Goal: Transaction & Acquisition: Purchase product/service

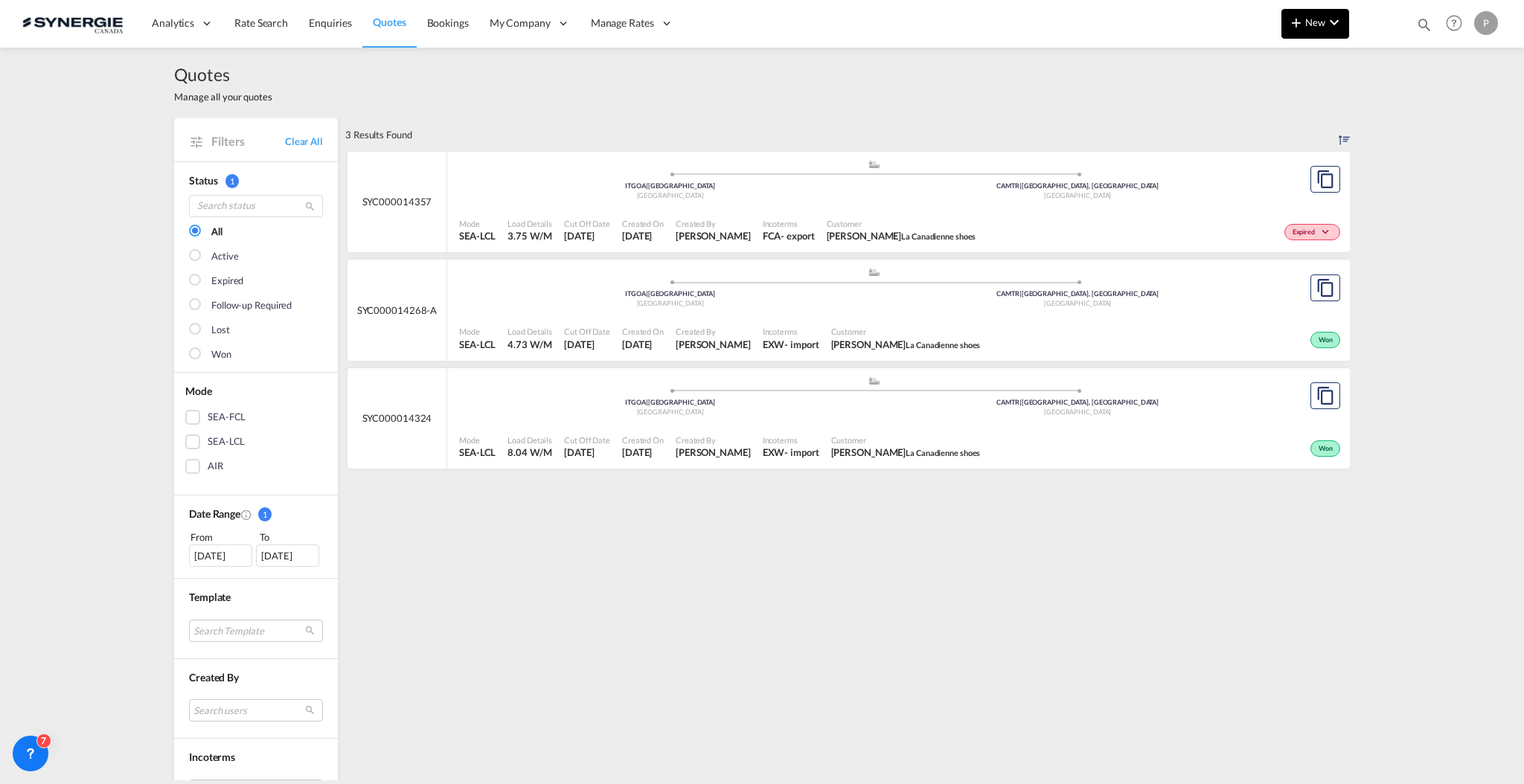
click at [1325, 20] on md-icon "icon-chevron-down" at bounding box center [1334, 23] width 18 height 18
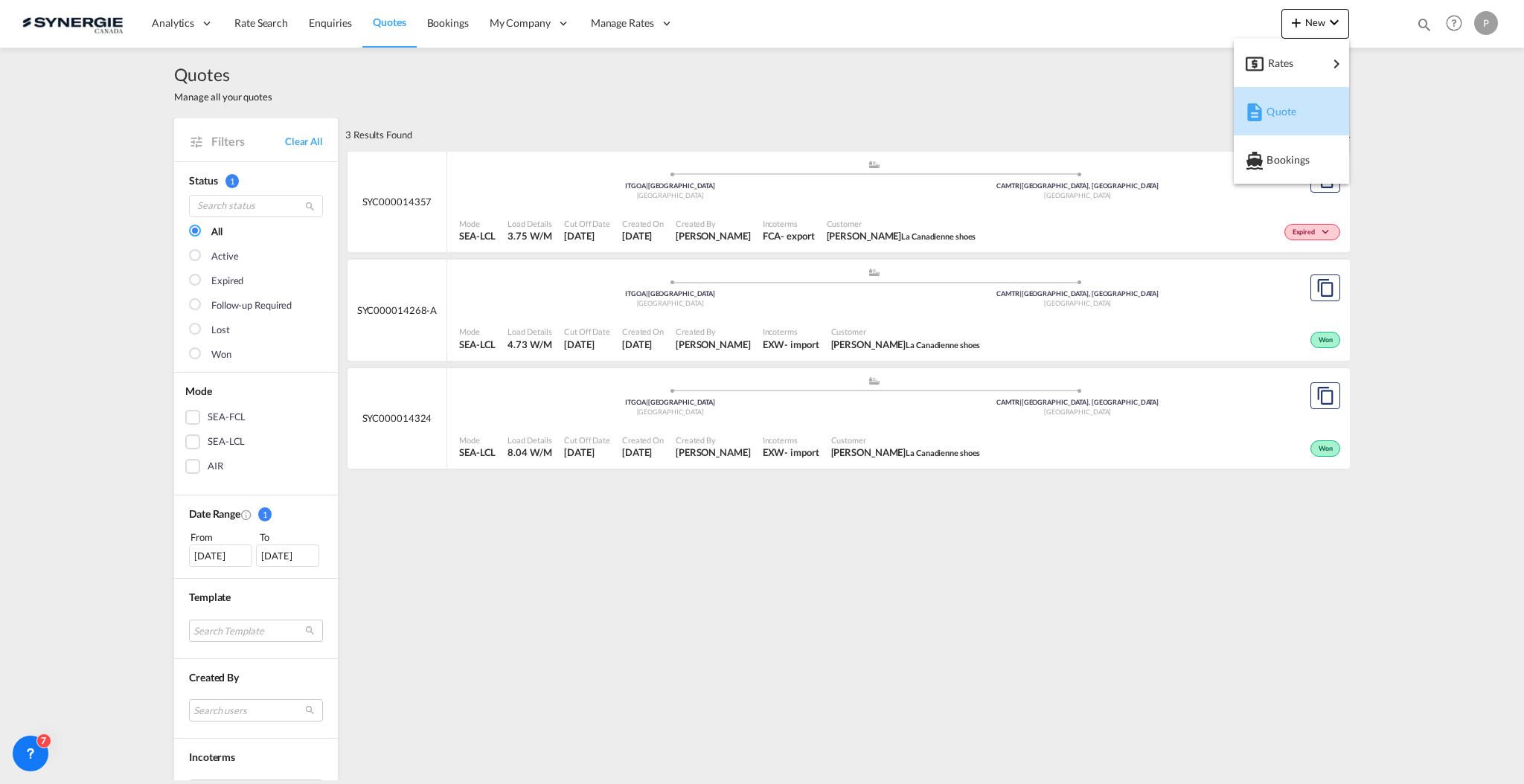
click at [1279, 130] on button "Quote" at bounding box center [1291, 111] width 116 height 48
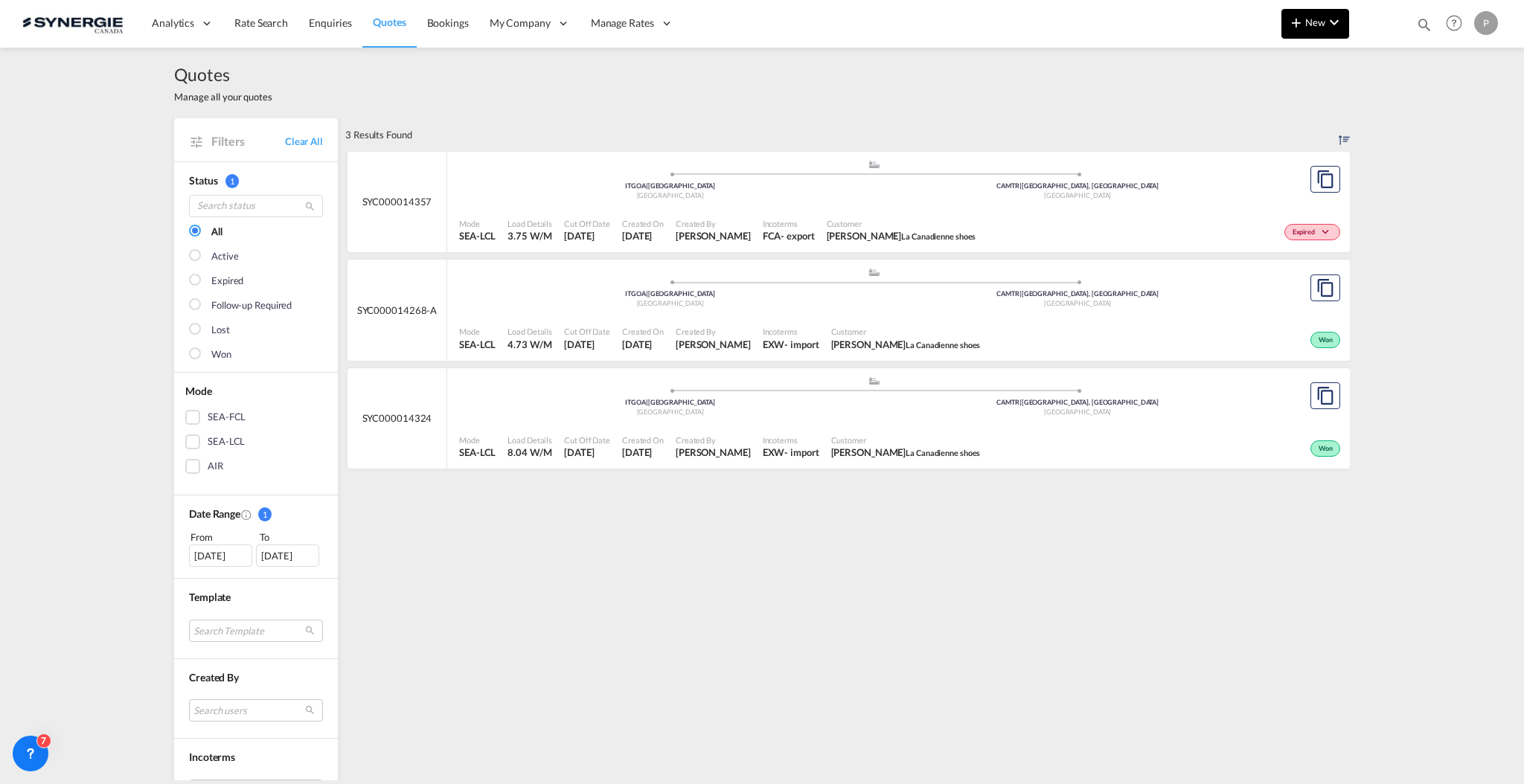
click at [1305, 27] on md-icon "icon-plus 400-fg" at bounding box center [1297, 23] width 18 height 18
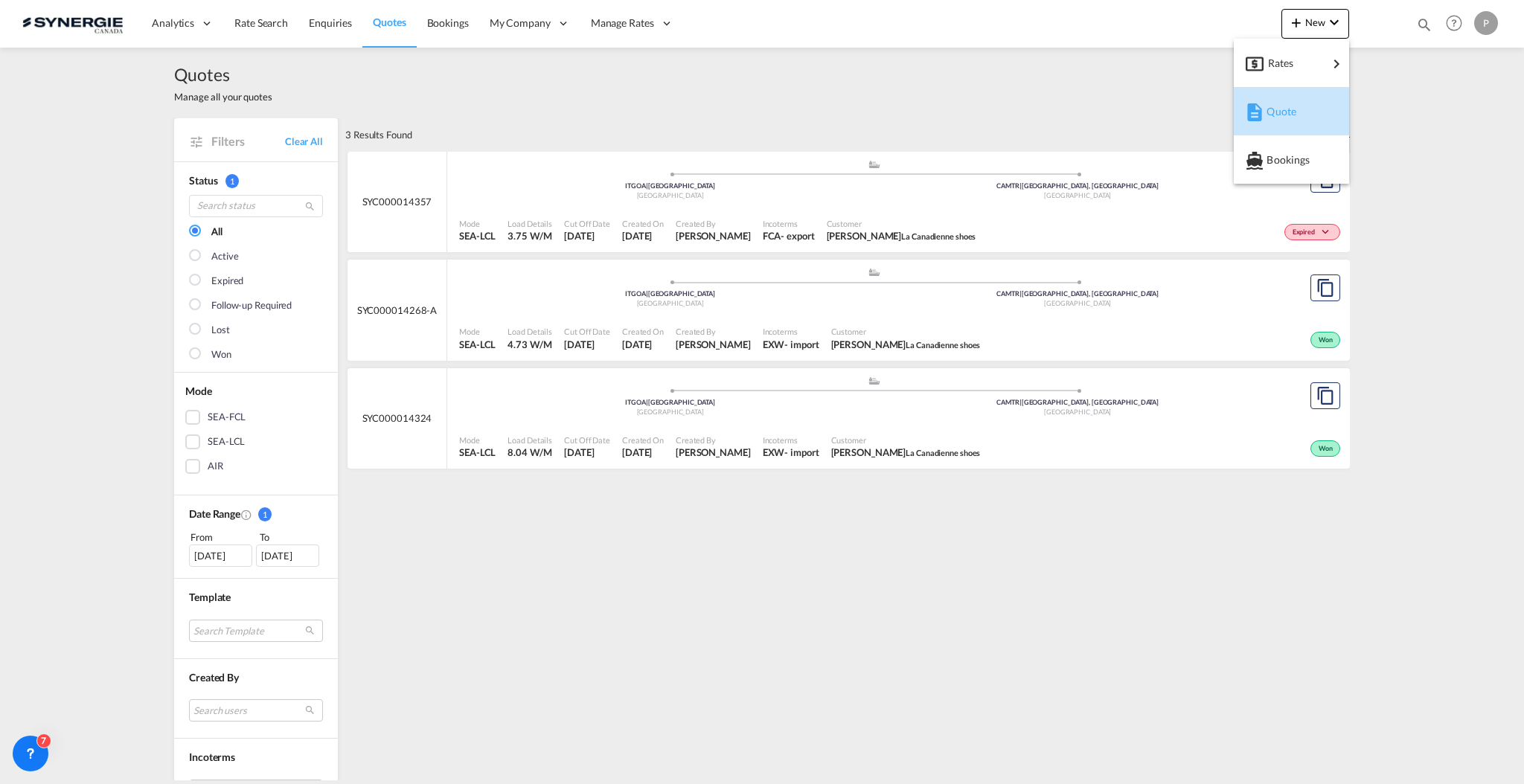
click at [1282, 123] on span "Quote" at bounding box center [1275, 111] width 16 height 30
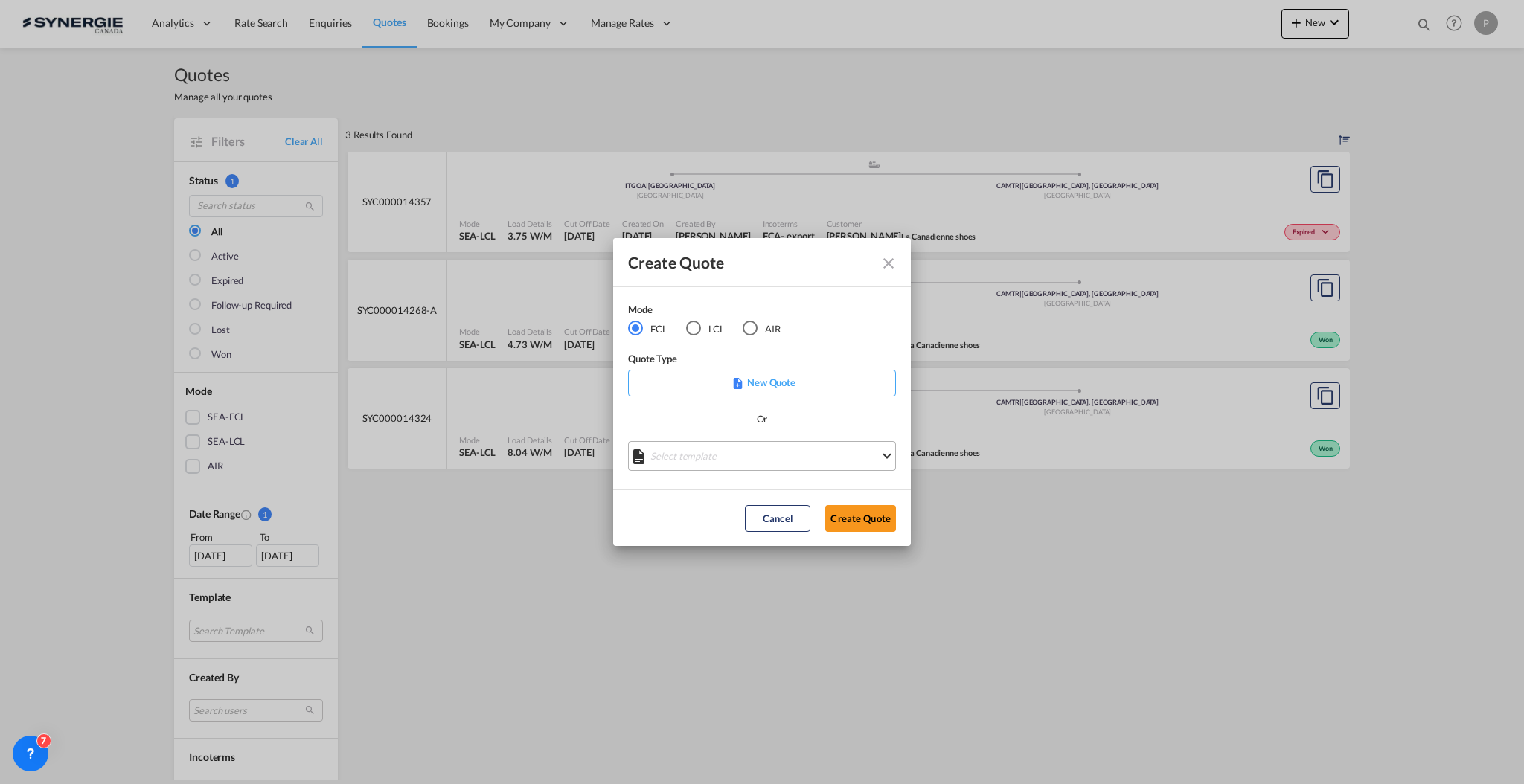
click at [756, 447] on md-select "Select template *NEW* FCL FREEHAND / DAP Pablo Gomez Saldarriaga | 10 Jul 2025 …" at bounding box center [762, 456] width 267 height 30
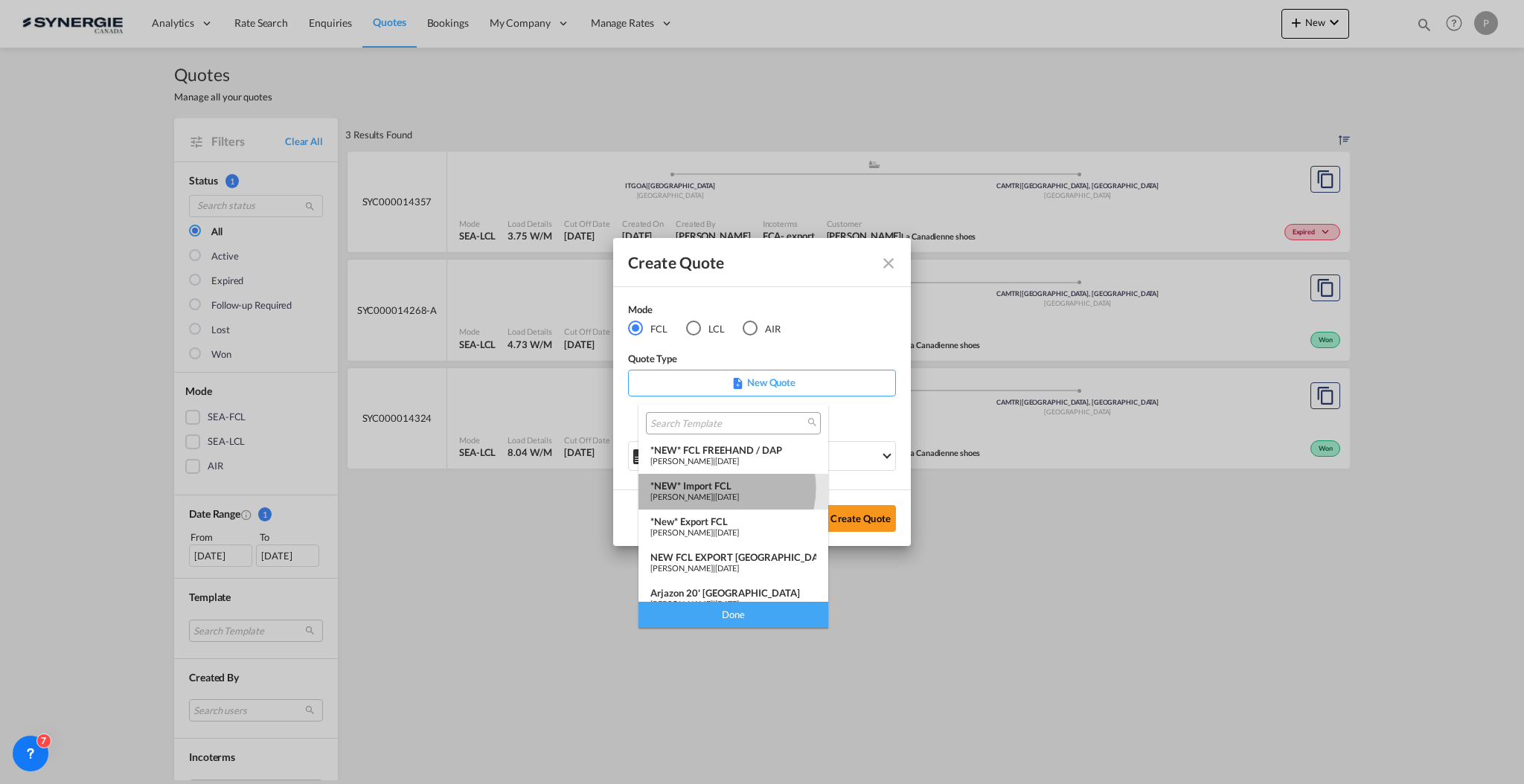
click at [722, 487] on div "*NEW* Import FCL" at bounding box center [733, 485] width 166 height 12
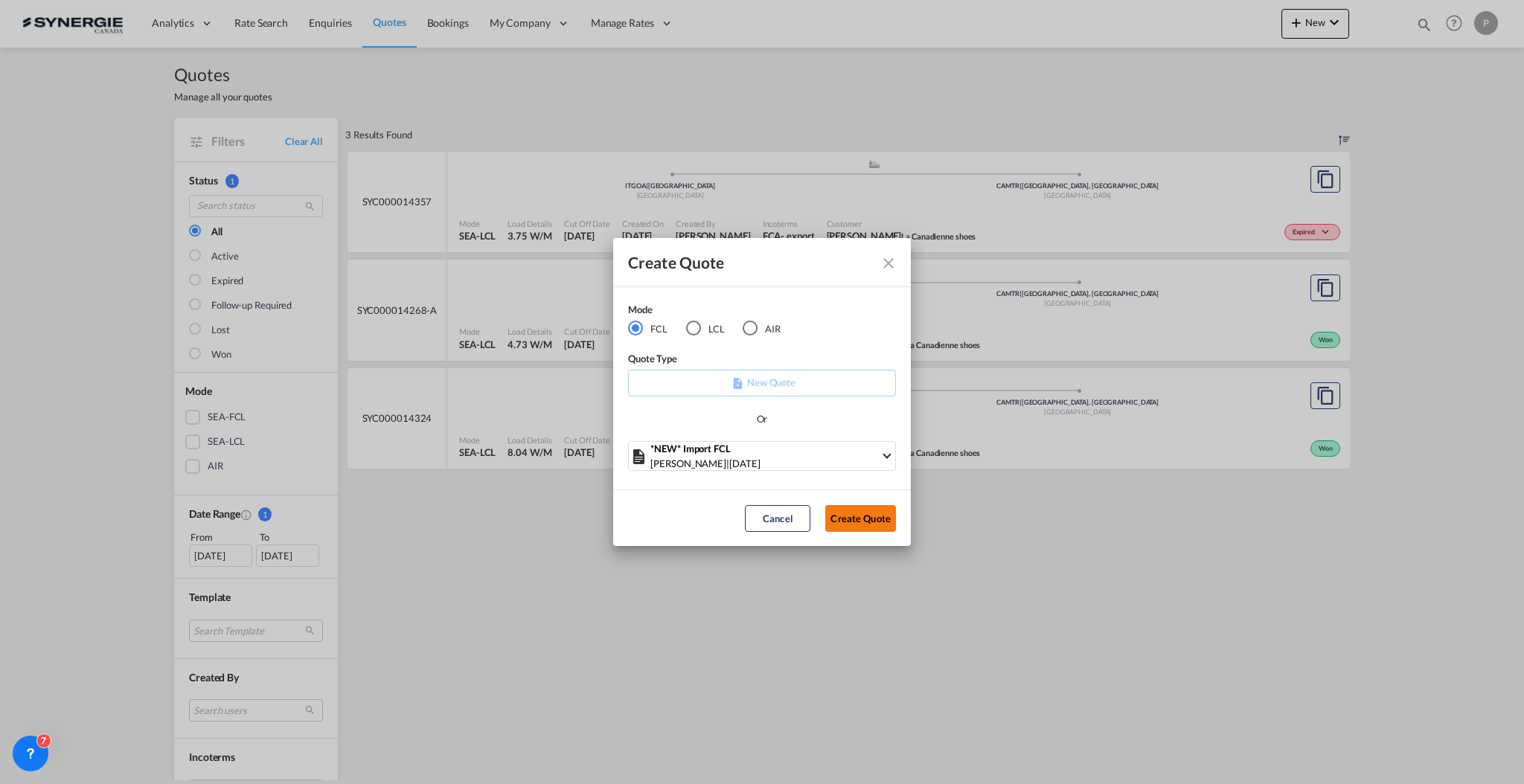
click at [843, 516] on button "Create Quote" at bounding box center [861, 518] width 71 height 26
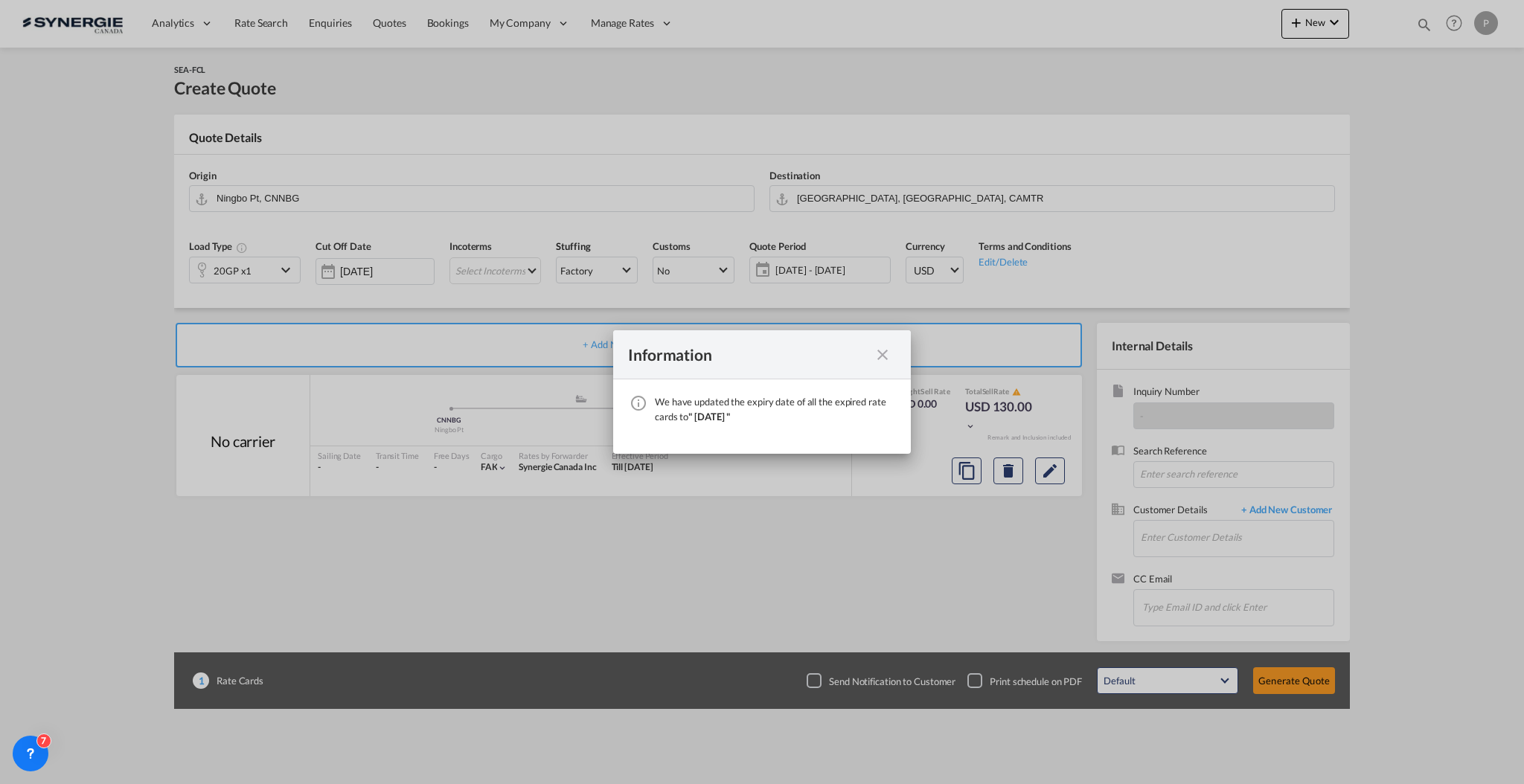
click at [888, 357] on md-icon "icon-close fg-AAA8AD cursor" at bounding box center [883, 355] width 18 height 18
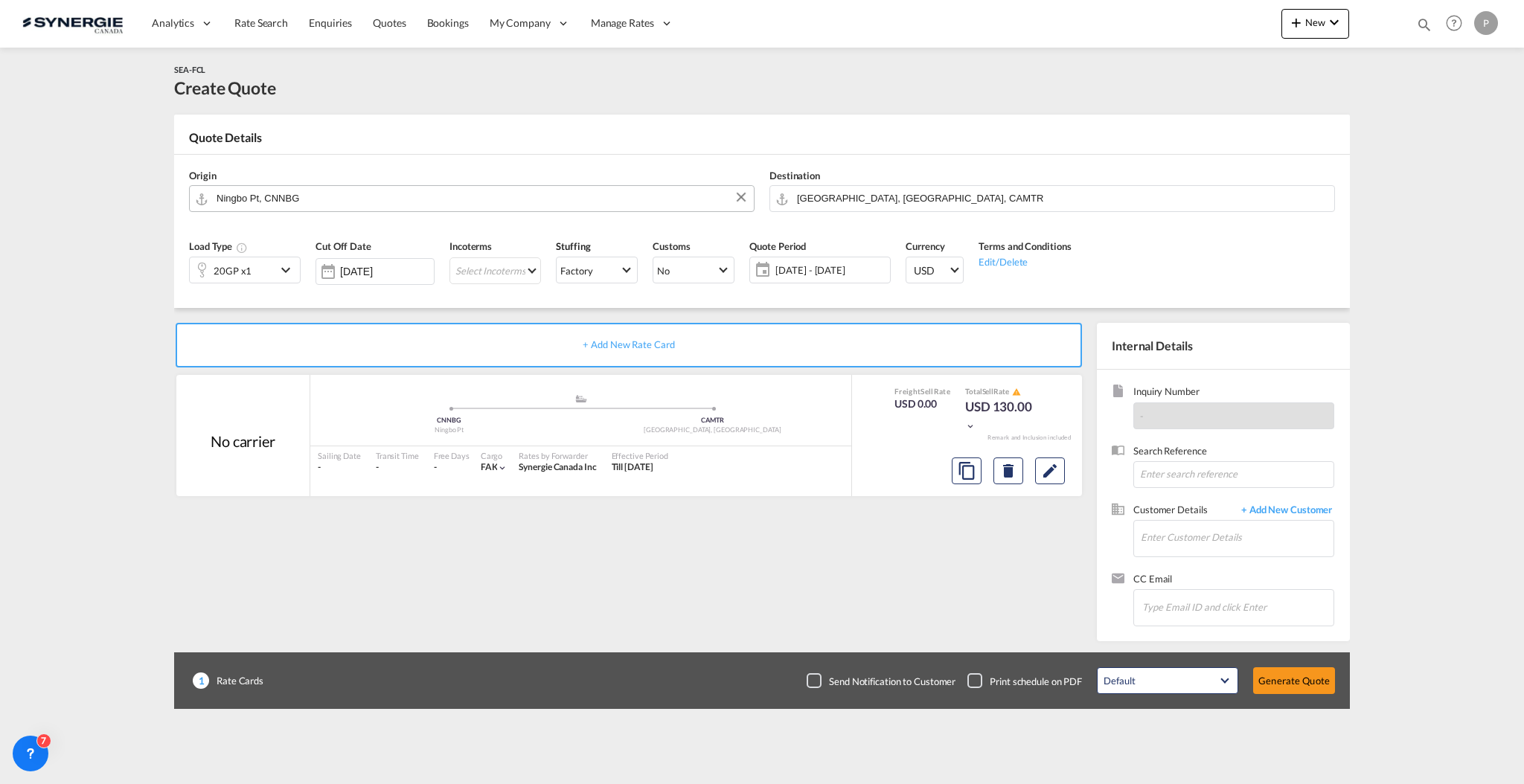
click at [260, 189] on input "Ningbo Pt, CNNBG" at bounding box center [481, 198] width 530 height 26
click at [260, 220] on div "Taichung Taiwan, Province of China TWTXG" at bounding box center [331, 229] width 283 height 45
type input "Taichung, TWTXG"
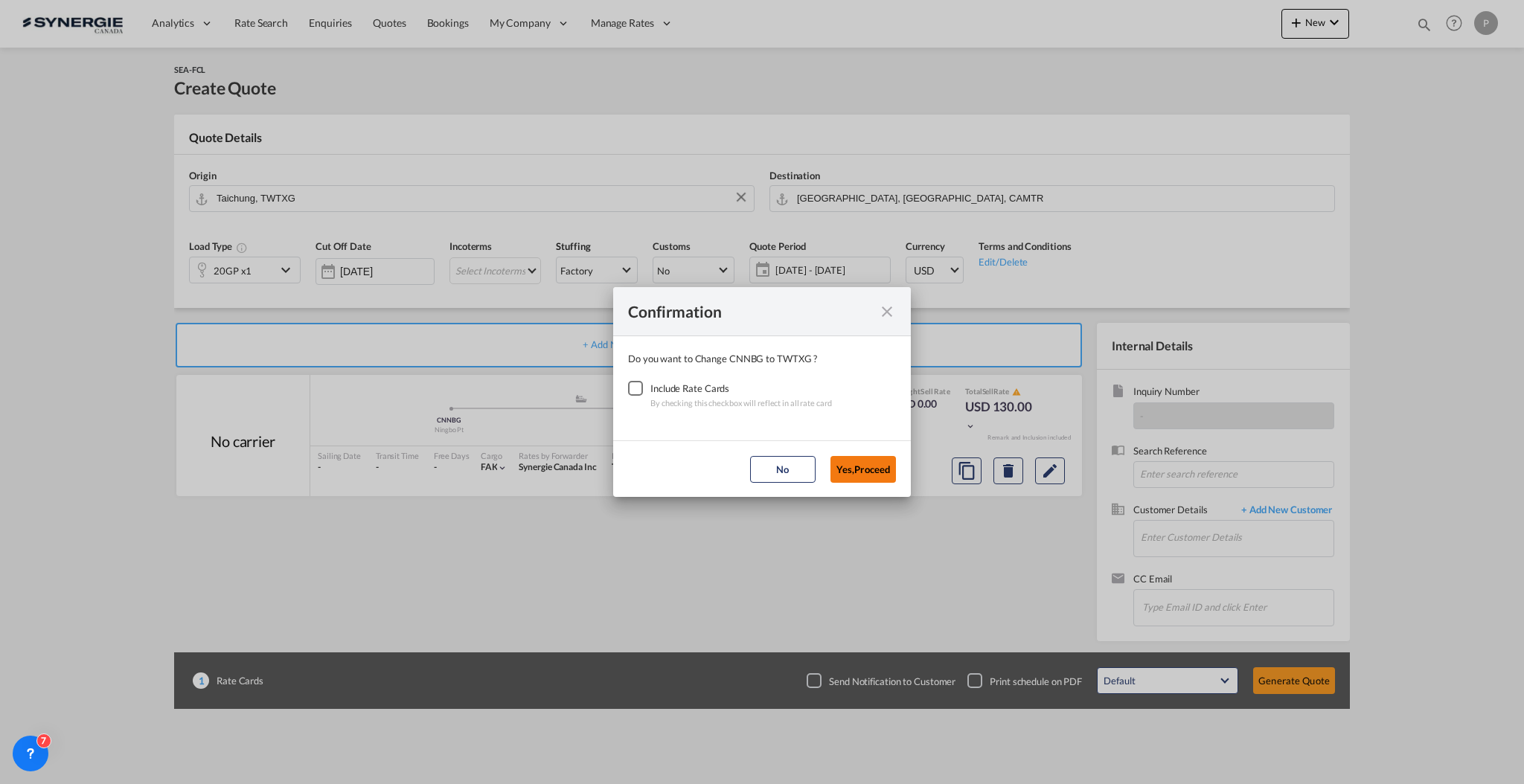
click at [860, 476] on button "Yes,Proceed" at bounding box center [863, 468] width 66 height 26
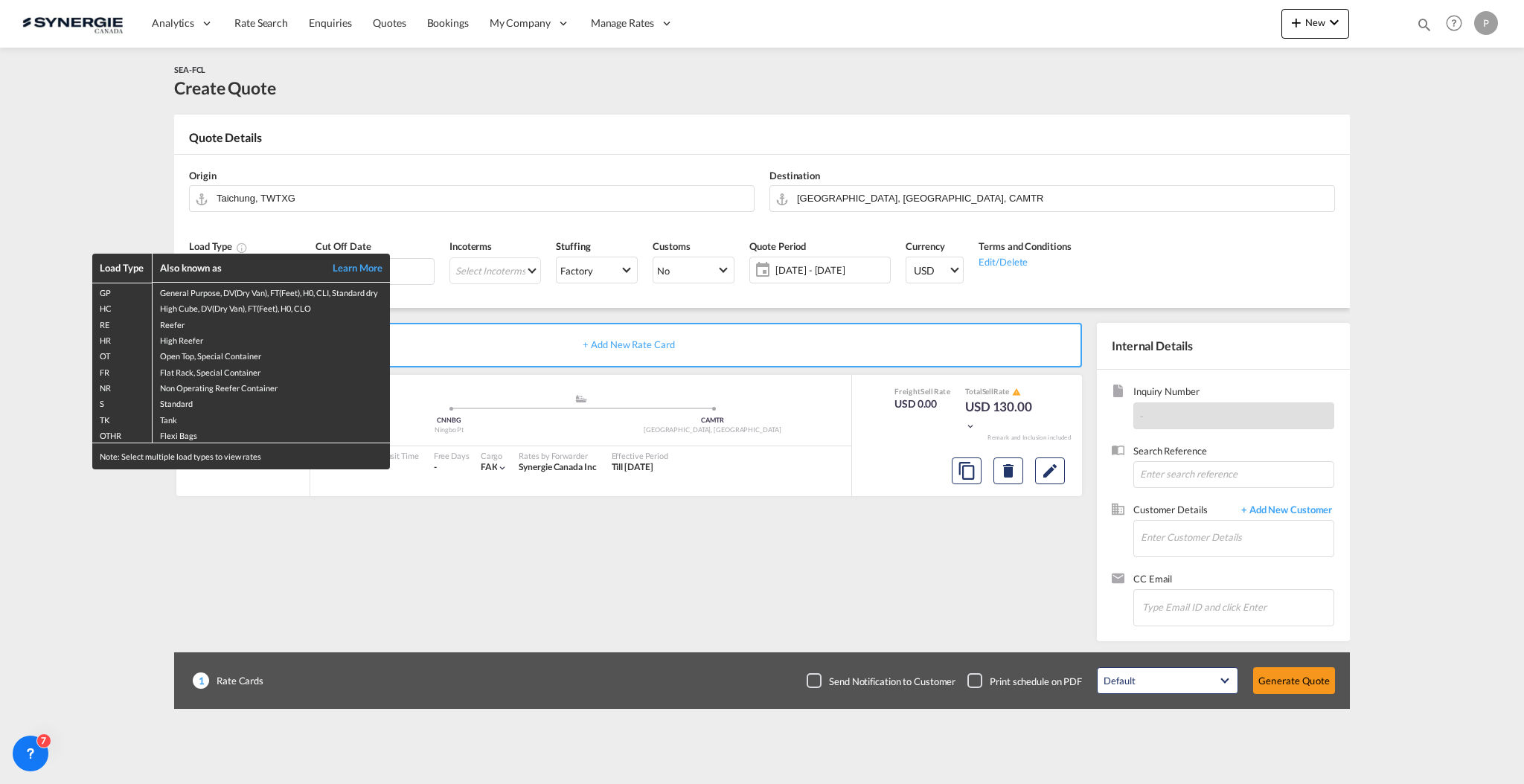
click at [501, 273] on div "Load Type Also known as Learn More GP General Purpose, DV(Dry Van), FT(Feet), H…" at bounding box center [762, 392] width 1524 height 784
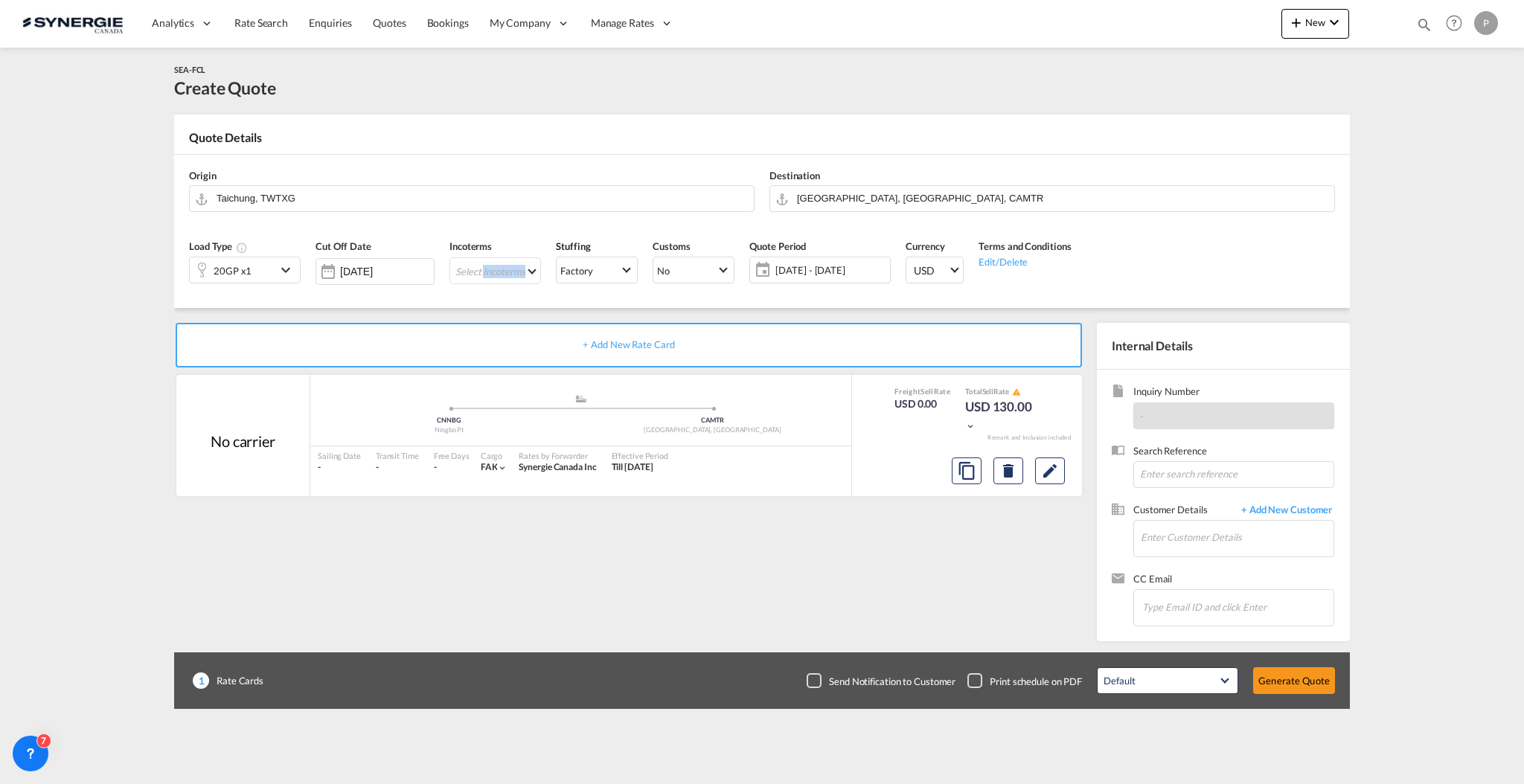
click at [501, 273] on md-select "Select Incoterms DPU - export Delivery at Place Unloaded CPT - export Carrier P…" at bounding box center [495, 270] width 92 height 26
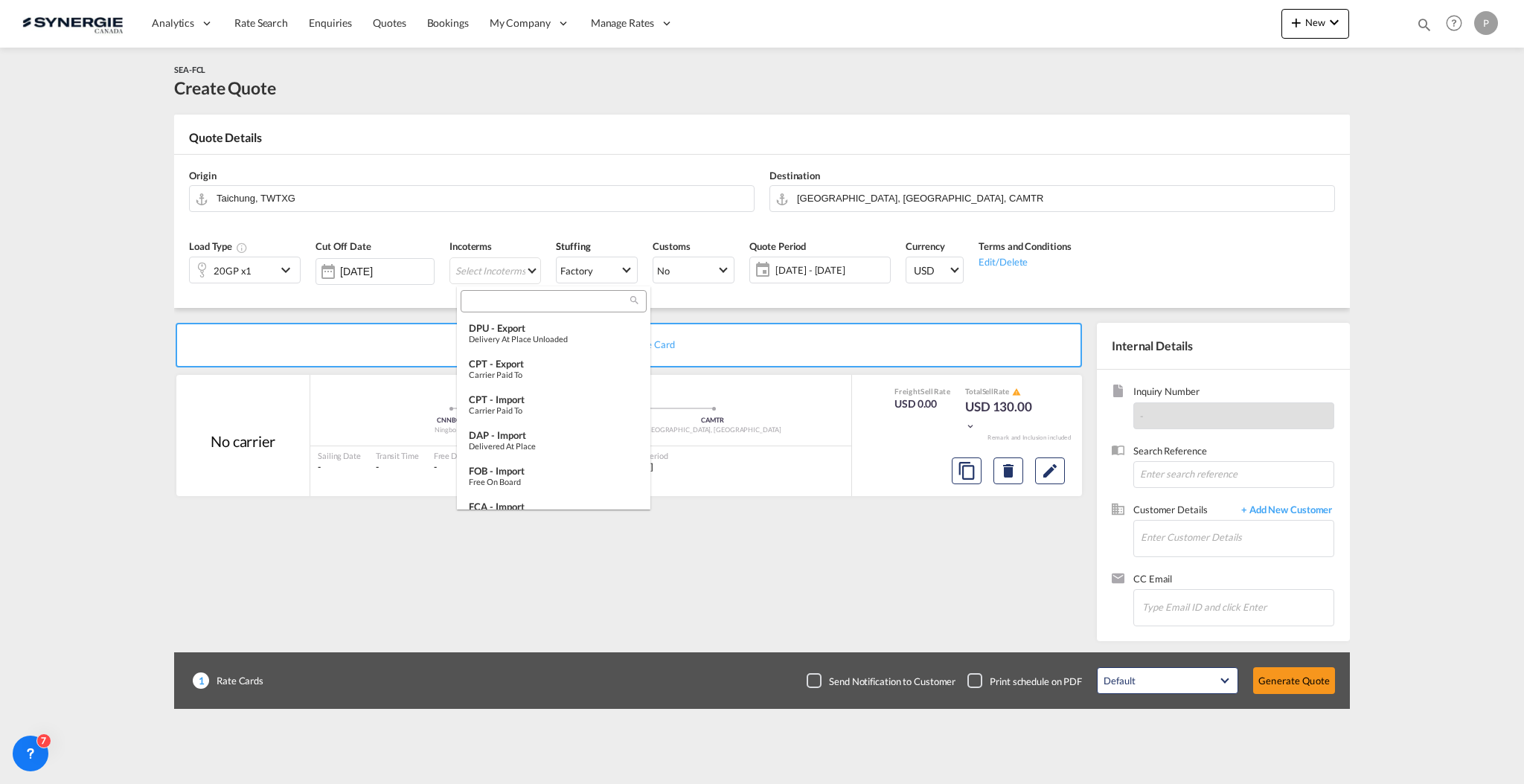
click at [517, 304] on input "search" at bounding box center [548, 302] width 166 height 14
click at [545, 297] on input "search" at bounding box center [548, 302] width 166 height 14
type input "fob"
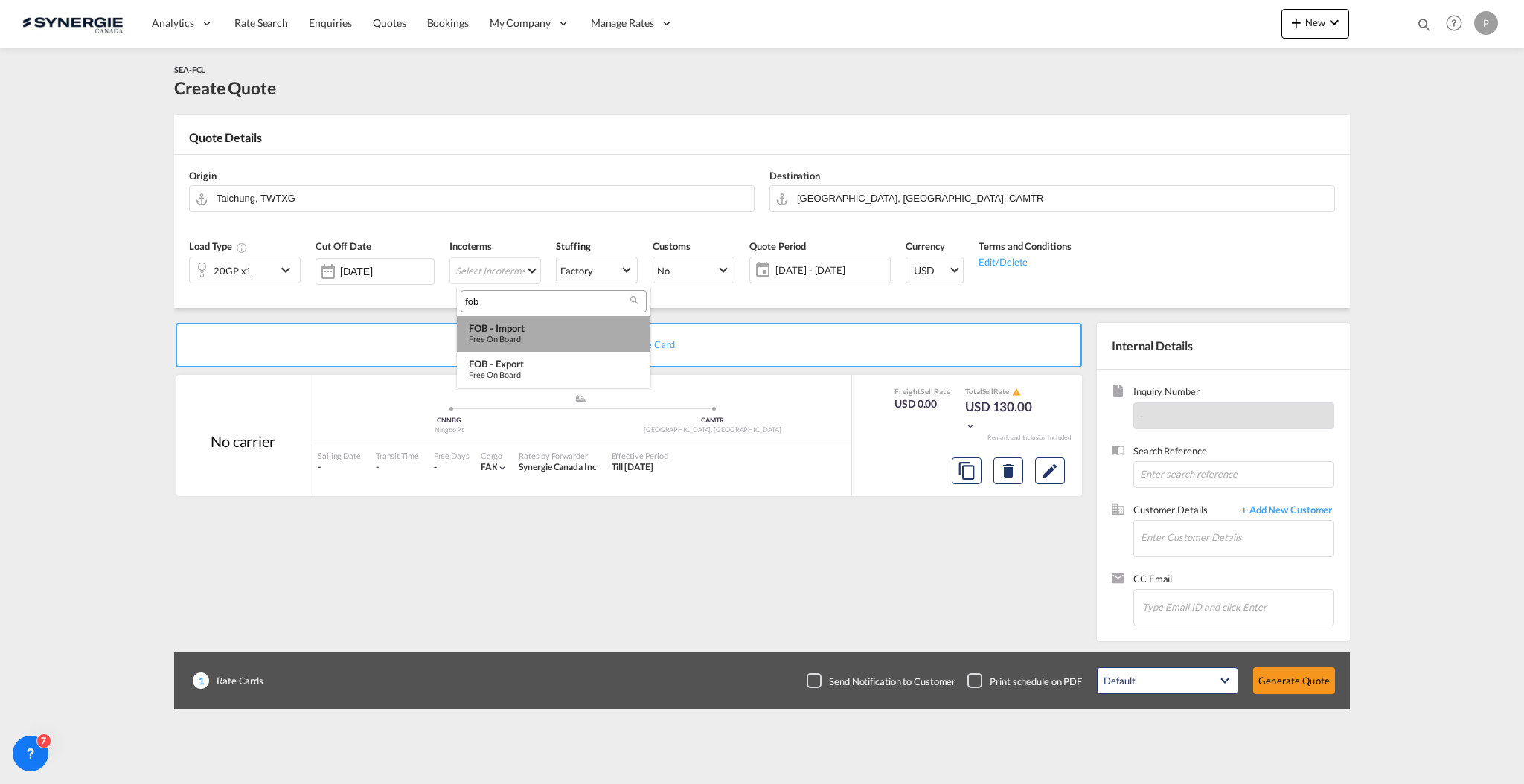
click at [519, 331] on div "FOB - import" at bounding box center [553, 327] width 169 height 12
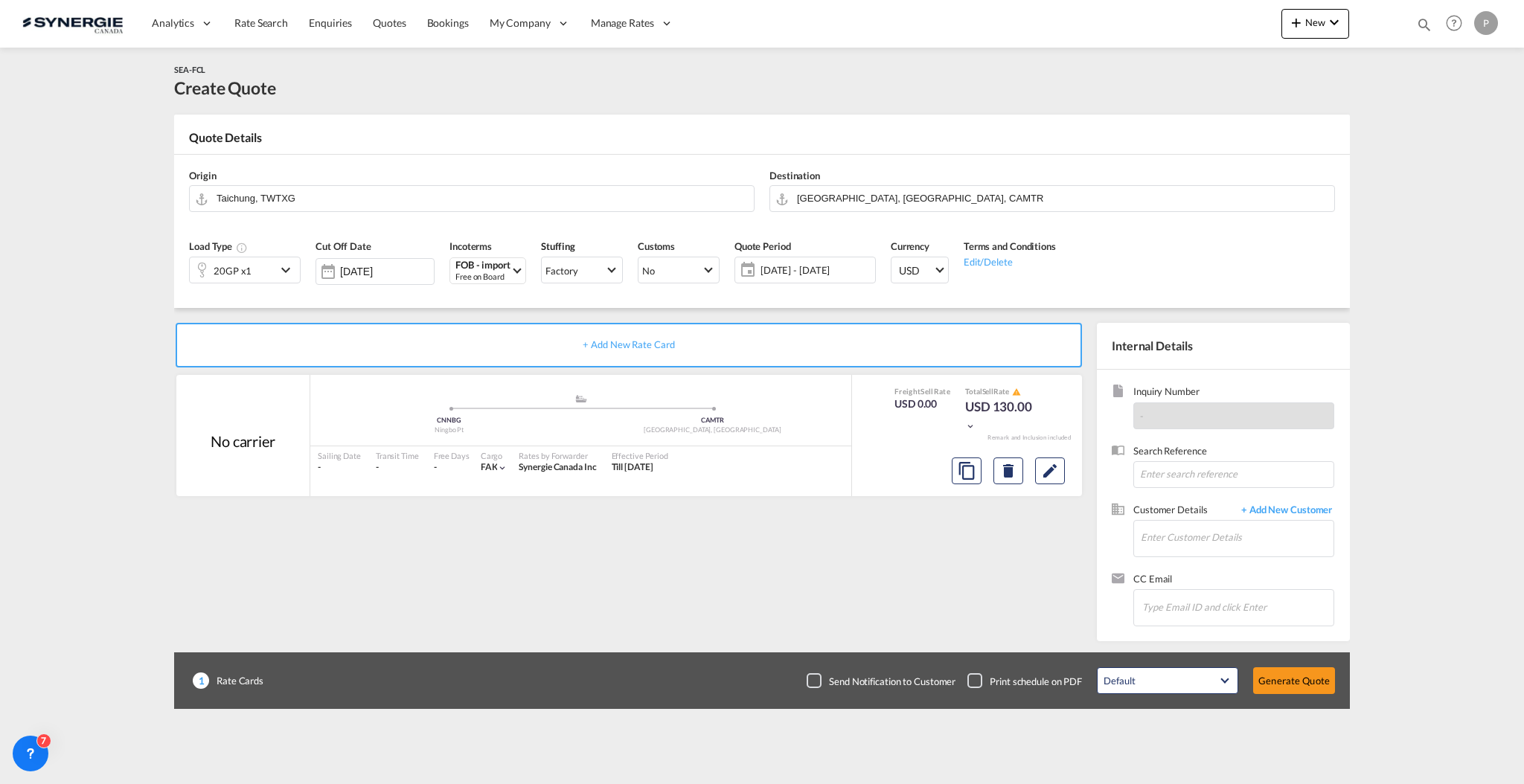
click at [783, 263] on span "17 Sep - 17 Oct 2025" at bounding box center [816, 269] width 111 height 14
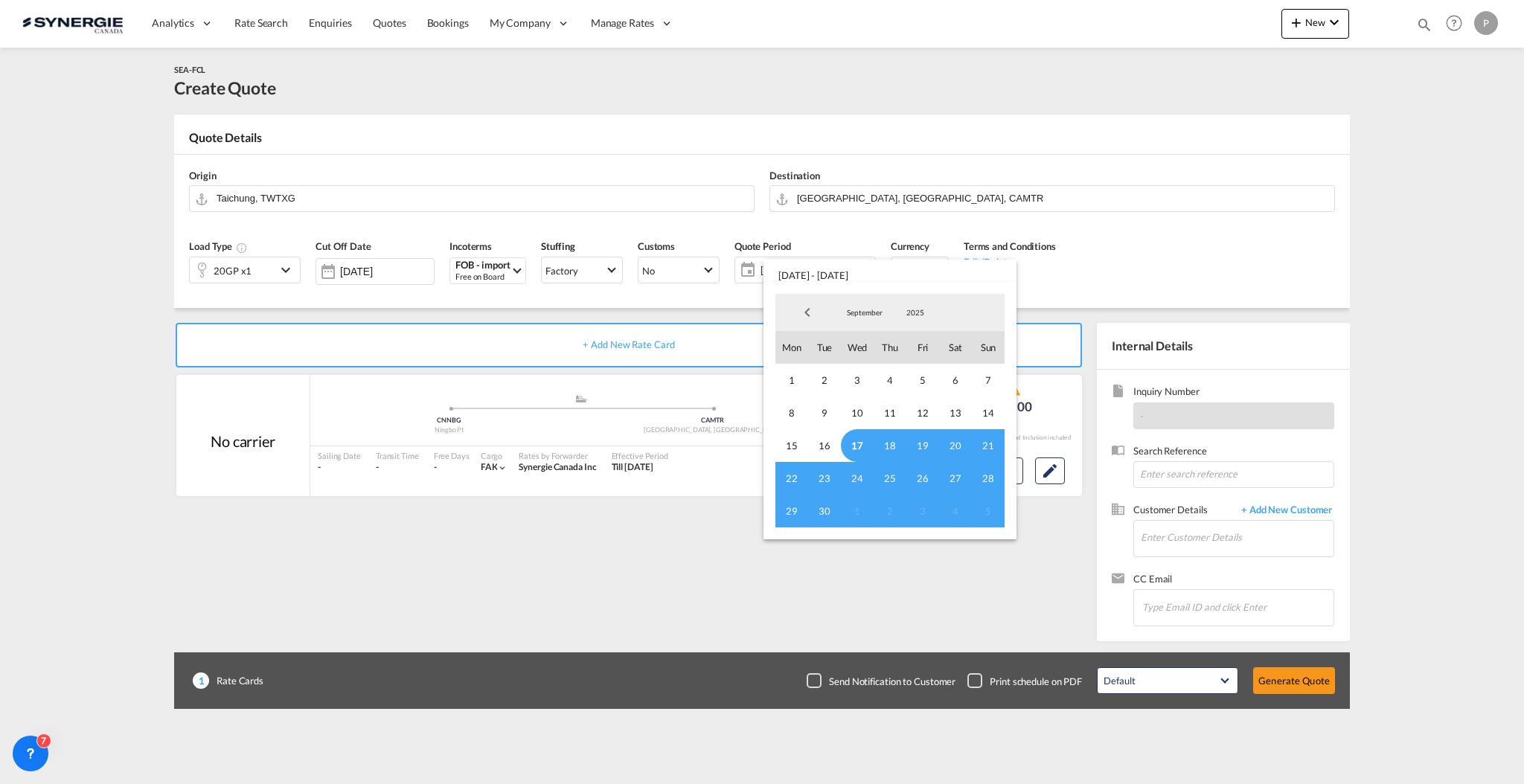
click at [849, 435] on span "17" at bounding box center [857, 446] width 33 height 33
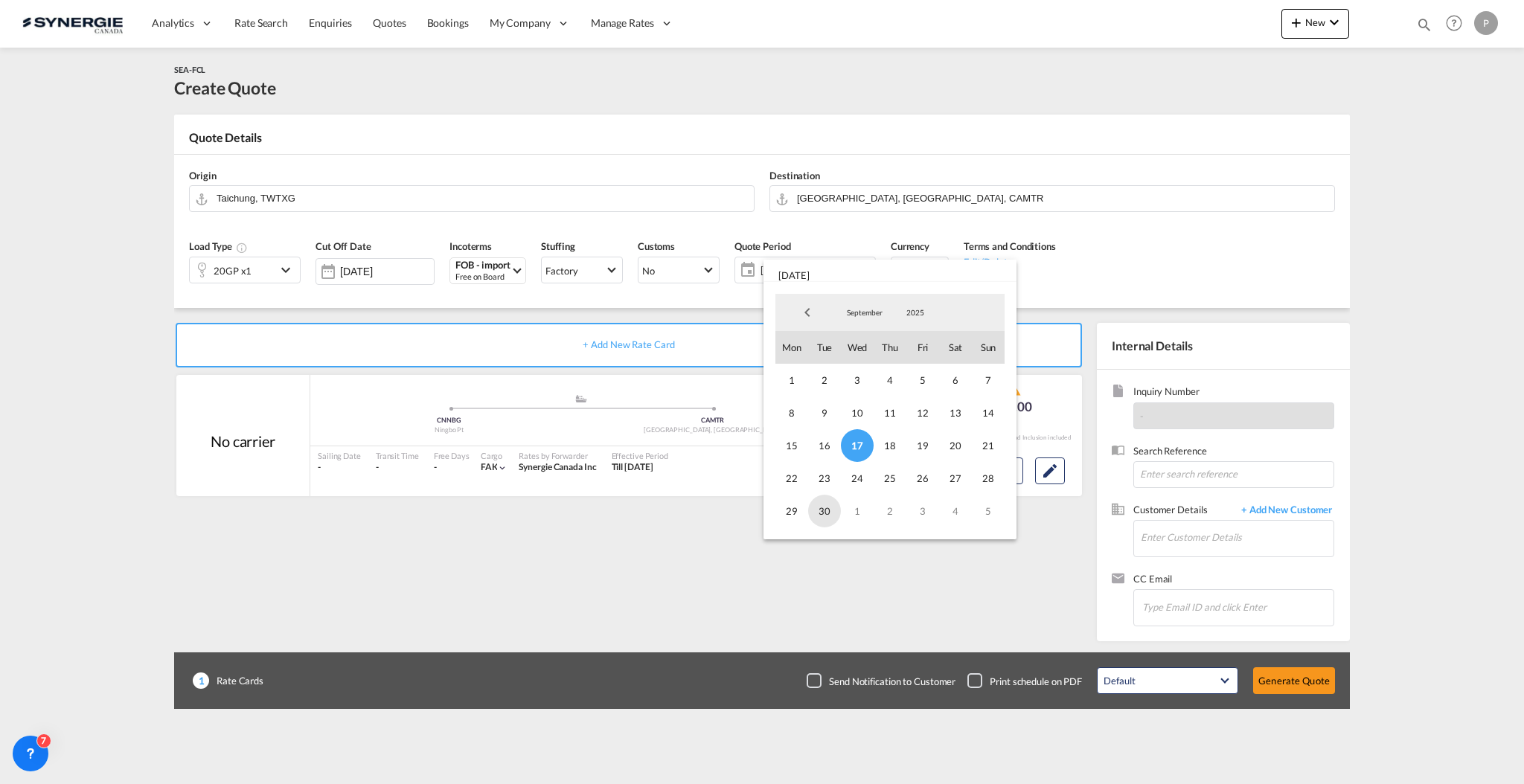
click at [831, 510] on span "30" at bounding box center [824, 511] width 33 height 33
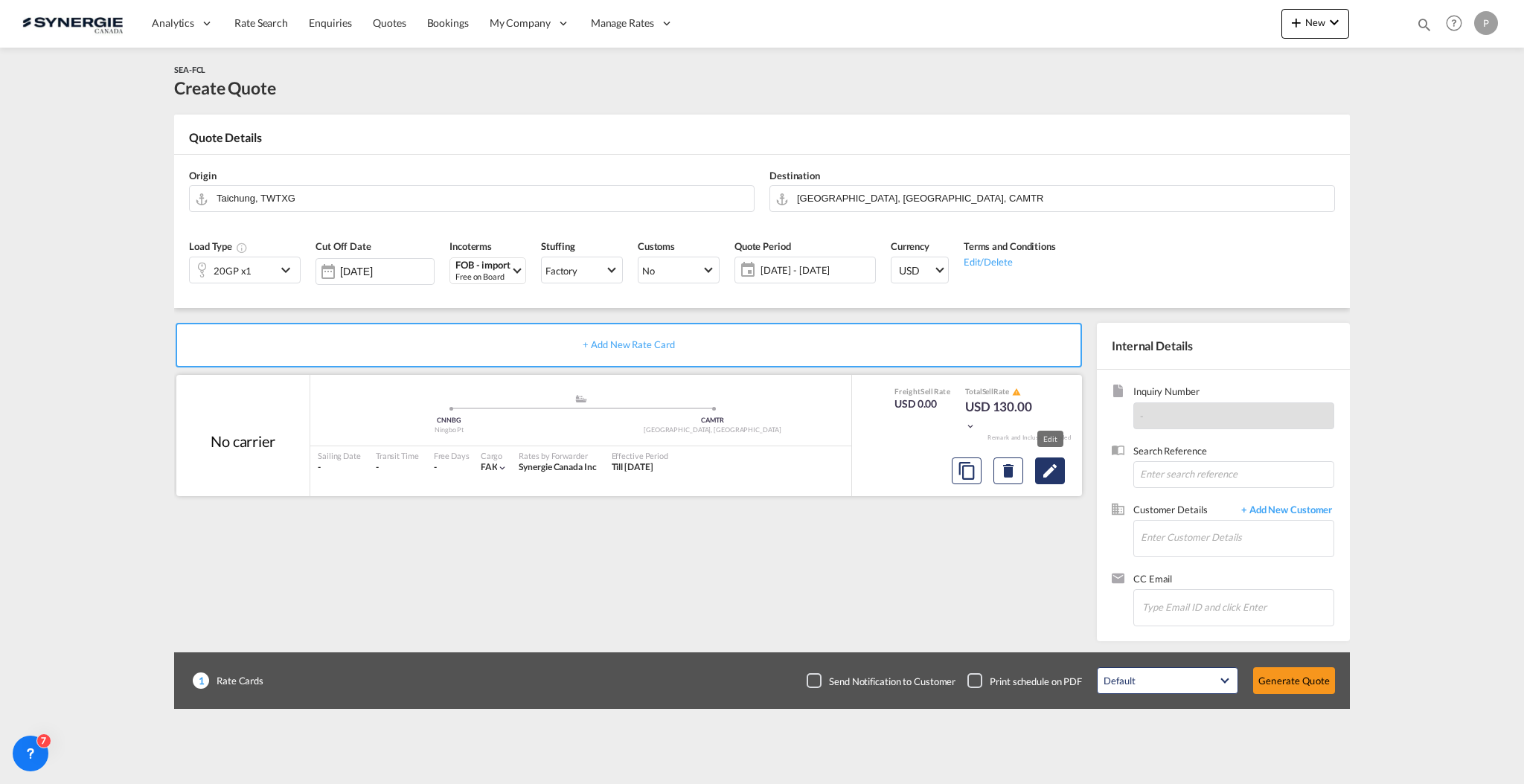
click at [1041, 463] on md-icon "Edit" at bounding box center [1050, 471] width 18 height 18
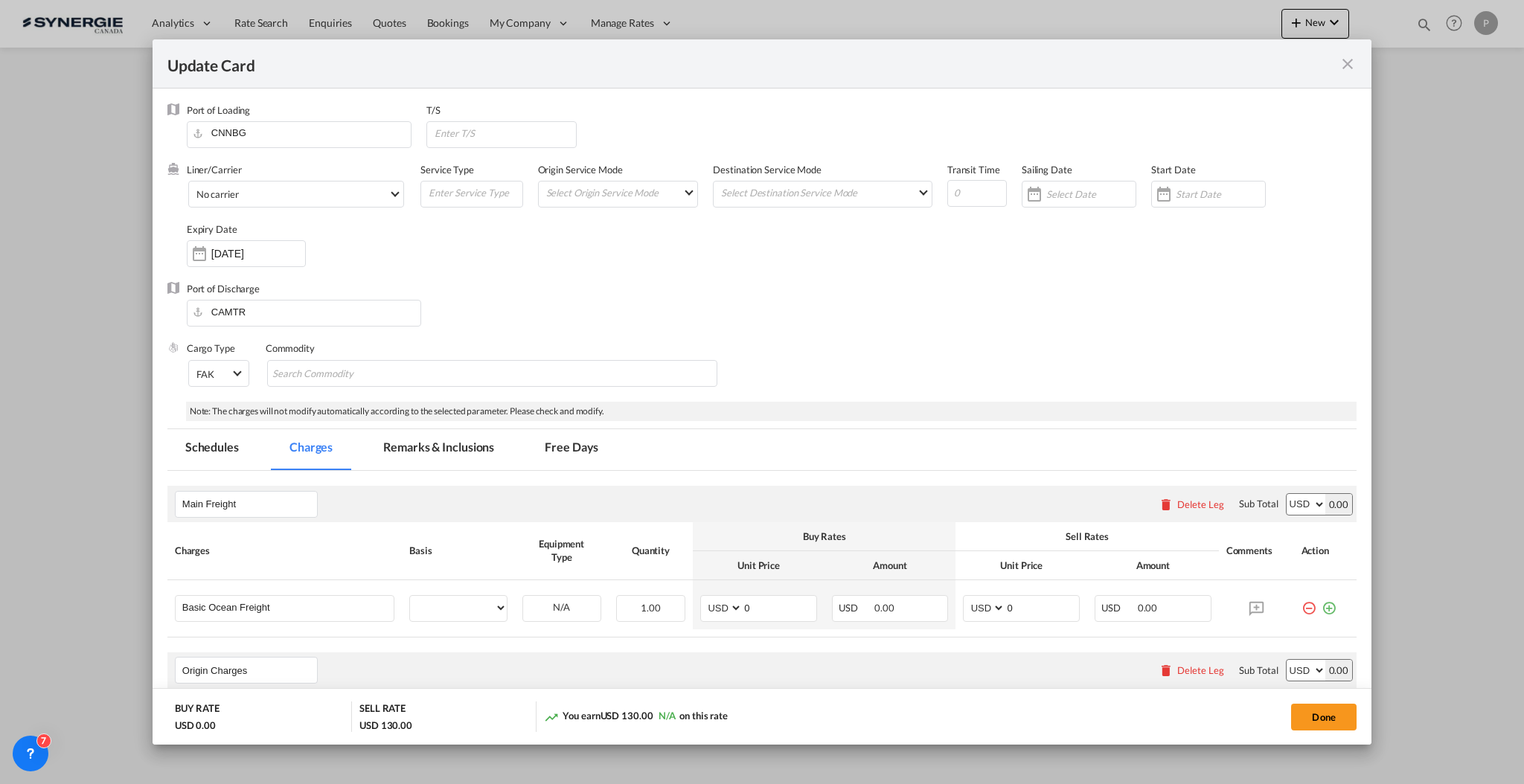
select select "per container"
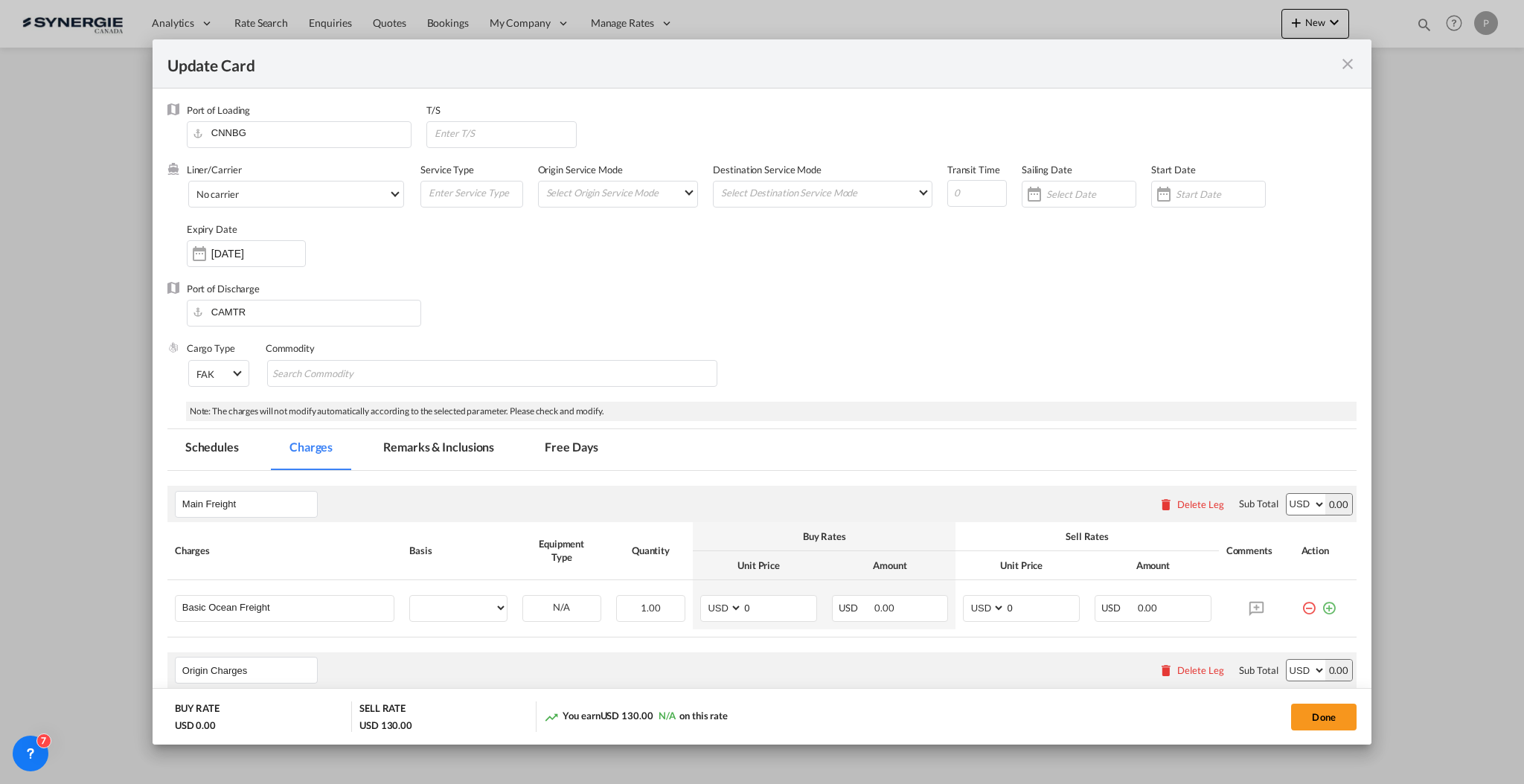
select select "per container"
select select "per B/L"
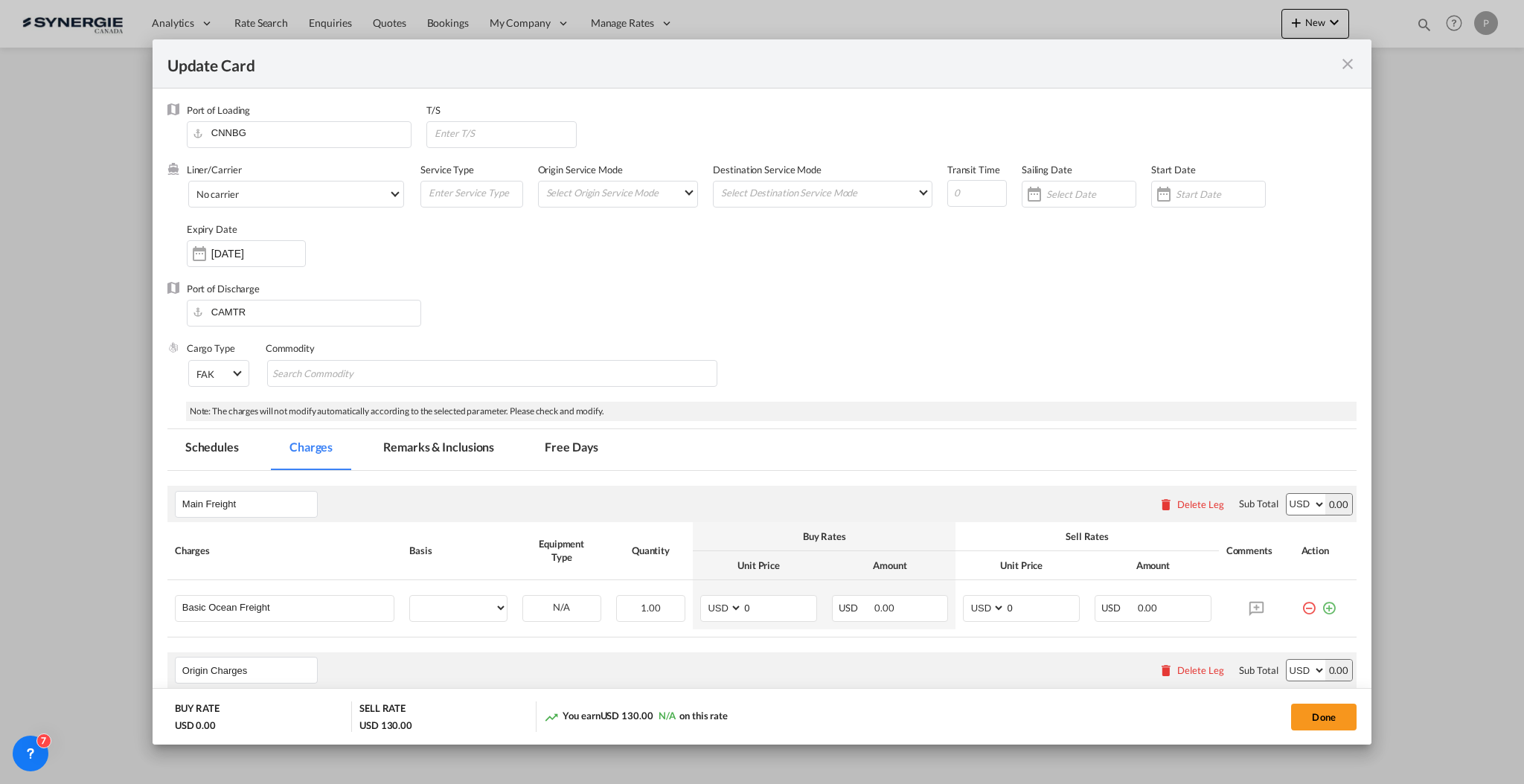
select select "per shipment"
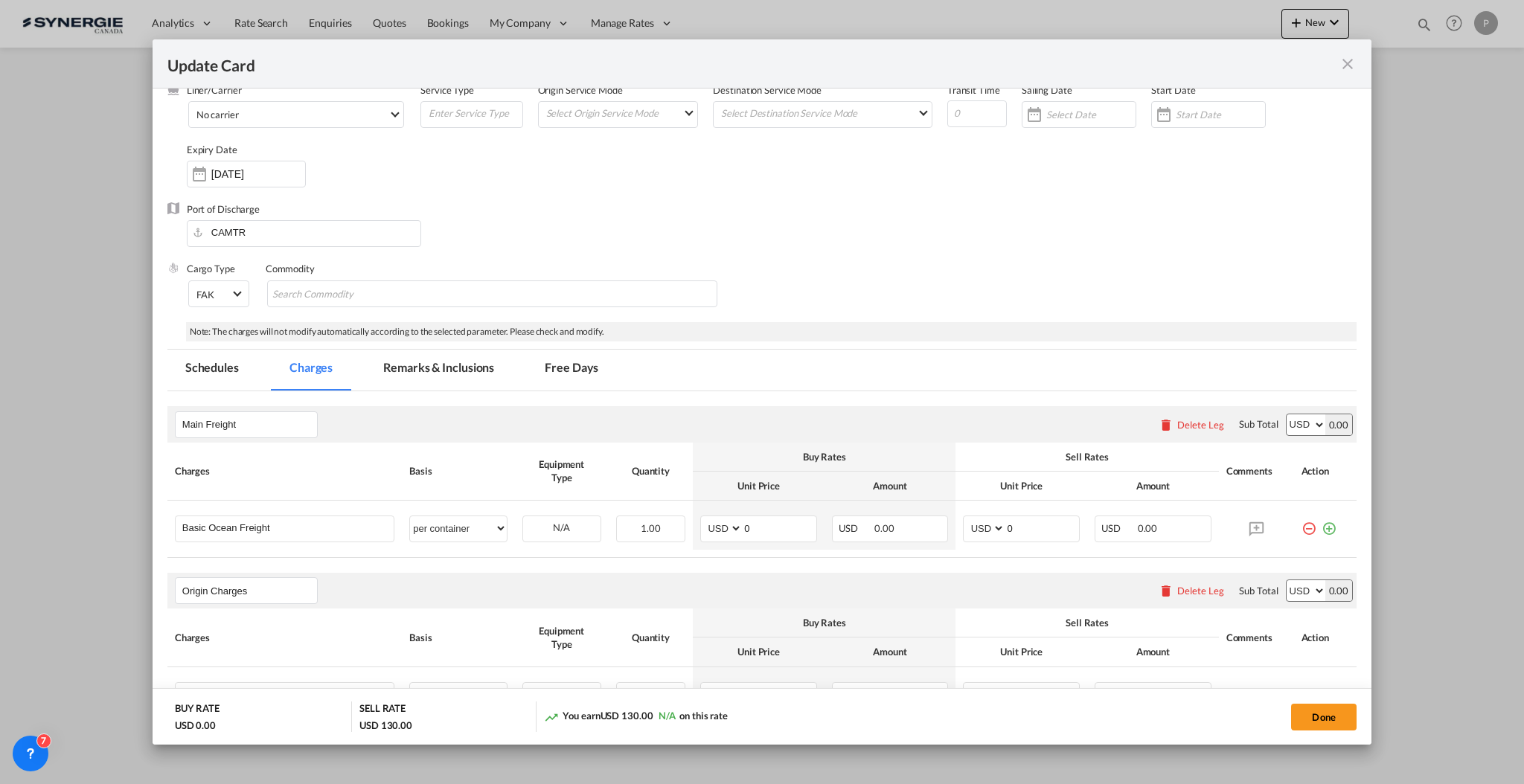
scroll to position [198, 0]
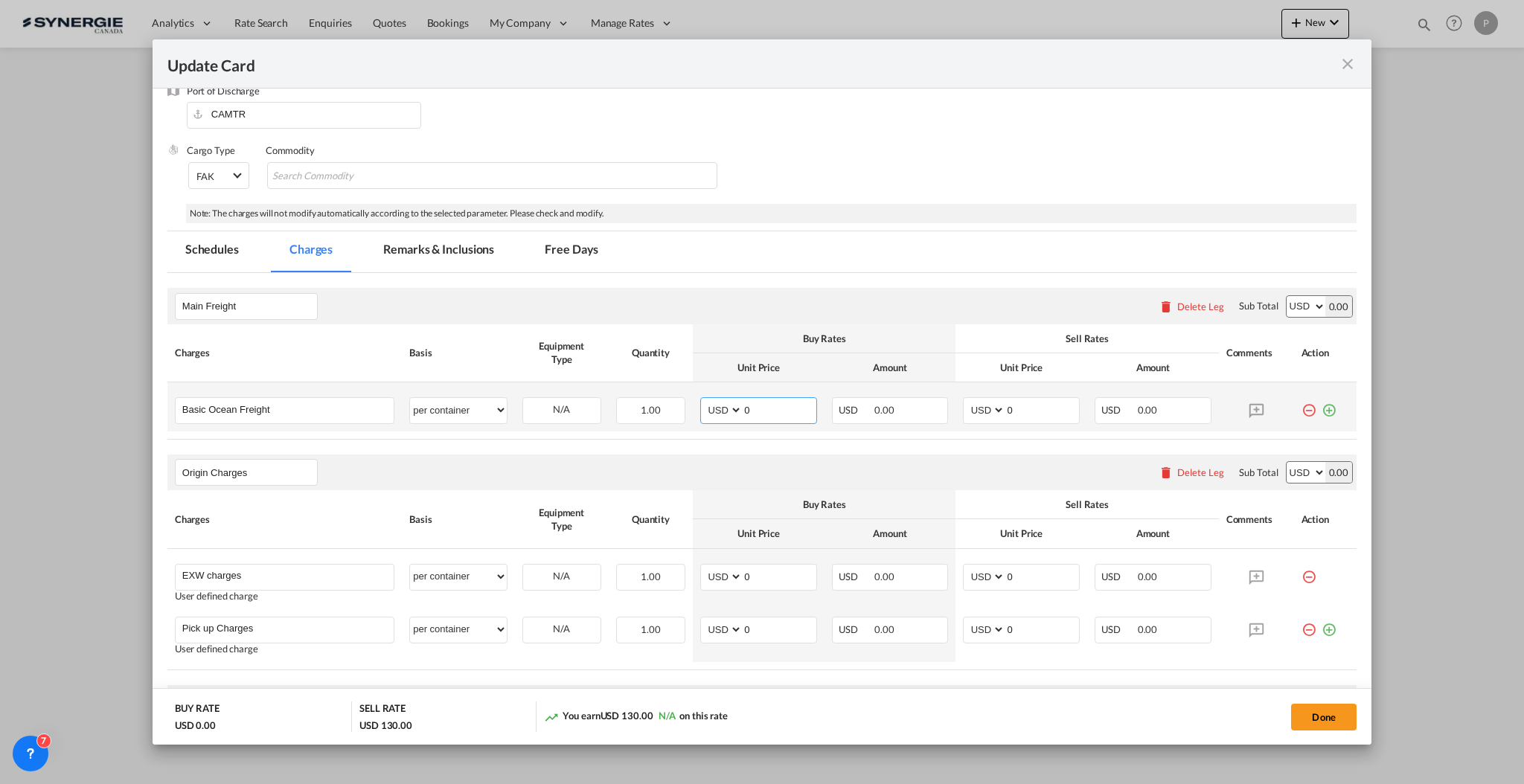
click at [770, 403] on input "0" at bounding box center [779, 409] width 74 height 23
type input "3095"
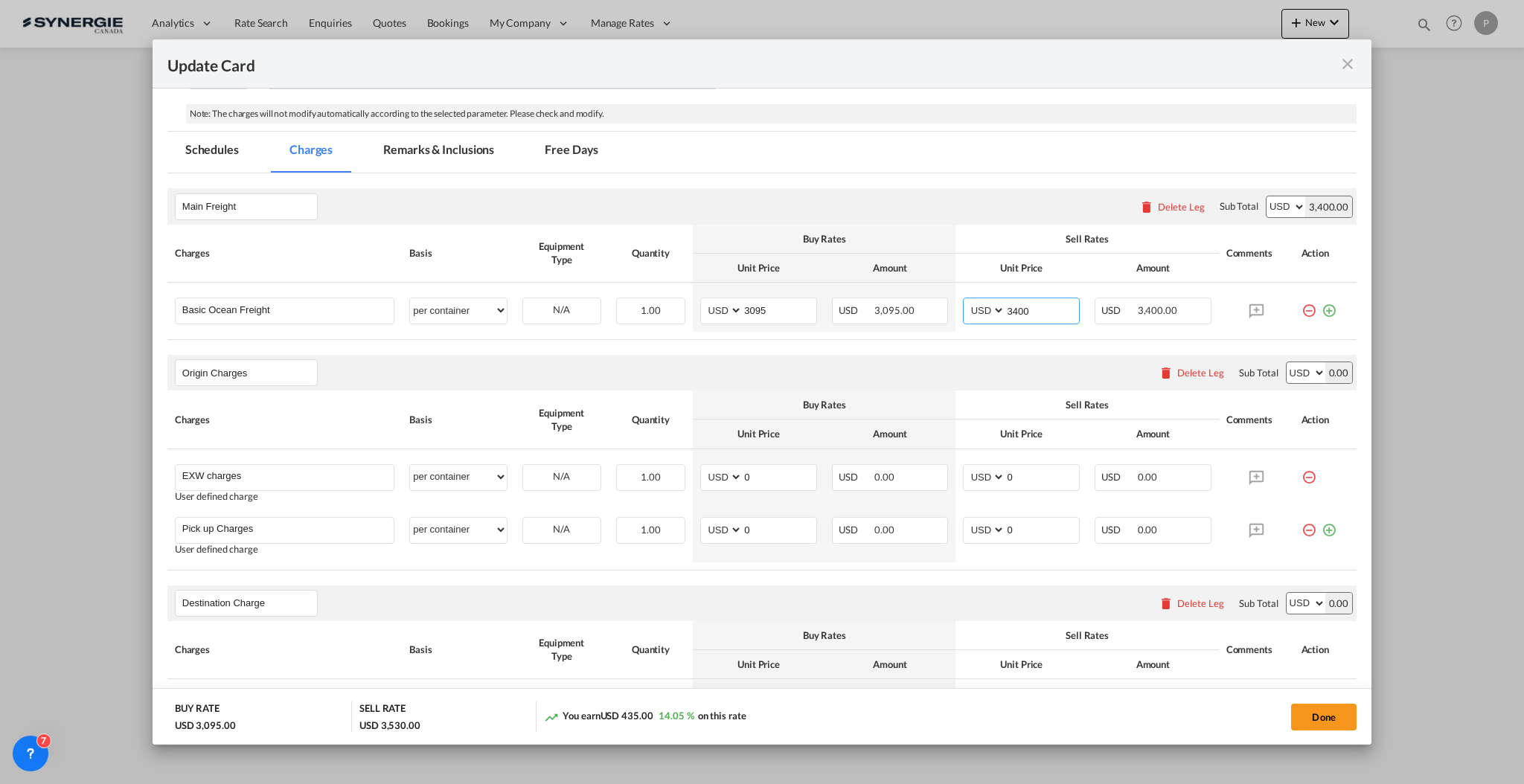
type input "3400"
click at [1191, 380] on div "Delete Leg" at bounding box center [1191, 372] width 80 height 26
click at [1181, 374] on div "Delete Leg" at bounding box center [1201, 372] width 47 height 12
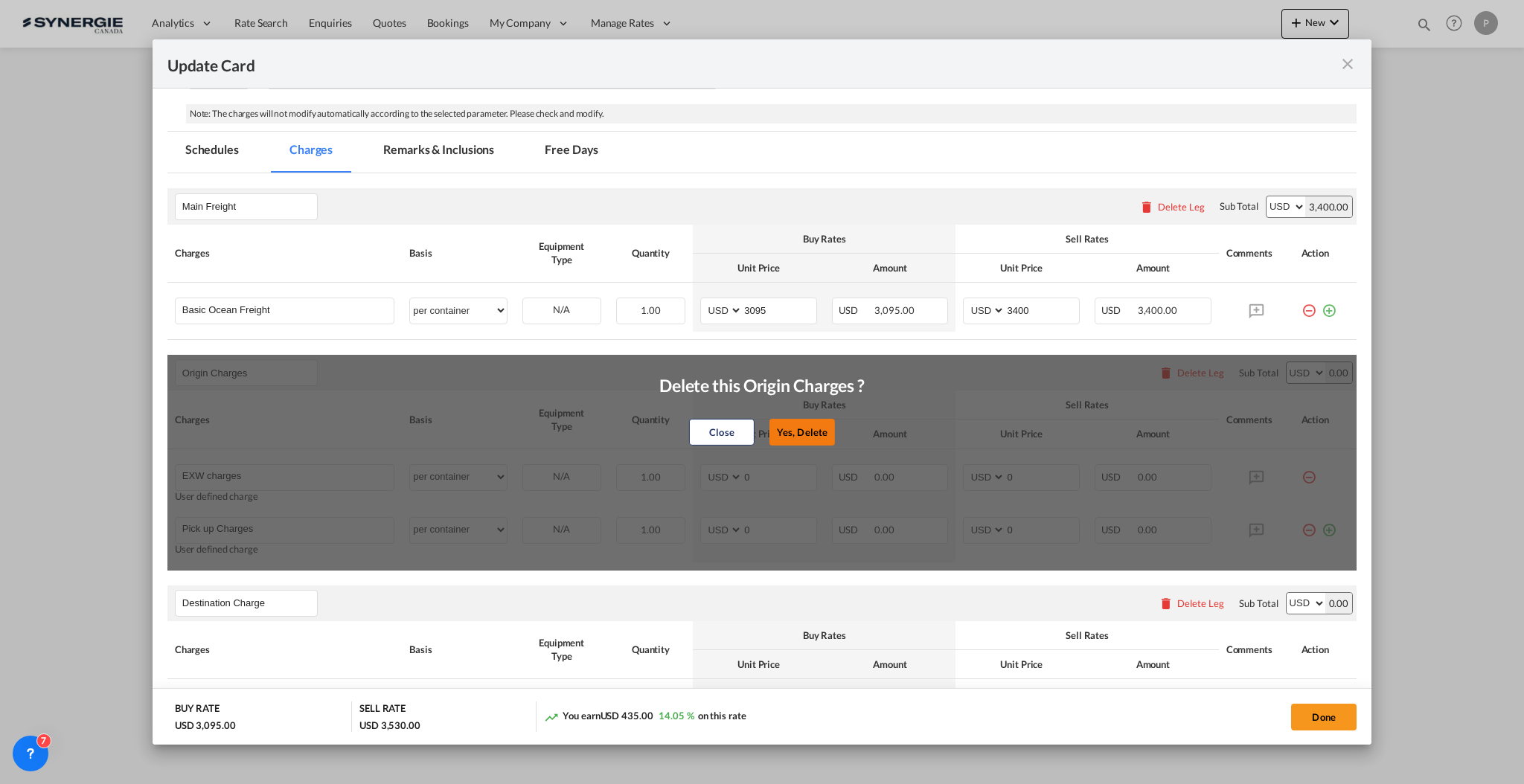
click at [802, 427] on button "Yes, Delete" at bounding box center [802, 431] width 66 height 26
type input "Destination Charge"
type input "Port Fees"
type input "Drayage"
type input "Doc and Handling fees"
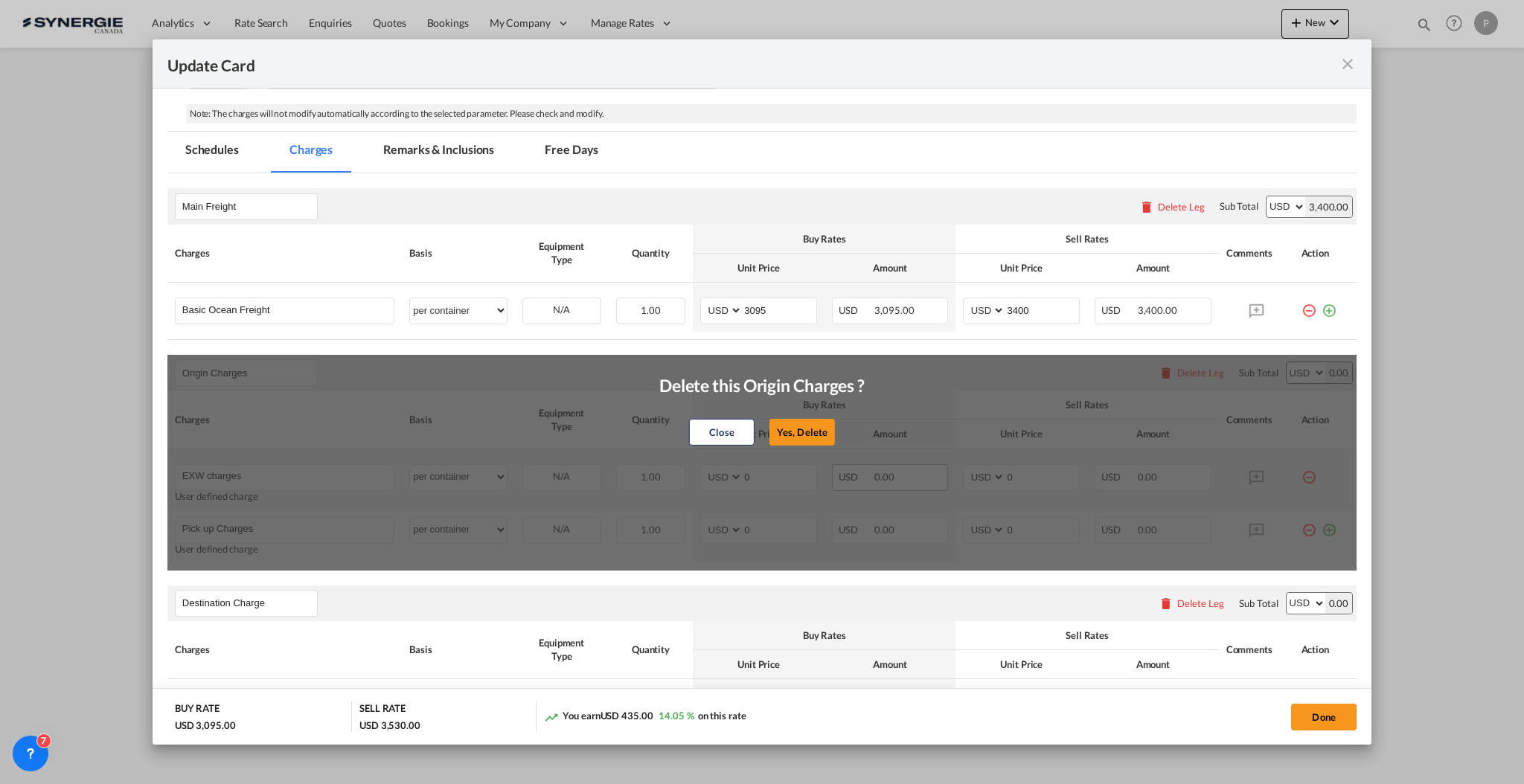
type input "E-manifest"
select select "per B/L"
type input "35"
type input "Doc fee"
select select "per B/L"
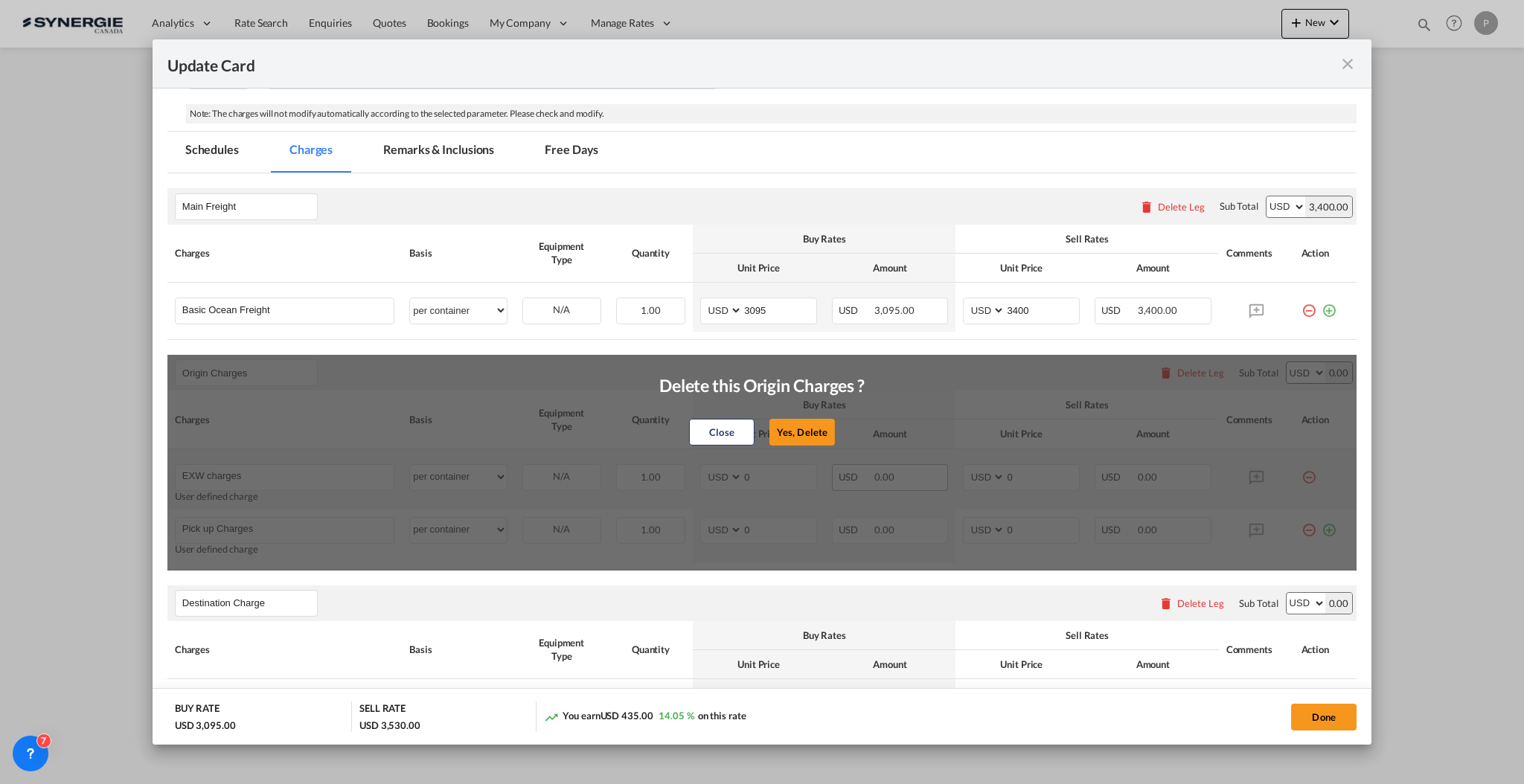
type input "30"
type input "Handling fee"
select select "per B/L"
type input "65"
type input "Cargo Coverage"
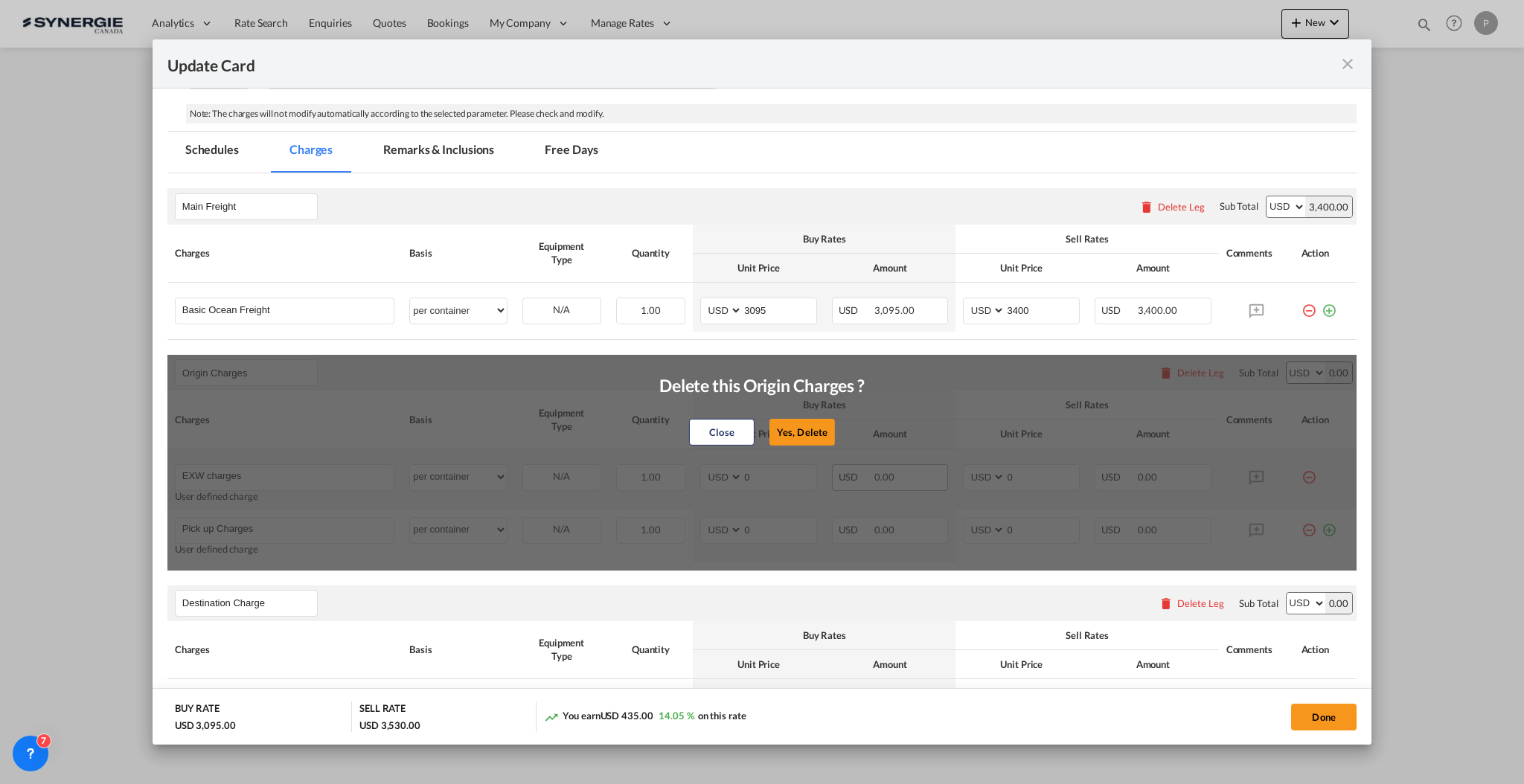
type input "Cargo Coverage - Rate to be confirmed depending on commodity and value Min 50 U…"
select select "per shipment"
type input "0"
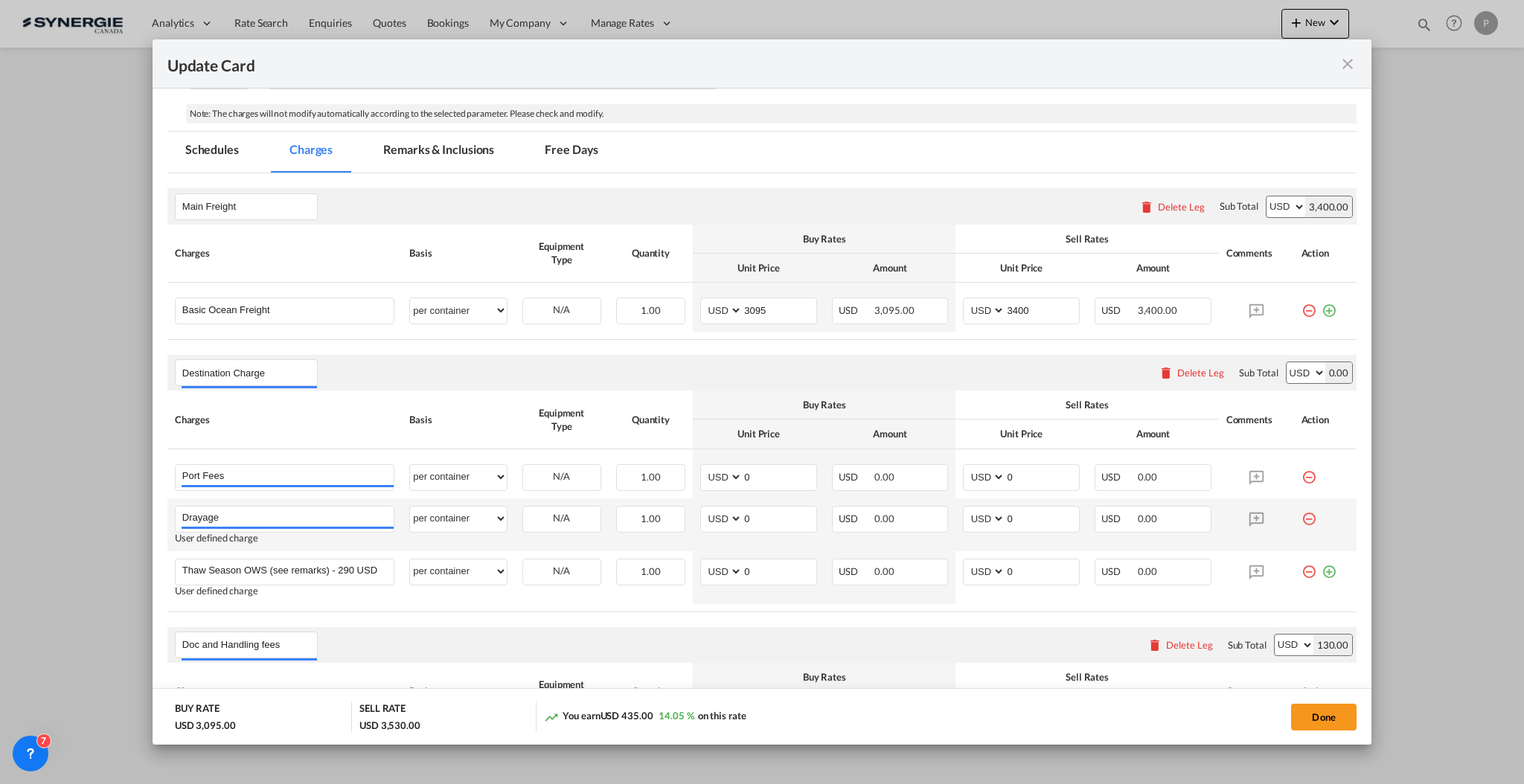
scroll to position [397, 0]
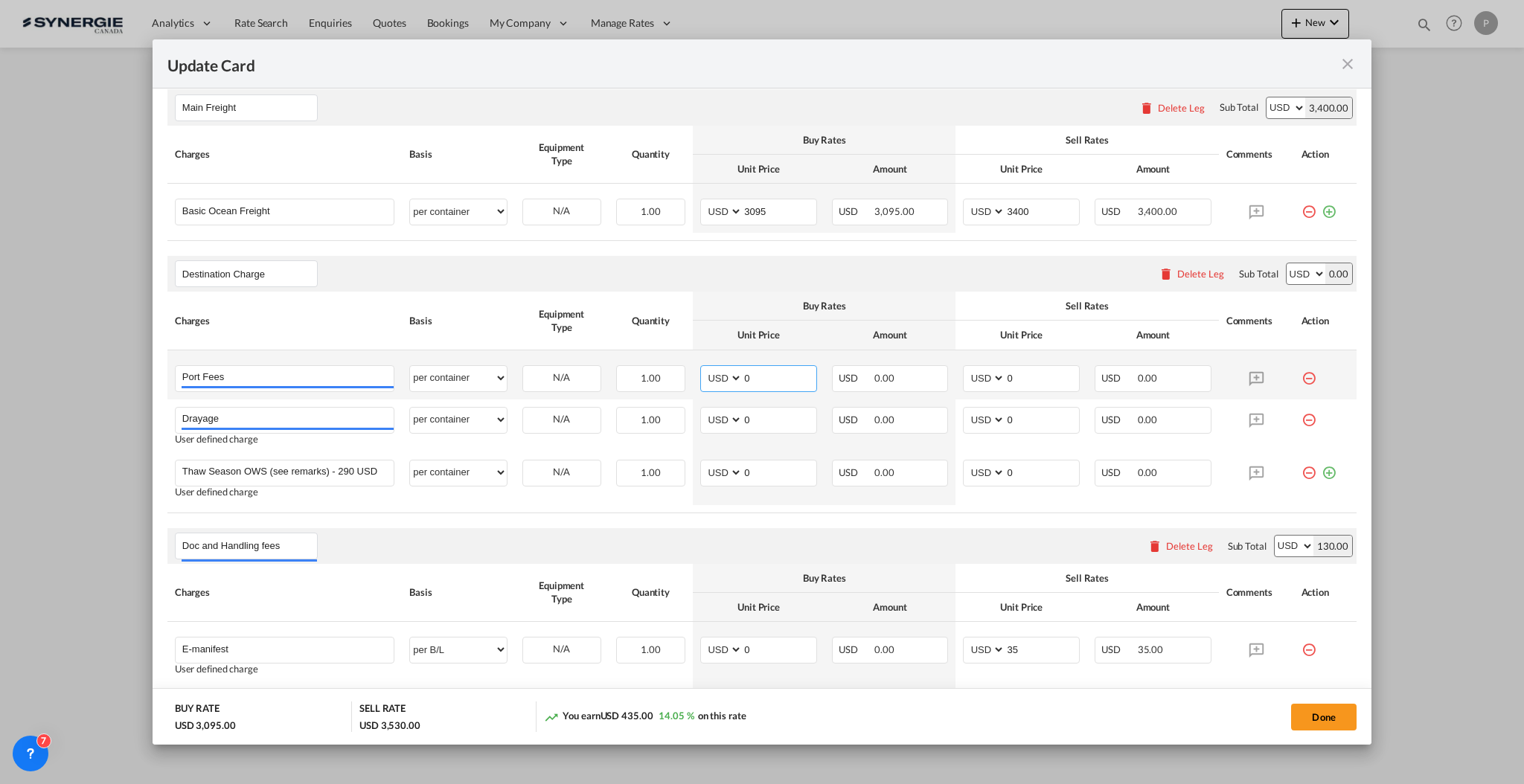
click at [770, 373] on input "0" at bounding box center [779, 377] width 74 height 23
type input "50"
type input "65"
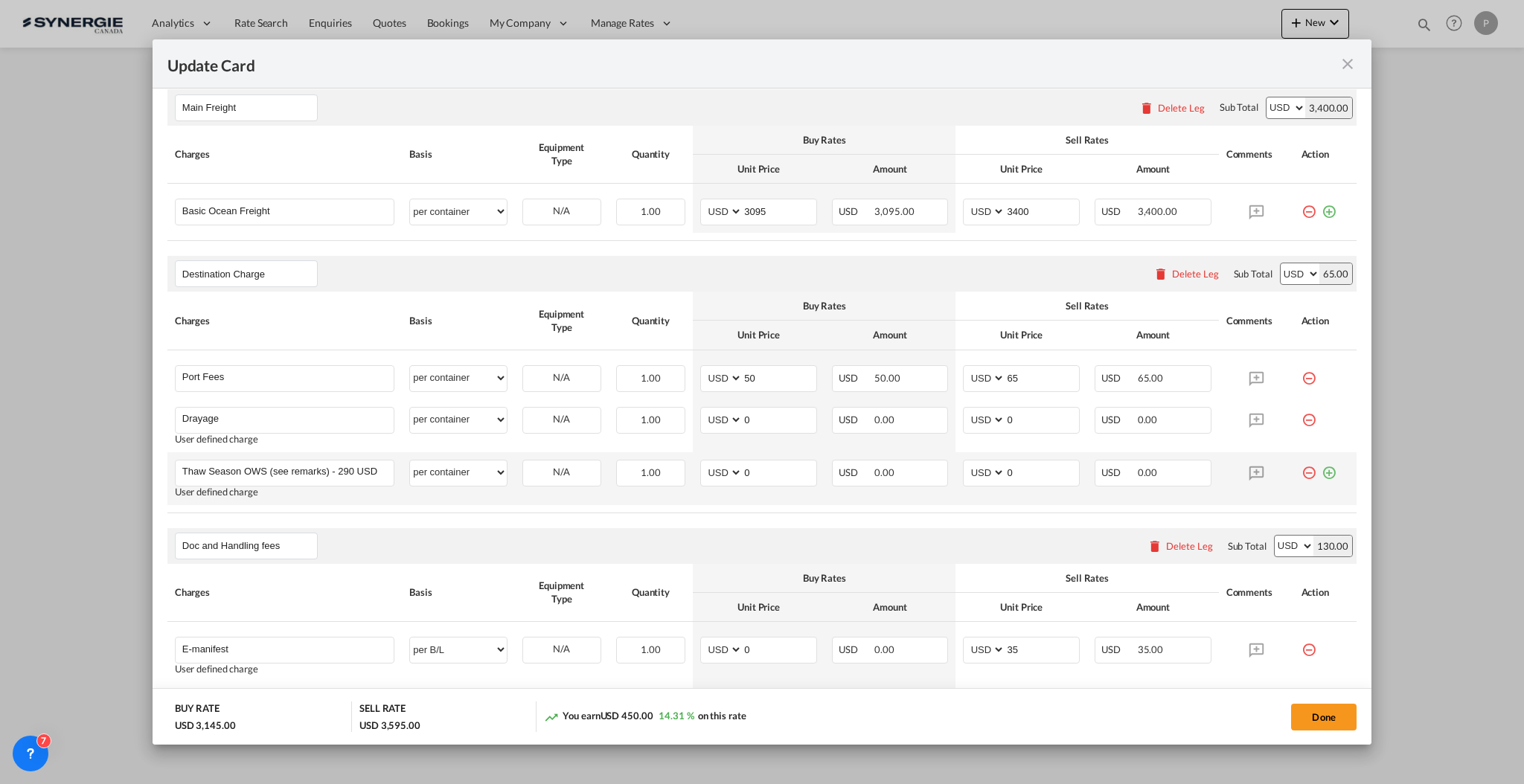
click at [1301, 473] on md-icon "icon-minus-circle-outline red-400-fg" at bounding box center [1308, 467] width 15 height 15
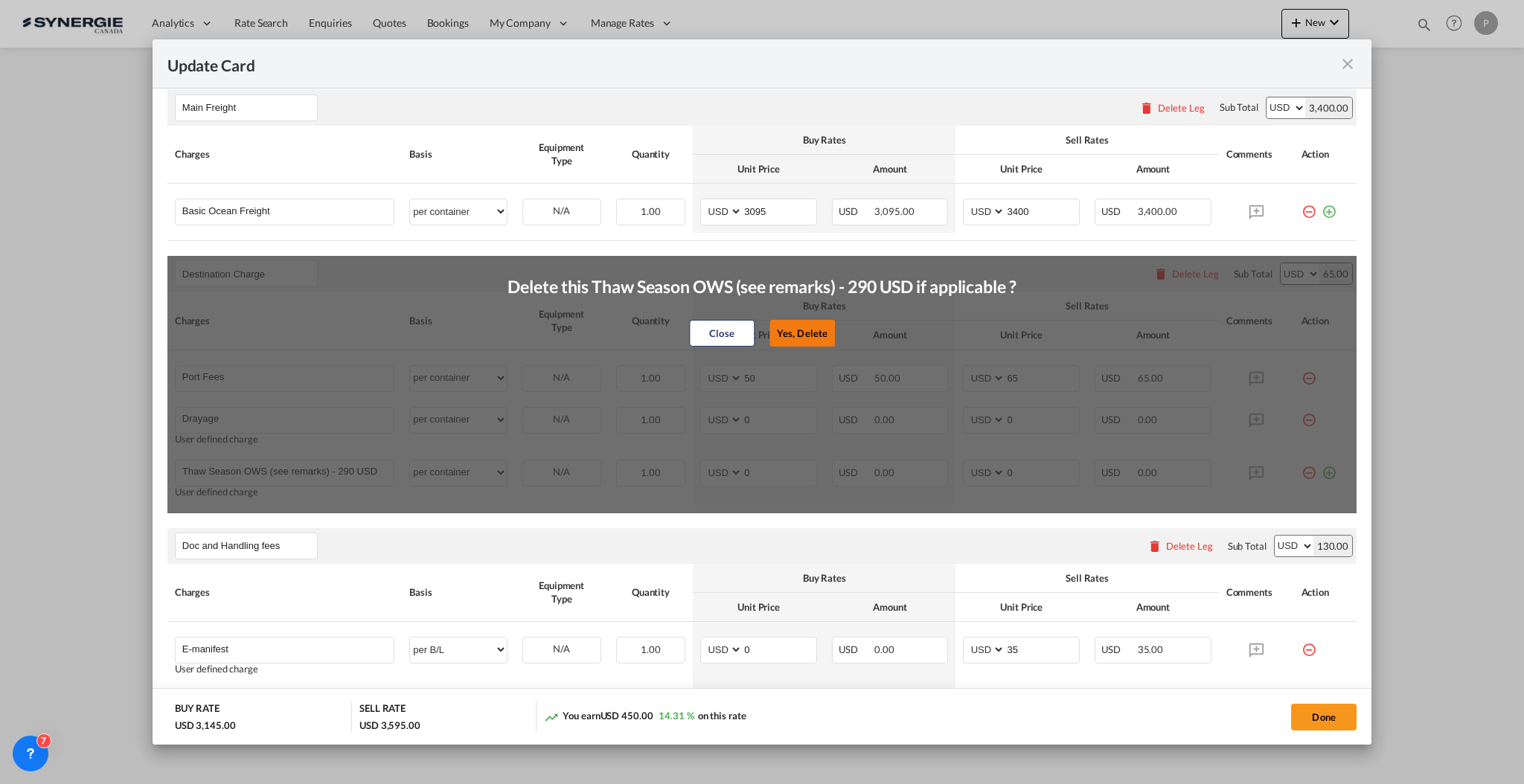
click at [792, 341] on button "Yes, Delete" at bounding box center [802, 333] width 66 height 26
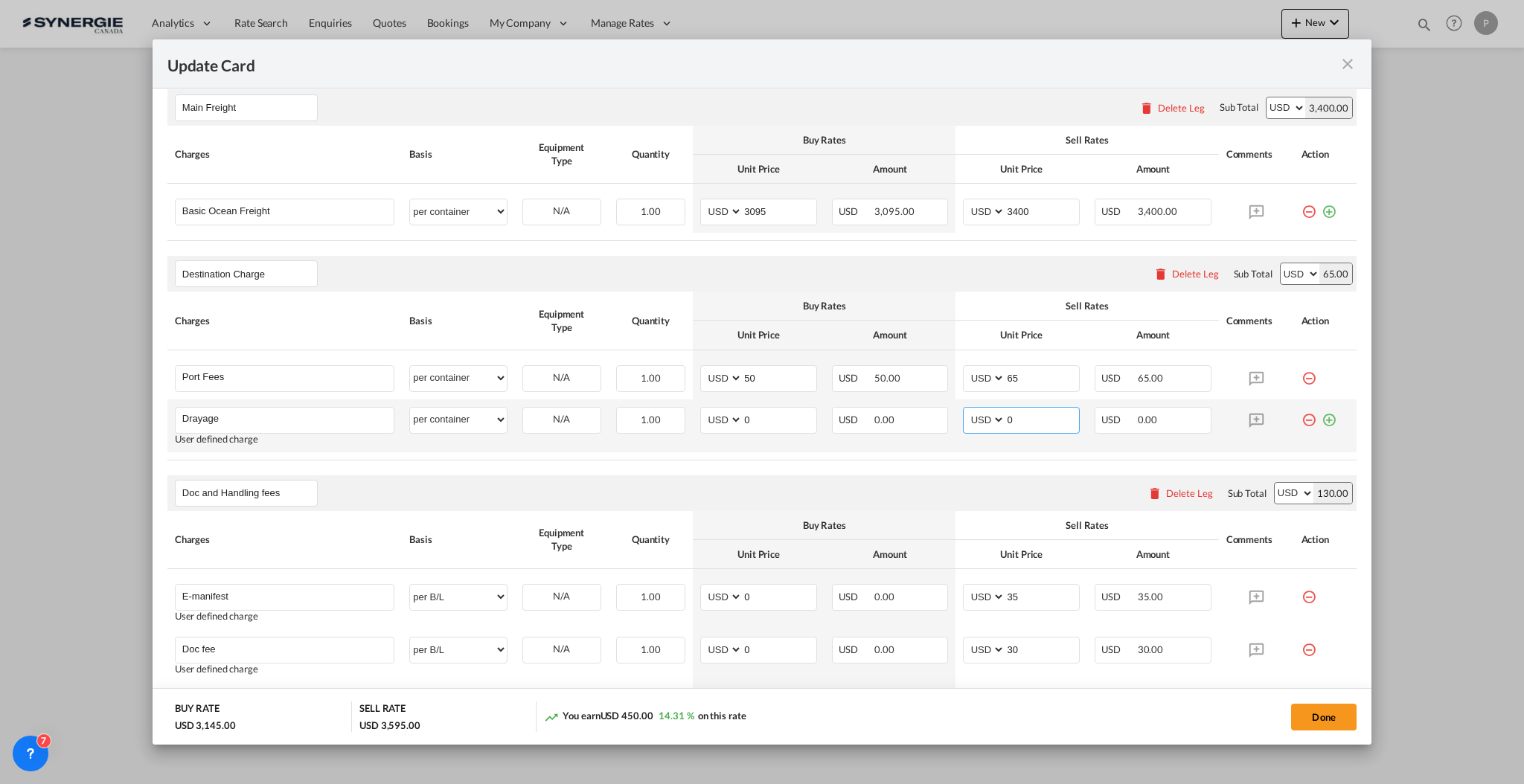
click at [1028, 414] on input "0" at bounding box center [1042, 418] width 74 height 23
type input "930"
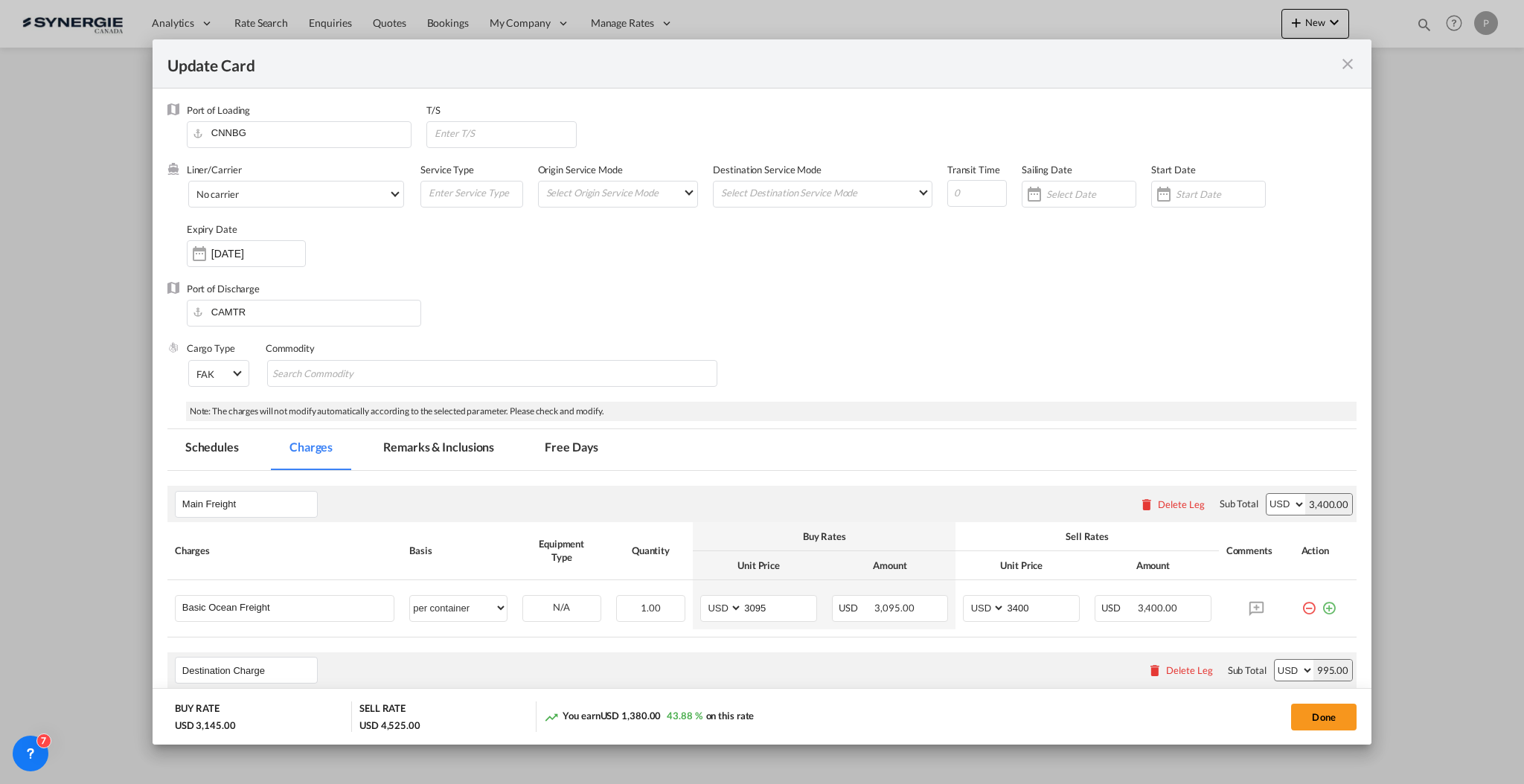
click at [469, 447] on md-tab-item "Remarks & Inclusions" at bounding box center [439, 449] width 146 height 41
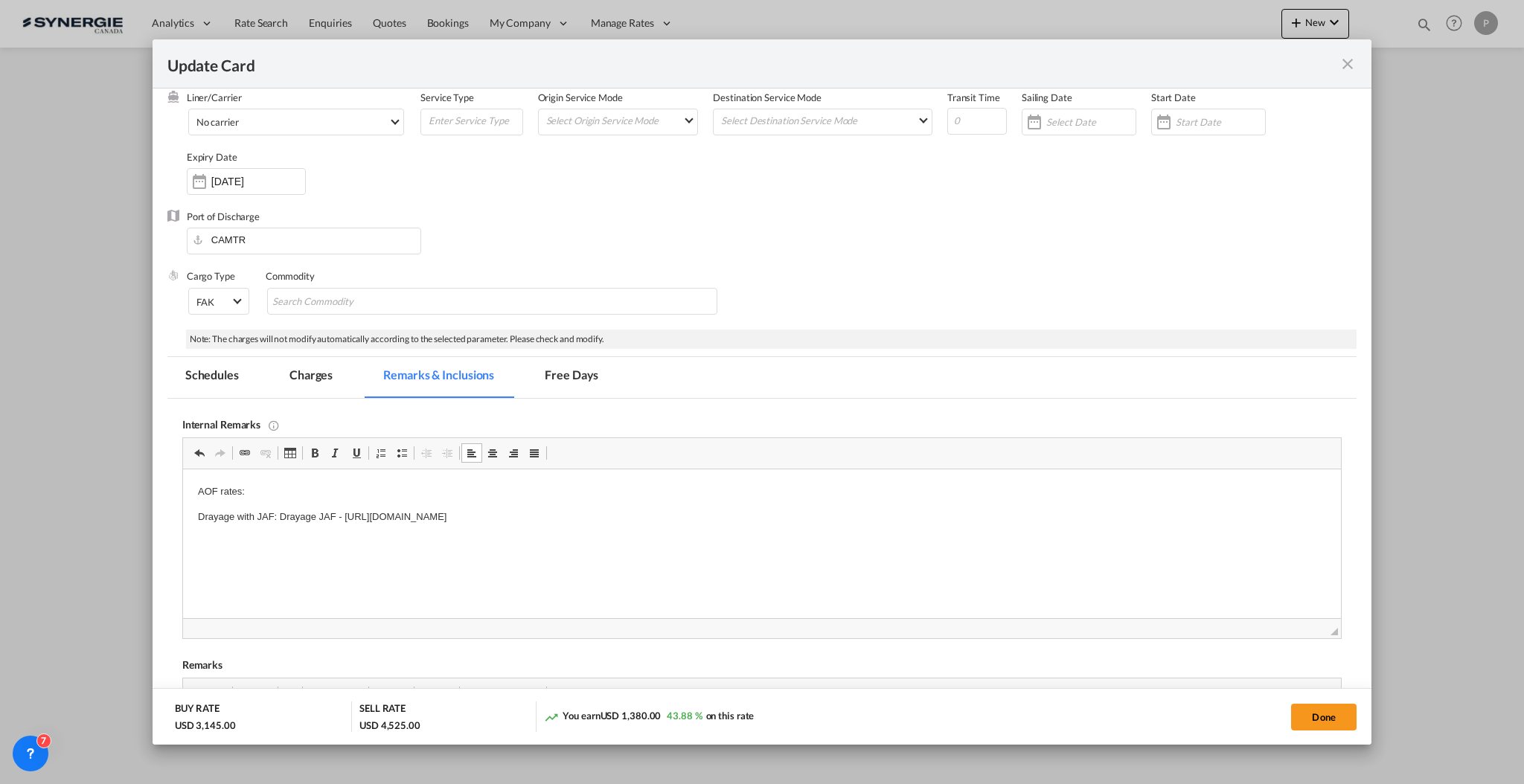
drag, startPoint x: 341, startPoint y: 517, endPoint x: 280, endPoint y: 514, distance: 61.1
click at [280, 514] on p "Drayage with JAF: Drayage JAF - https://app.frontapp.com/open/cnv_qeet8wf?key=A…" at bounding box center [762, 517] width 1128 height 15
drag, startPoint x: 288, startPoint y: 511, endPoint x: 337, endPoint y: 510, distance: 49.0
click at [337, 510] on p "Drayage with JAF: Drayage JAF - https://app.frontapp.com/open/cnv_qeet8wf?key=A…" at bounding box center [762, 517] width 1128 height 15
click at [337, 509] on p "Drayage with JAF: https://app.frontapp.com/open/cnv_qeet8wf?key=AY4HmJa6Pqlt6LU…" at bounding box center [762, 517] width 1128 height 15
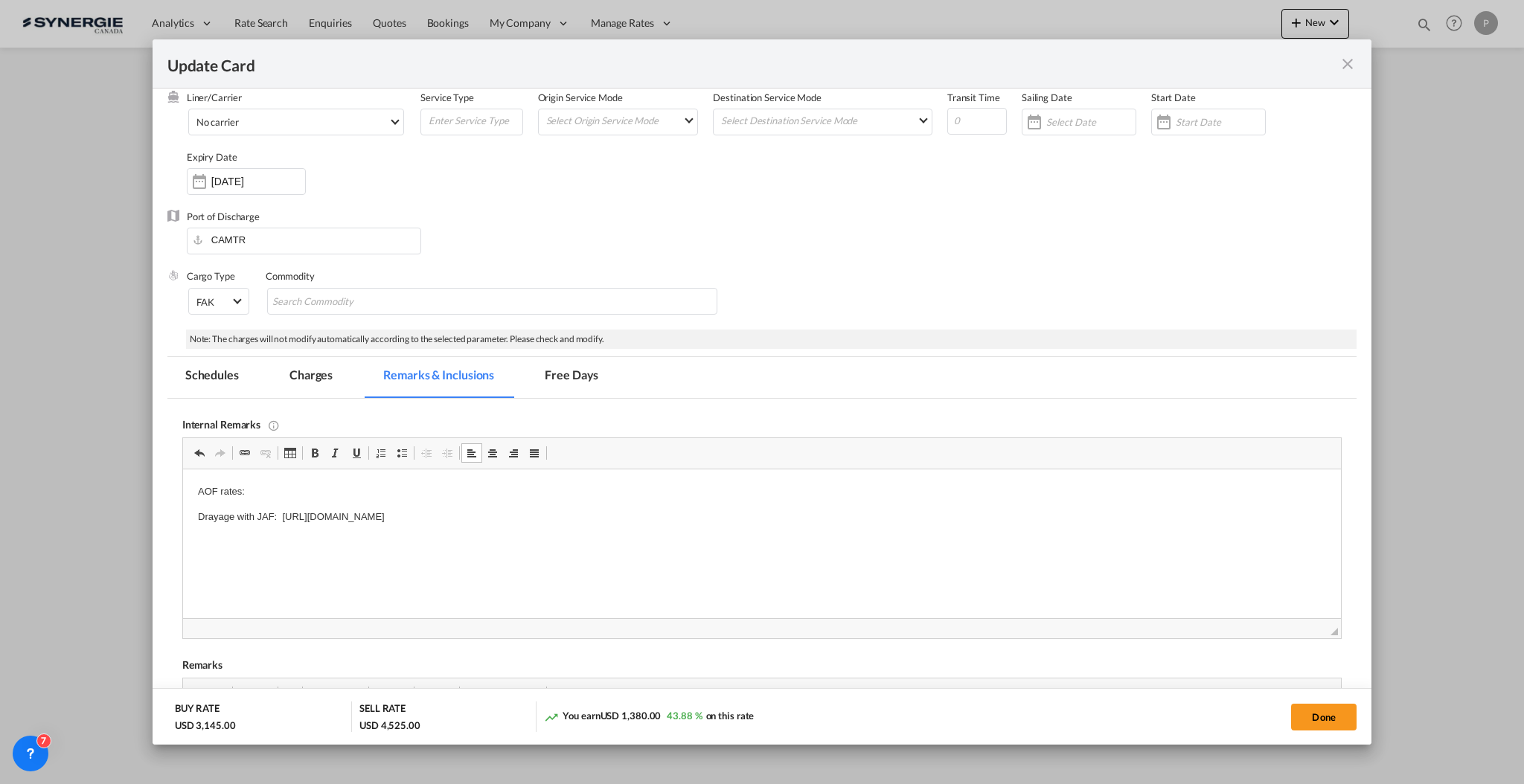
click at [337, 509] on p "Drayage with JAF: https://app.frontapp.com/open/cnv_qeet8wf?key=AY4HmJa6Pqlt6LU…" at bounding box center [762, 517] width 1128 height 15
click at [406, 522] on p "Drayage with JAF: https://app.frontapp.com/open/cnv_qeet8wf?key=AY4HmJa6Pqlt6LU…" at bounding box center [762, 517] width 1128 height 15
drag, startPoint x: 683, startPoint y: 509, endPoint x: 281, endPoint y: 509, distance: 402.0
click at [281, 509] on p "Drayage with JAF: https://app.frontapp.com/open/cnv_qeet8wf?key=AY4HmJa6Pqlt6LU…" at bounding box center [762, 517] width 1128 height 15
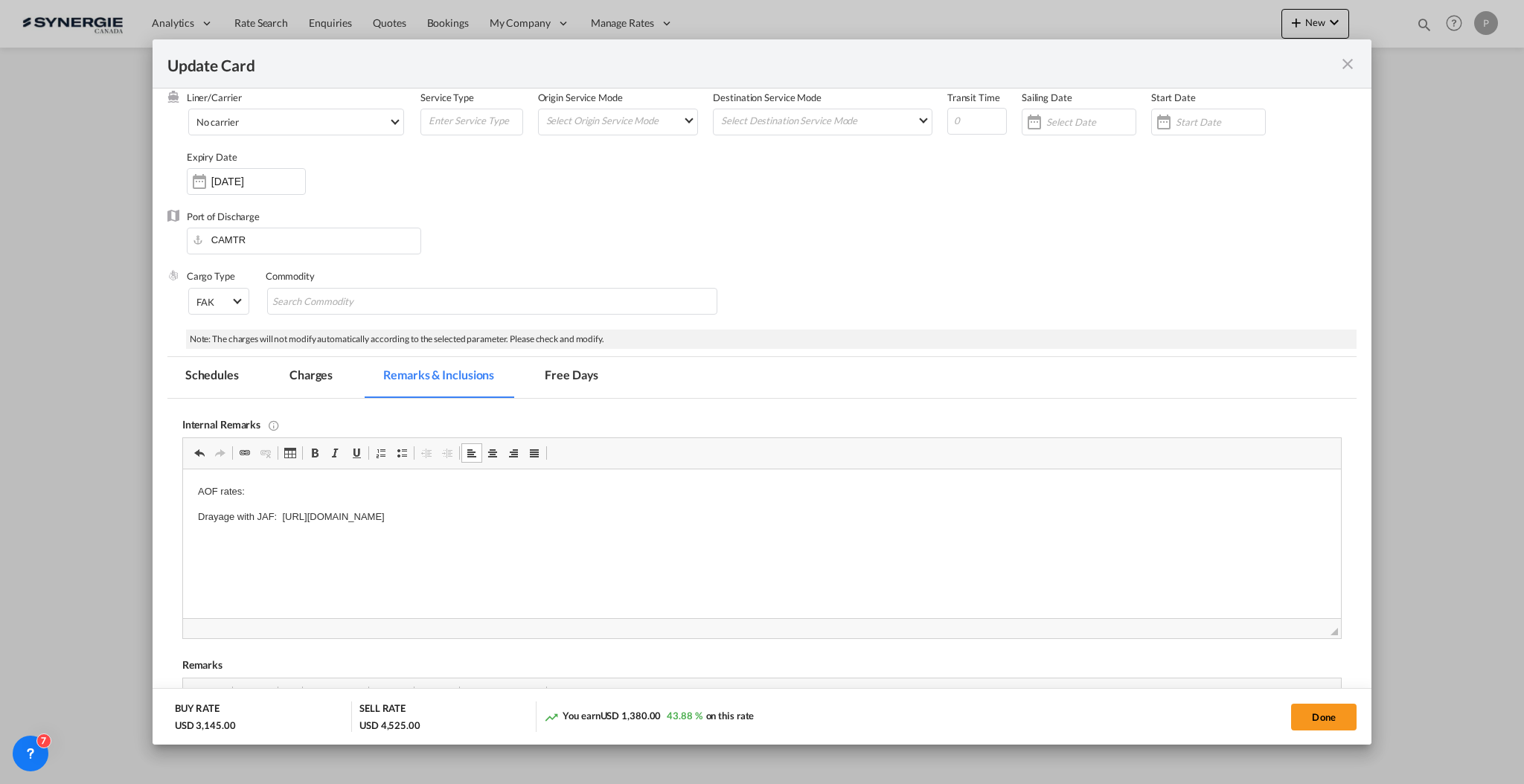
copy p "https://app.frontapp.com/open/cnv_qeet8wf?key=AY4HmJa6Pqlt6LU_HT_mQfXoYBQi-Eu9"
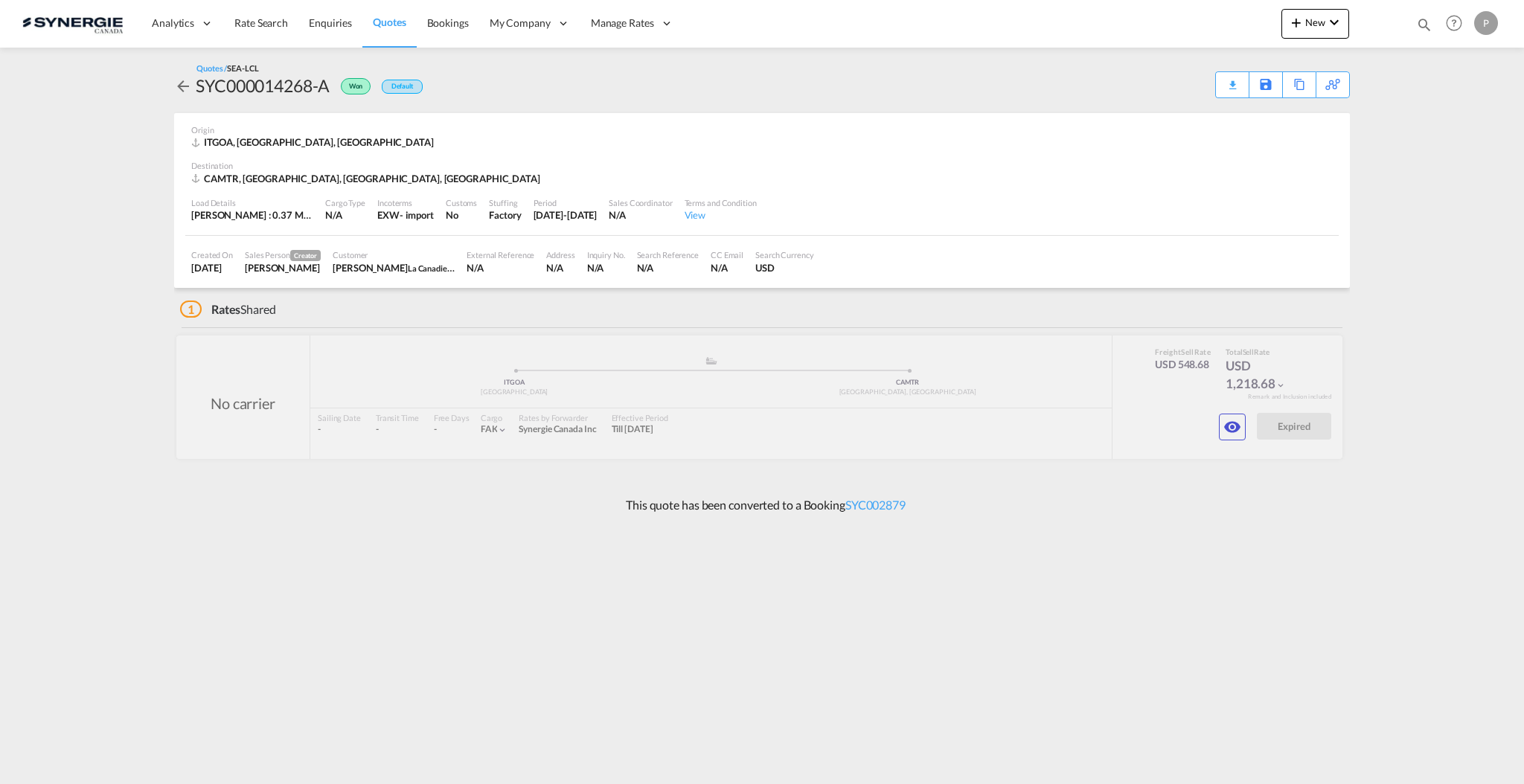
click at [389, 27] on span "Quotes" at bounding box center [389, 22] width 33 height 13
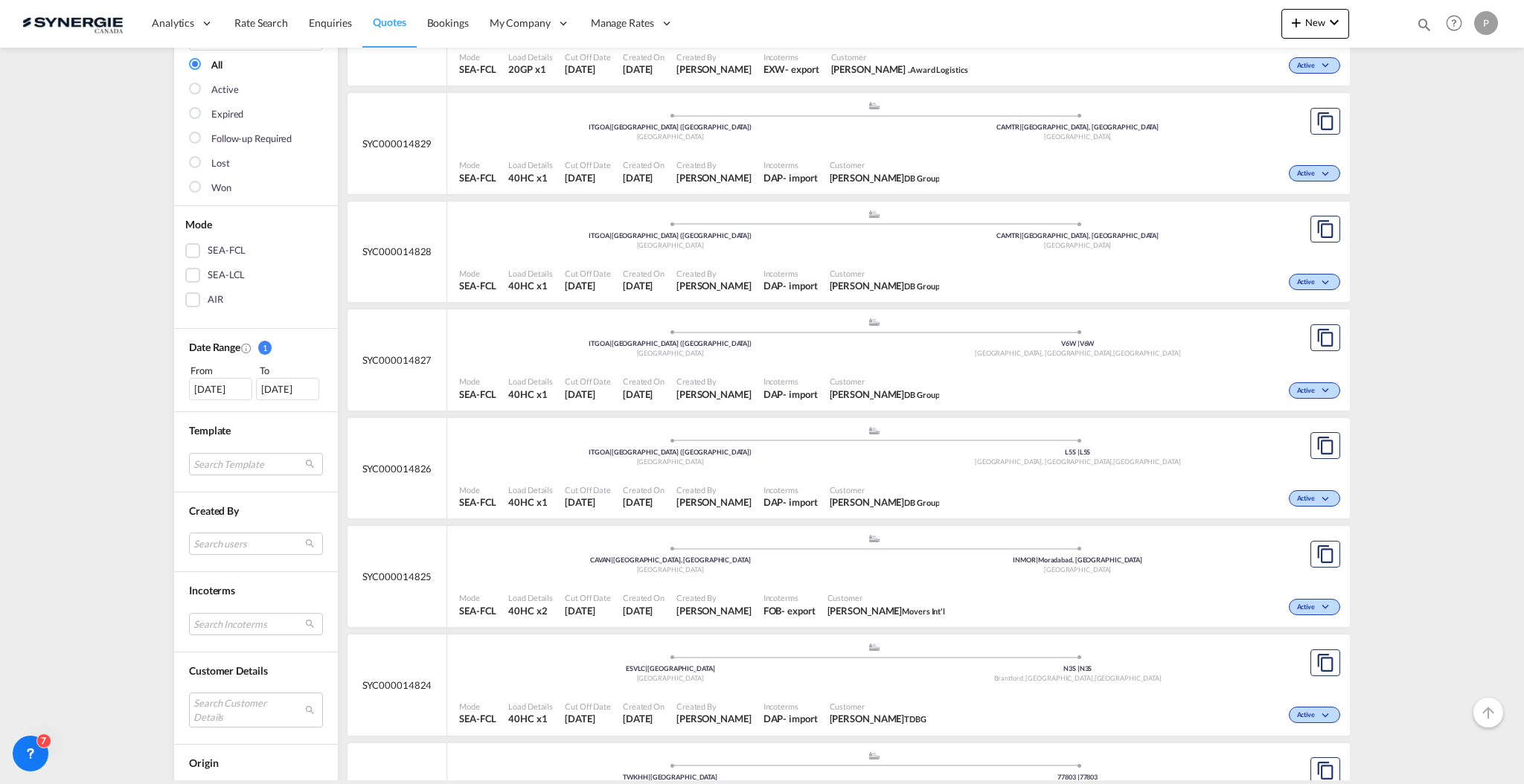
scroll to position [397, 0]
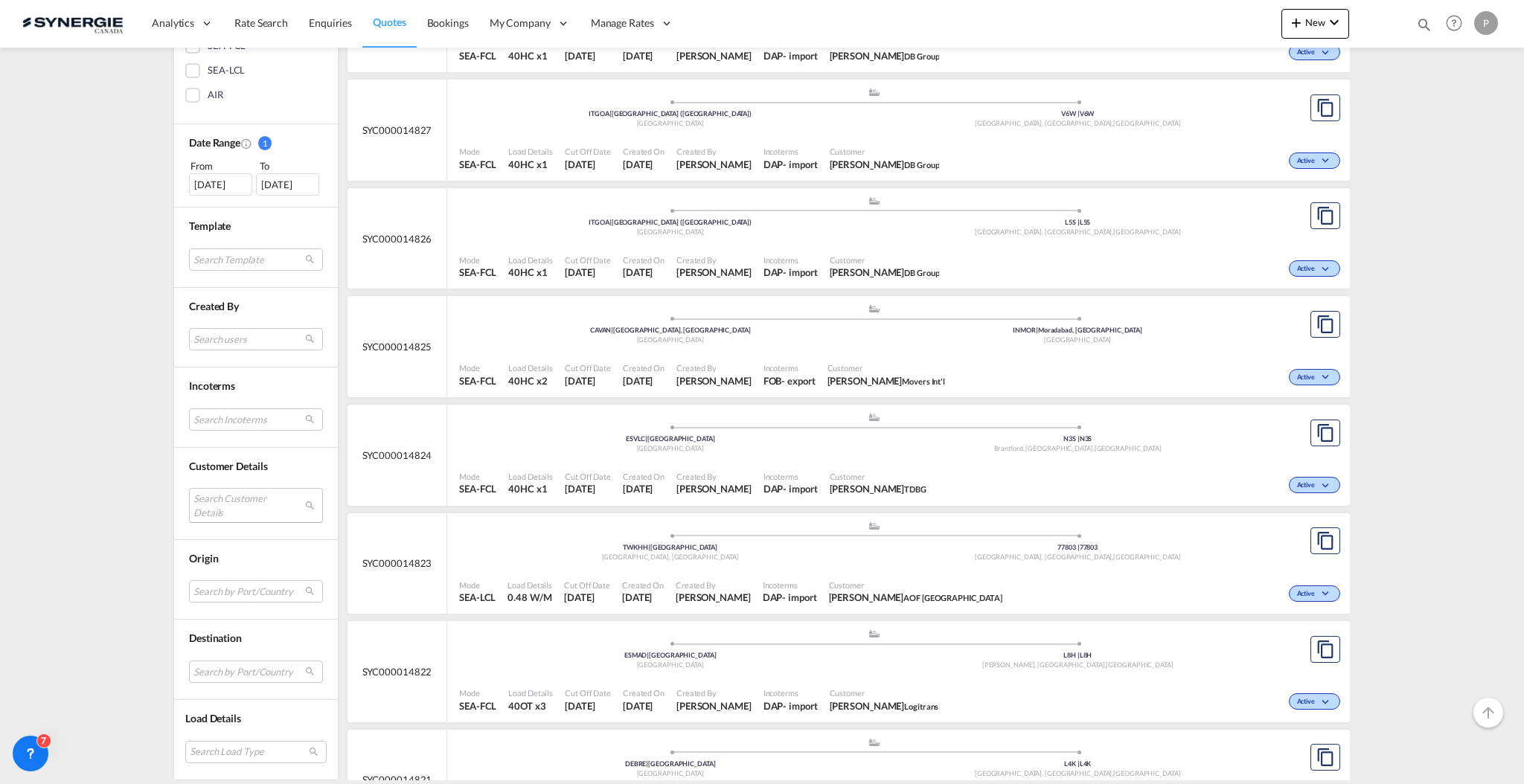
click at [244, 504] on md-select "Search Customer Details user name user chantal . chantal@awardzlogistix.com | a…" at bounding box center [256, 505] width 134 height 35
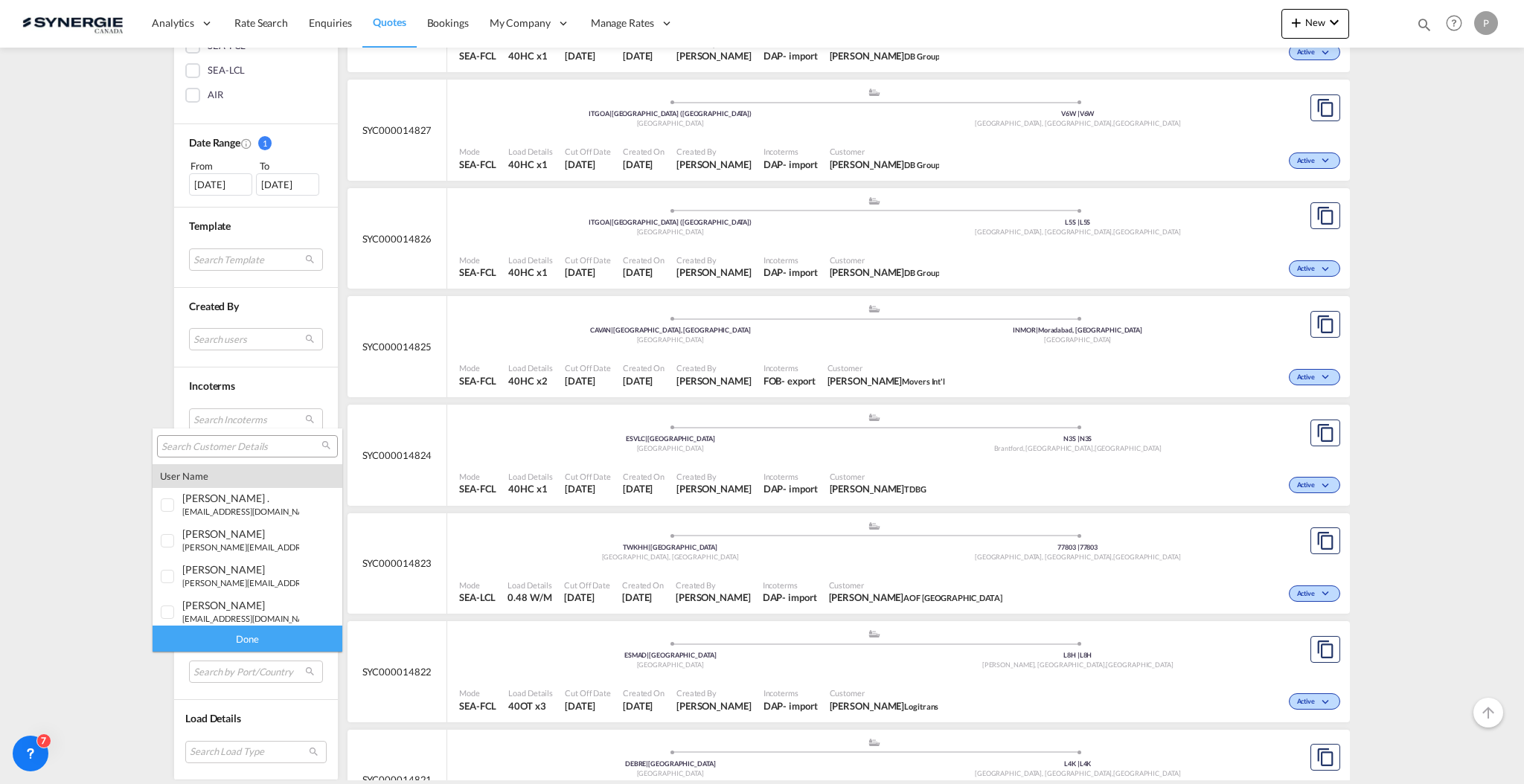
click at [254, 457] on div at bounding box center [247, 446] width 181 height 23
click at [254, 447] on input "search" at bounding box center [241, 447] width 160 height 14
type input "teknion"
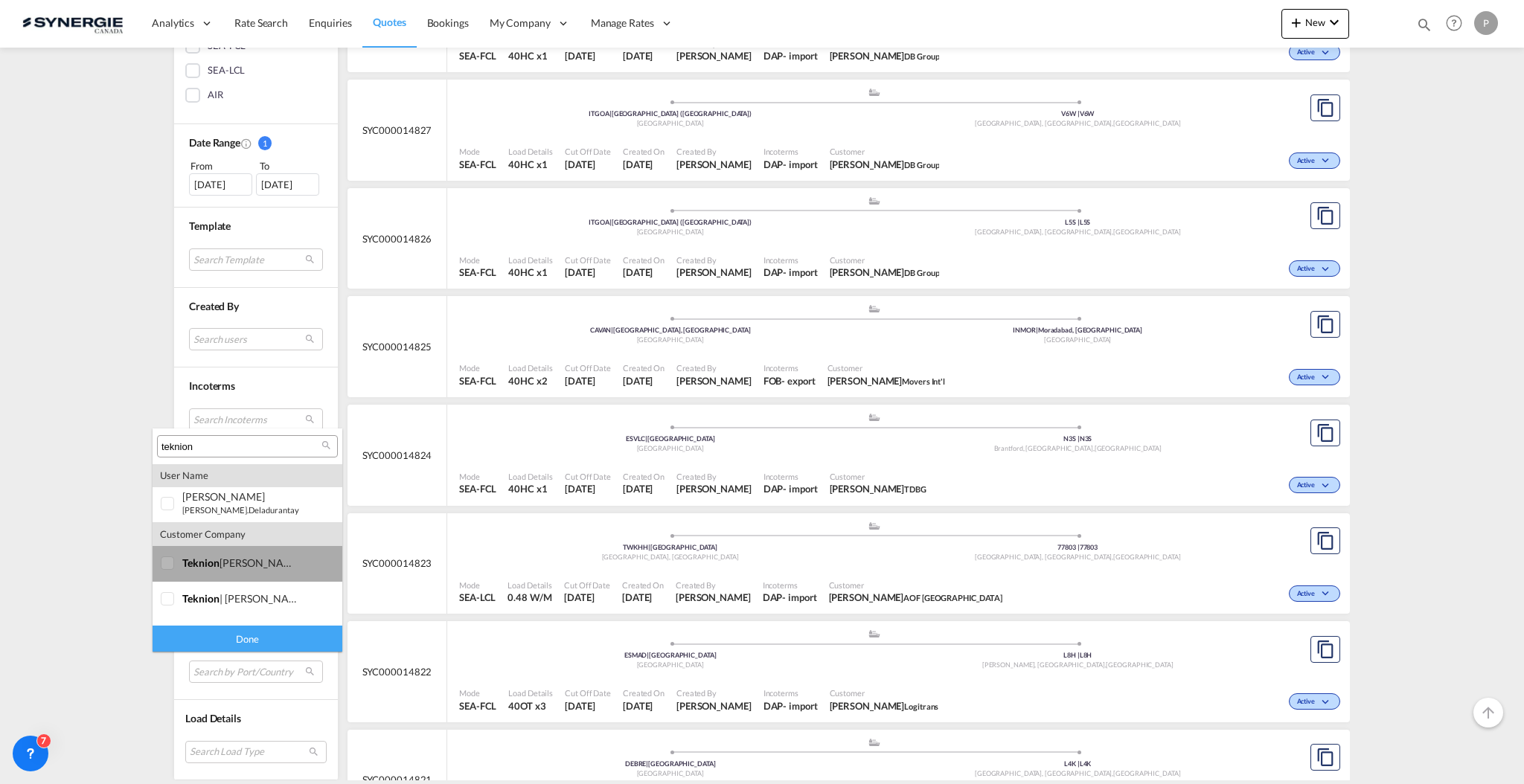
click at [283, 568] on div "teknion roy & breton inc." at bounding box center [240, 563] width 116 height 13
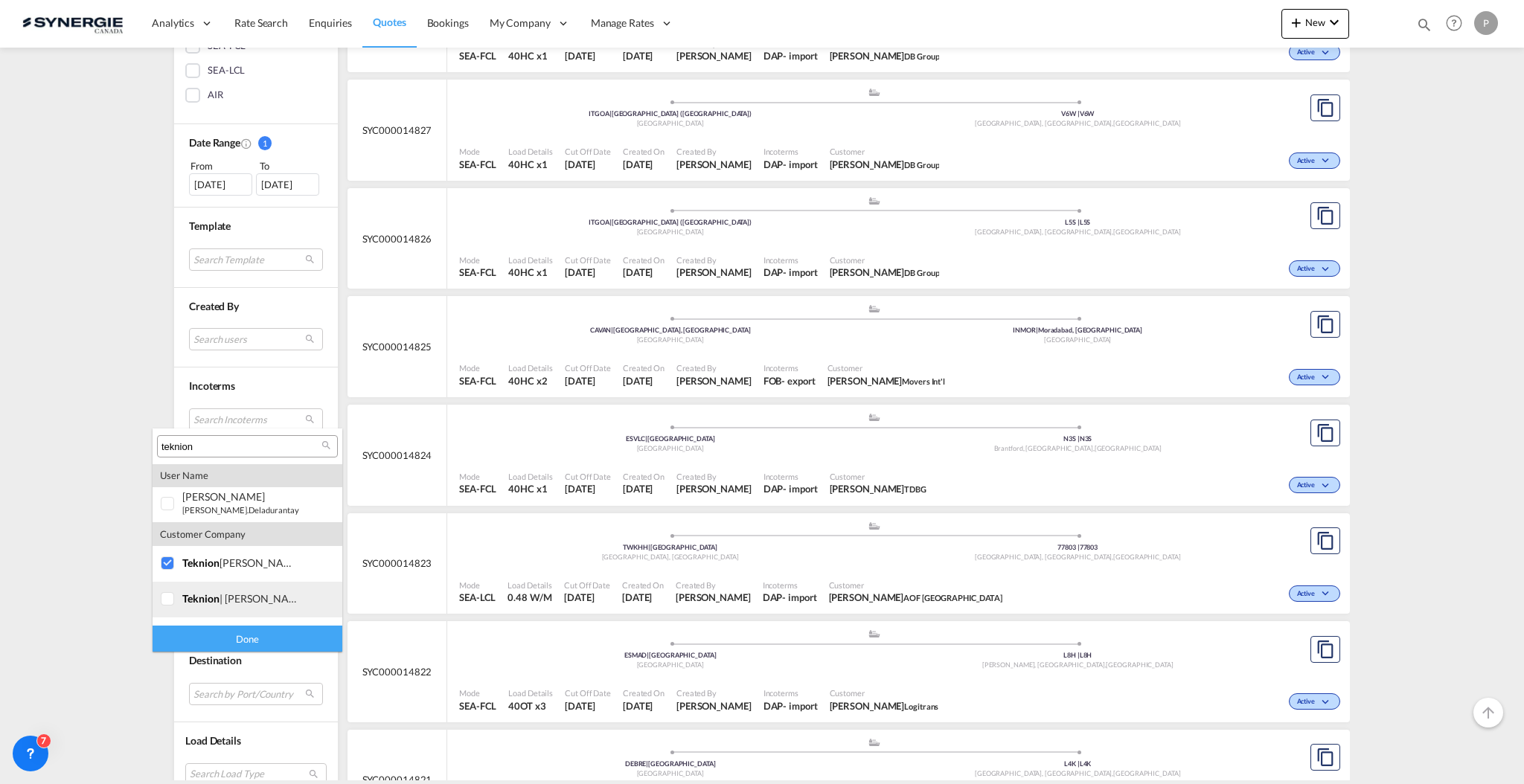
click at [278, 594] on div "teknion | roy & breton" at bounding box center [240, 598] width 116 height 13
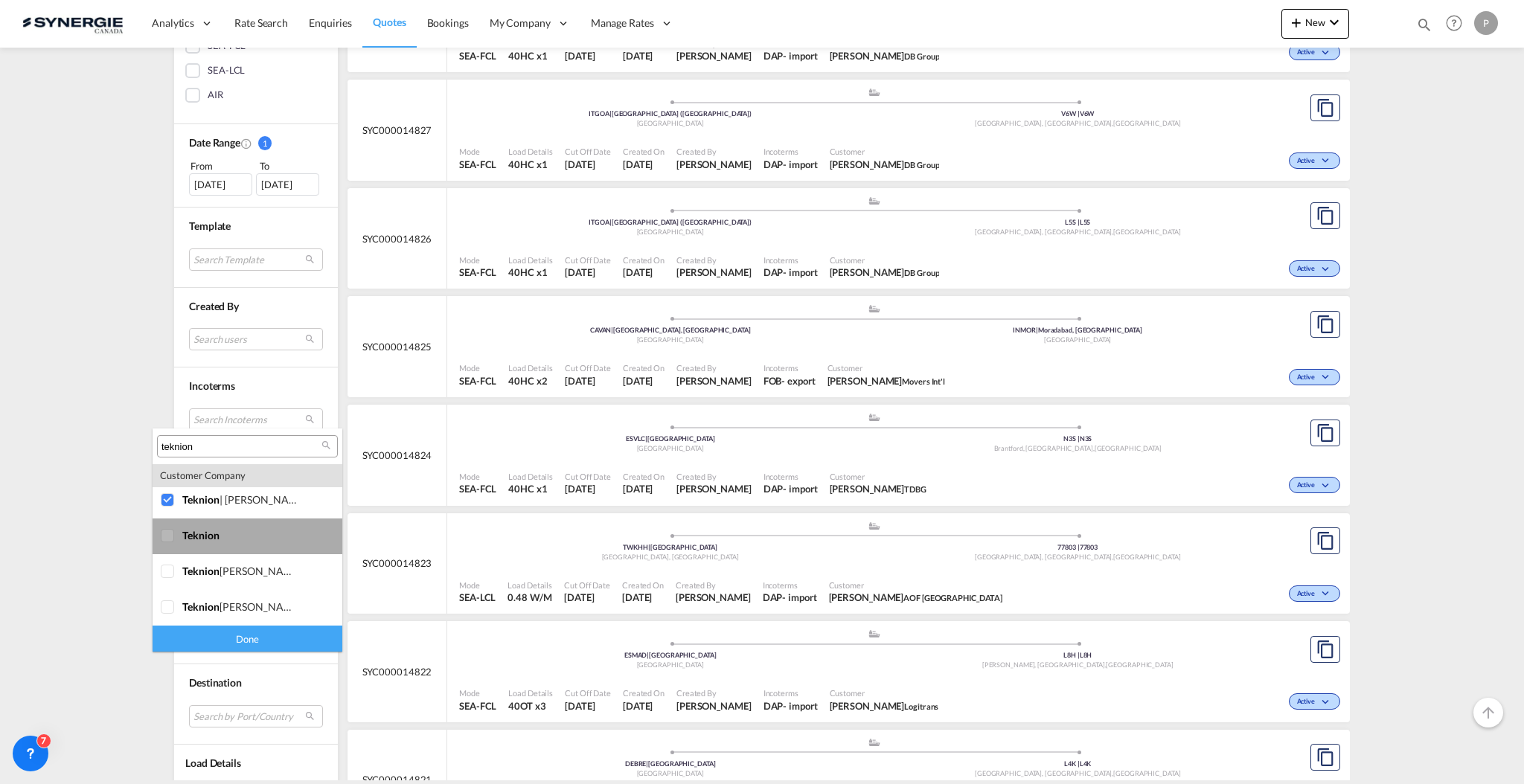
click at [267, 528] on md-option "company teknion" at bounding box center [247, 536] width 190 height 35
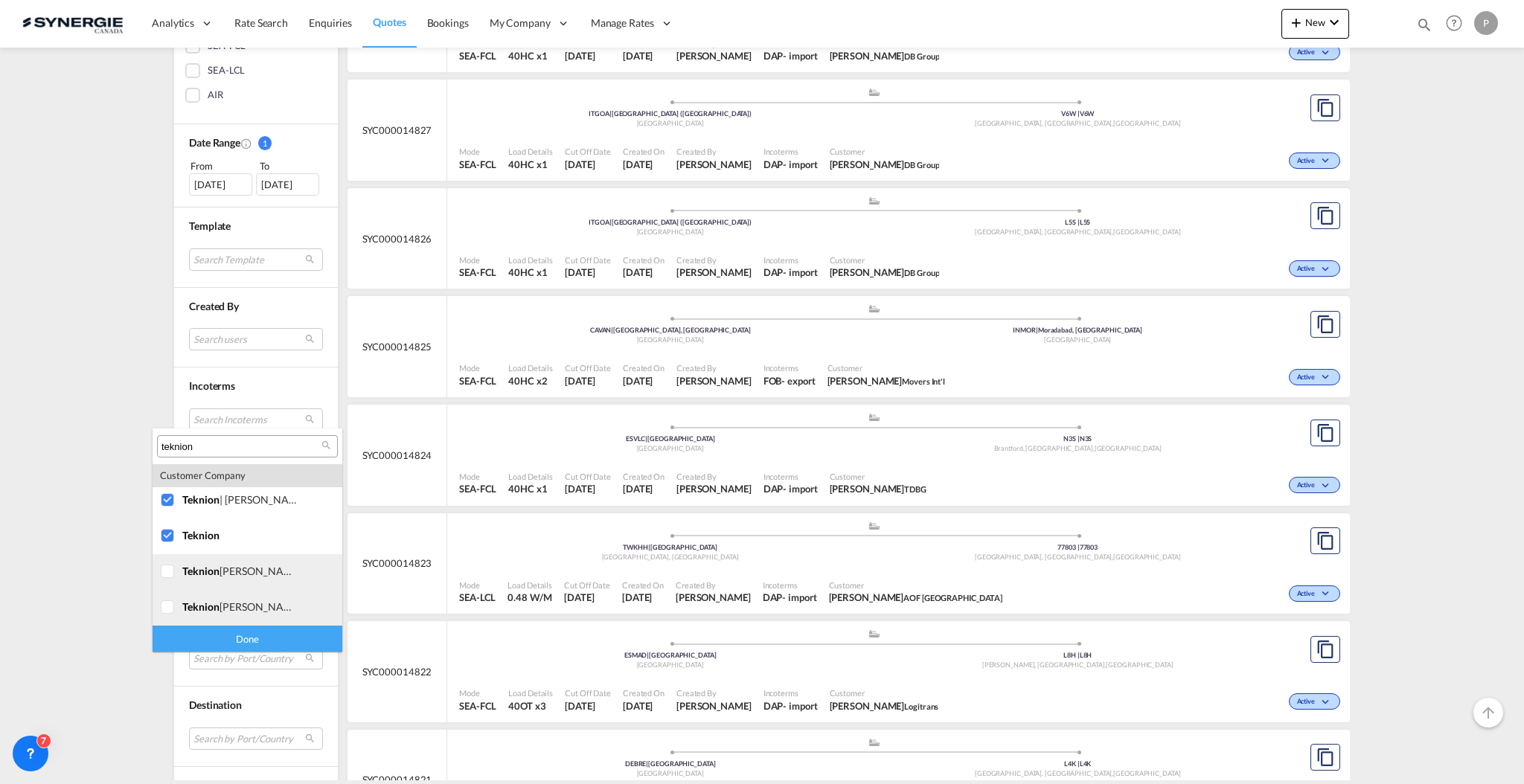
click at [265, 571] on div "teknion roy et breton" at bounding box center [240, 571] width 116 height 13
click at [258, 620] on md-option "company teknion roy & breton" at bounding box center [247, 607] width 190 height 35
click at [247, 643] on div "Done" at bounding box center [247, 638] width 190 height 26
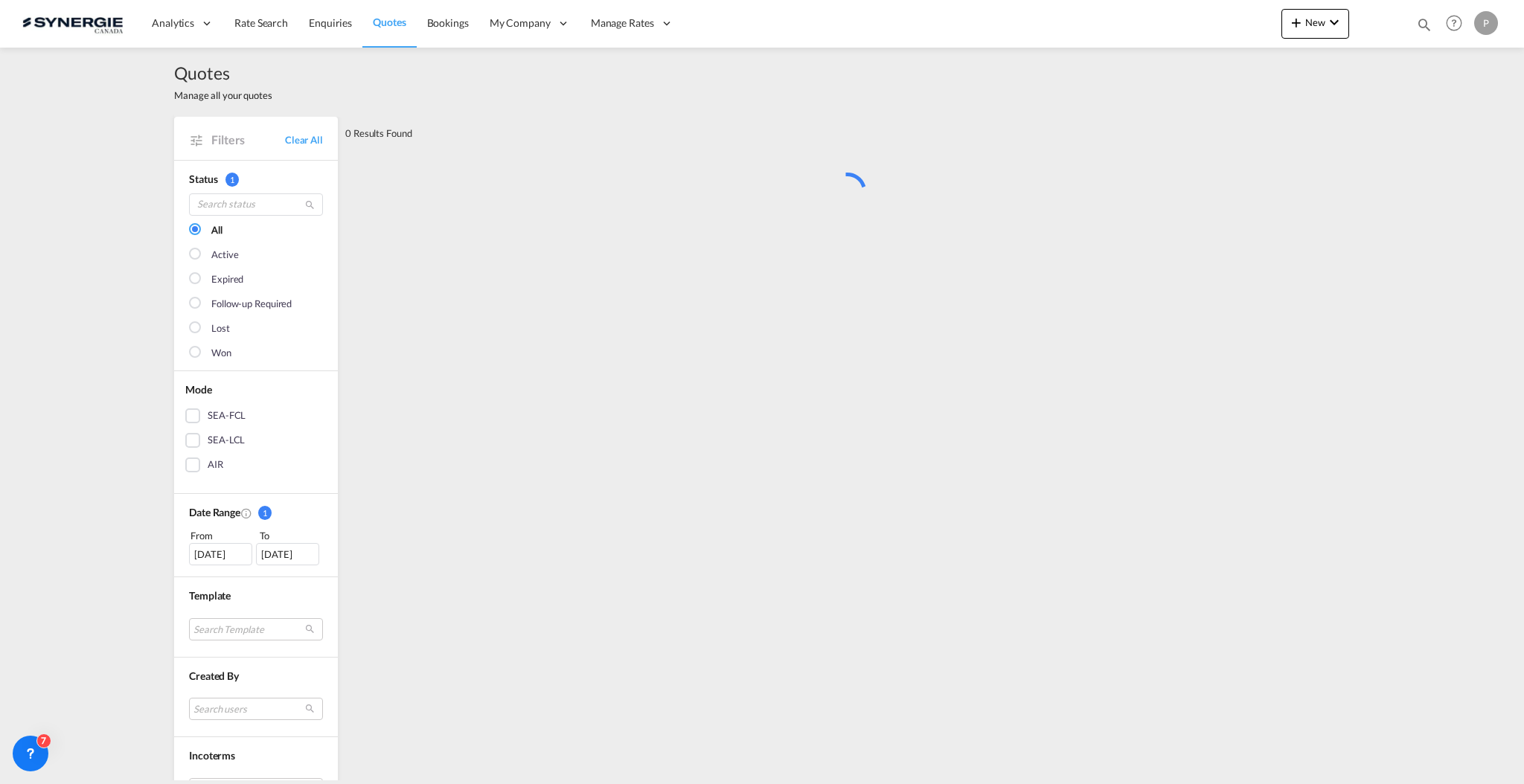
scroll to position [0, 0]
click at [223, 559] on div "[DATE]" at bounding box center [221, 556] width 64 height 23
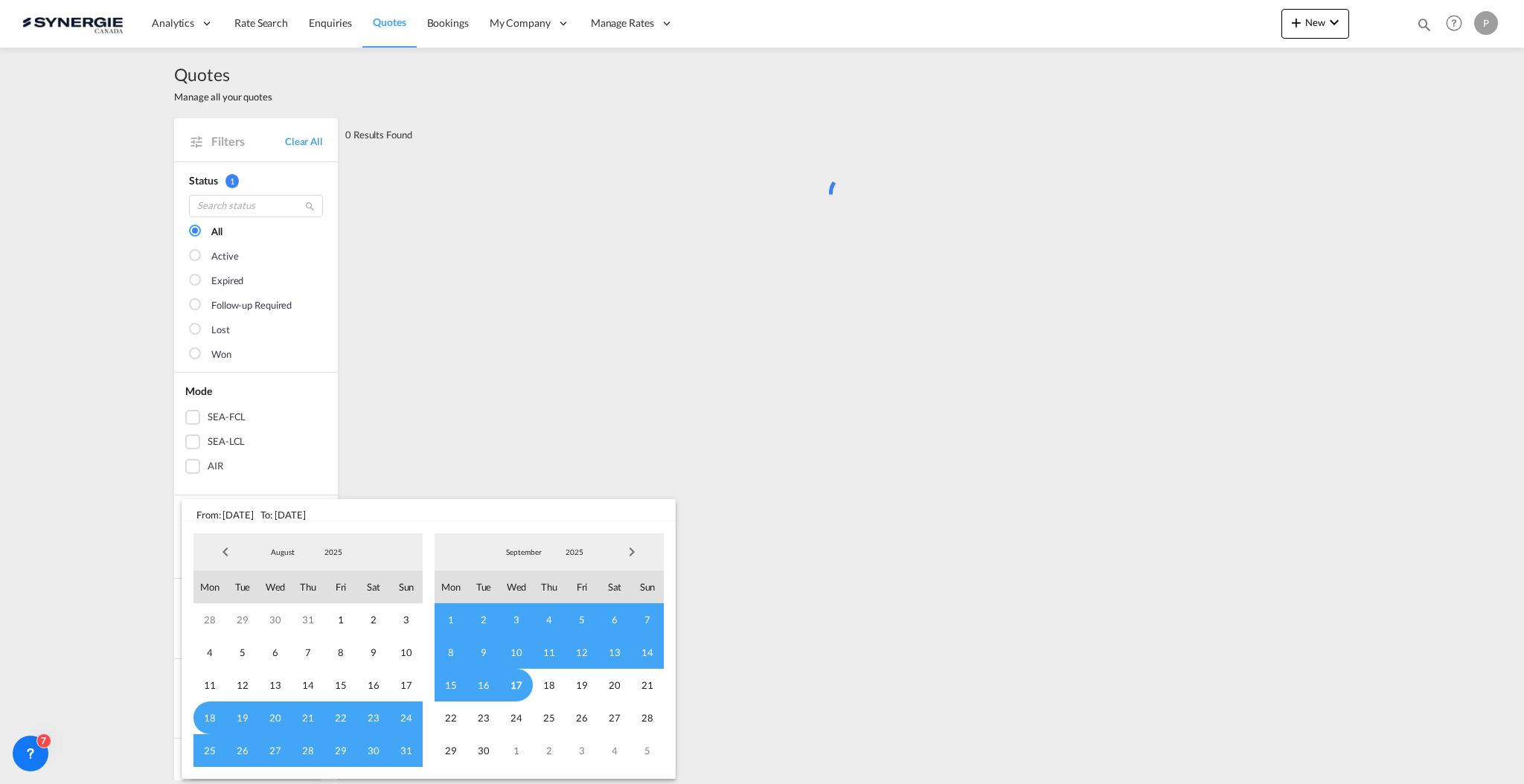
click at [227, 552] on span "Previous Month" at bounding box center [225, 551] width 30 height 30
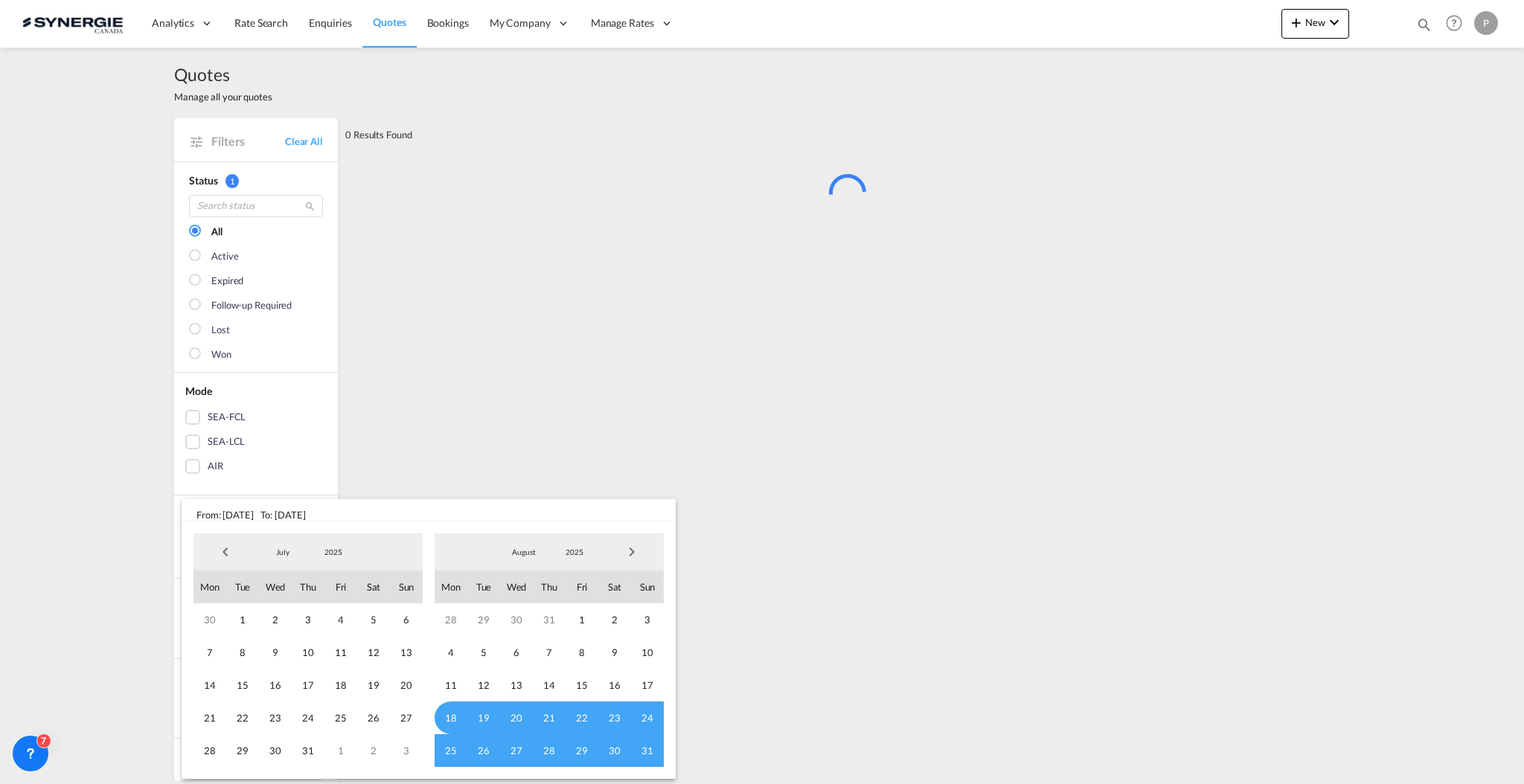
click at [227, 552] on span "Previous Month" at bounding box center [225, 551] width 30 height 30
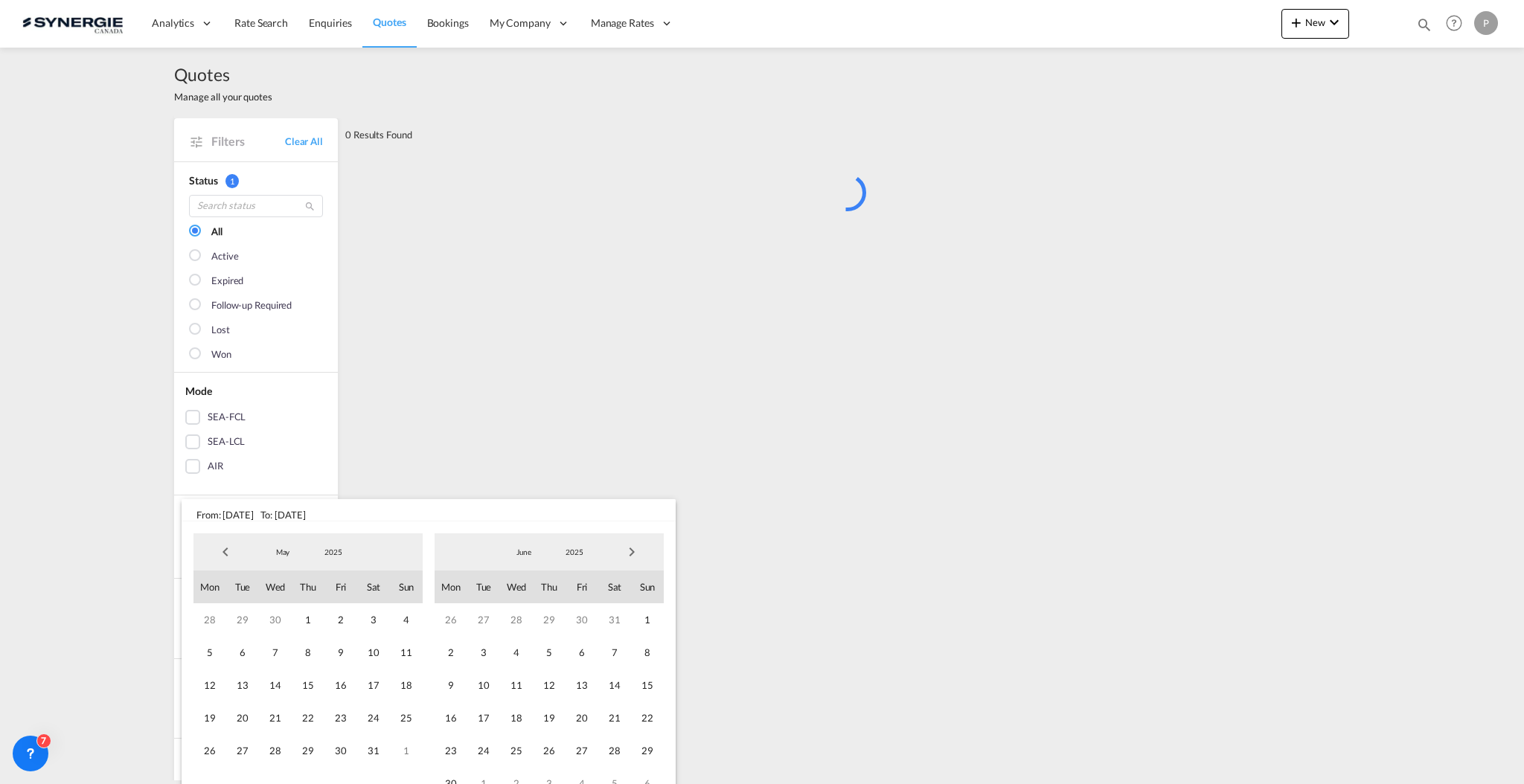
click at [227, 552] on span "Previous Month" at bounding box center [225, 551] width 30 height 30
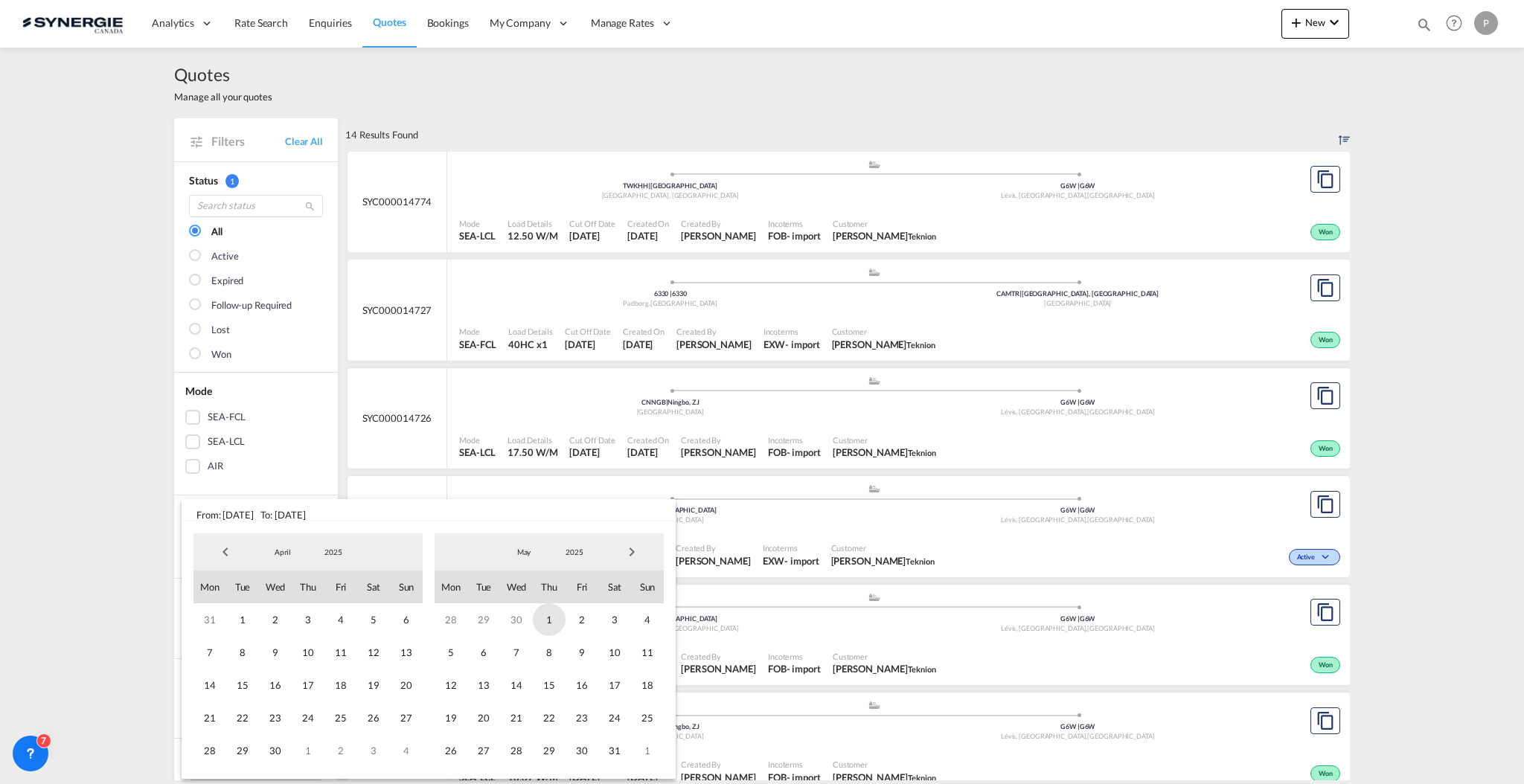
click at [558, 618] on span "1" at bounding box center [550, 619] width 33 height 33
click at [639, 548] on span "Next Month" at bounding box center [631, 551] width 30 height 30
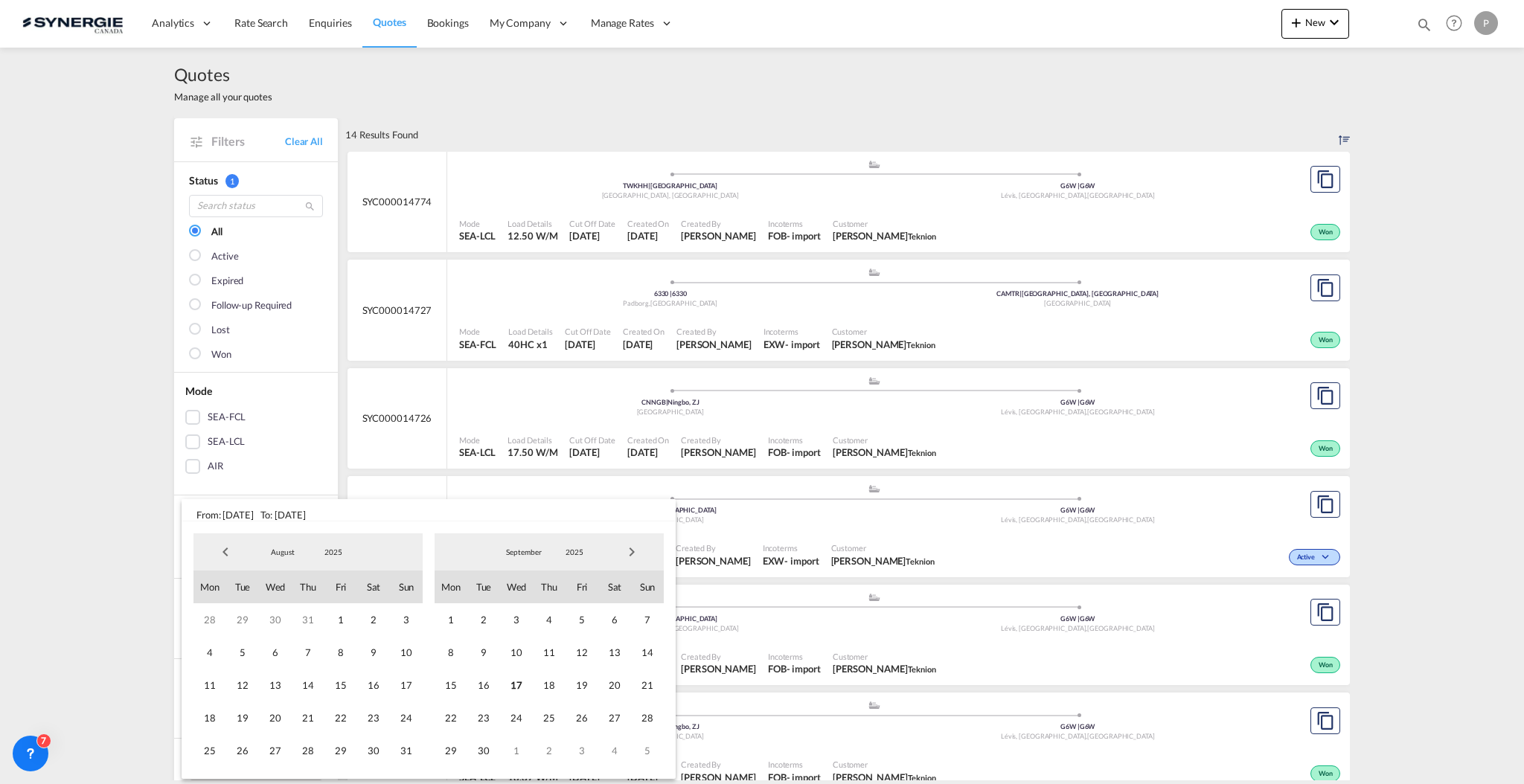
click at [639, 548] on span "Next Month" at bounding box center [631, 551] width 30 height 30
click at [581, 754] on span "31" at bounding box center [581, 750] width 33 height 33
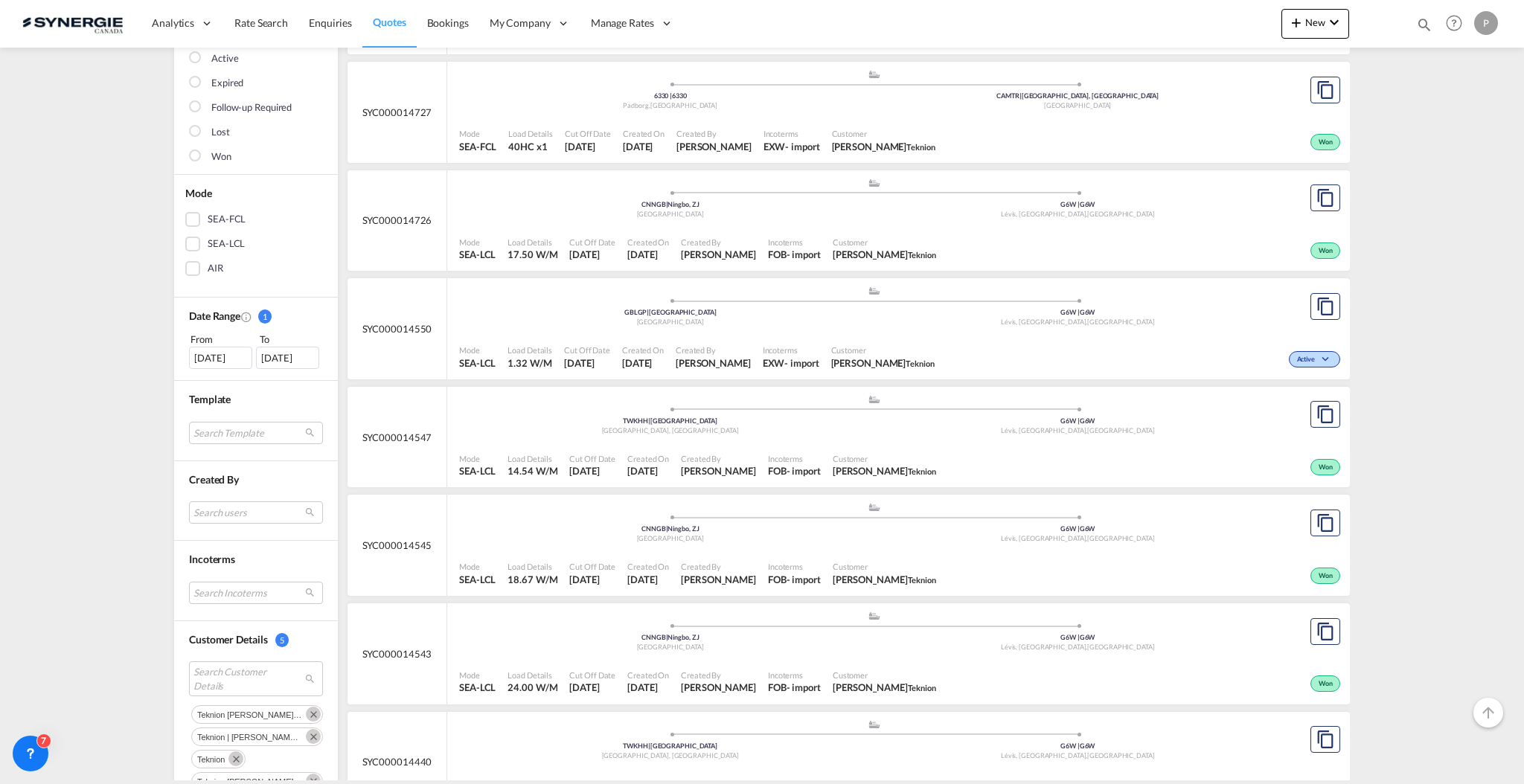
scroll to position [99, 0]
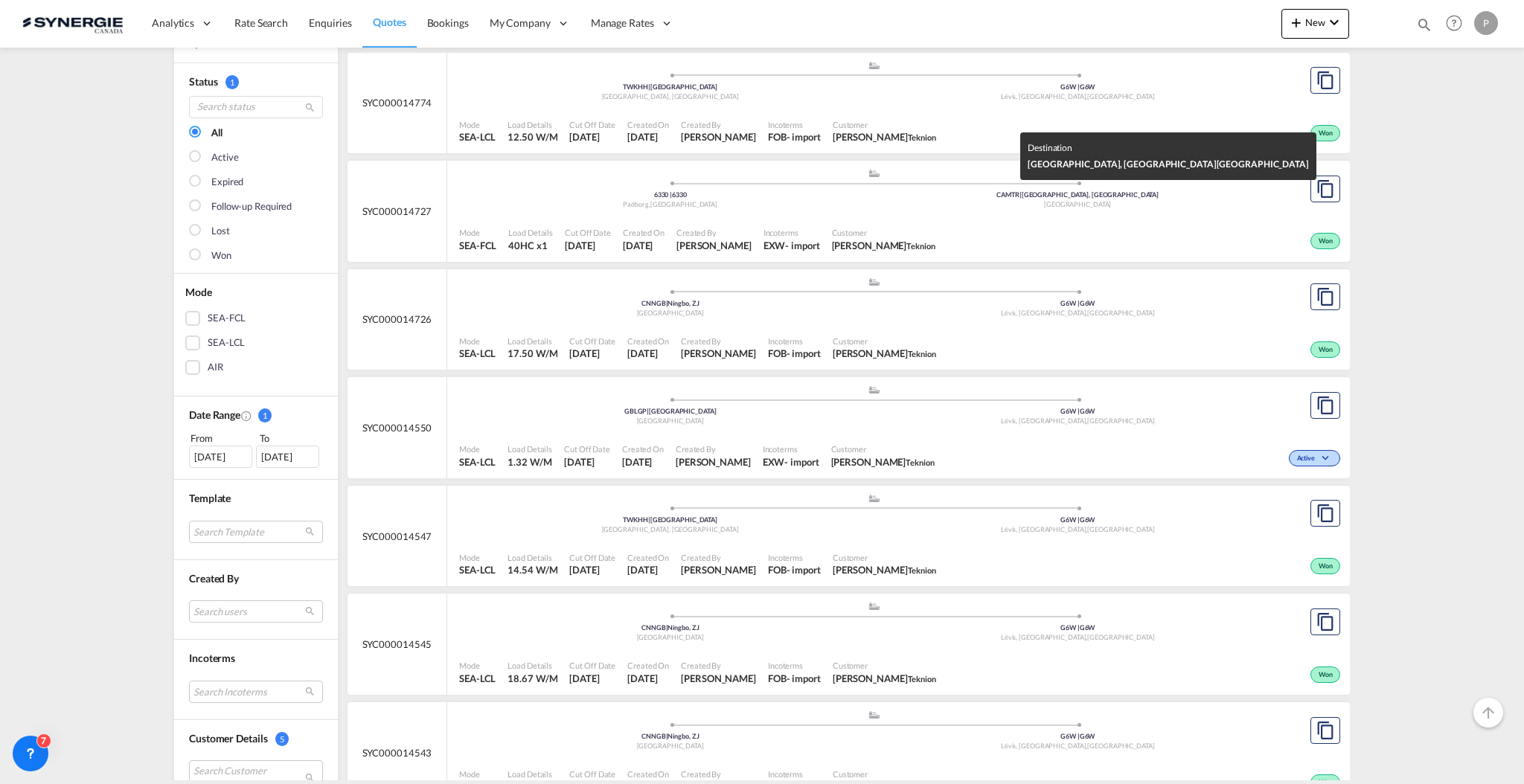
click at [877, 196] on div "CAMTR | Montreal, QC" at bounding box center [1078, 195] width 408 height 10
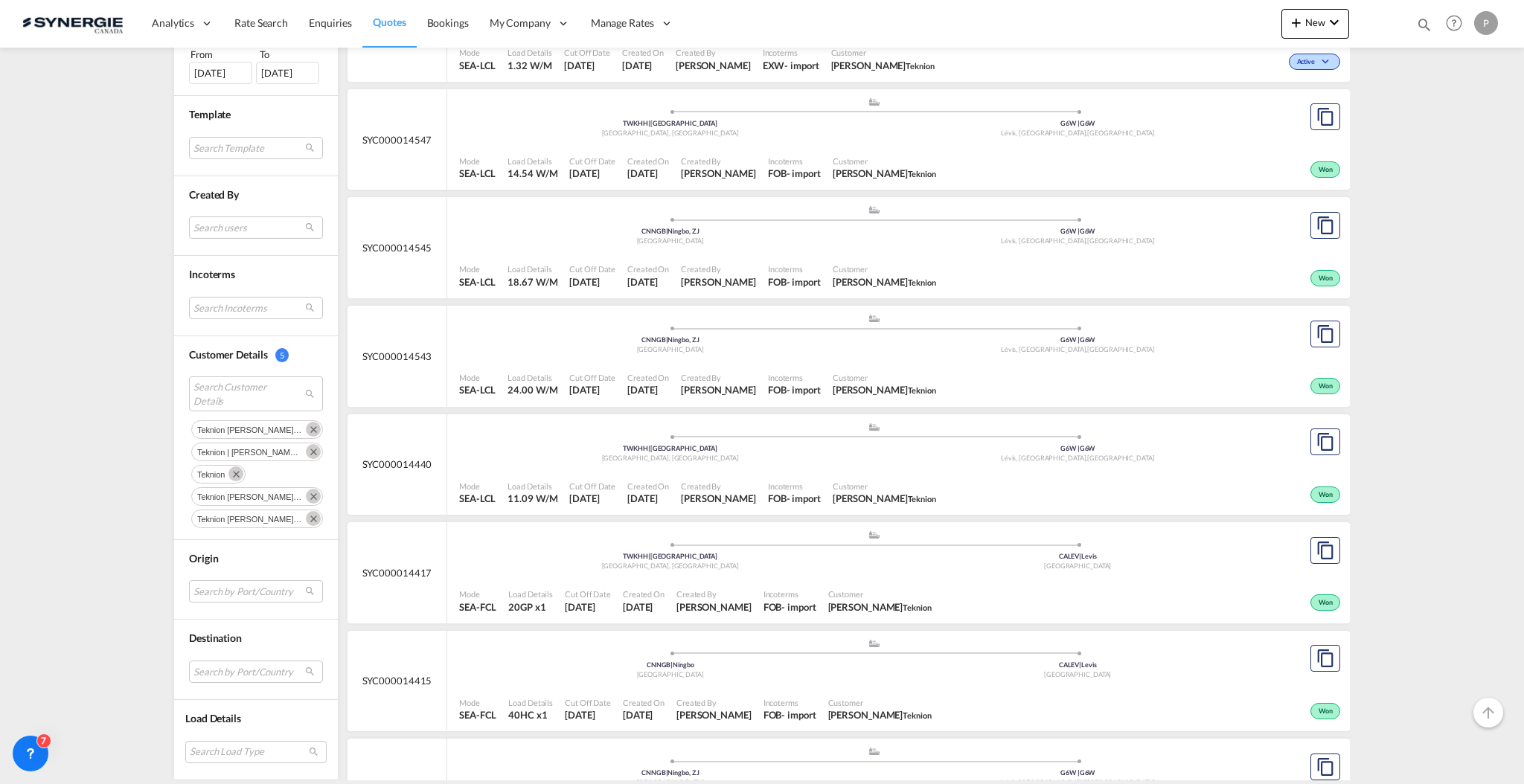
scroll to position [595, 0]
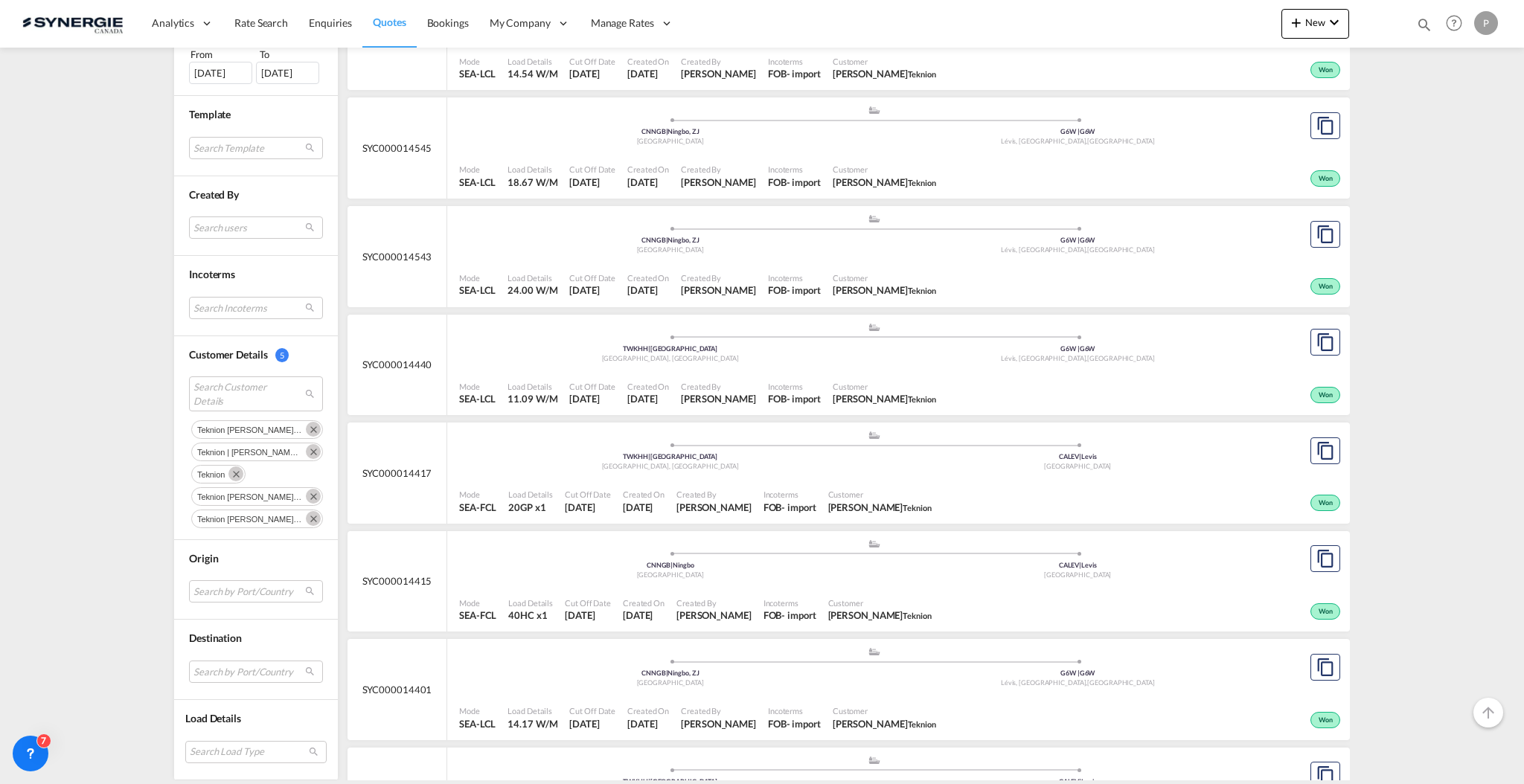
click at [860, 472] on div ".a{fill:#aaa8ad;} .a{fill:#aaa8ad;} TWKHH | Kaohsiung Taiwan, Province of China…" at bounding box center [874, 452] width 830 height 45
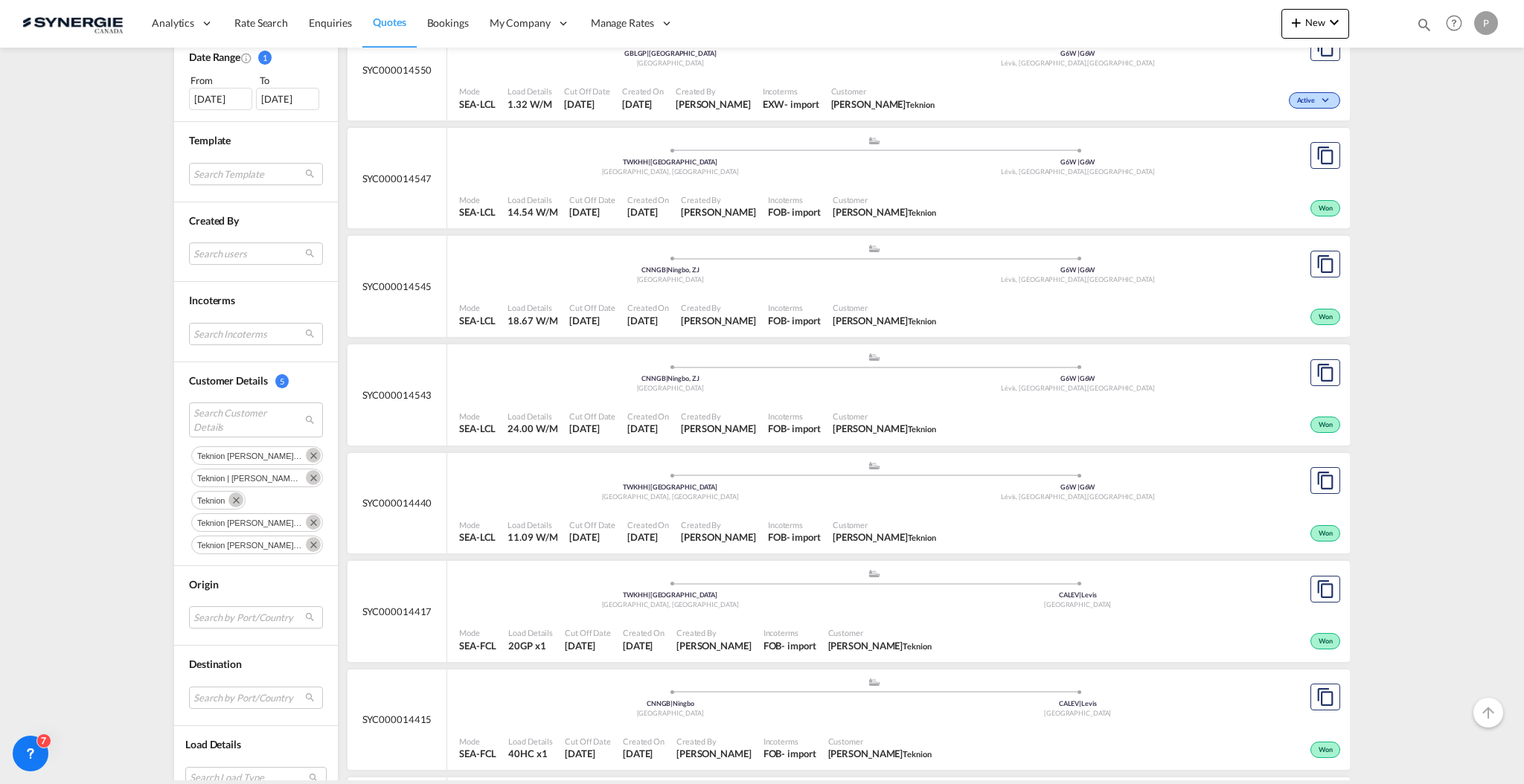
scroll to position [397, 0]
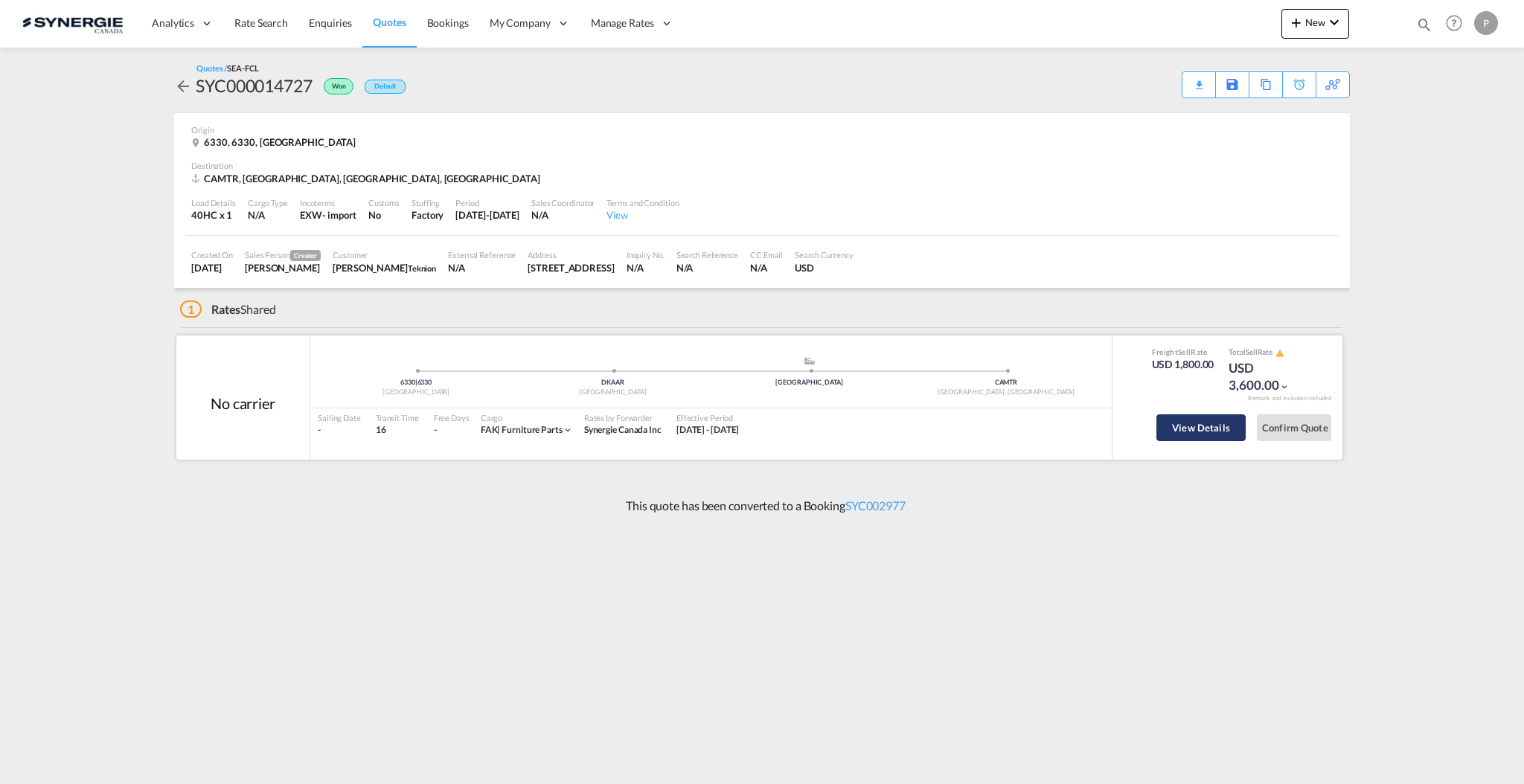
click at [1163, 436] on button "View Details" at bounding box center [1201, 427] width 89 height 26
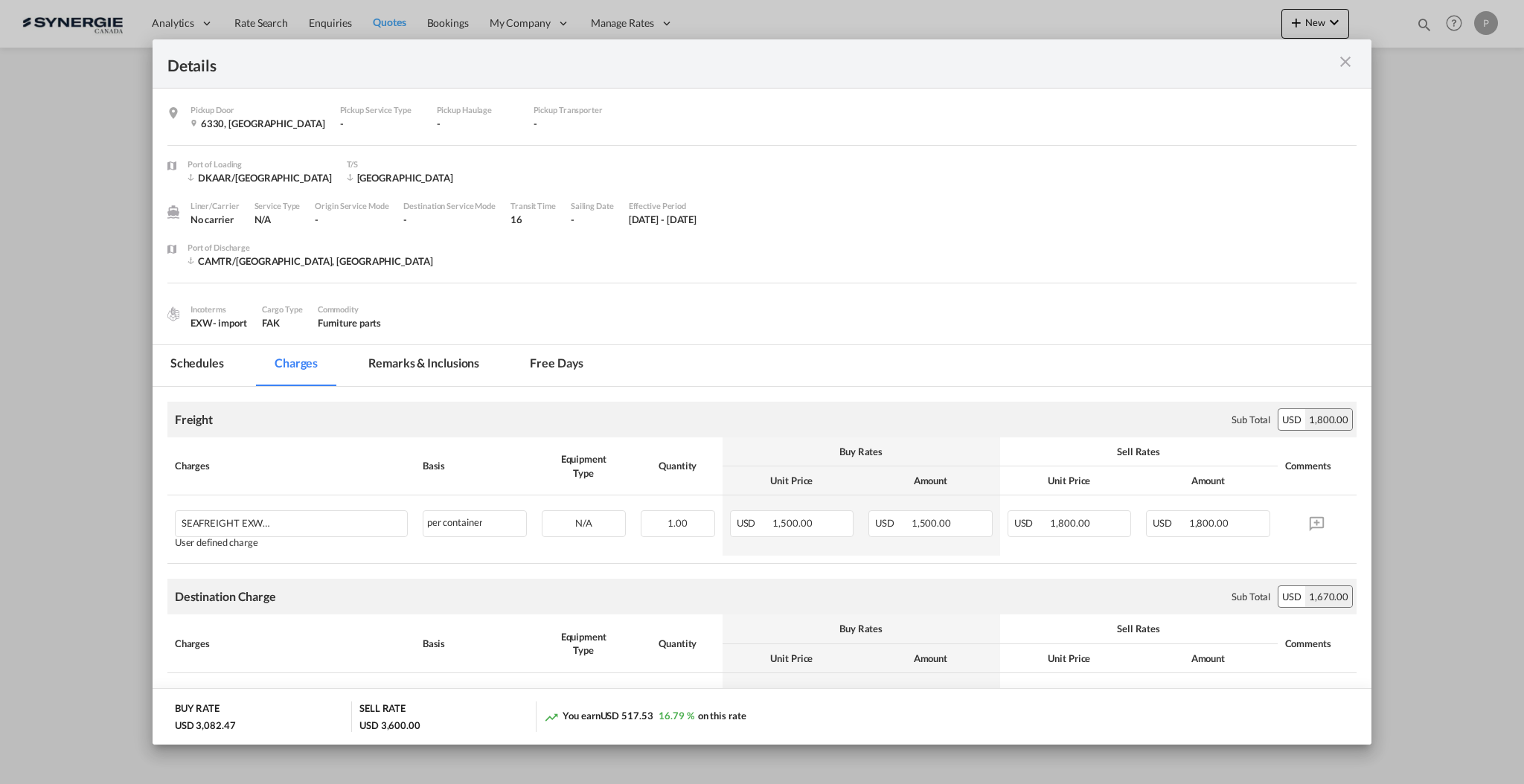
click at [399, 358] on md-tab-item "Remarks & Inclusions" at bounding box center [423, 365] width 146 height 41
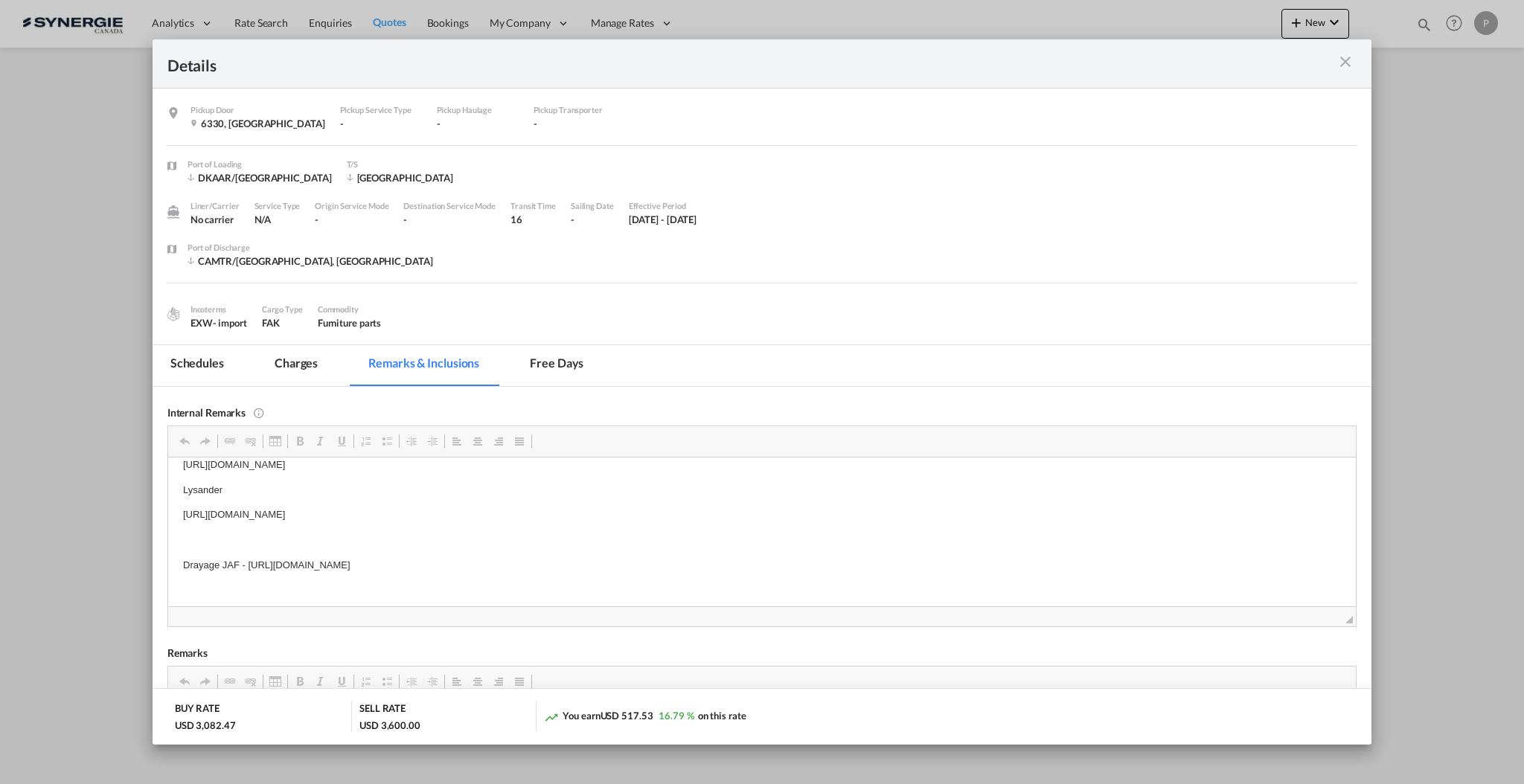
scroll to position [15, 0]
drag, startPoint x: 638, startPoint y: 553, endPoint x: 550, endPoint y: 558, distance: 88.1
click at [1346, 63] on md-icon "icon-close m-3 fg-AAA8AD cursor" at bounding box center [1346, 62] width 18 height 18
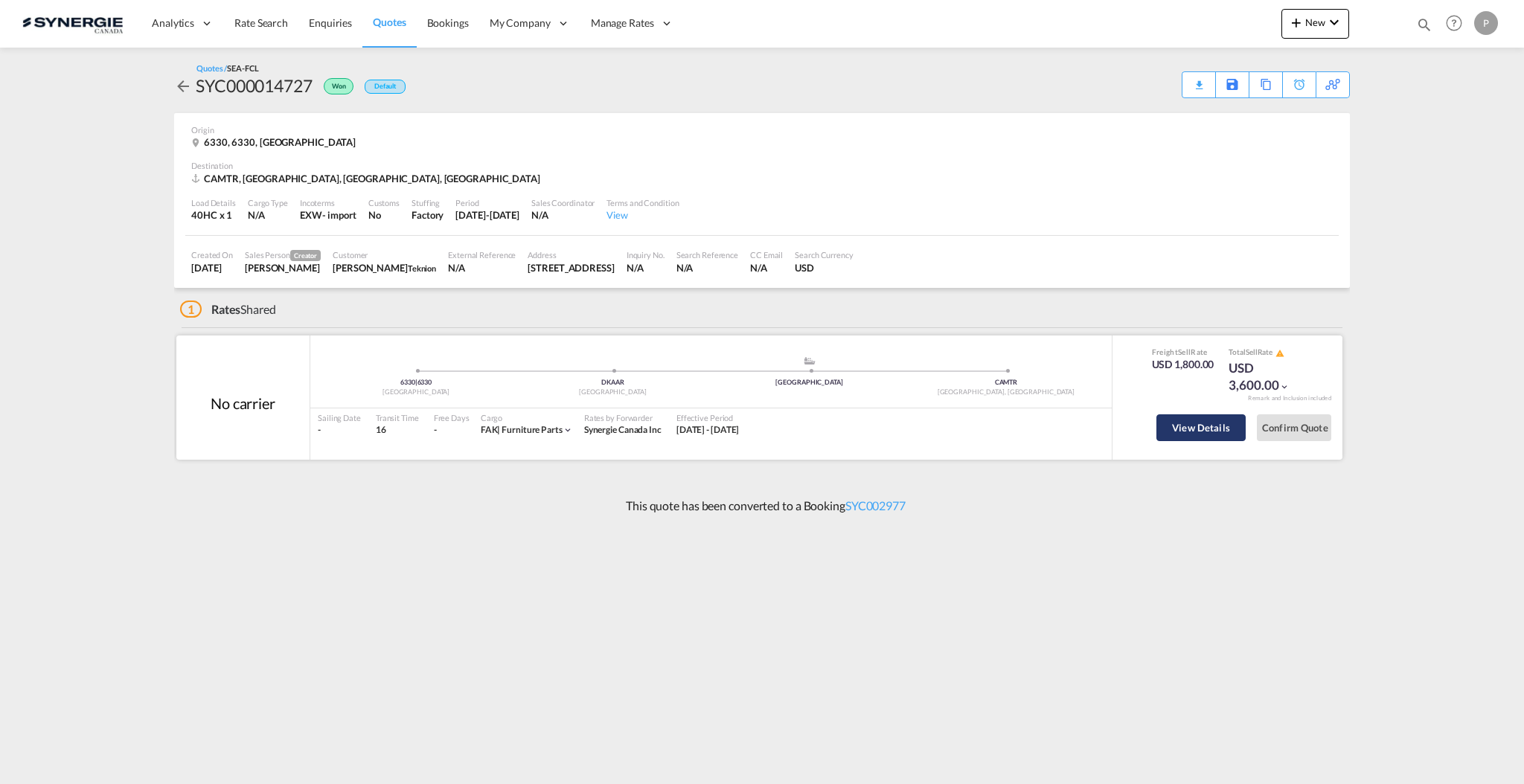
click at [1192, 423] on button "View Details" at bounding box center [1201, 427] width 89 height 26
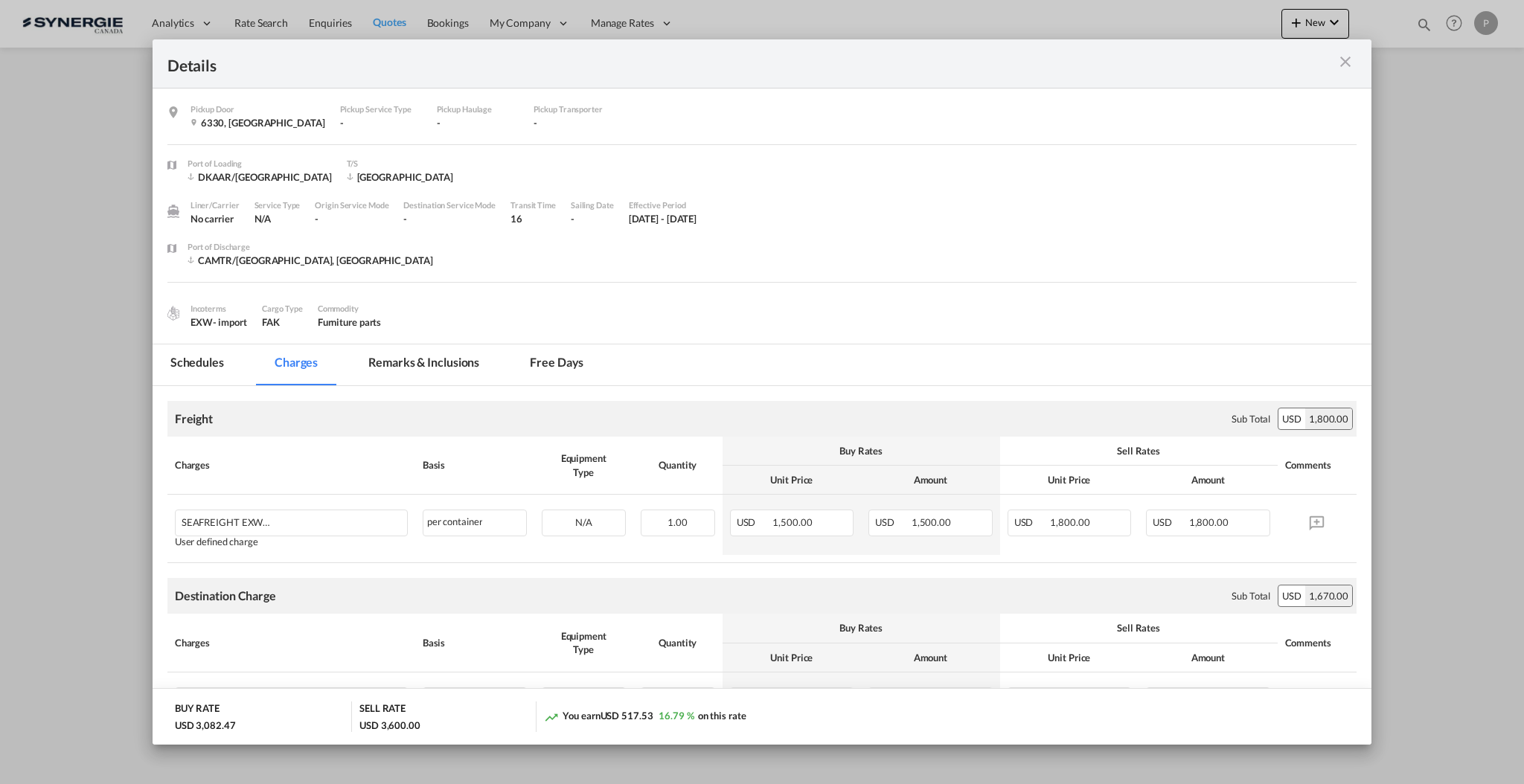
scroll to position [0, 0]
click at [429, 356] on md-tab-item "Remarks & Inclusions" at bounding box center [423, 365] width 146 height 41
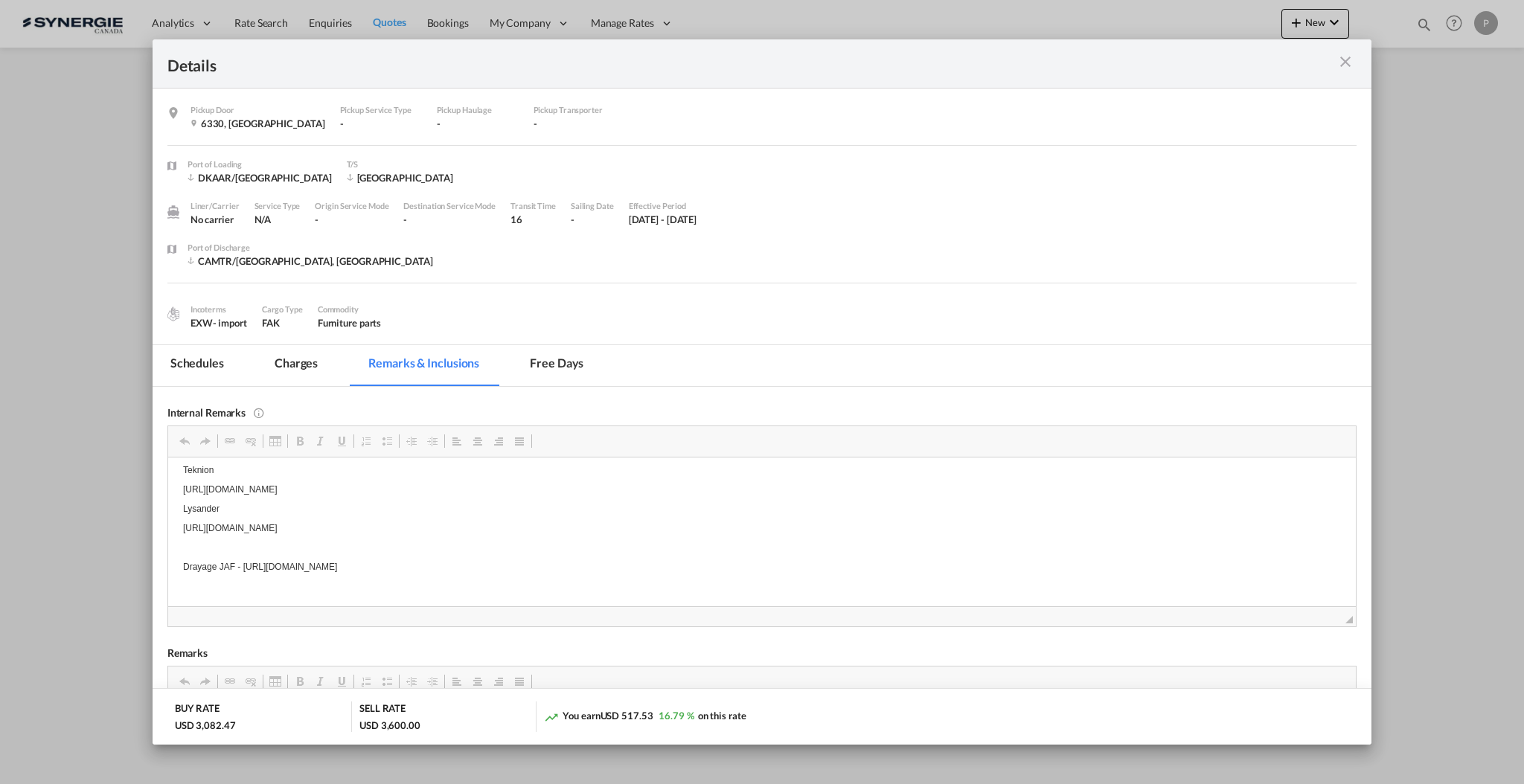
scroll to position [15, 0]
click at [236, 592] on p "Drayage JAF - [URL][DOMAIN_NAME]" at bounding box center [761, 589] width 1157 height 15
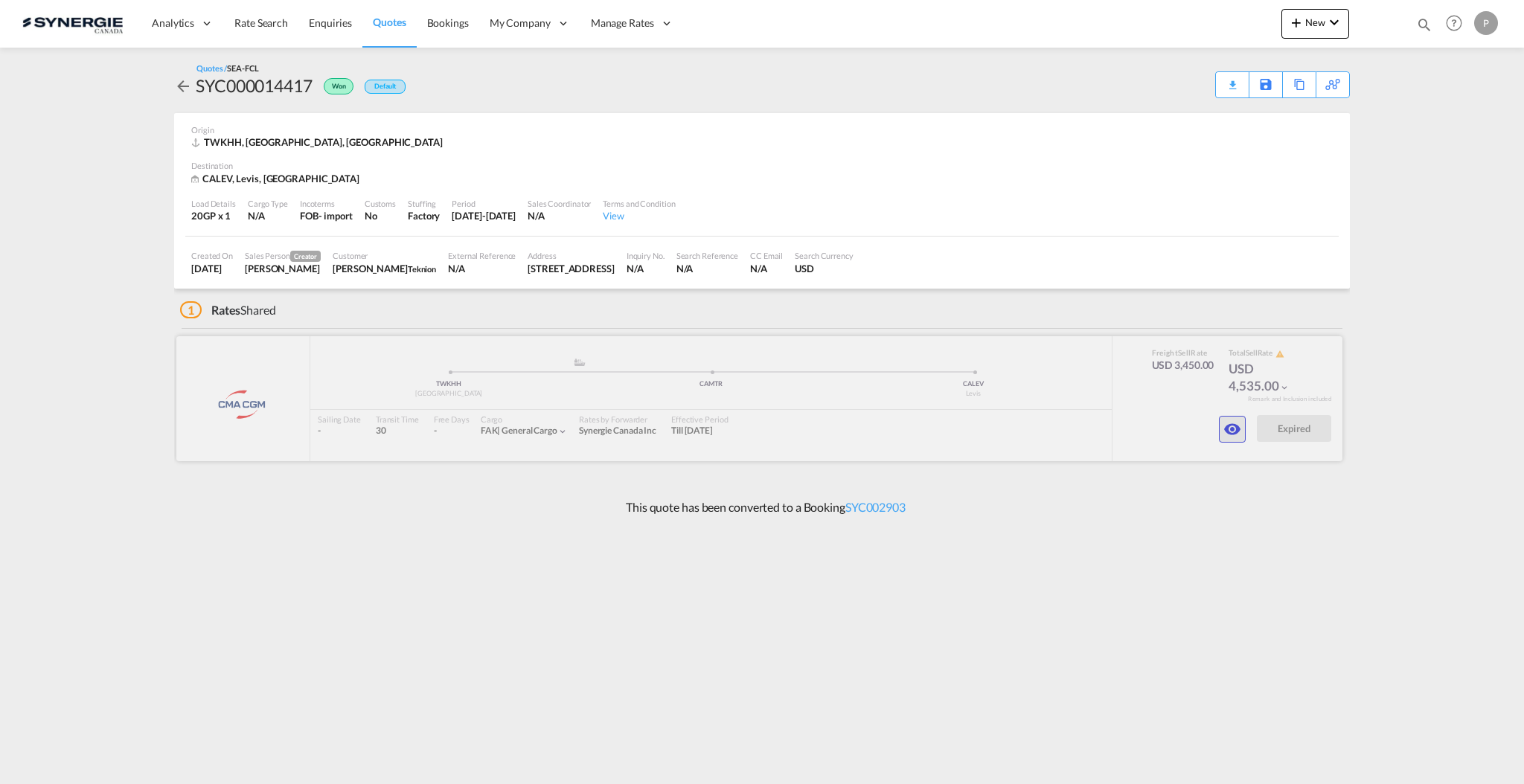
click at [1226, 417] on button "button" at bounding box center [1231, 428] width 26 height 26
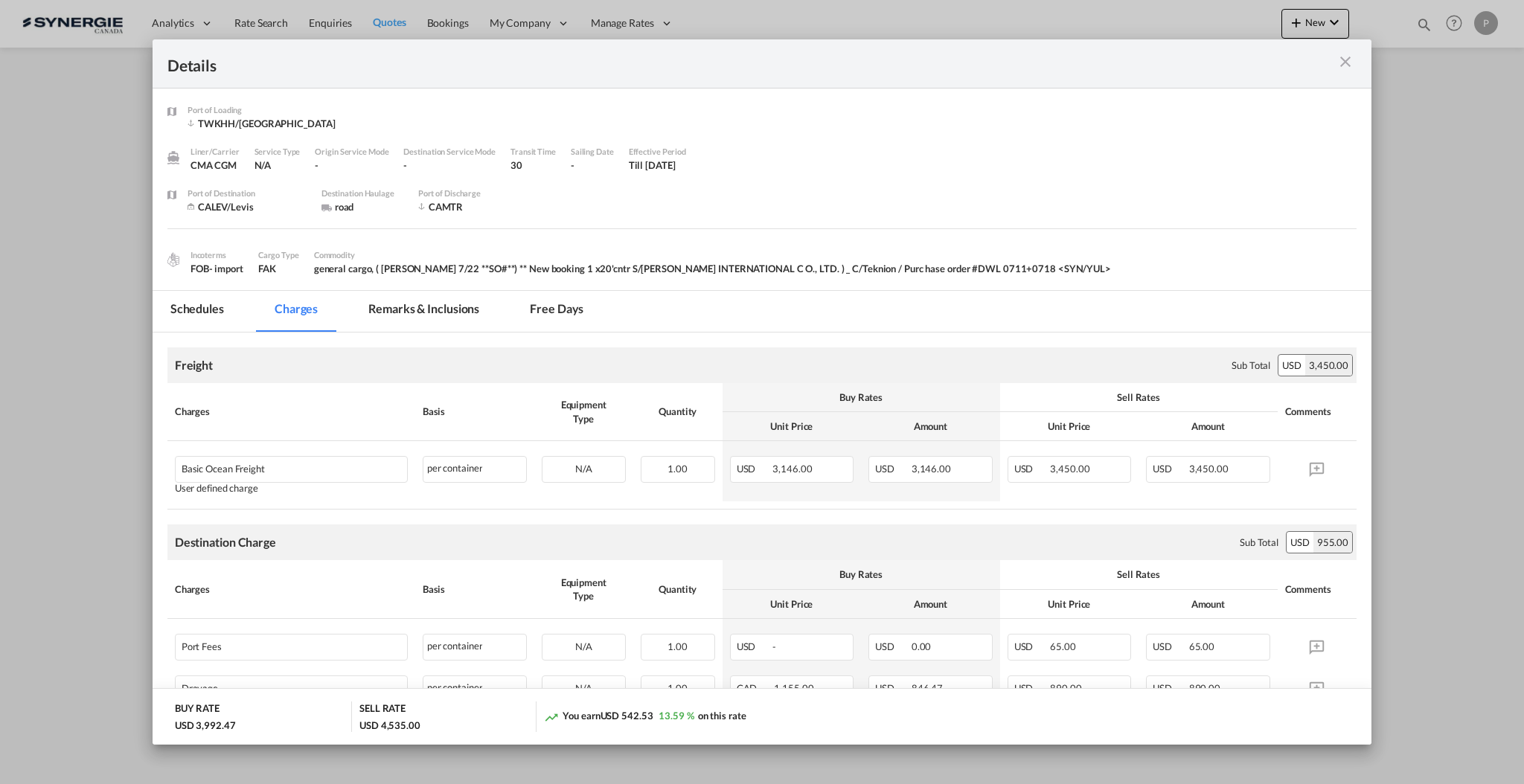
click at [436, 322] on md-tab-item "Remarks & Inclusions" at bounding box center [423, 311] width 146 height 41
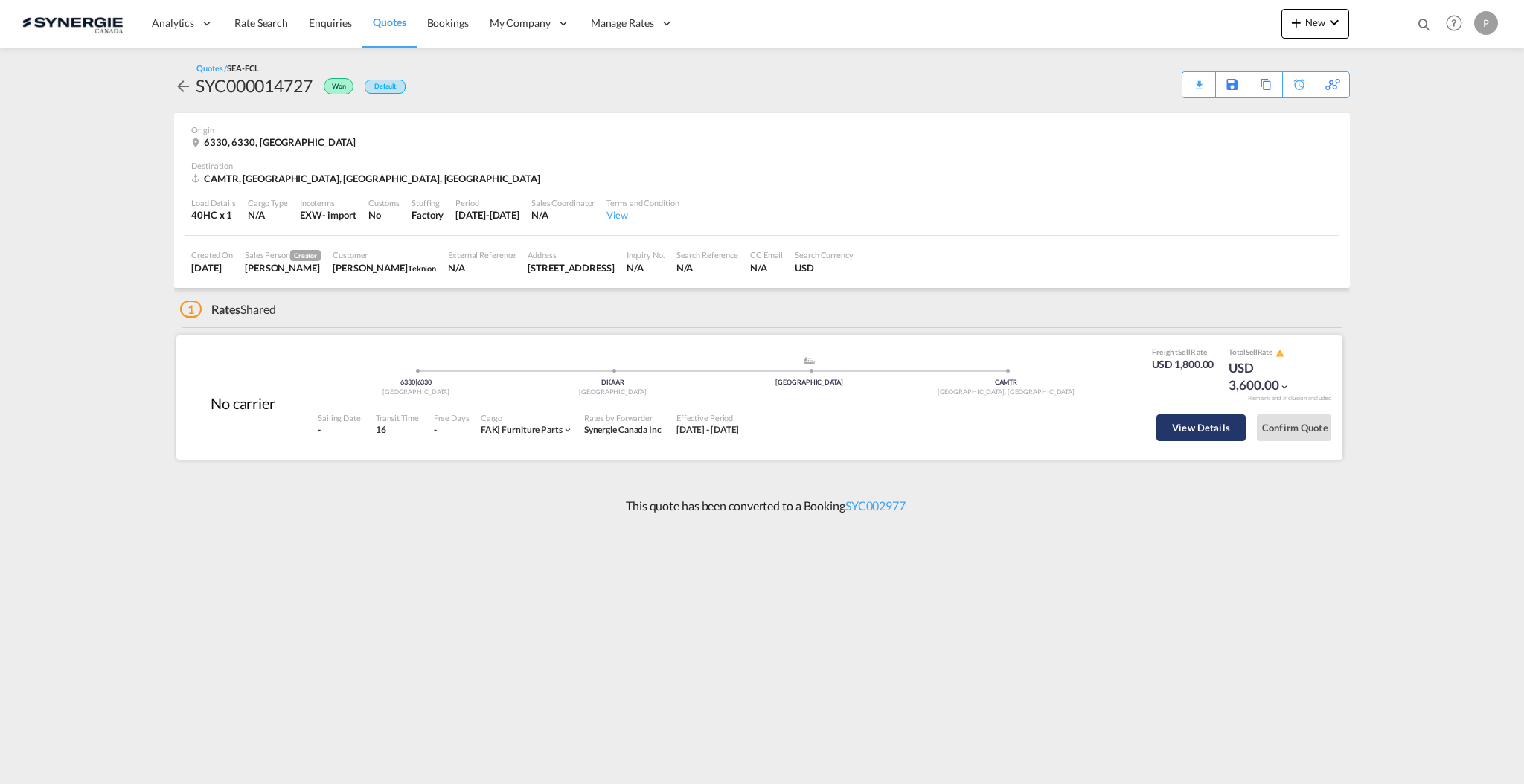
click at [1205, 425] on button "View Details" at bounding box center [1201, 427] width 89 height 26
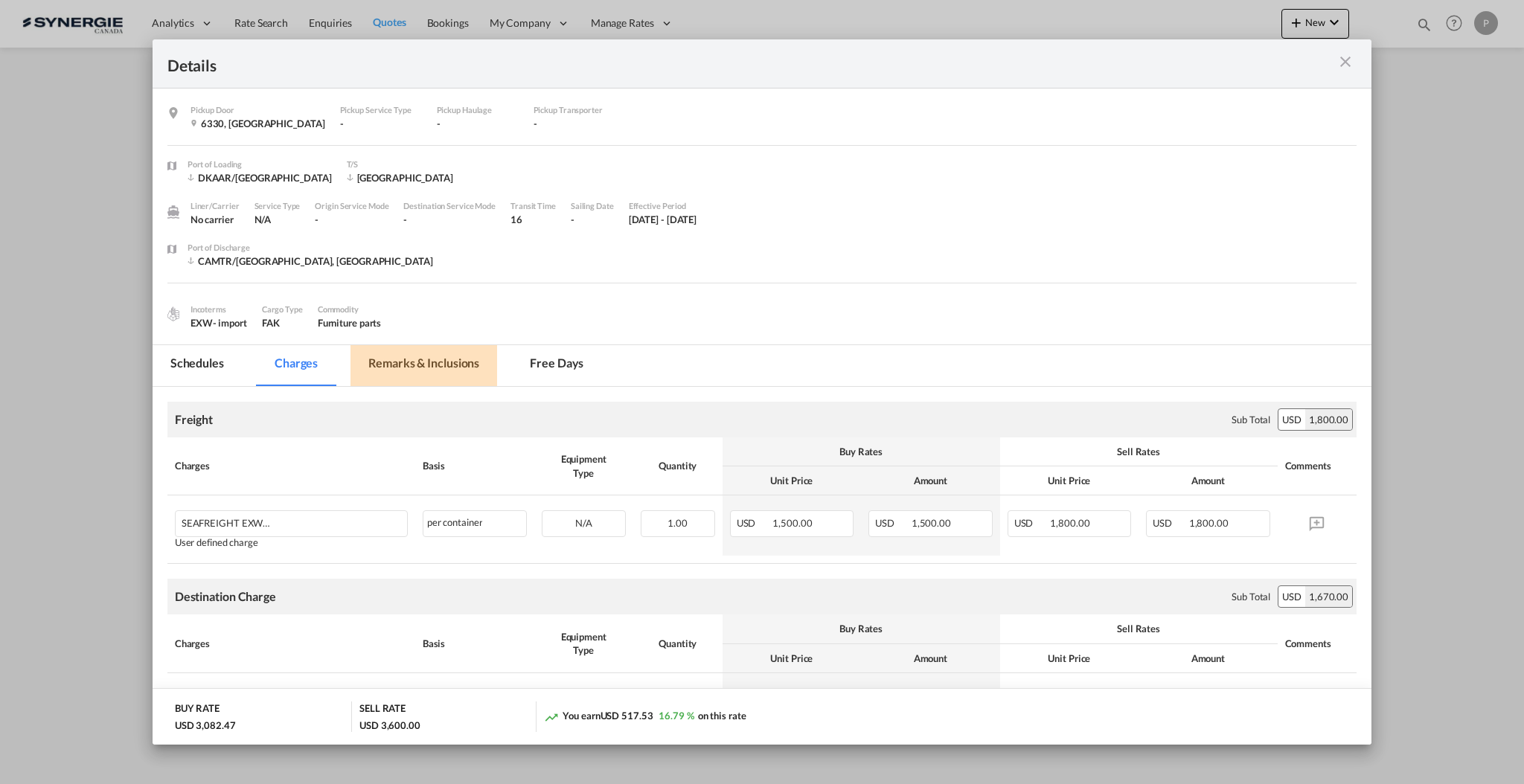
click at [426, 364] on md-tab-item "Remarks & Inclusions" at bounding box center [423, 365] width 146 height 41
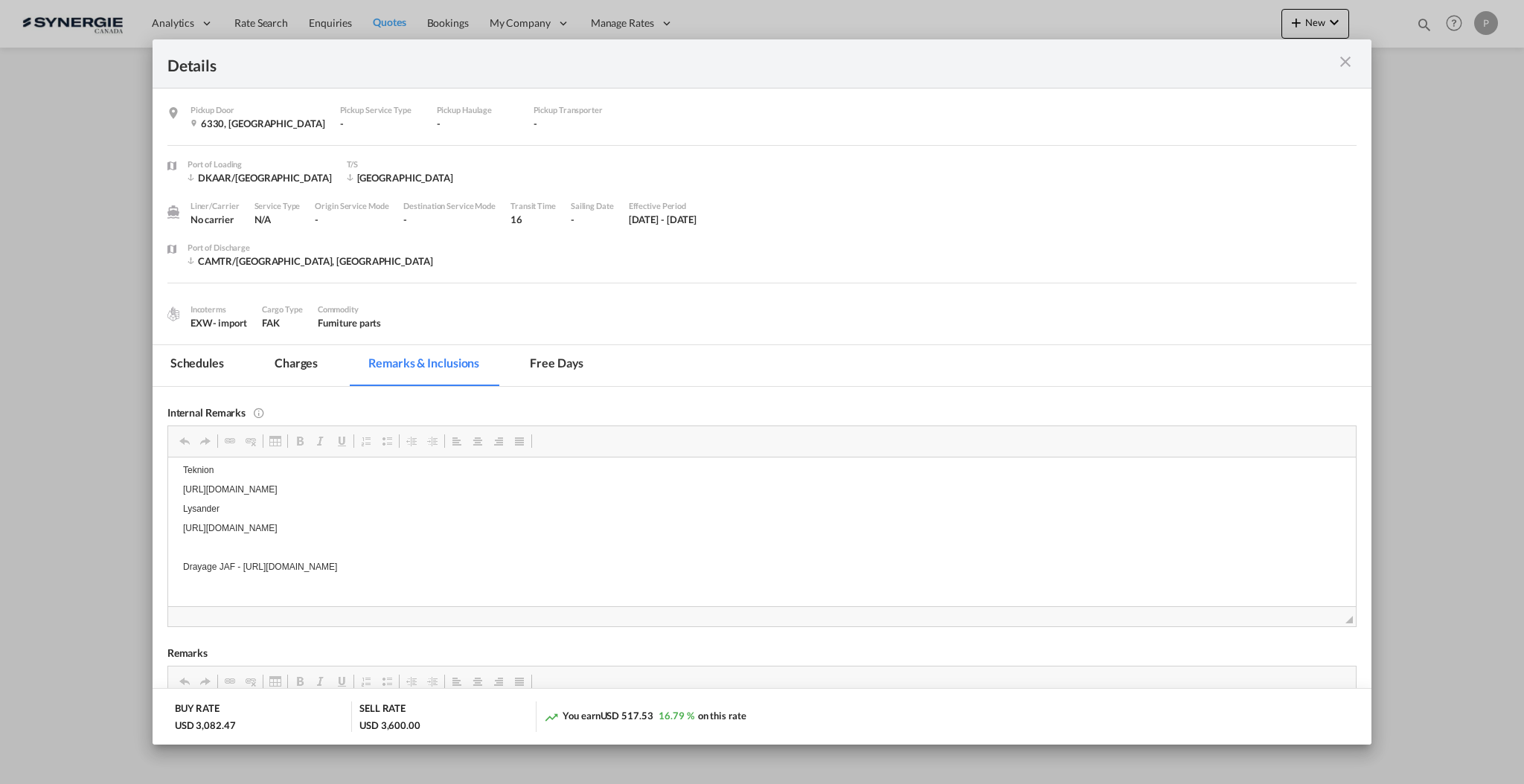
scroll to position [15, 0]
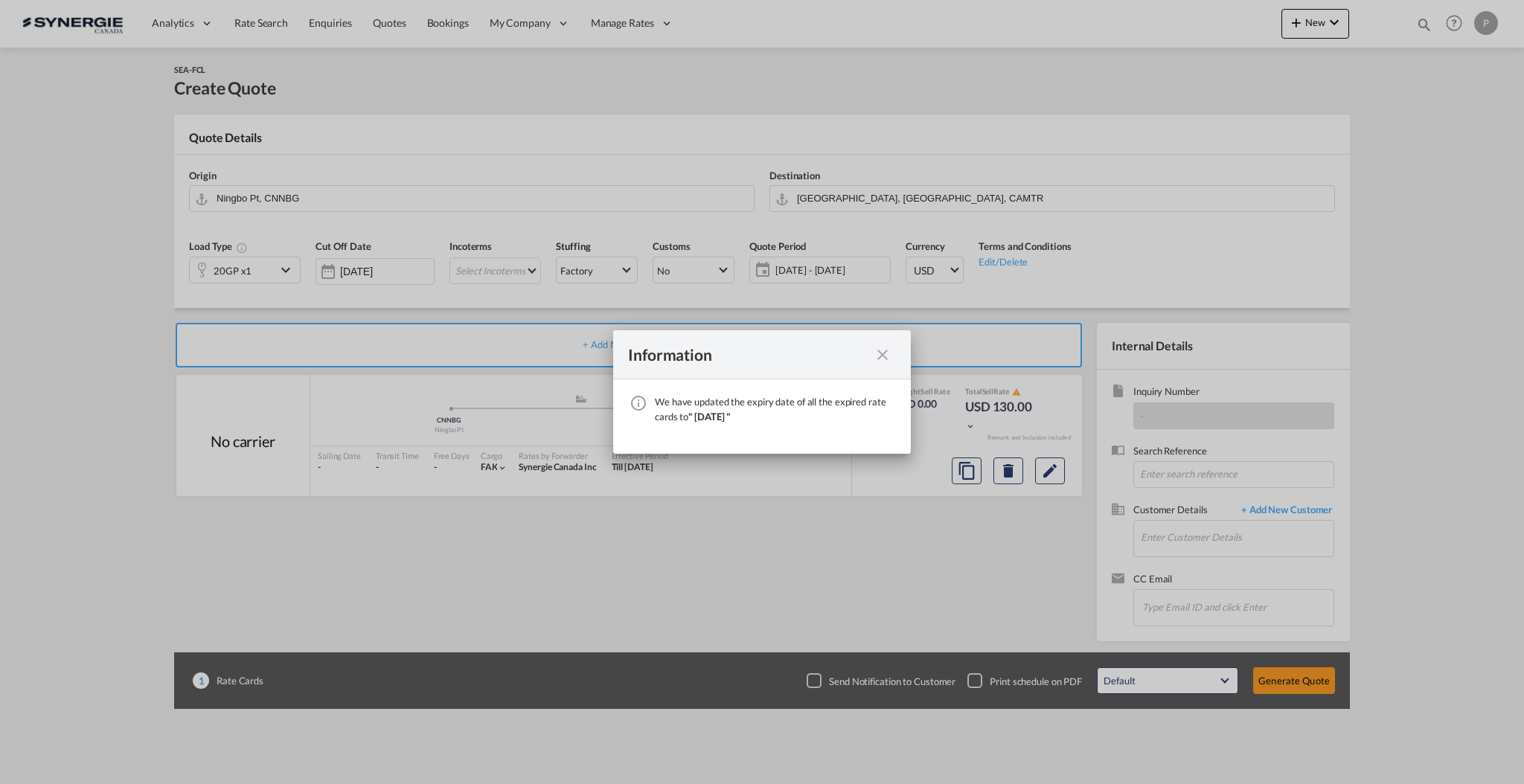
click at [864, 350] on div "Information" at bounding box center [748, 354] width 241 height 18
click at [888, 361] on md-icon "icon-close fg-AAA8AD cursor" at bounding box center [883, 355] width 18 height 18
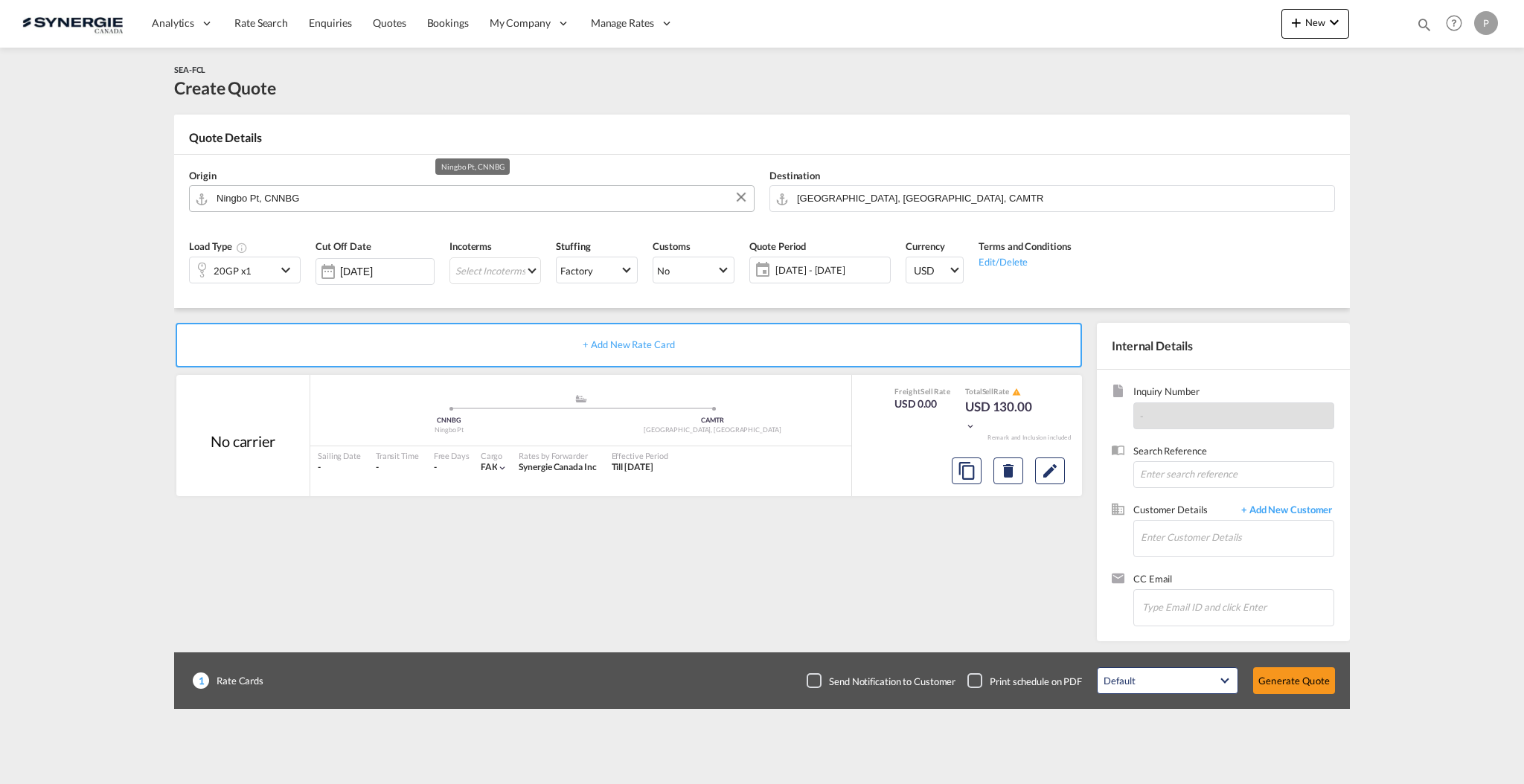
click at [262, 194] on input "Ningbo Pt, CNNBG" at bounding box center [481, 198] width 530 height 26
click at [268, 231] on div "Taichung [GEOGRAPHIC_DATA], Province of [GEOGRAPHIC_DATA] TWTXG" at bounding box center [331, 229] width 283 height 45
type input "Taichung, TWTXG"
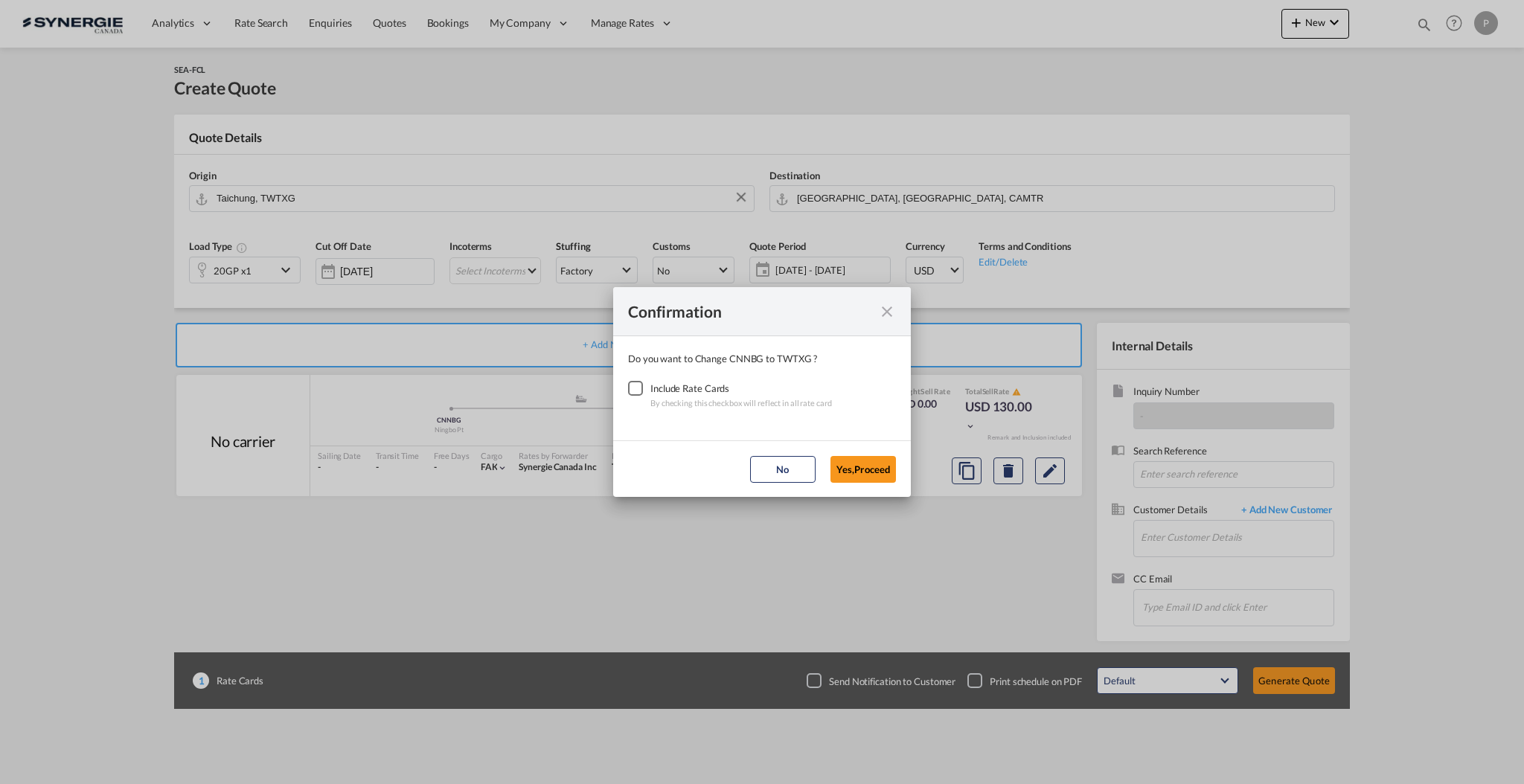
click at [643, 396] on div "Checkbox No Ink" at bounding box center [635, 388] width 15 height 15
click at [883, 469] on button "Yes,Proceed" at bounding box center [863, 468] width 66 height 26
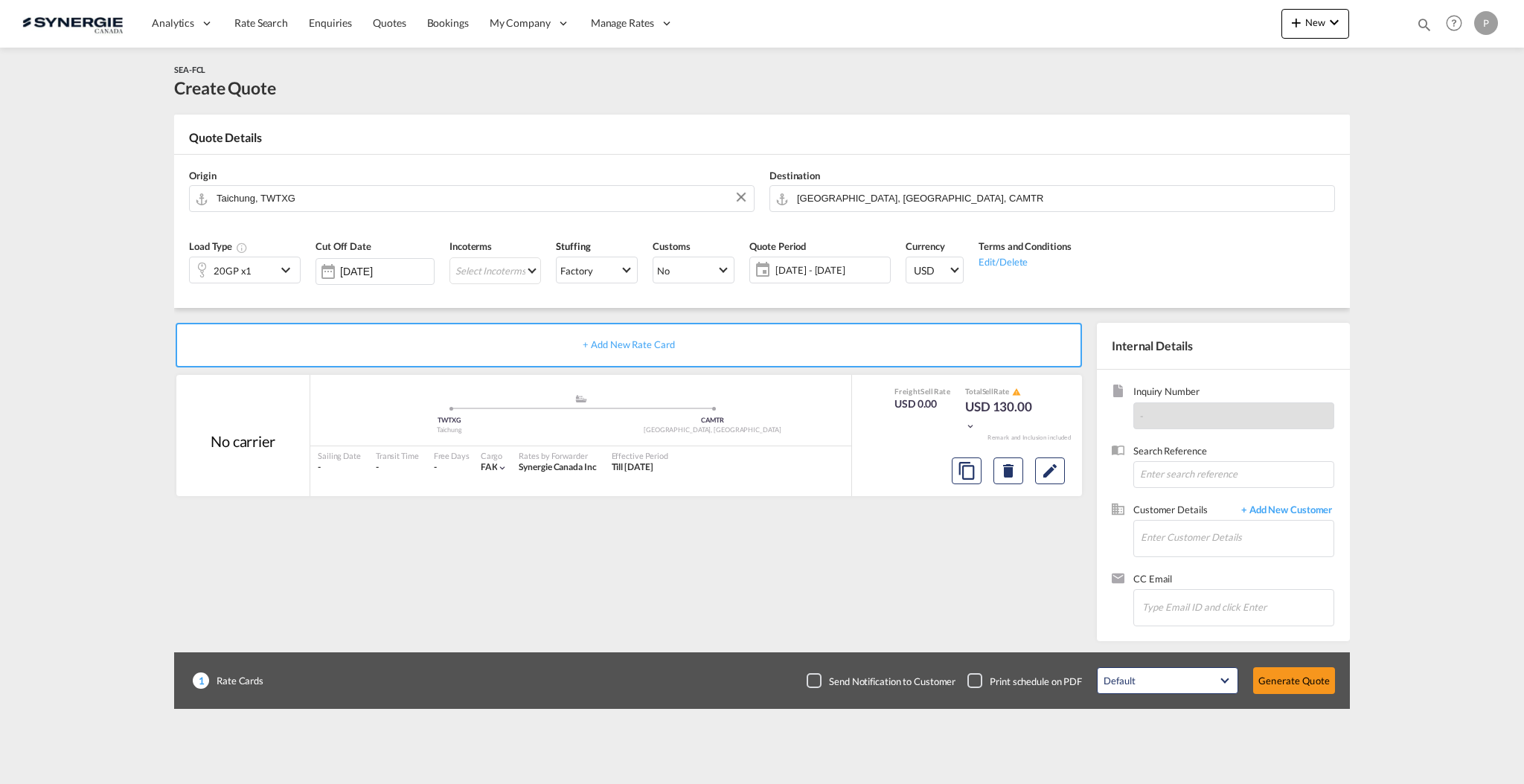
click at [549, 285] on div "Incoterms Select Incoterms DPU - export Delivery at Place Unloaded CPT - export…" at bounding box center [495, 266] width 106 height 71
click at [507, 263] on md-select "Select Incoterms DPU - export Delivery at Place Unloaded CPT - export Carrier P…" at bounding box center [495, 270] width 92 height 26
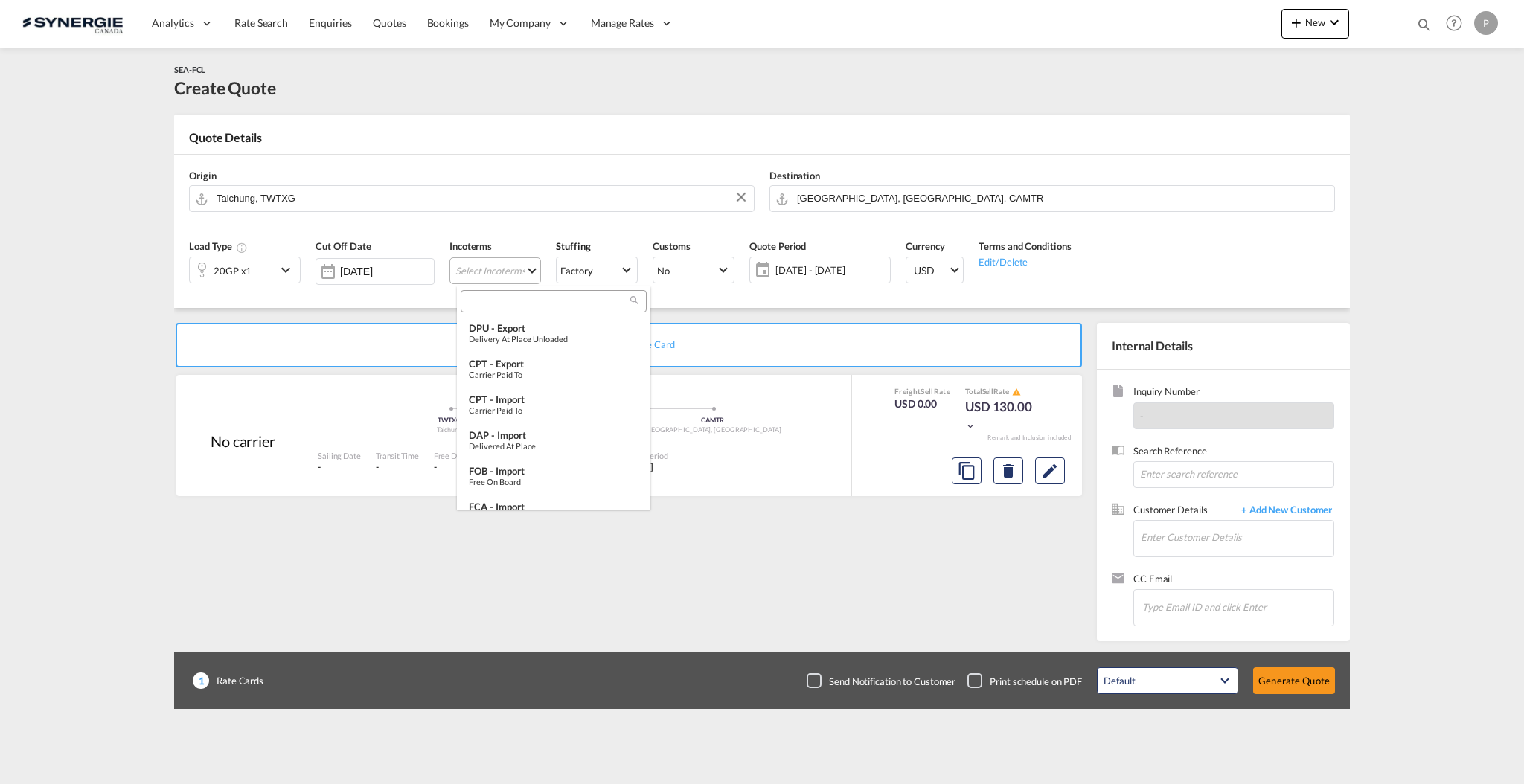
type md-option "[object Object]"
click at [506, 307] on input "search" at bounding box center [548, 302] width 166 height 14
type input "f"
click at [537, 334] on div "Free on Board" at bounding box center [553, 338] width 169 height 10
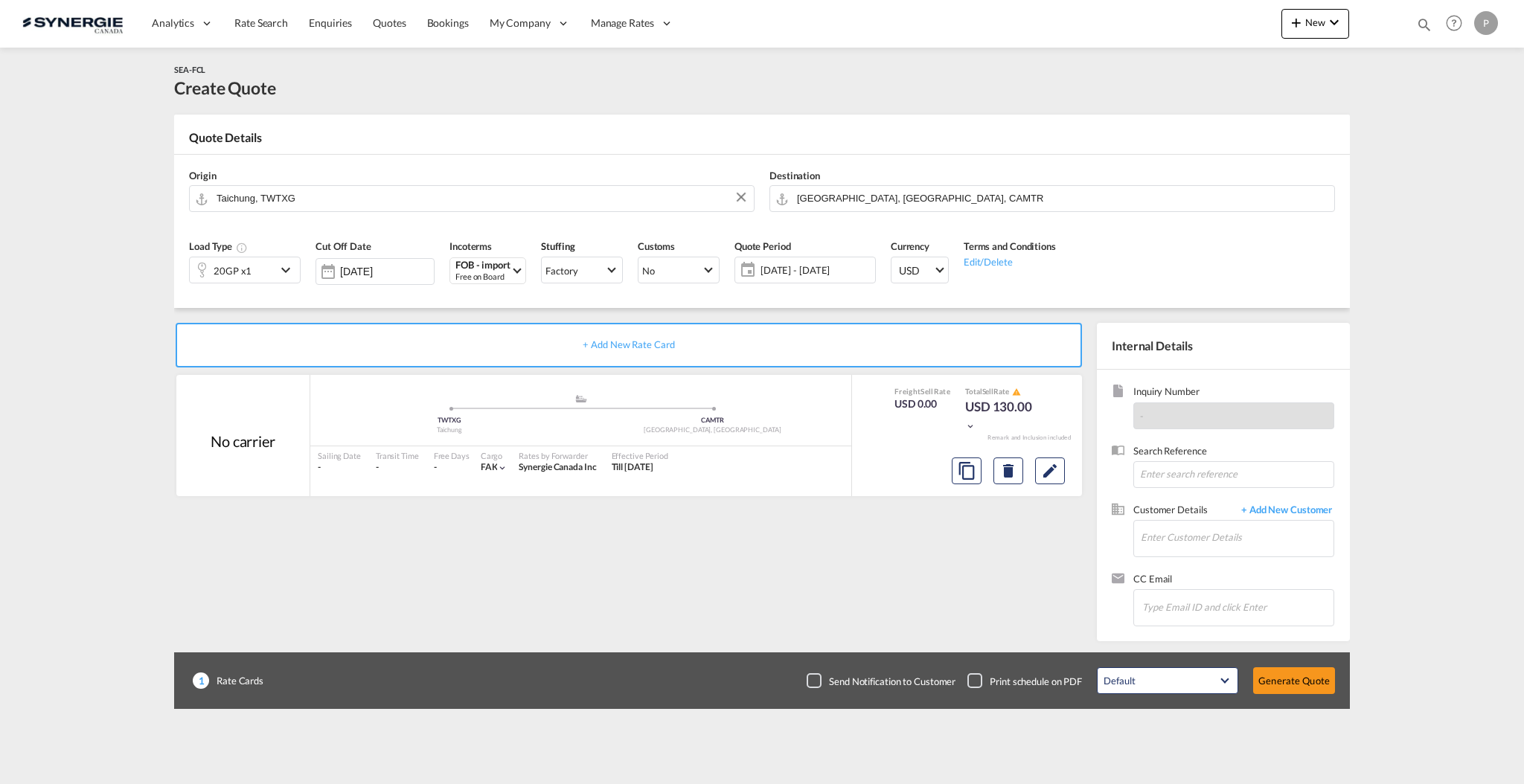
click at [847, 277] on span "17 Sep - 17 Oct 2025" at bounding box center [816, 269] width 118 height 21
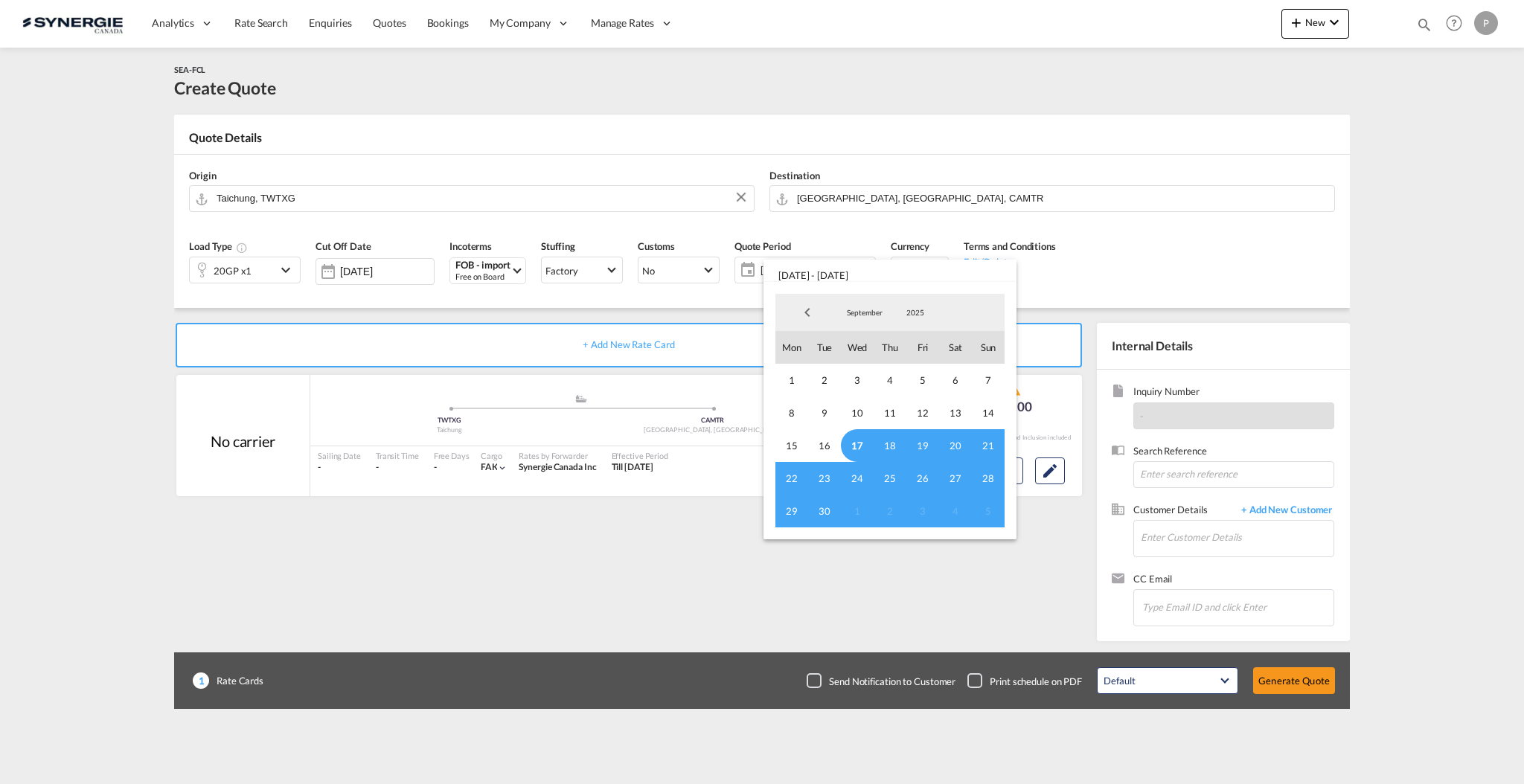
click at [853, 440] on span "17" at bounding box center [857, 446] width 33 height 33
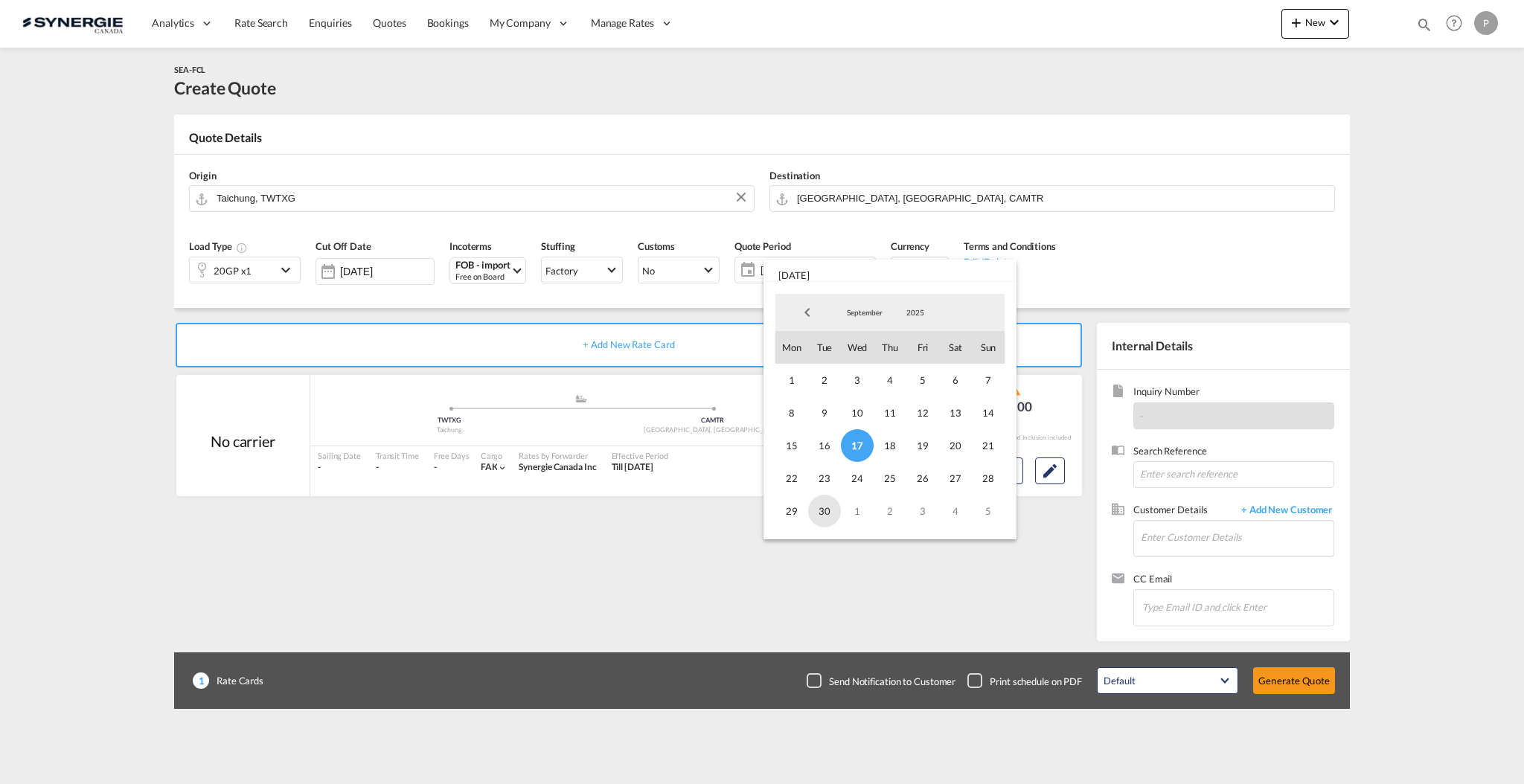
click at [830, 510] on span "30" at bounding box center [824, 511] width 33 height 33
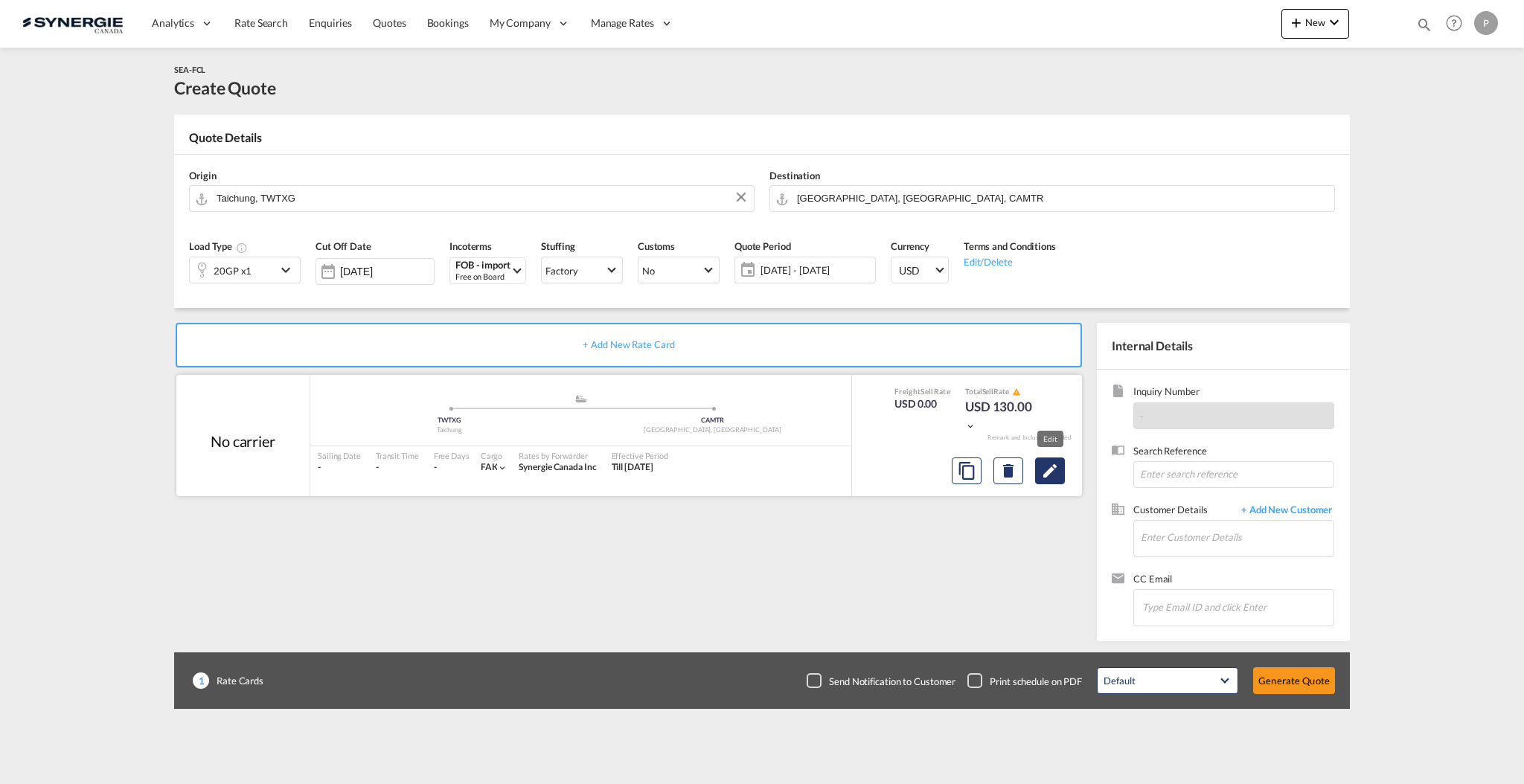
click at [1039, 460] on button "Edit" at bounding box center [1050, 470] width 30 height 26
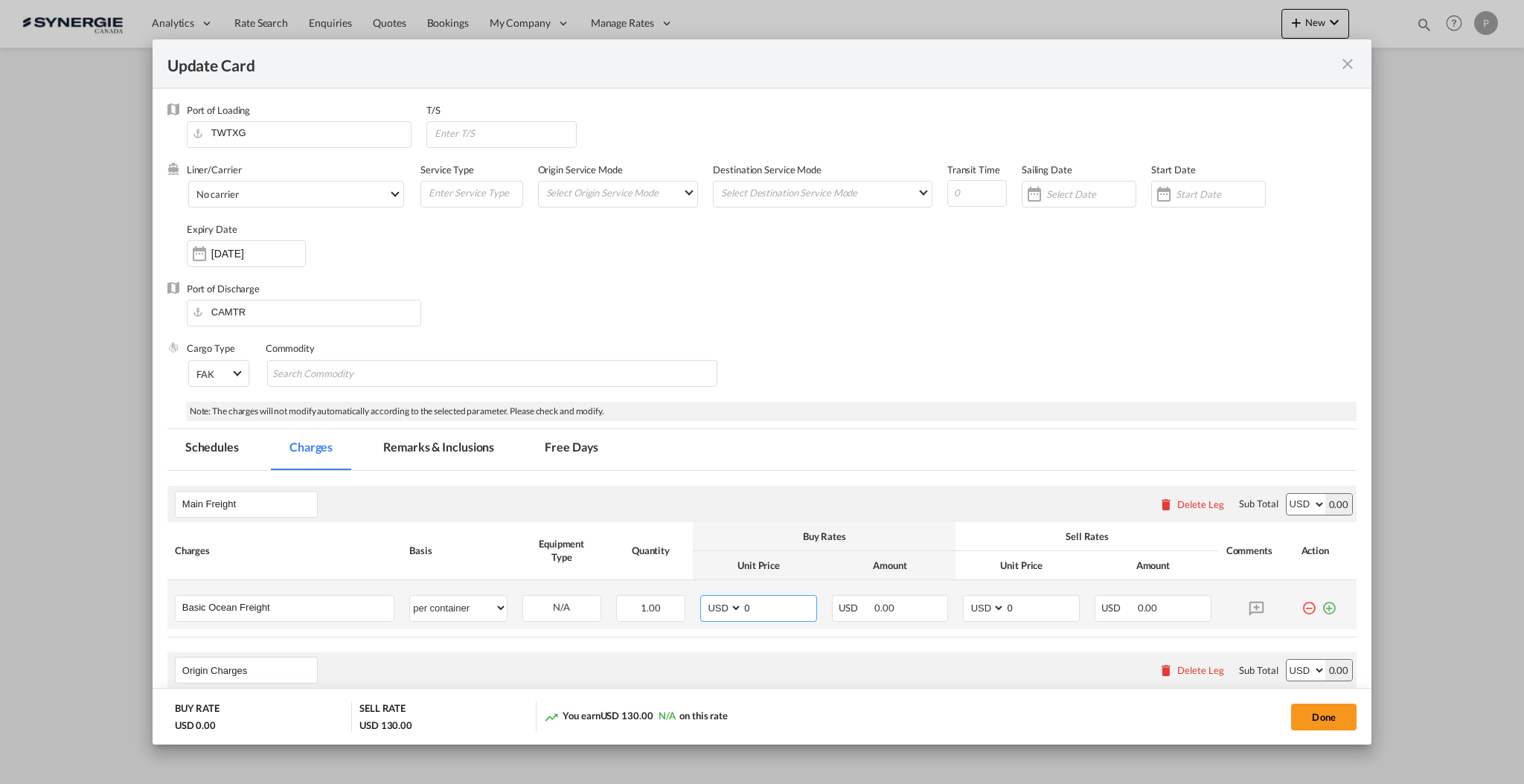
click at [765, 607] on input "0" at bounding box center [779, 607] width 74 height 23
select select "per container"
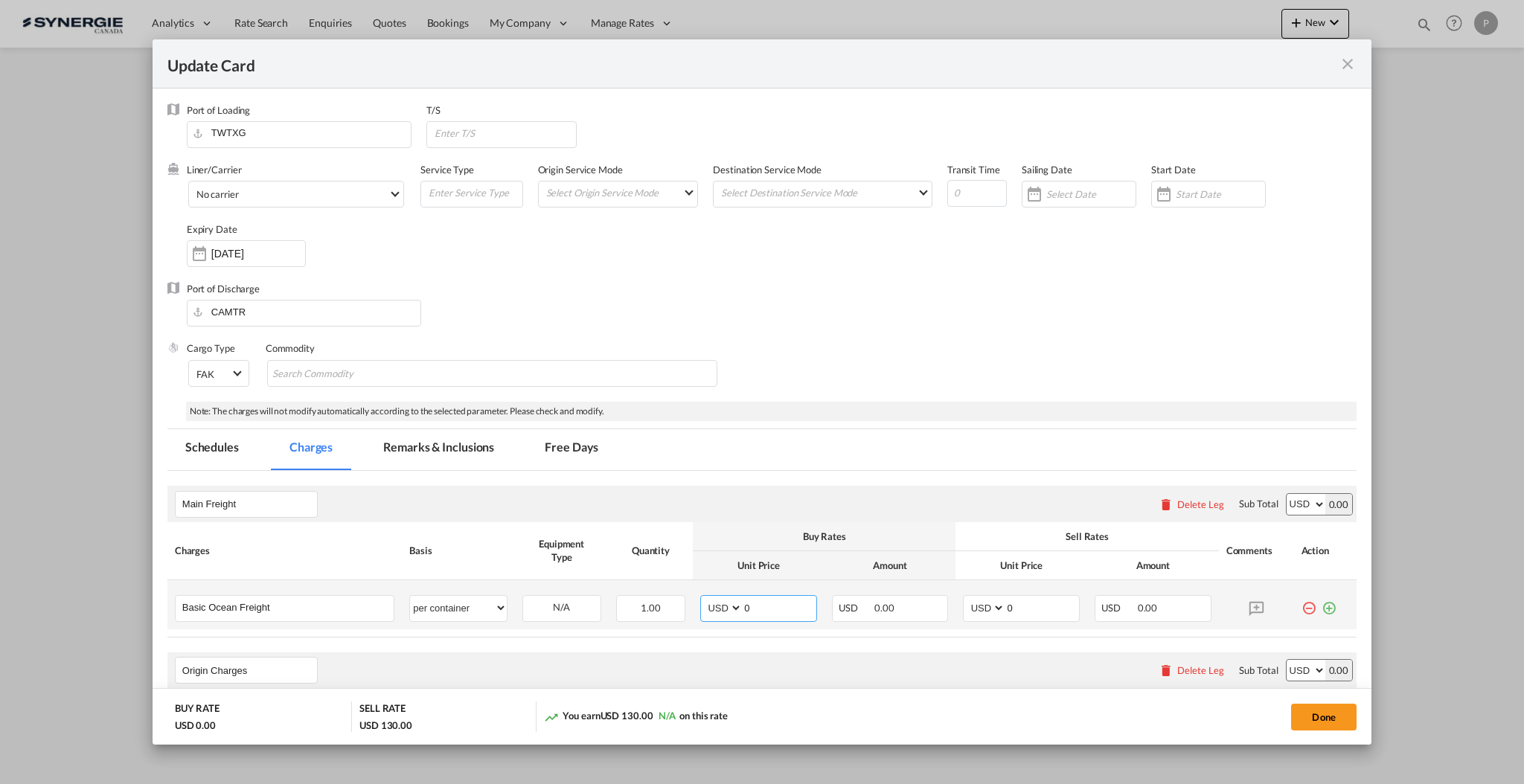
select select "per container"
select select "per B/L"
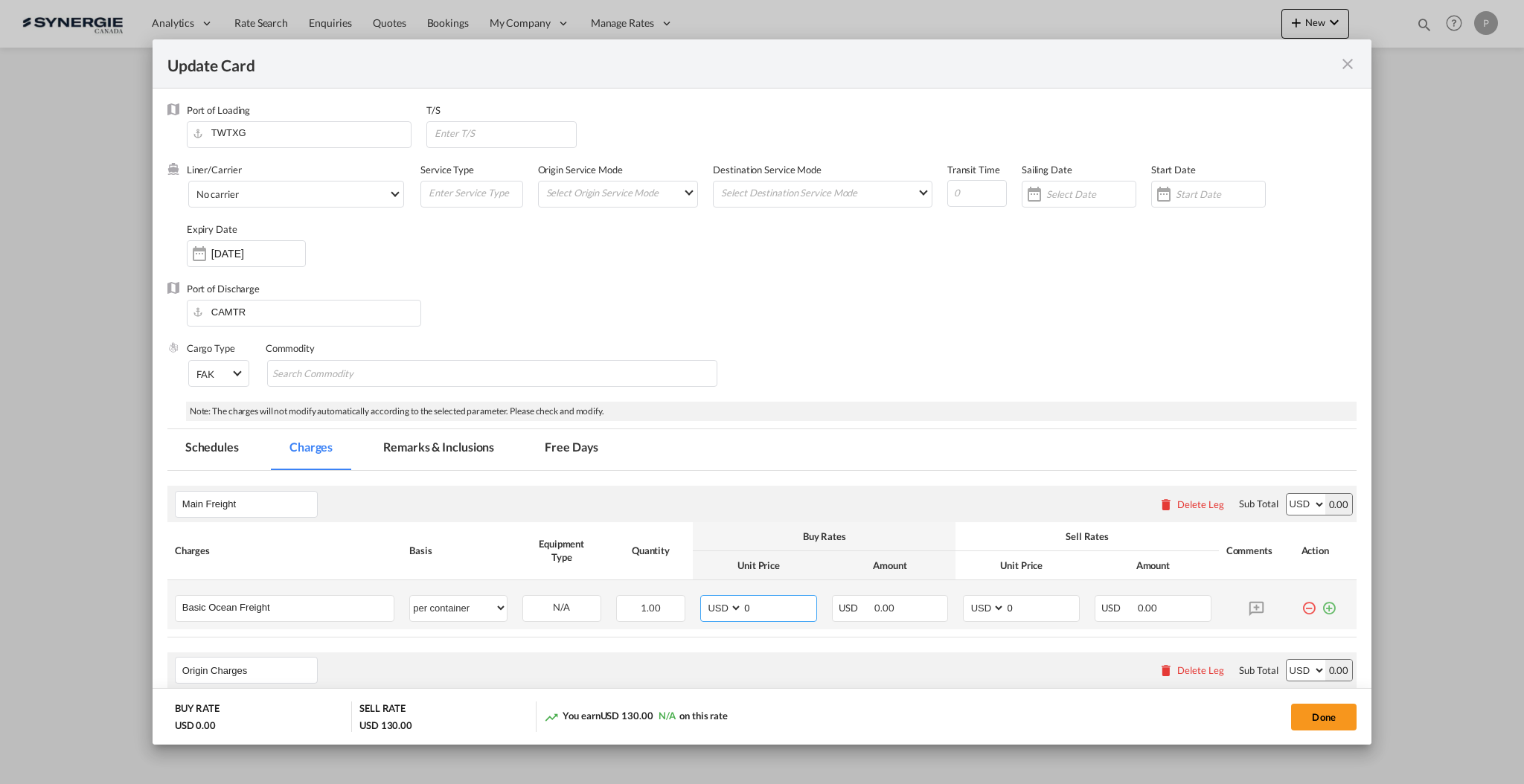
select select "per B/L"
select select "per shipment"
click at [765, 607] on input "0" at bounding box center [779, 607] width 74 height 23
type input "3095"
select select "per container"
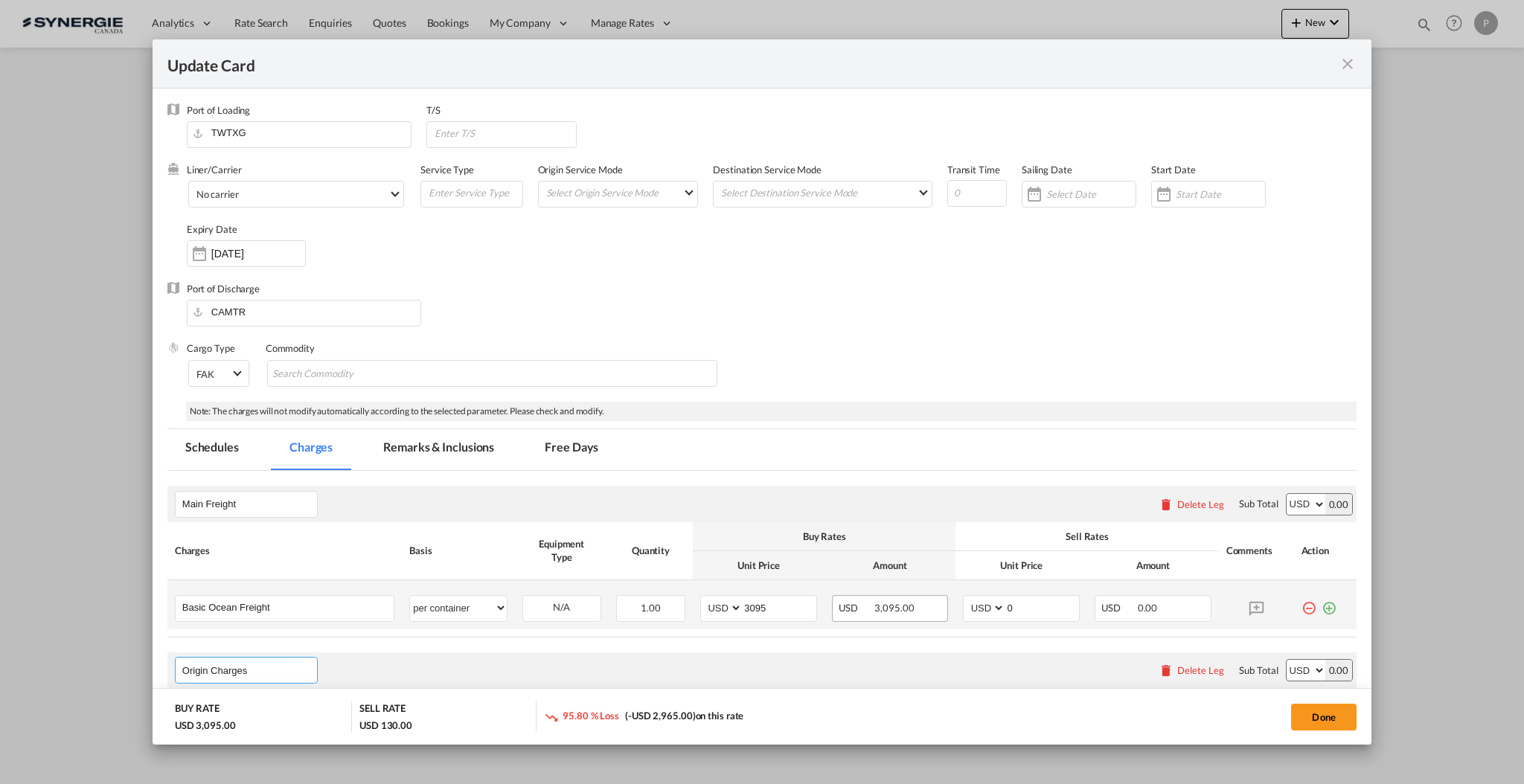
select select "per container"
type input "Origin Charges"
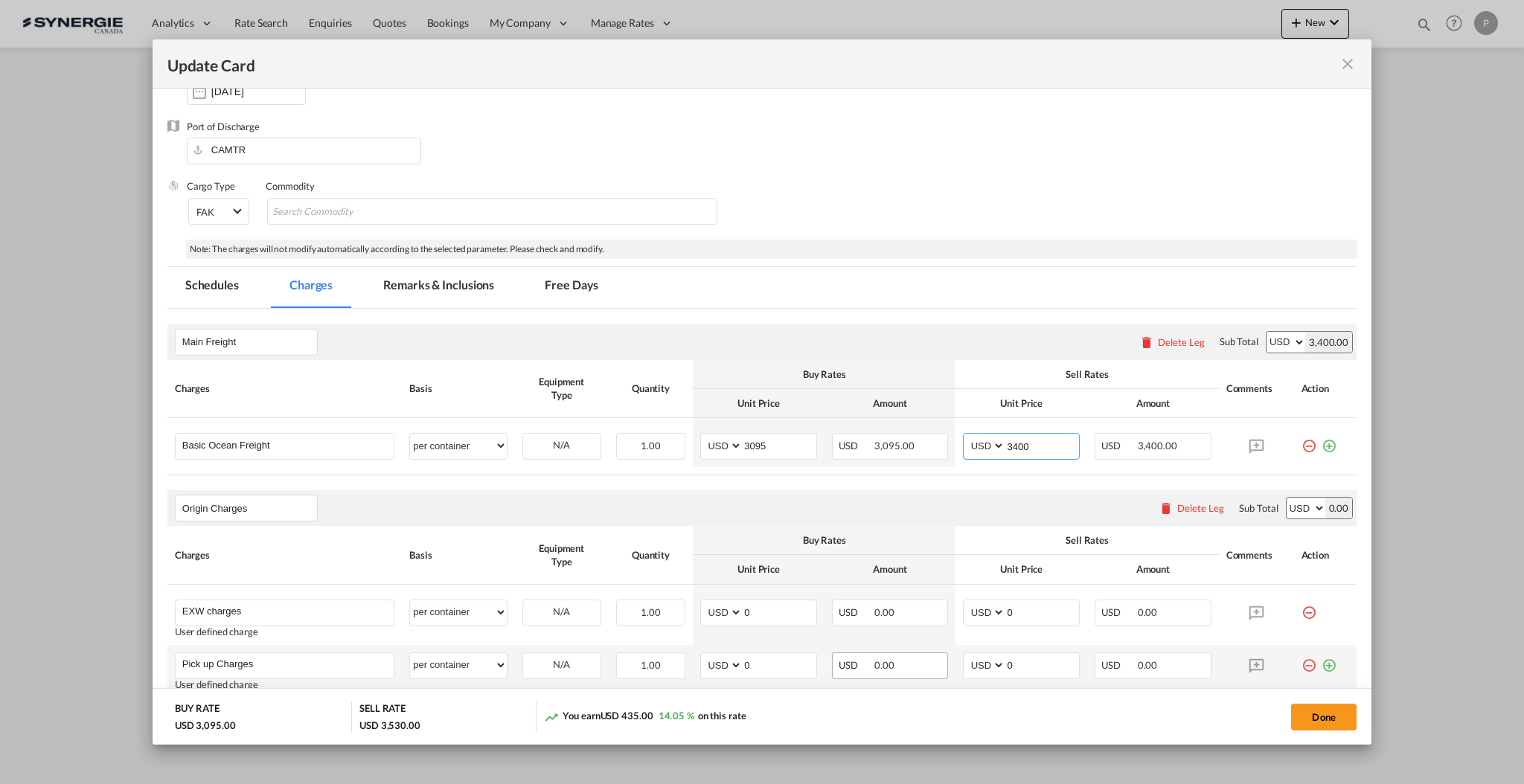
scroll to position [297, 0]
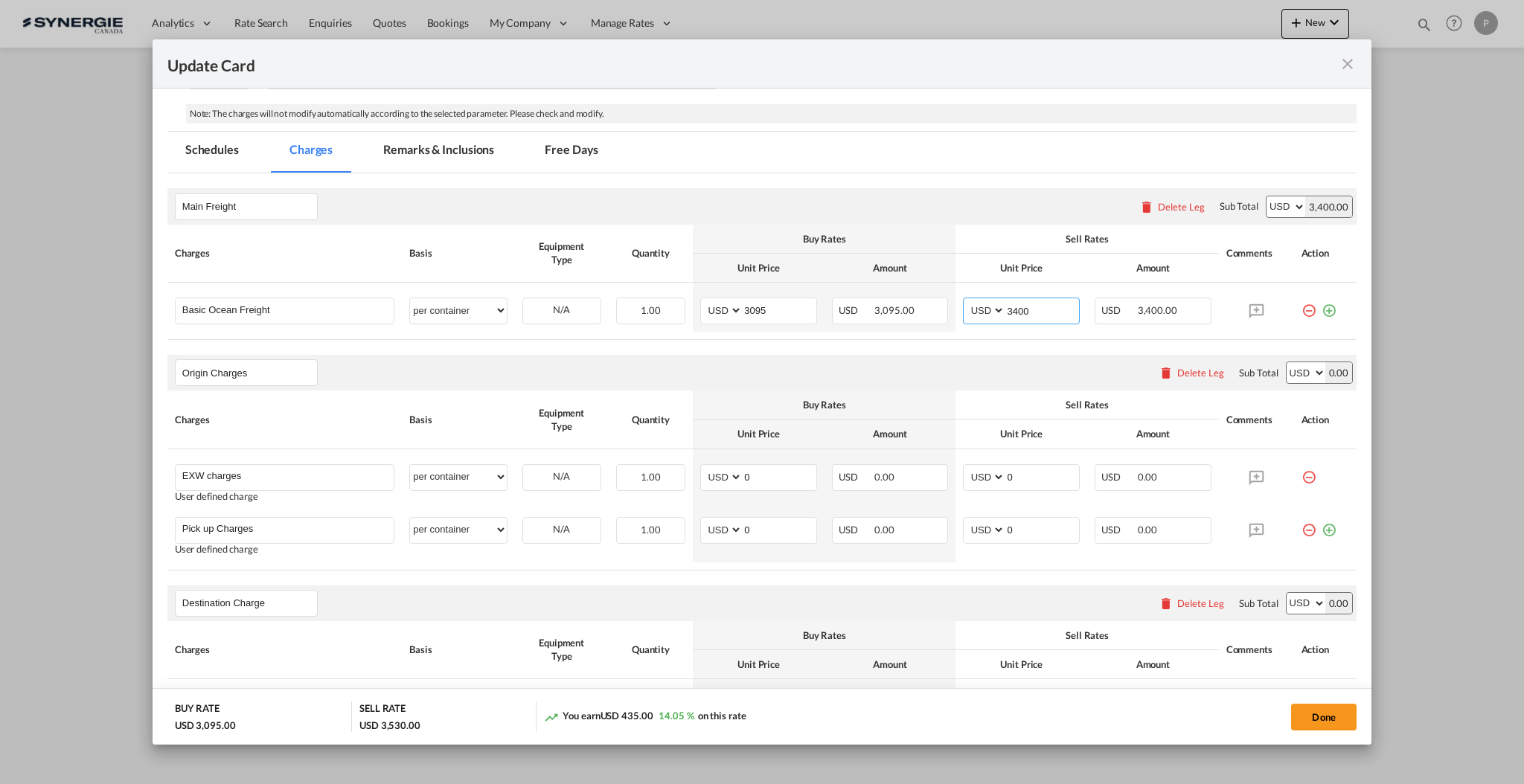
type input "3400"
click at [1177, 369] on div "Delete Leg" at bounding box center [1201, 372] width 47 height 12
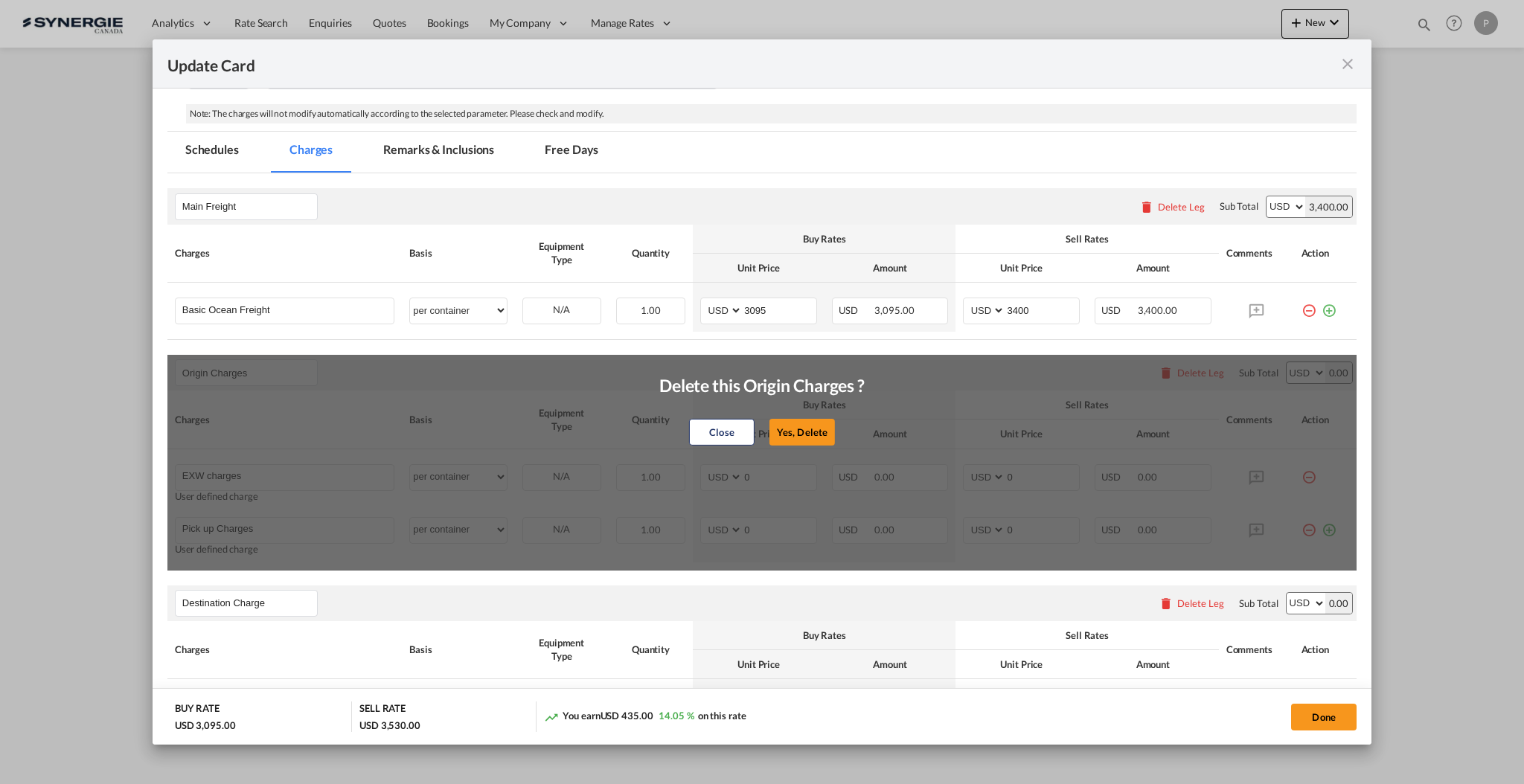
click at [813, 422] on button "Yes, Delete" at bounding box center [802, 431] width 66 height 26
type input "Destination Charge"
type input "Port Fees"
type input "Drayage"
type input "Doc and Handling fees"
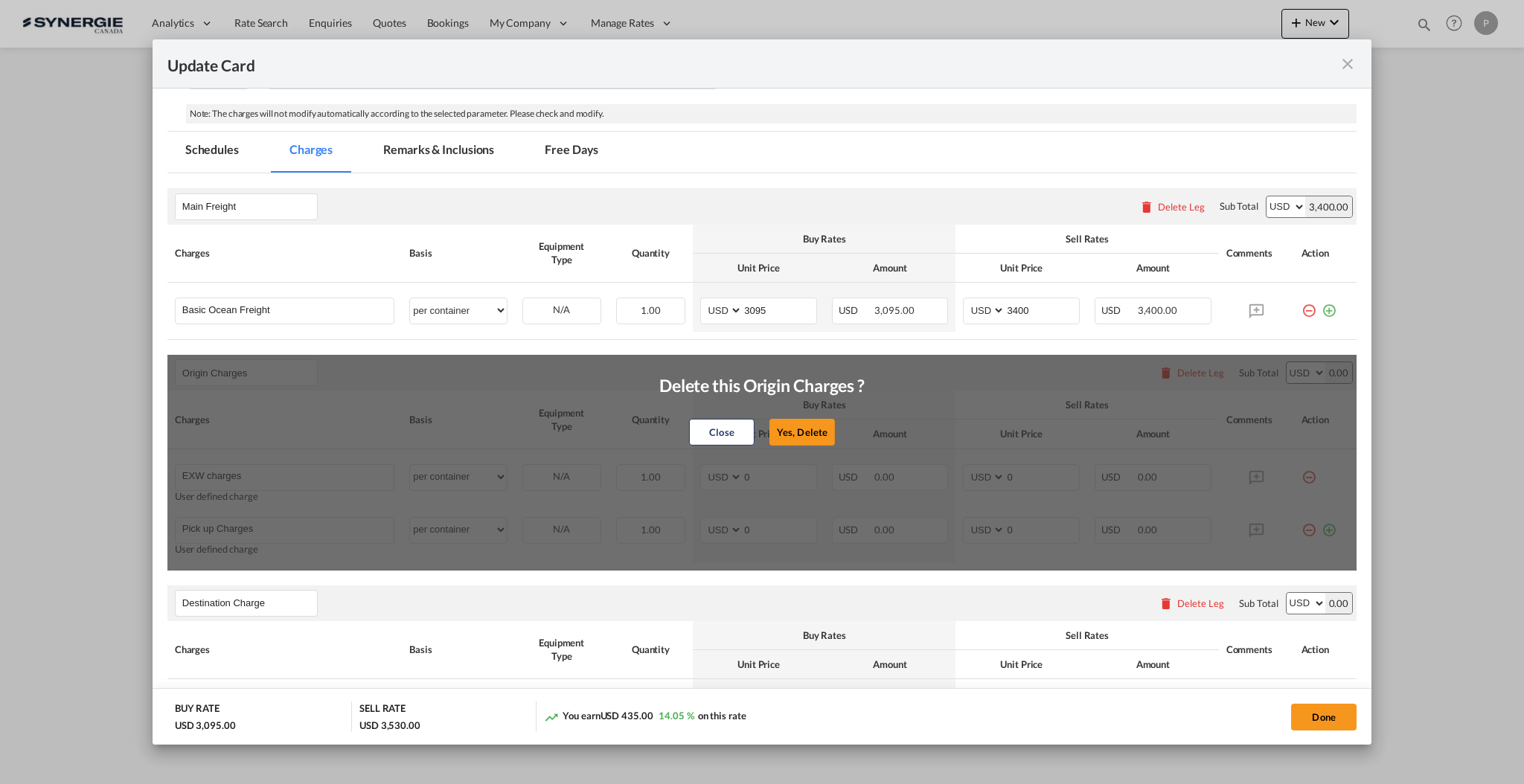
type input "E-manifest"
select select "per B/L"
type input "35"
type input "Doc fee"
select select "per B/L"
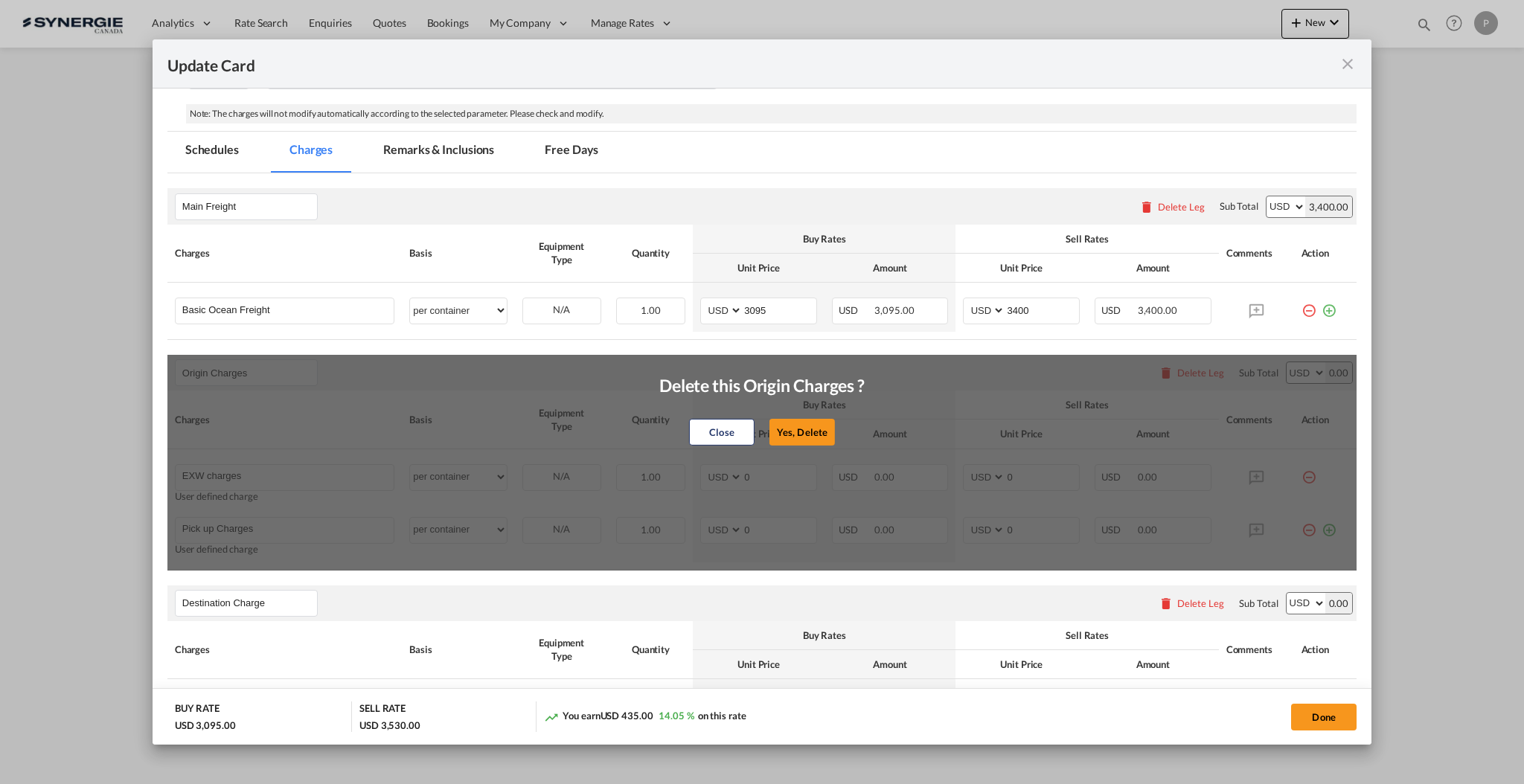
type input "30"
type input "Handling fee"
select select "per B/L"
type input "65"
type input "Cargo Coverage"
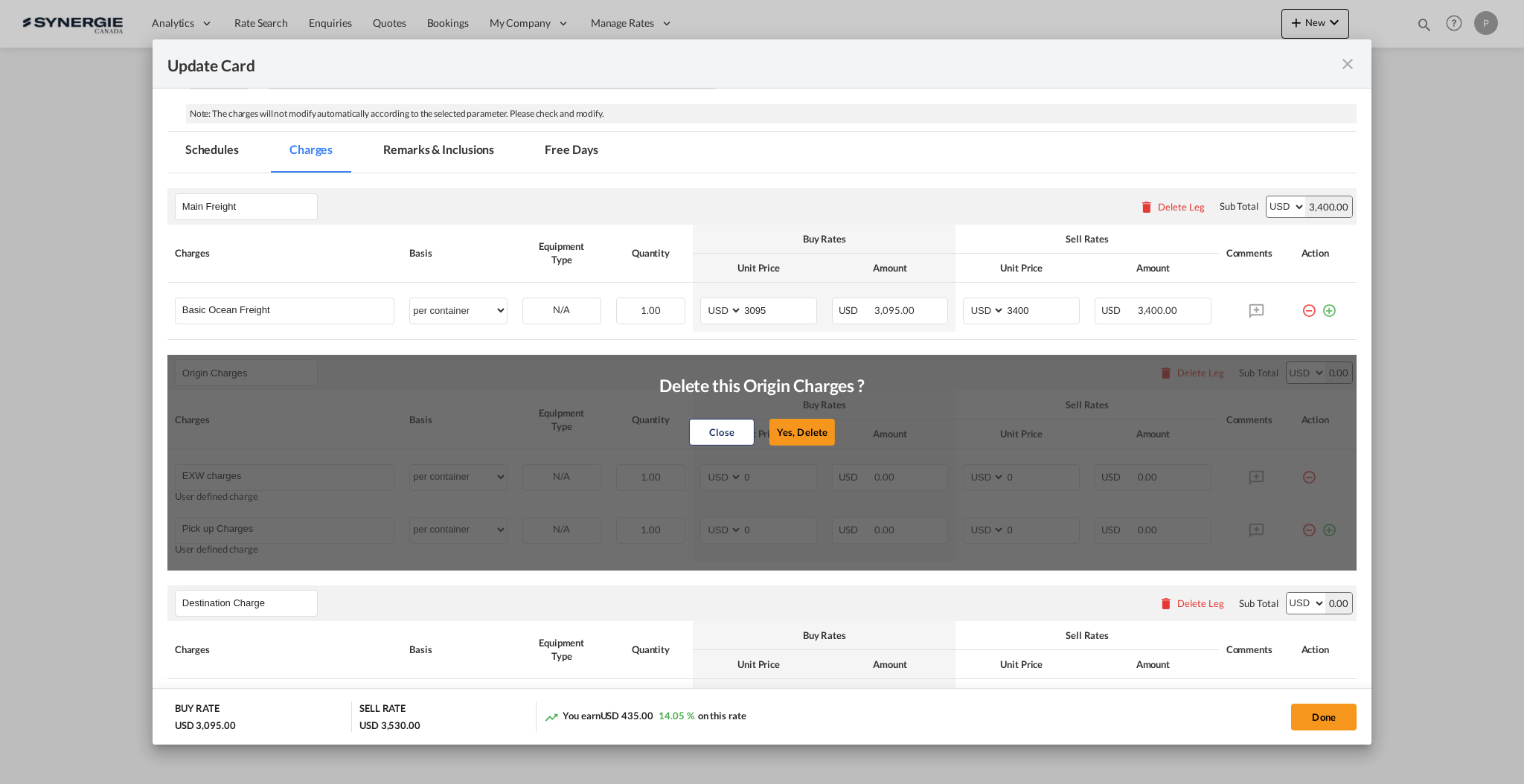
type input "Cargo Coverage - Rate to be confirmed depending on commodity and value Min 50 U…"
select select "per shipment"
type input "0"
select select "per container"
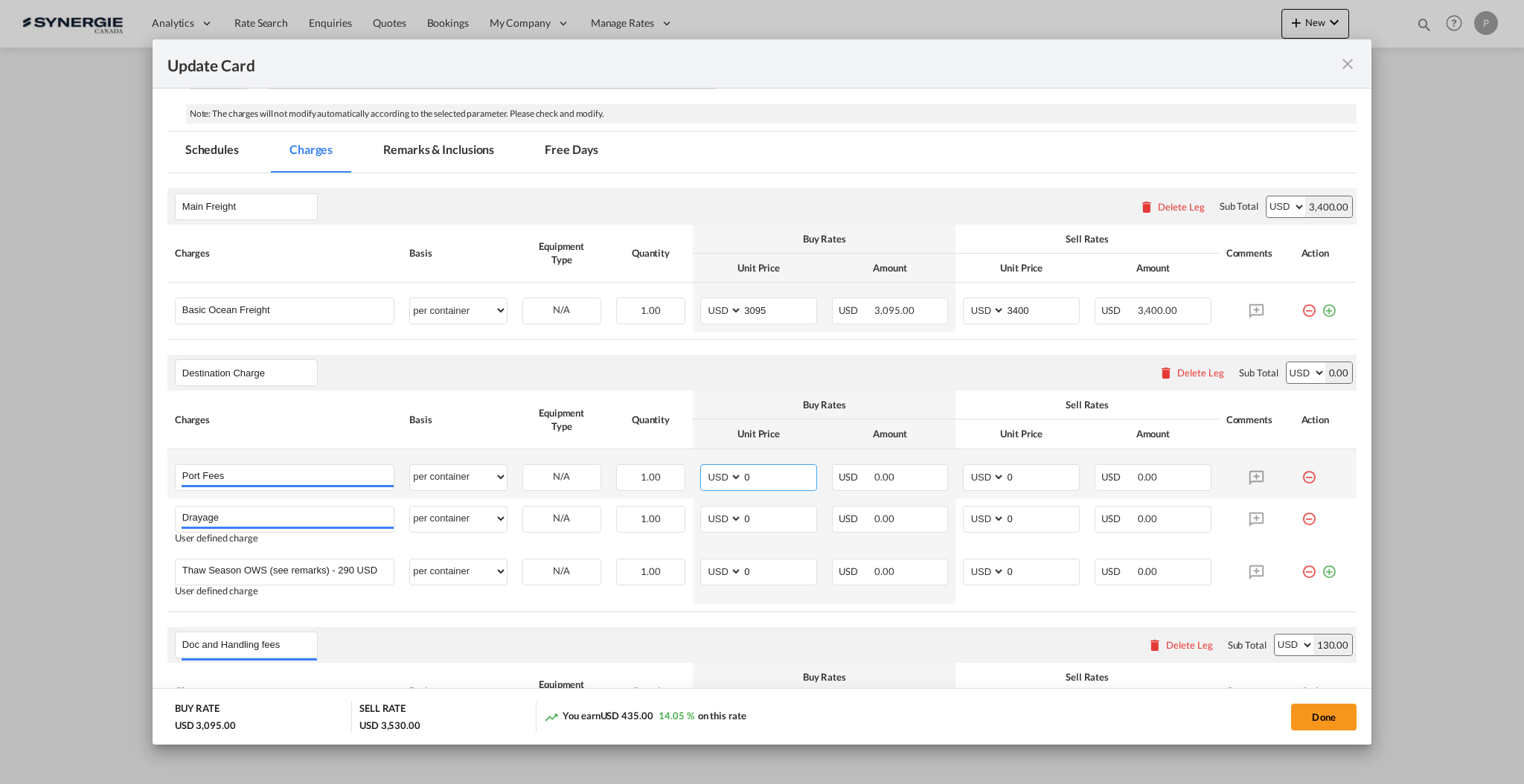
click at [756, 484] on input "0" at bounding box center [779, 476] width 74 height 23
type input "50"
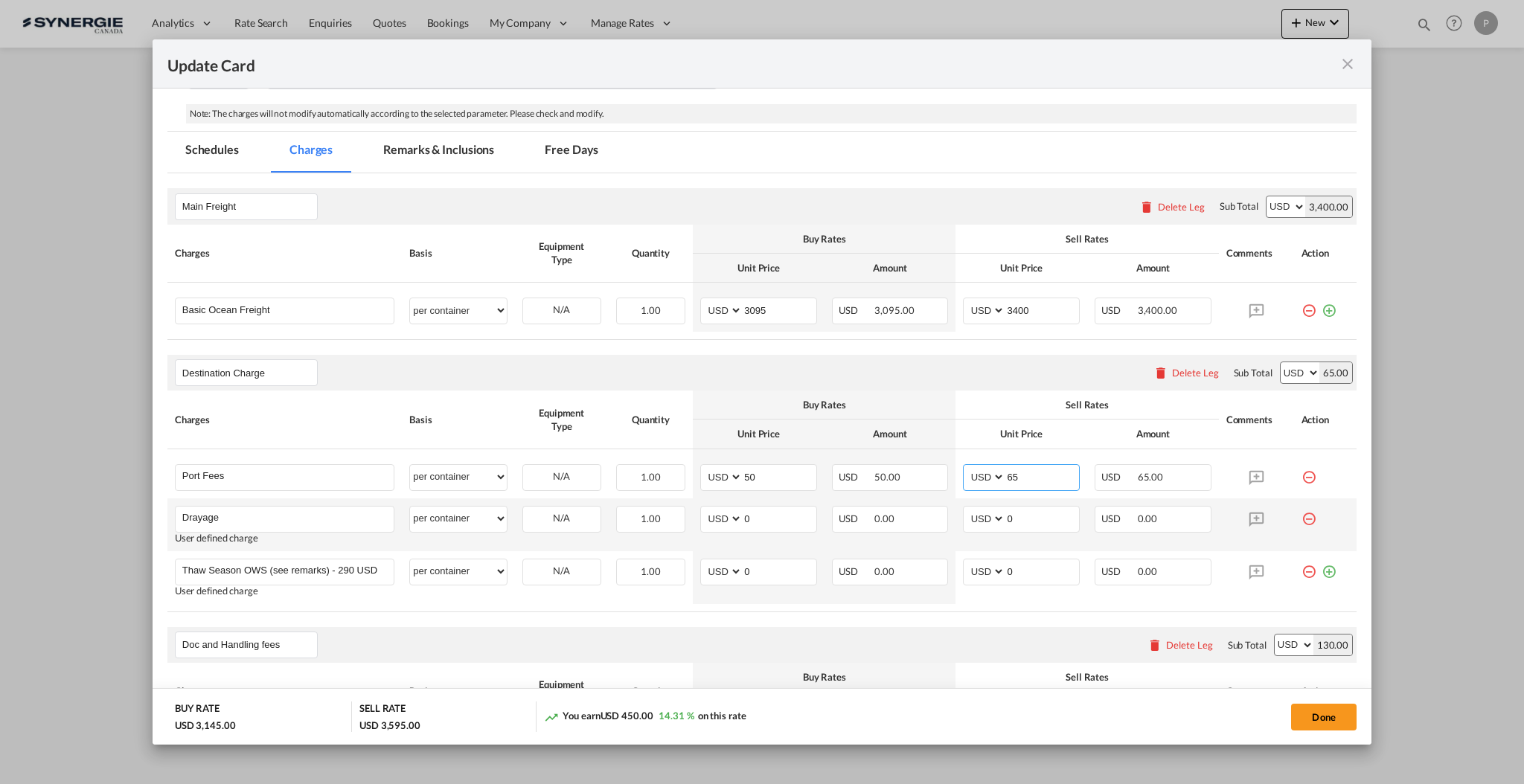
type input "65"
click at [1022, 504] on td "AED AFN ALL AMD ANG AOA ARS AUD AWG AZN BAM BBD BDT BGN BHD BIF BMD BND BOB BRL…" at bounding box center [1021, 525] width 132 height 53
click at [1023, 508] on input "0" at bounding box center [1042, 518] width 74 height 23
click at [1024, 508] on input "0" at bounding box center [1042, 518] width 74 height 23
type input "930"
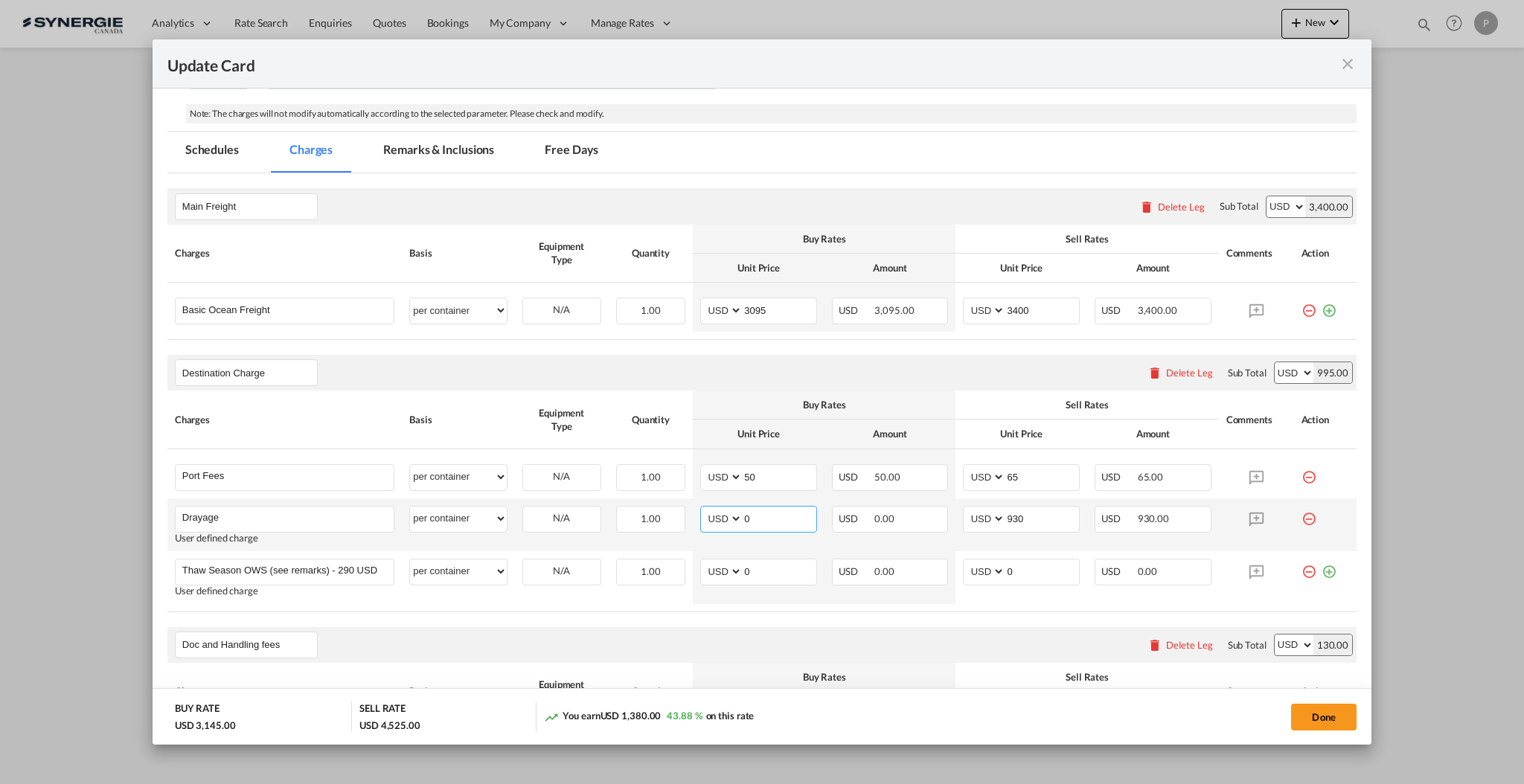
click at [750, 518] on input "0" at bounding box center [779, 518] width 74 height 23
type input "890"
click at [1301, 572] on md-icon "icon-minus-circle-outline red-400-fg" at bounding box center [1308, 566] width 15 height 15
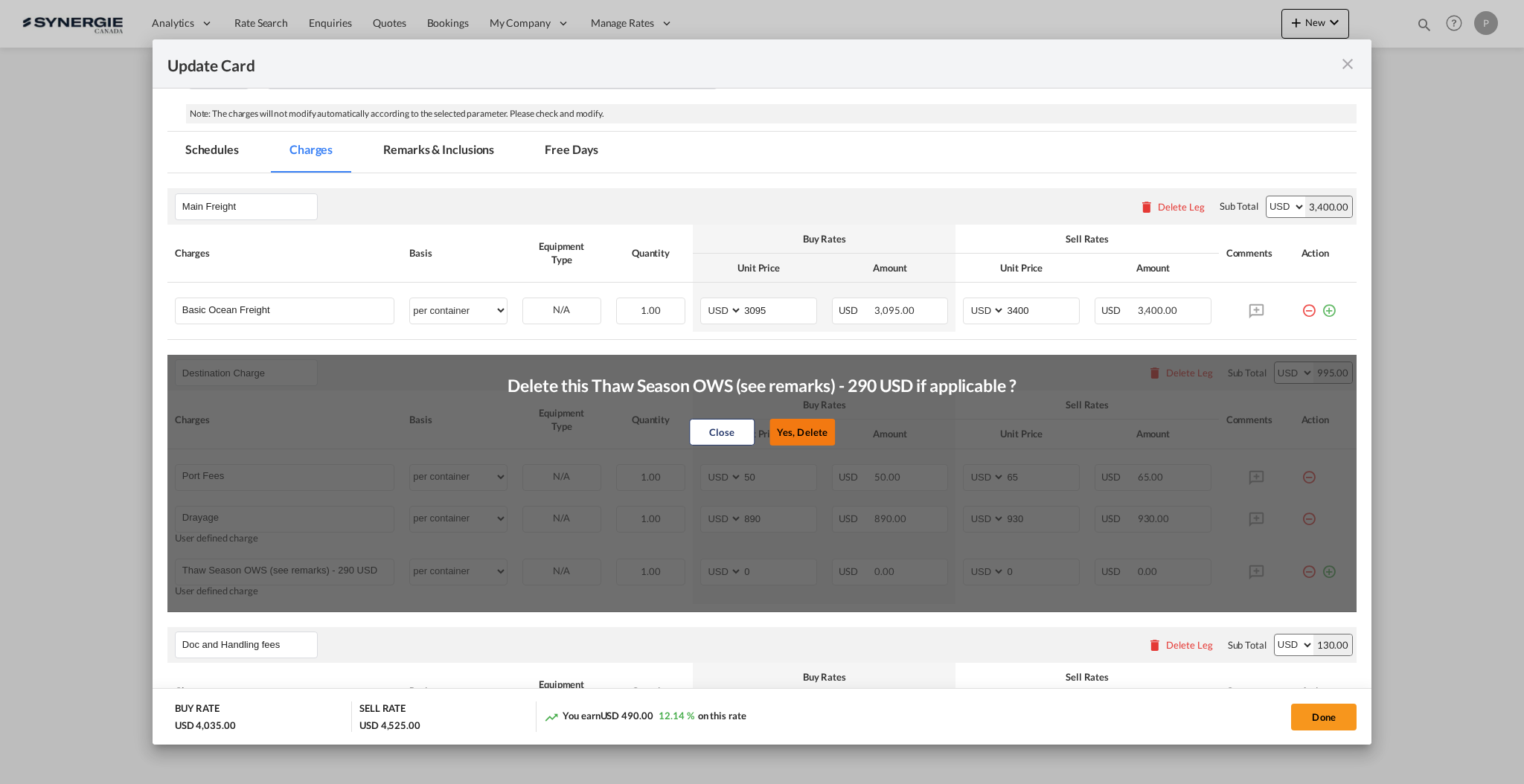
click at [792, 430] on button "Yes, Delete" at bounding box center [802, 431] width 66 height 26
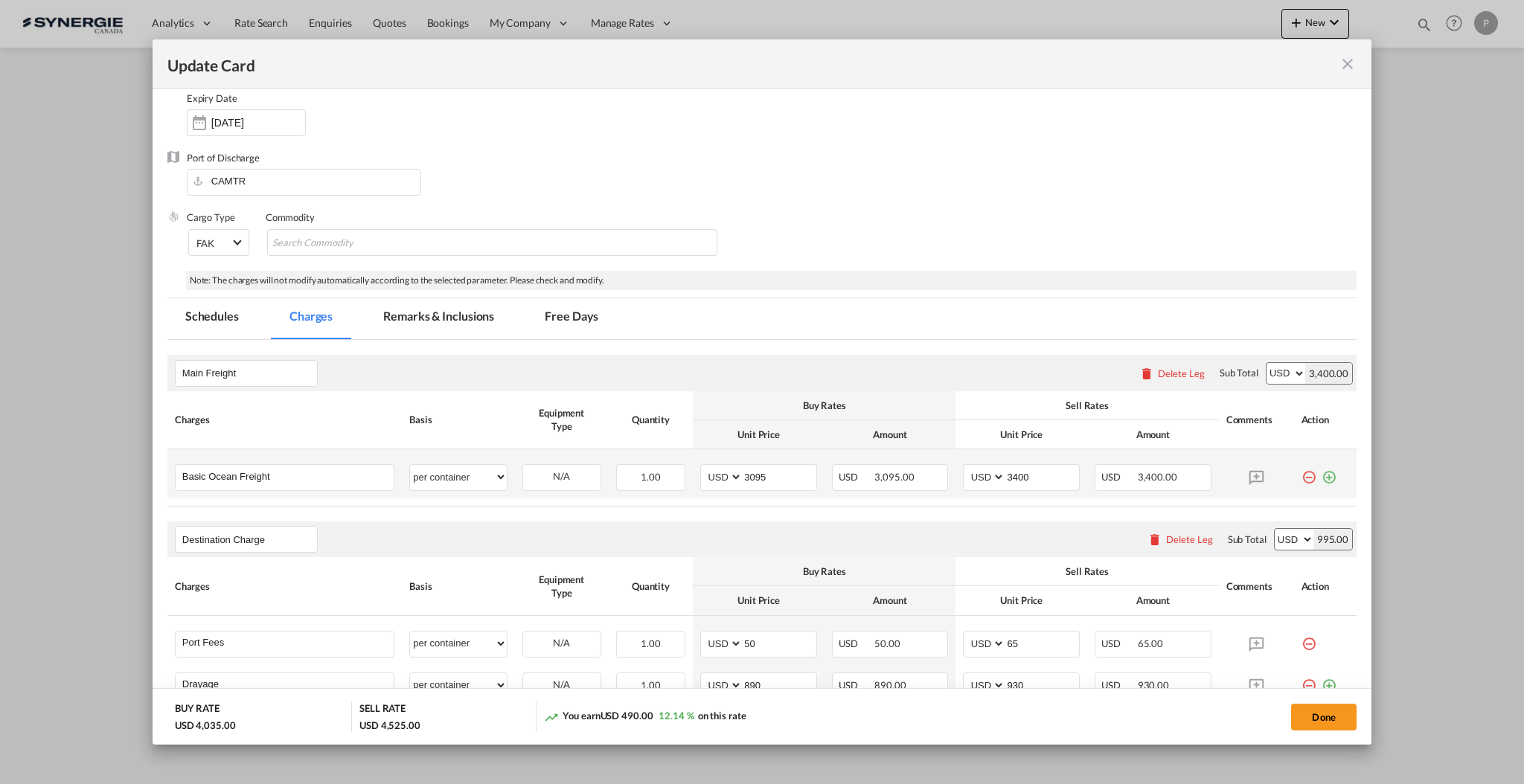
scroll to position [99, 0]
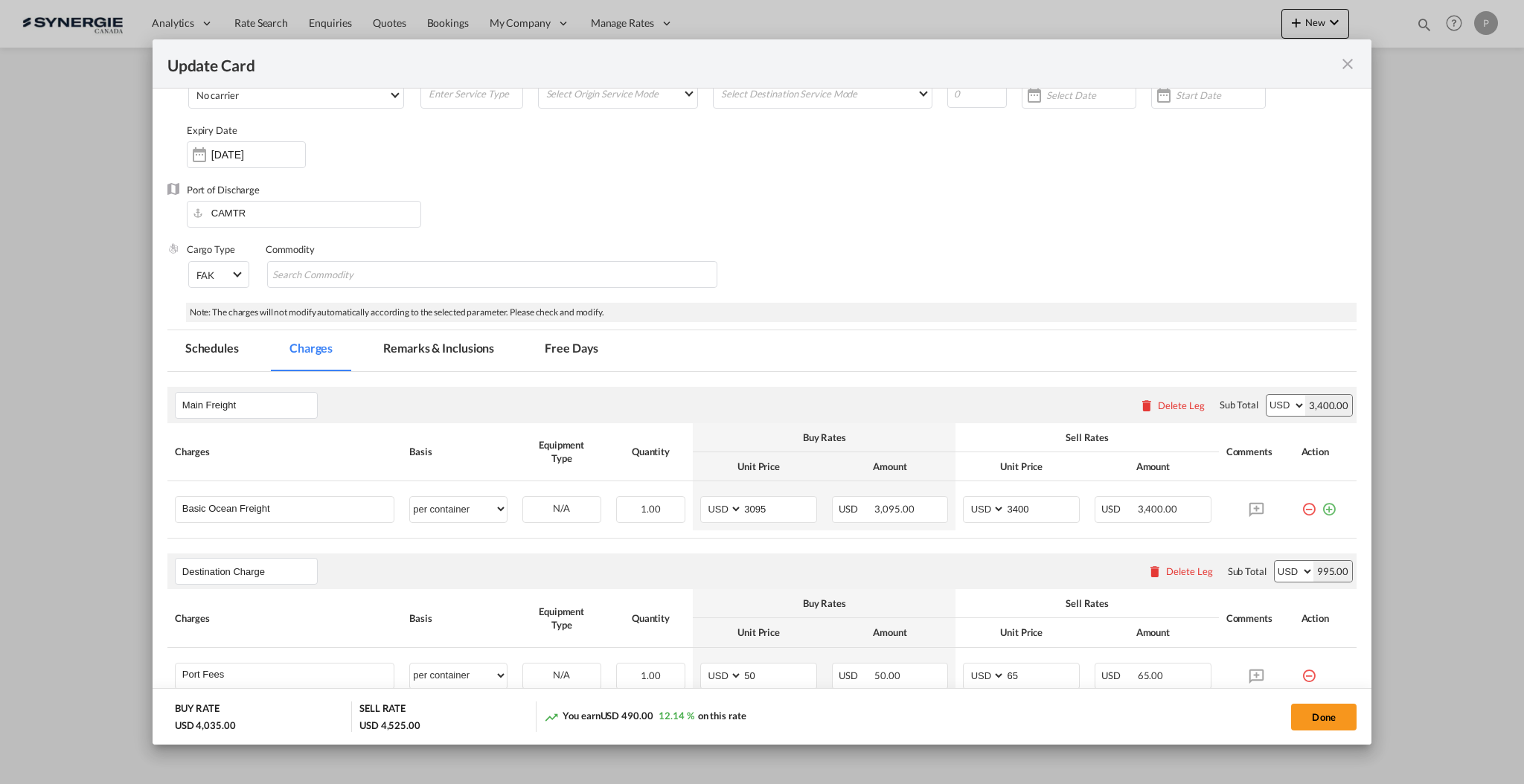
click at [440, 353] on md-tab-item "Remarks & Inclusions" at bounding box center [439, 350] width 146 height 41
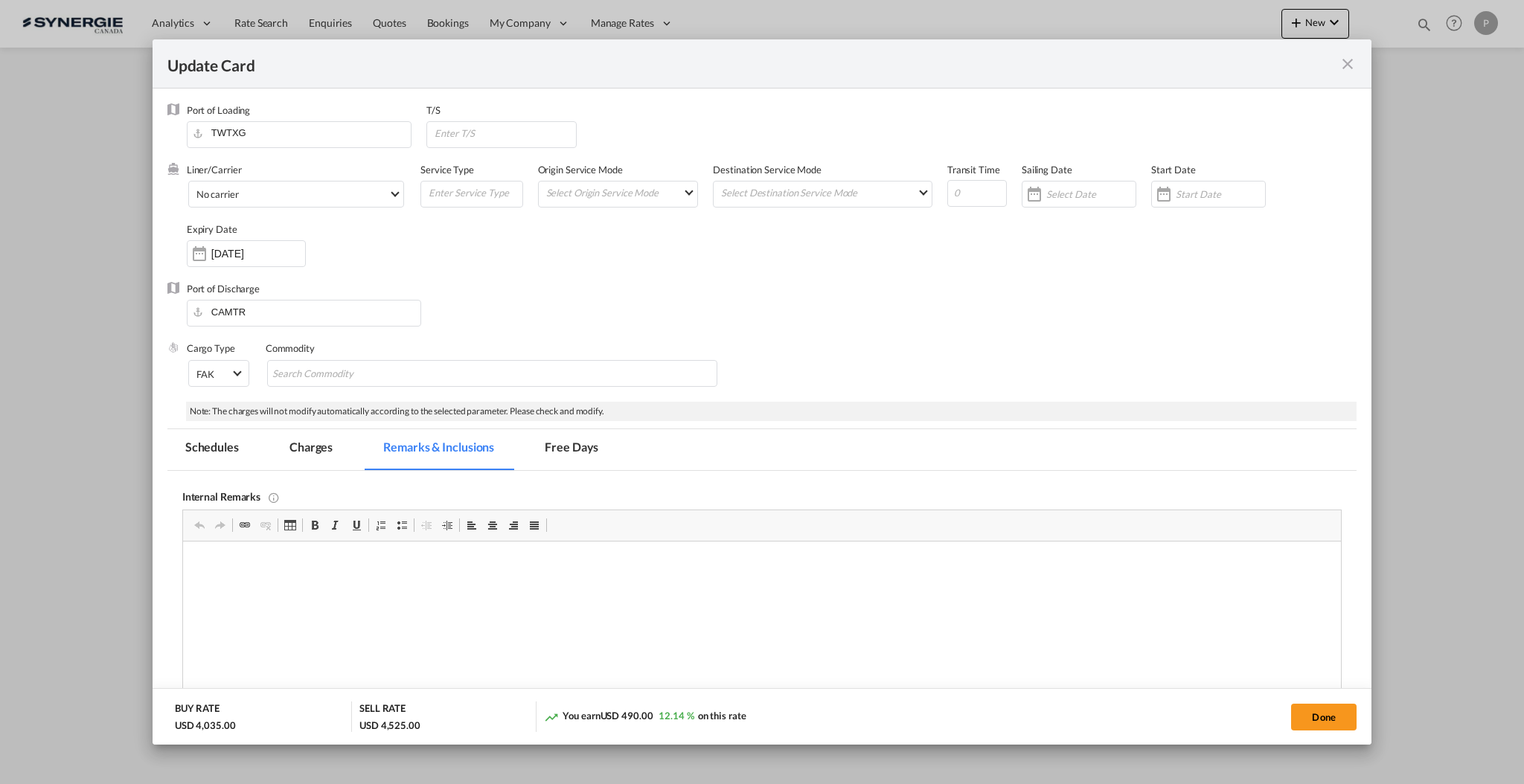
scroll to position [0, 0]
click at [529, 126] on input "Update CardPort of ..." at bounding box center [504, 133] width 143 height 23
type input "CAVAN"
type input "40"
click at [215, 590] on p "JAF https://app.frontapp.com/open/cnv_qeet8wf?key=AY4HmJa6Pqlt6LU_HT_mQfXoYBQi-…" at bounding box center [762, 588] width 1128 height 15
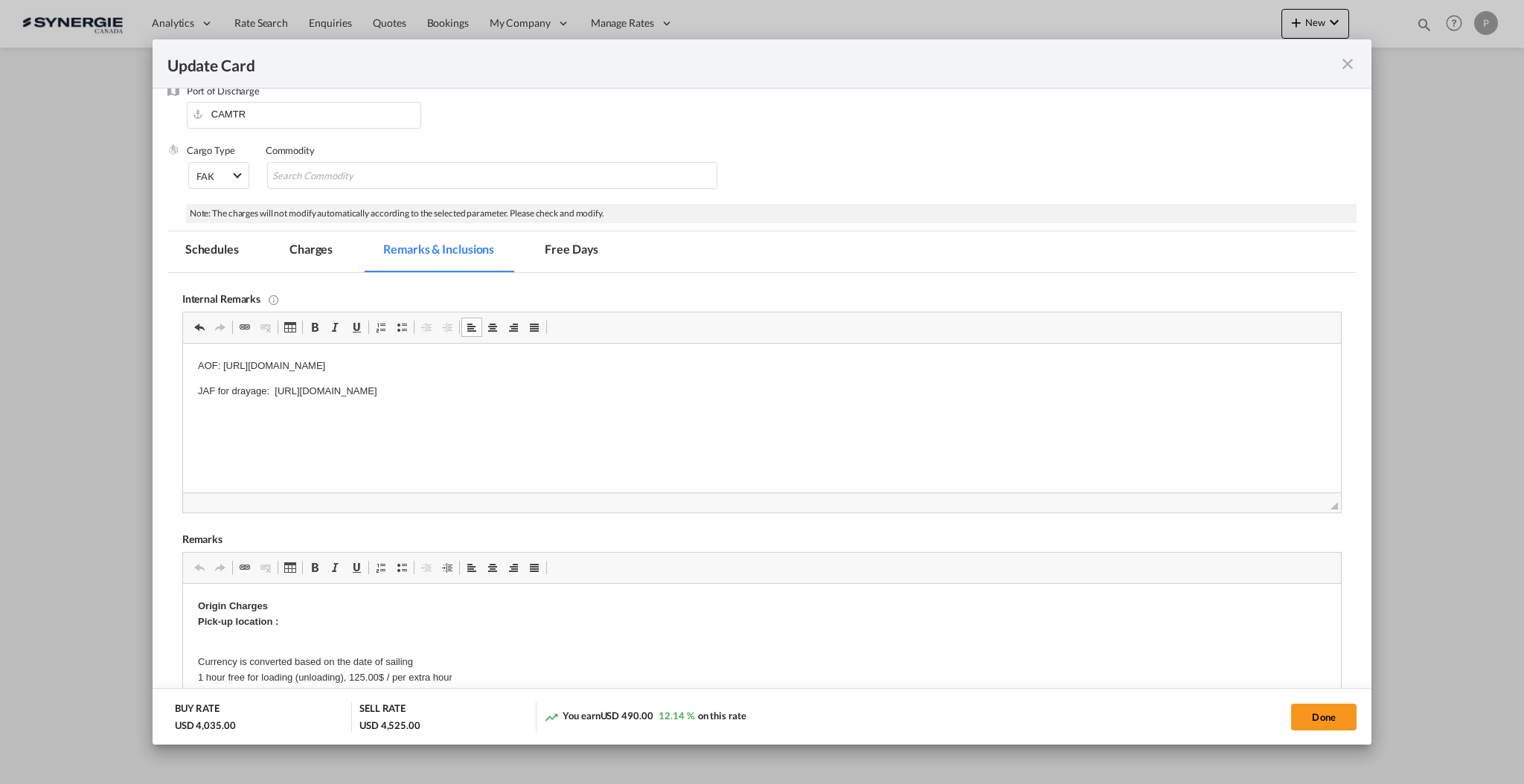
scroll to position [297, 0]
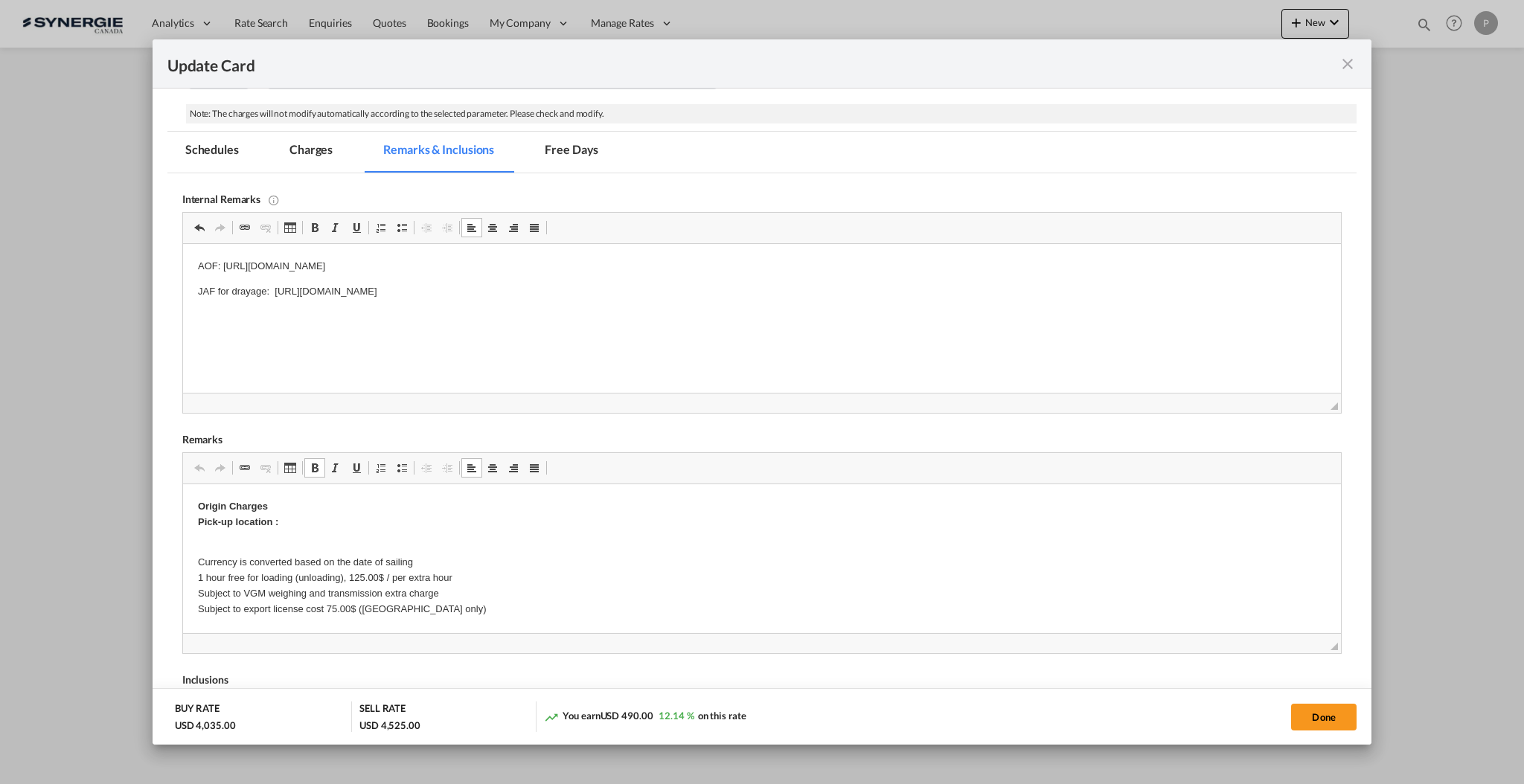
drag, startPoint x: 439, startPoint y: 610, endPoint x: 275, endPoint y: 528, distance: 183.4
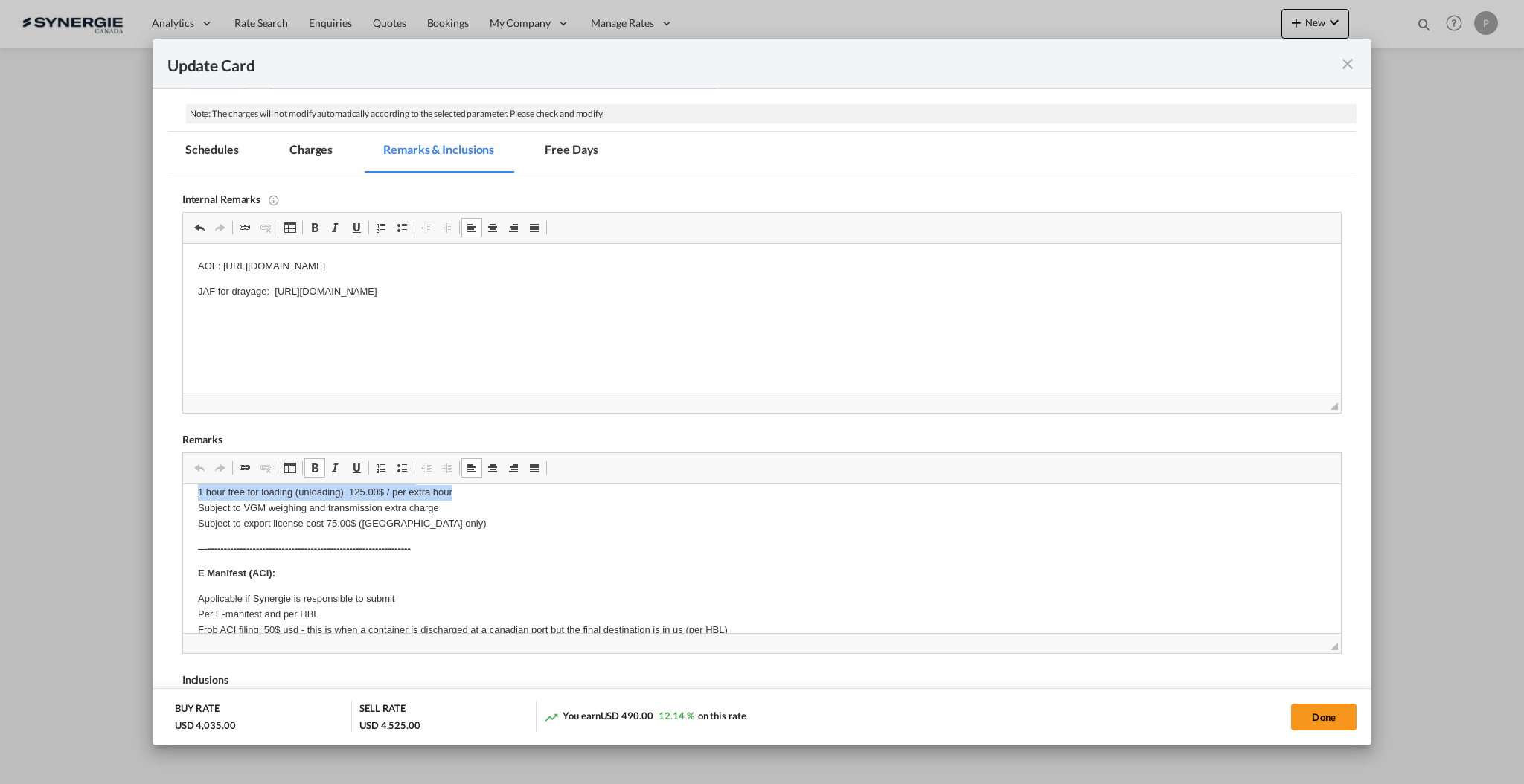
scroll to position [78, 0]
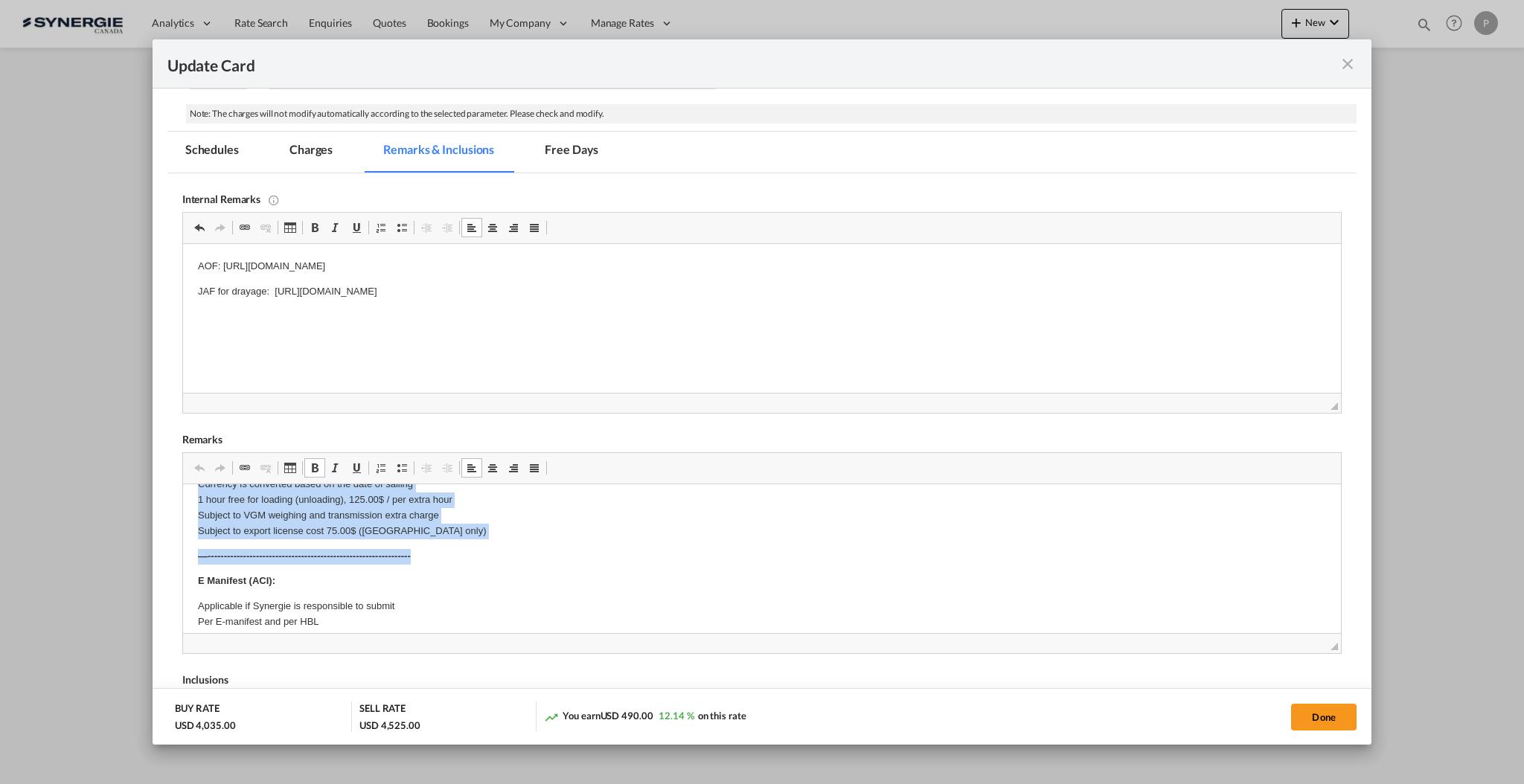
drag, startPoint x: 197, startPoint y: 506, endPoint x: 520, endPoint y: 547, distance: 325.6
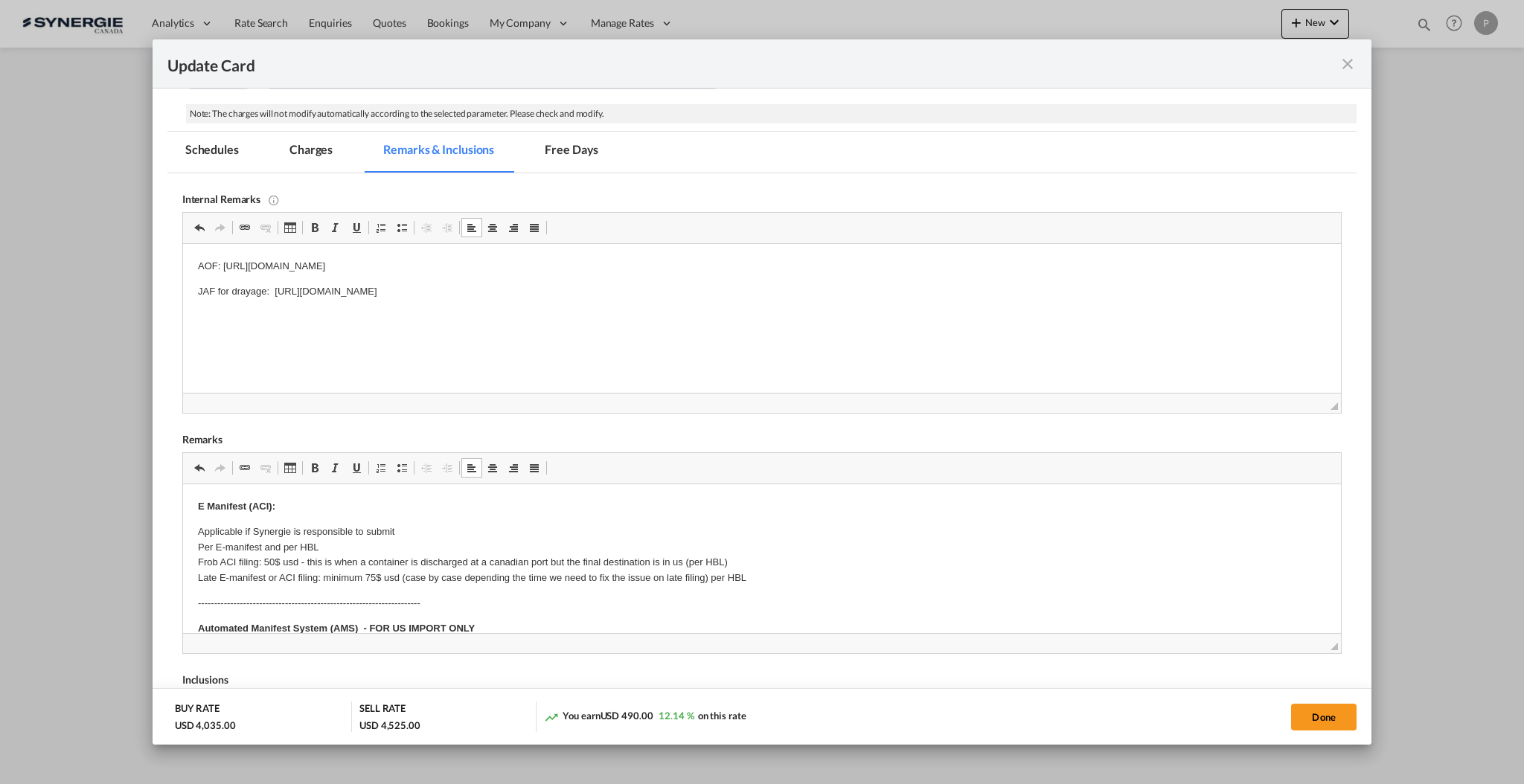
scroll to position [99, 0]
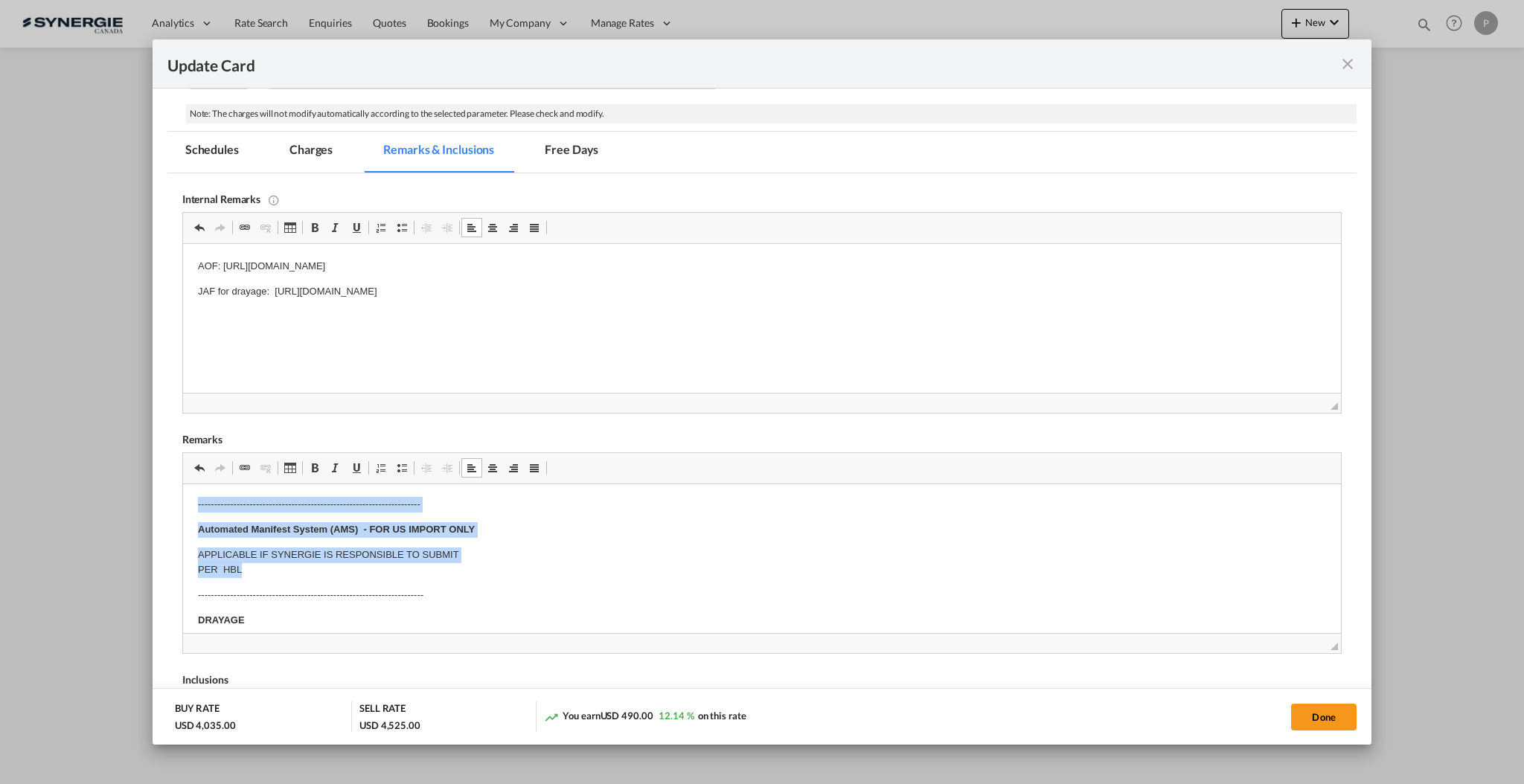
drag, startPoint x: 195, startPoint y: 503, endPoint x: 409, endPoint y: 564, distance: 222.5
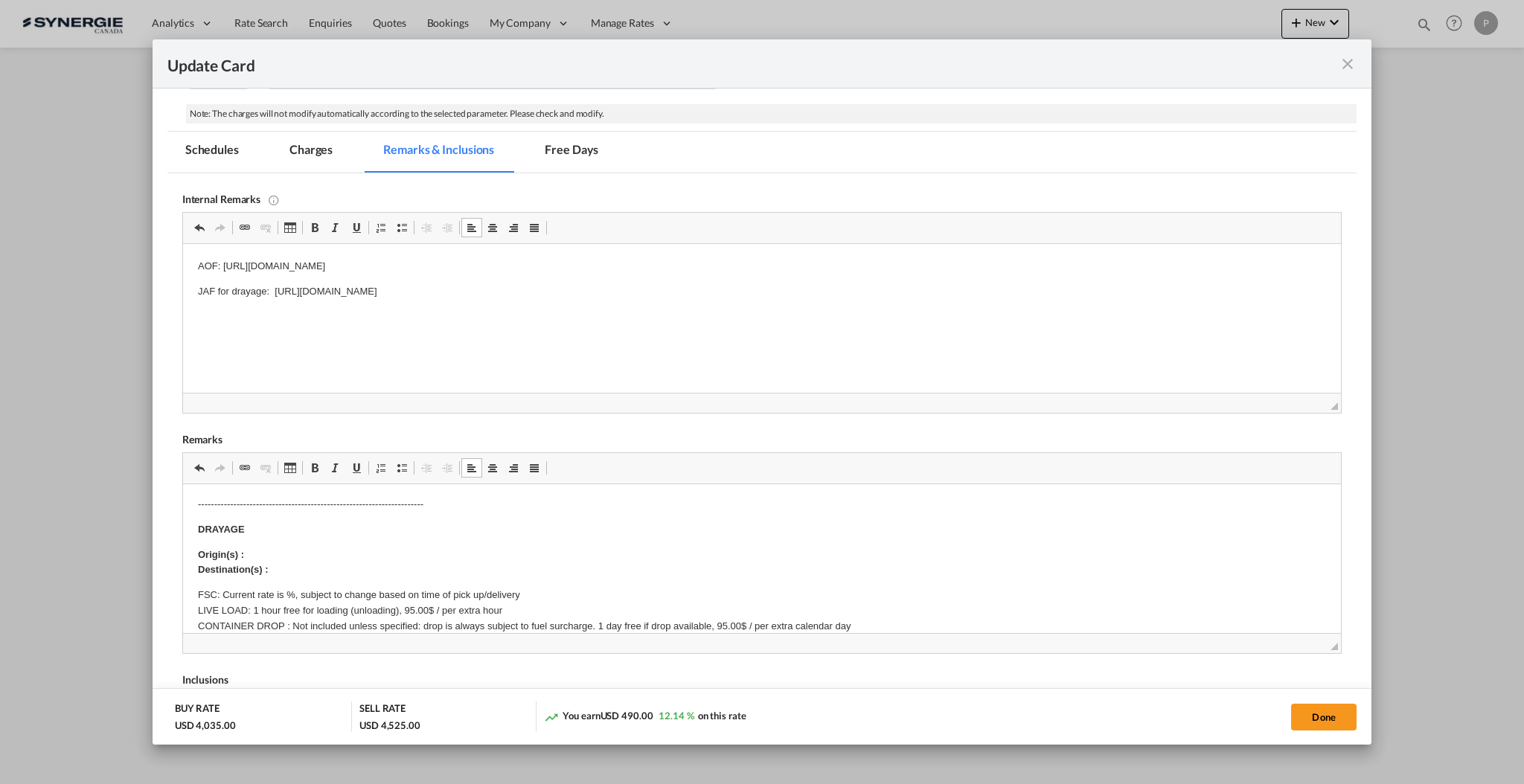
click at [276, 552] on p "Origin(s) : Destination(s) :" at bounding box center [762, 563] width 1128 height 31
click at [289, 588] on p "FSC: Current rate is %, subject to change based on time of pick up/delivery LIV…" at bounding box center [762, 634] width 1128 height 93
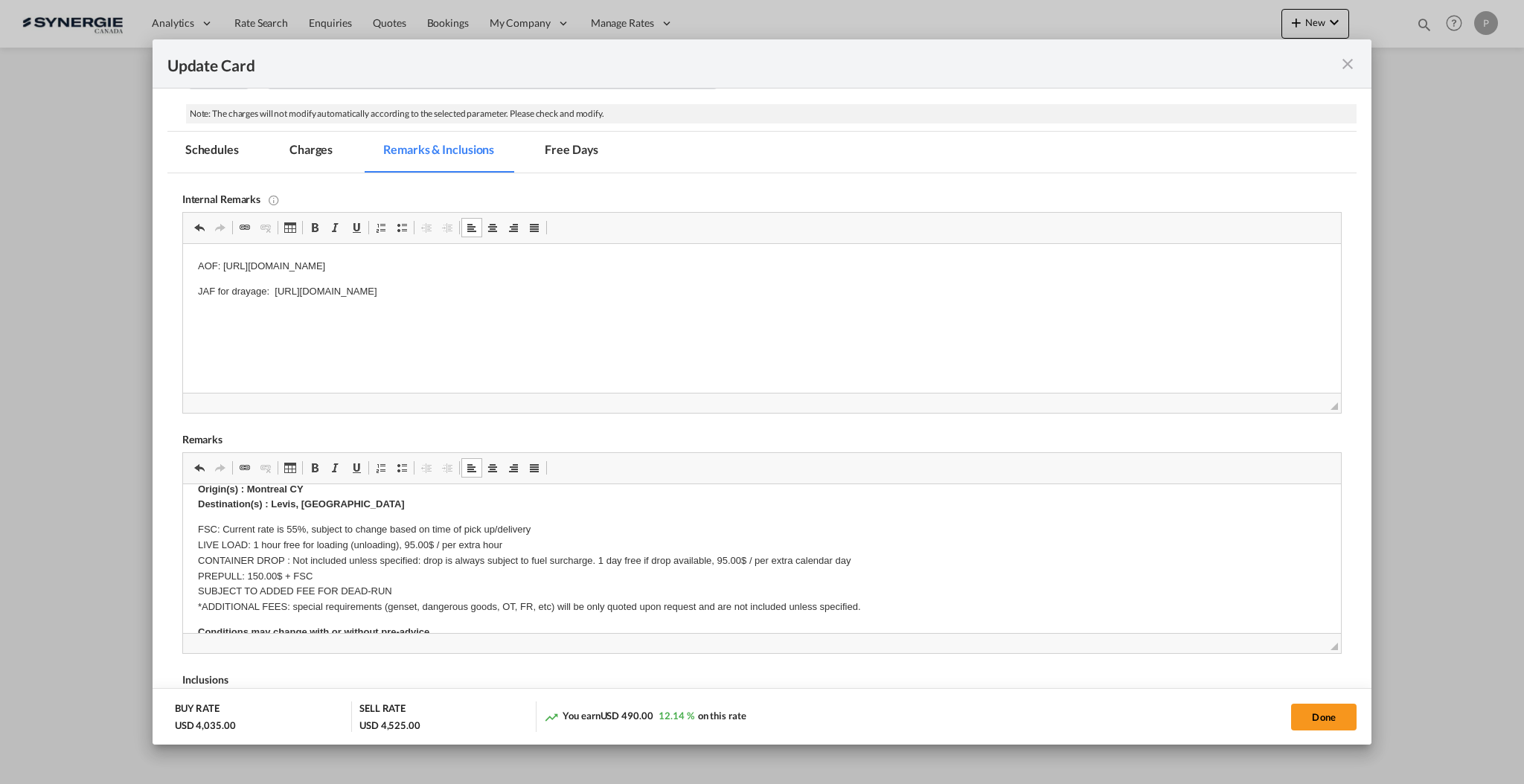
scroll to position [198, 0]
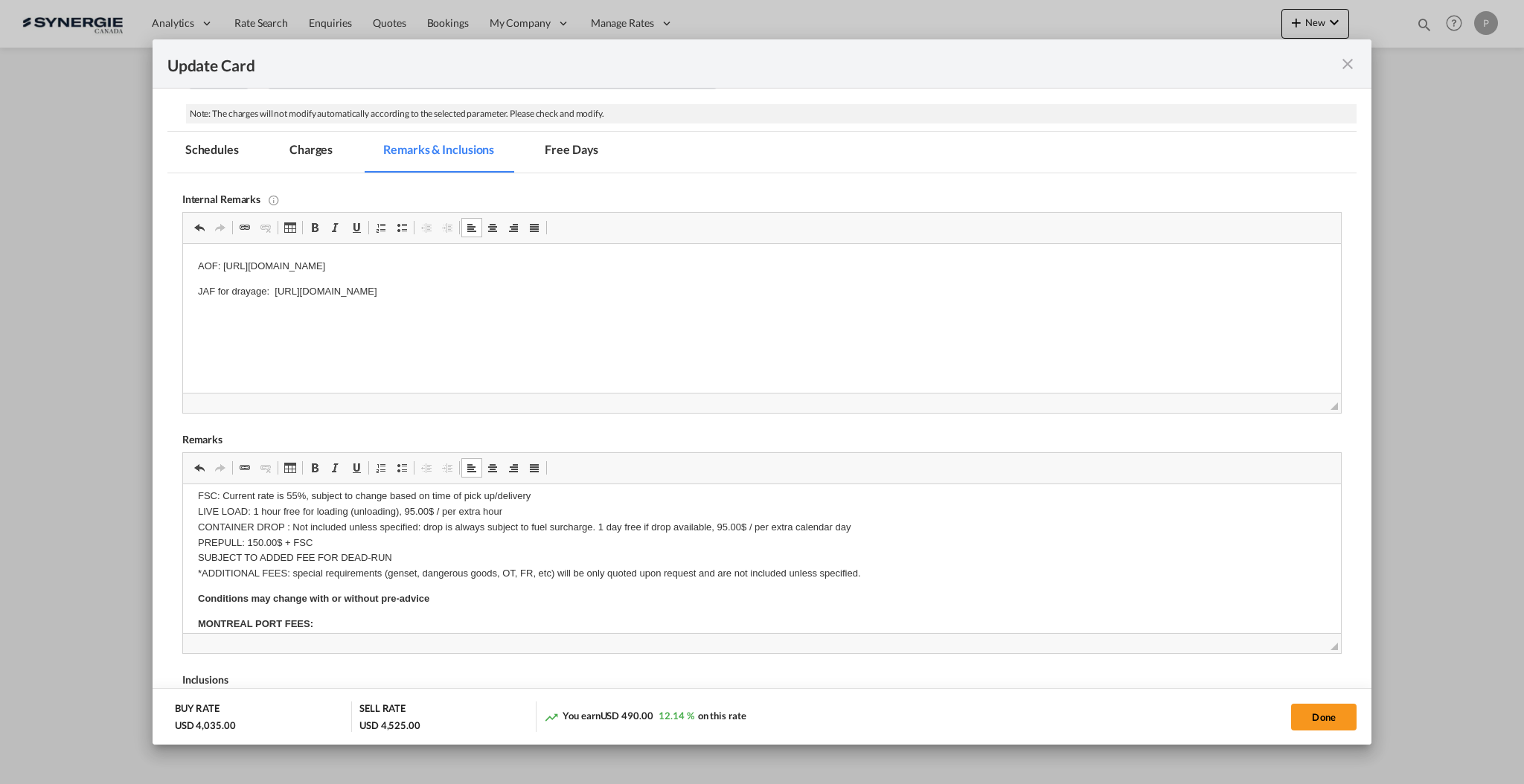
click at [253, 527] on p "FSC: Current rate is 55%, subject to change based on time of pick up/delivery L…" at bounding box center [762, 535] width 1128 height 93
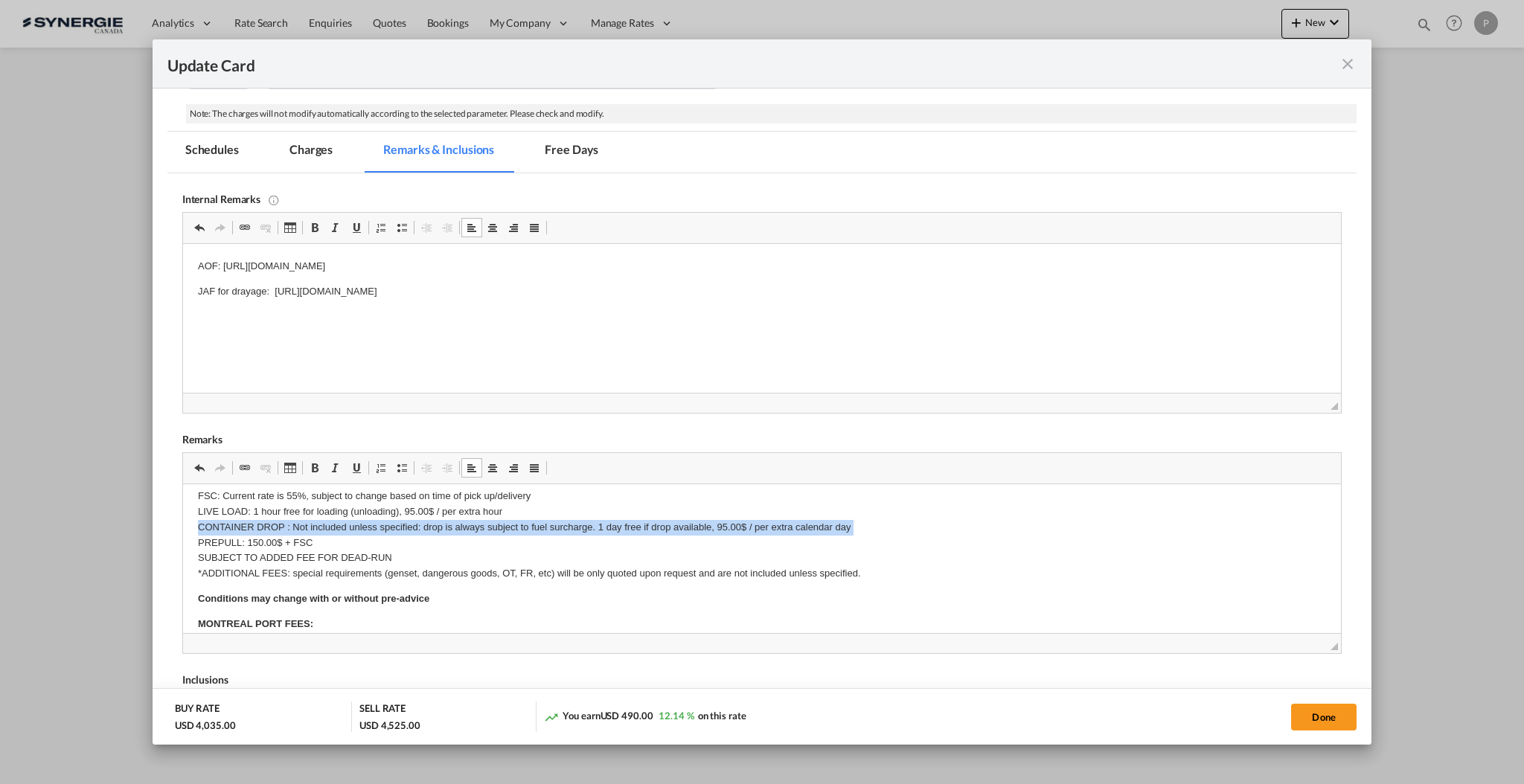
click at [253, 527] on p "FSC: Current rate is 55%, subject to change based on time of pick up/delivery L…" at bounding box center [762, 535] width 1128 height 93
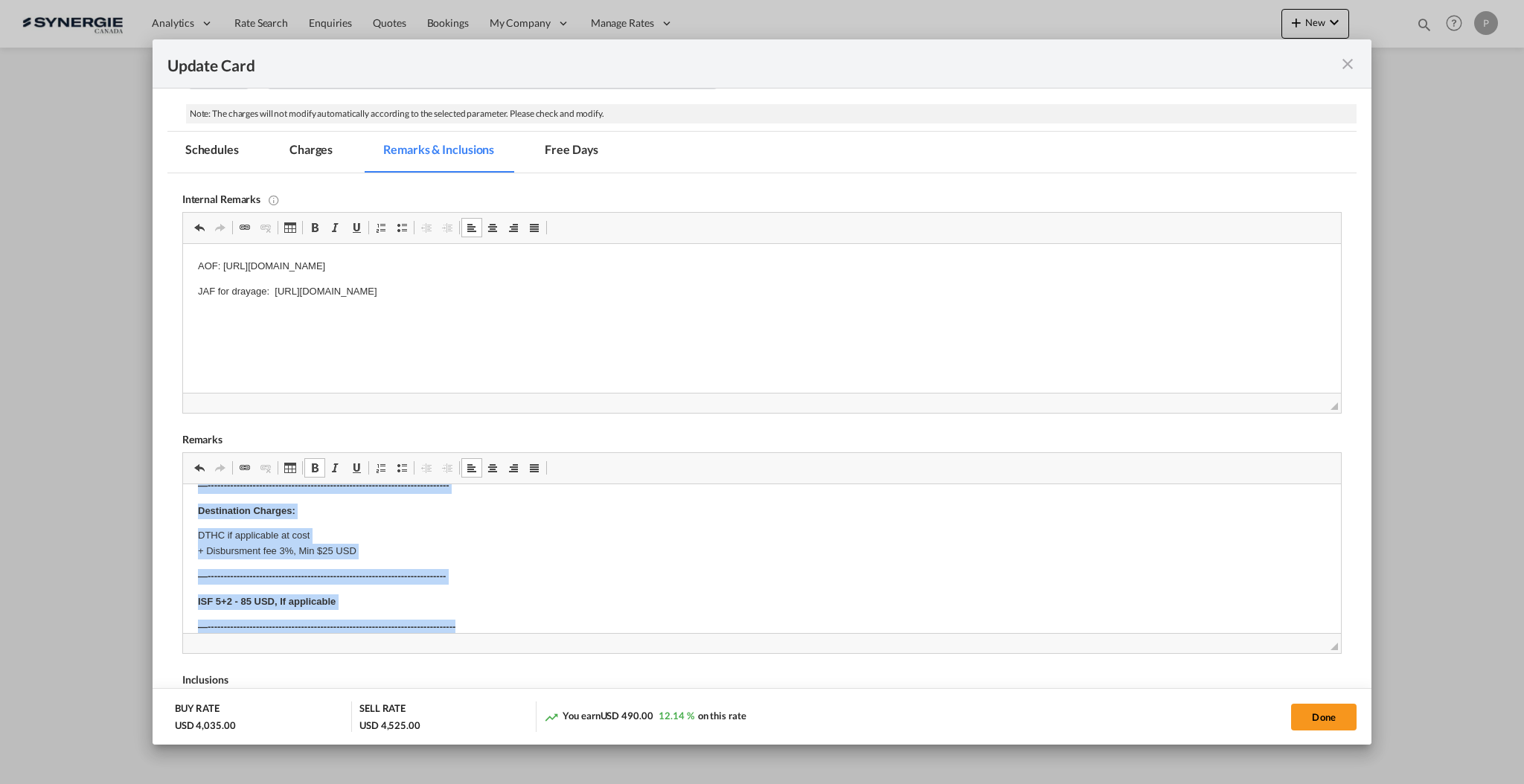
scroll to position [550, 0]
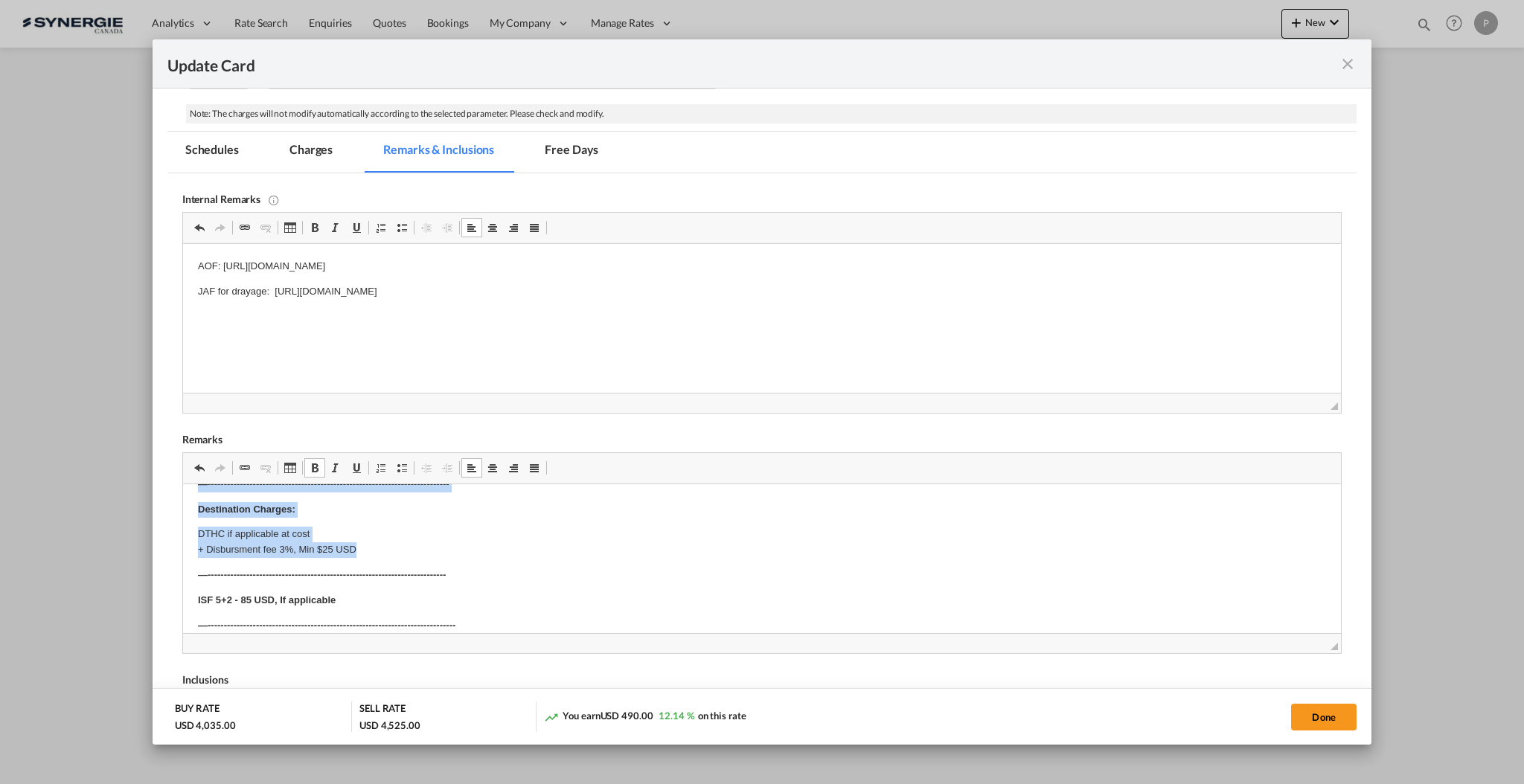
drag, startPoint x: 189, startPoint y: 512, endPoint x: 636, endPoint y: 553, distance: 448.9
click at [636, 553] on html "E Manifest (ACI): Applicable if Synergie is responsible to submit Per E-manifes…" at bounding box center [761, 347] width 1157 height 827
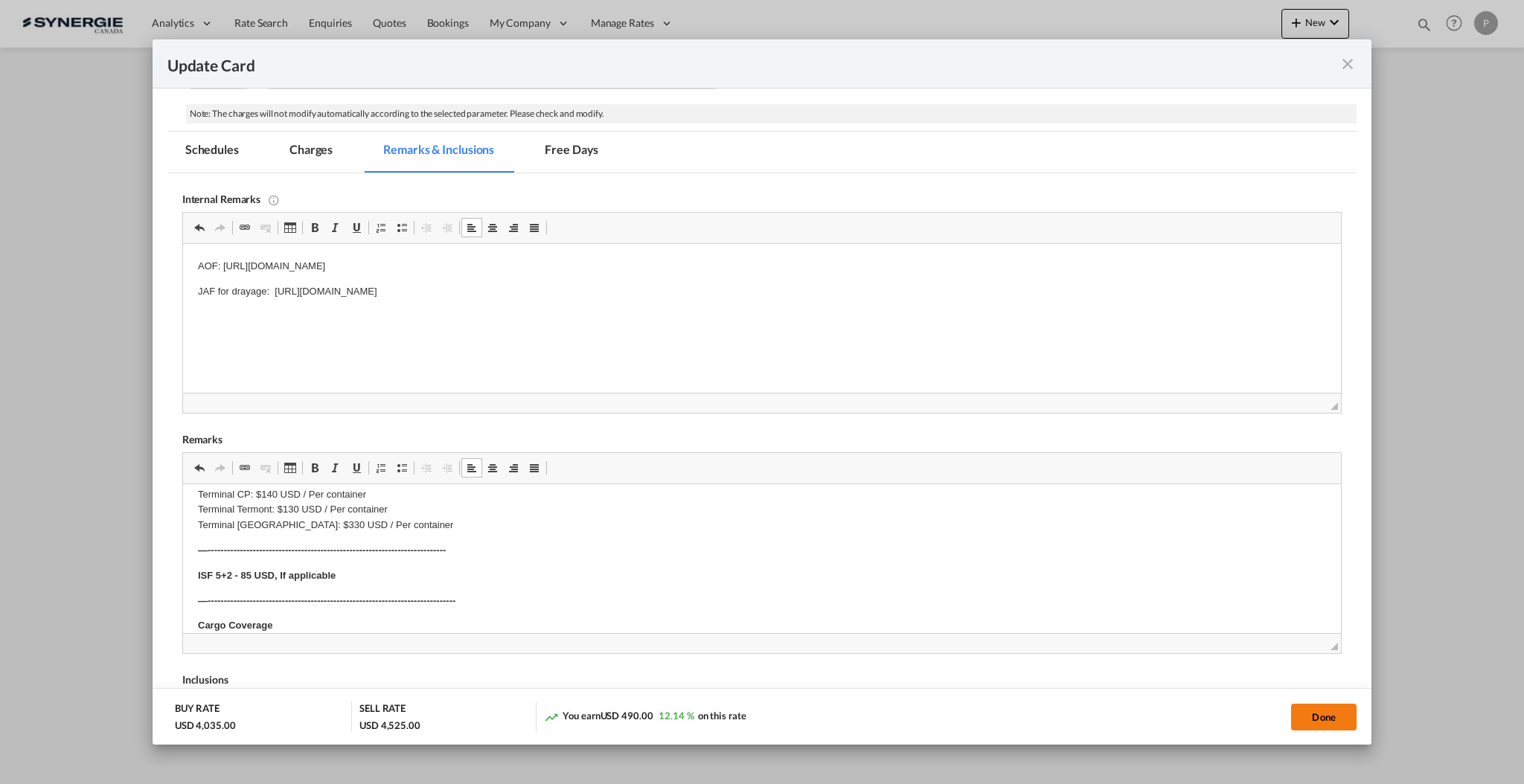
click at [1329, 723] on button "Done" at bounding box center [1324, 717] width 66 height 26
type input "16 Oct 2025"
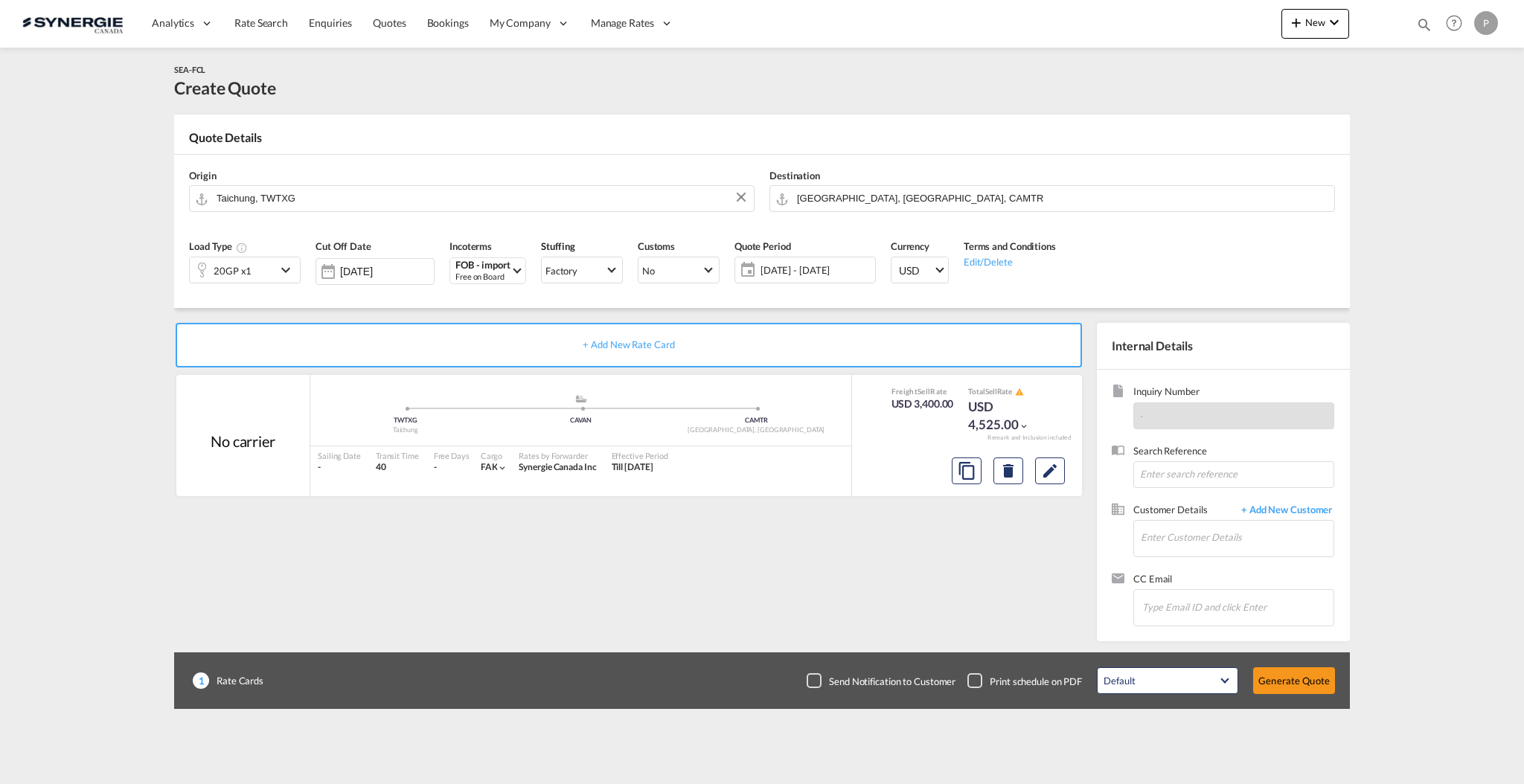
scroll to position [73, 0]
click at [1192, 541] on input "Enter Customer Details" at bounding box center [1237, 537] width 193 height 34
paste input "charles-olivier.thibault@teknion.com"
click at [1207, 567] on div "Charles-Olivier Thibault charles-olivier.thibault@teknion.com | Teknion" at bounding box center [1281, 563] width 283 height 40
type input "Teknion, Charles-Olivier Thibault, charles-olivier.thibault@teknion.com"
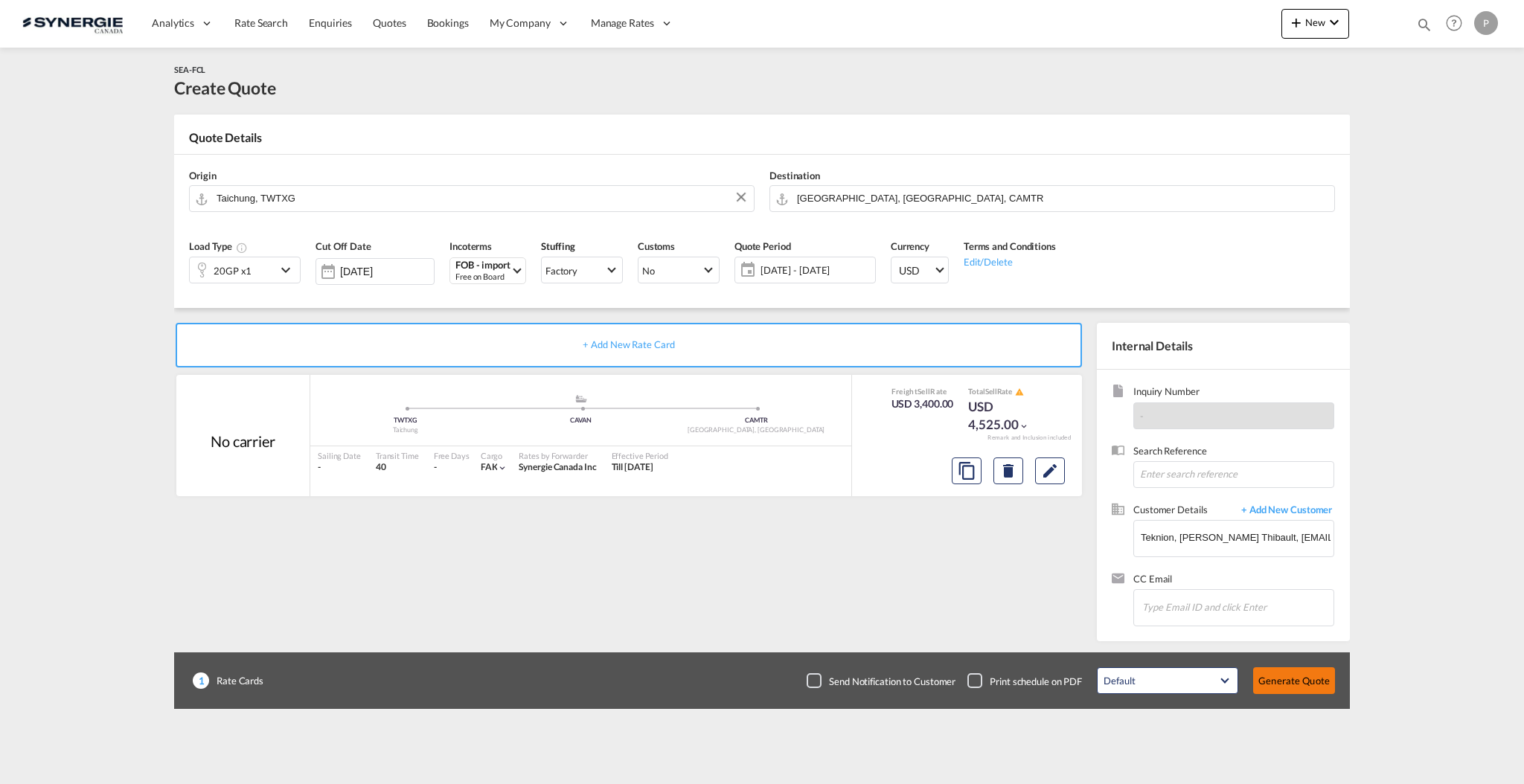
click at [1292, 682] on button "Generate Quote" at bounding box center [1294, 680] width 82 height 26
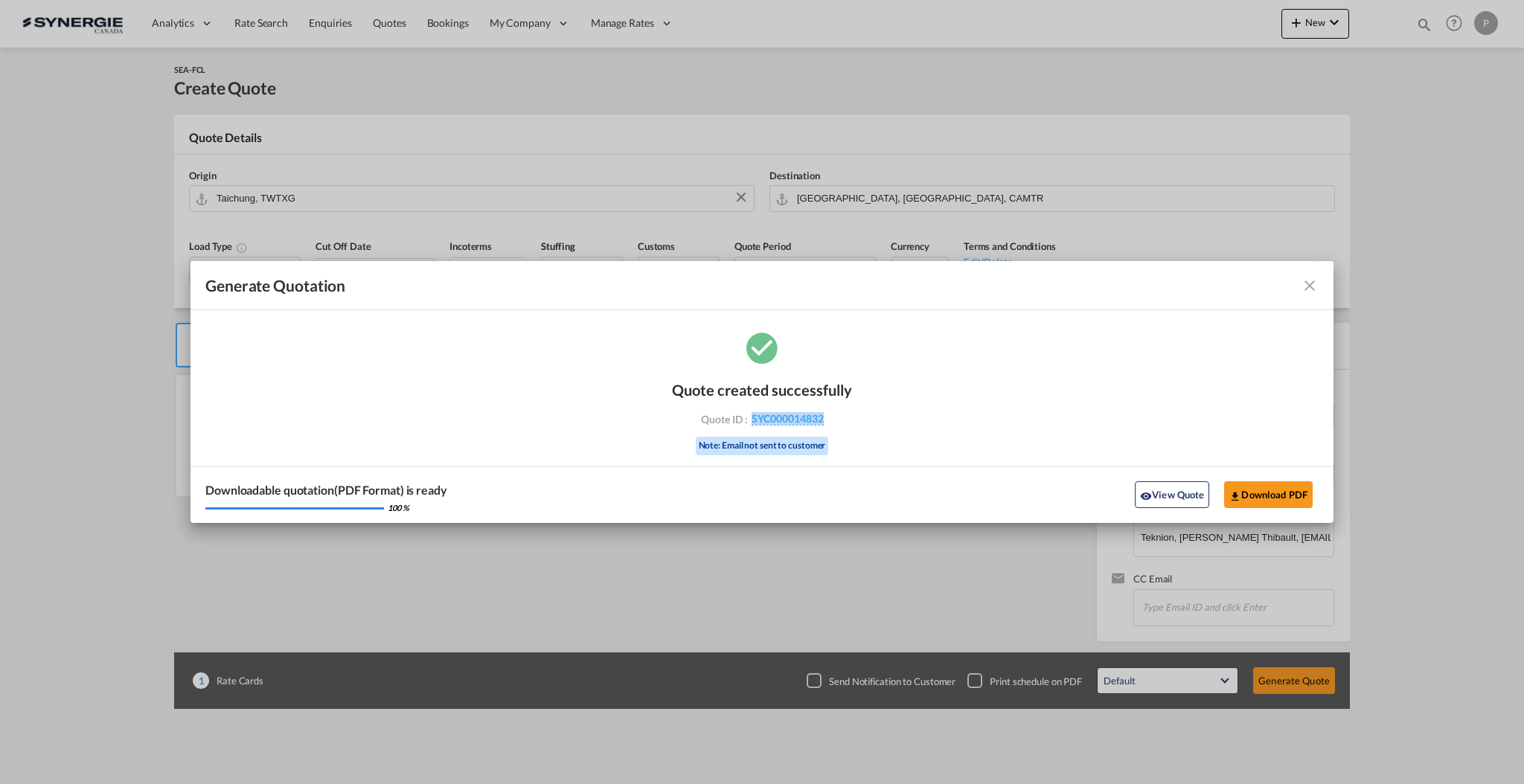
drag, startPoint x: 852, startPoint y: 428, endPoint x: 753, endPoint y: 427, distance: 99.0
click at [753, 427] on div "Quote created successfully Quote ID : SYC000014832 Note: Email not sent to cust…" at bounding box center [762, 425] width 1143 height 194
copy span "SYC000014832"
click at [1262, 487] on button "Download PDF" at bounding box center [1267, 494] width 88 height 26
click at [1306, 287] on md-icon "icon-close fg-AAA8AD cursor m-0" at bounding box center [1309, 286] width 18 height 18
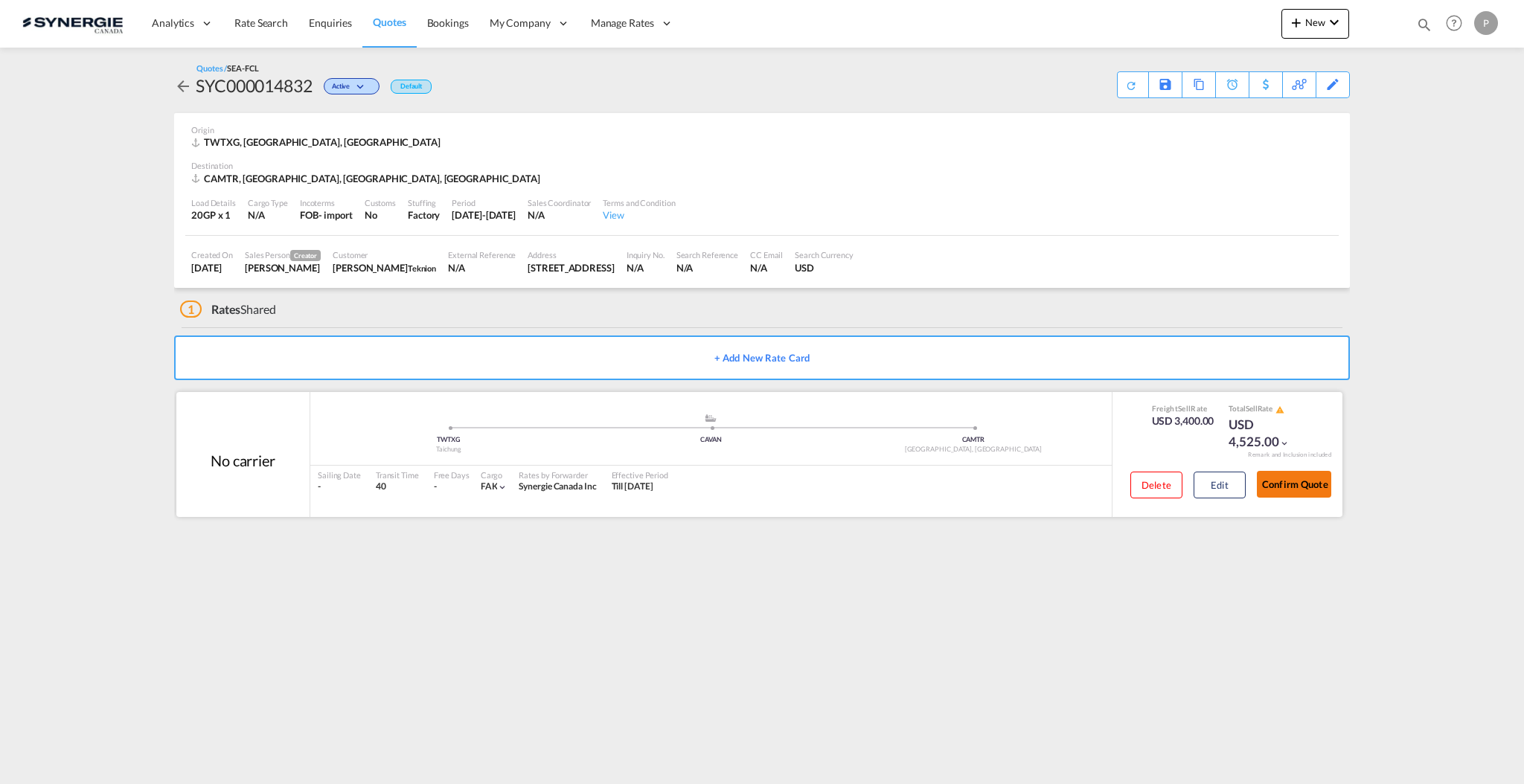
click at [1288, 487] on button "Confirm Quote" at bounding box center [1294, 484] width 75 height 26
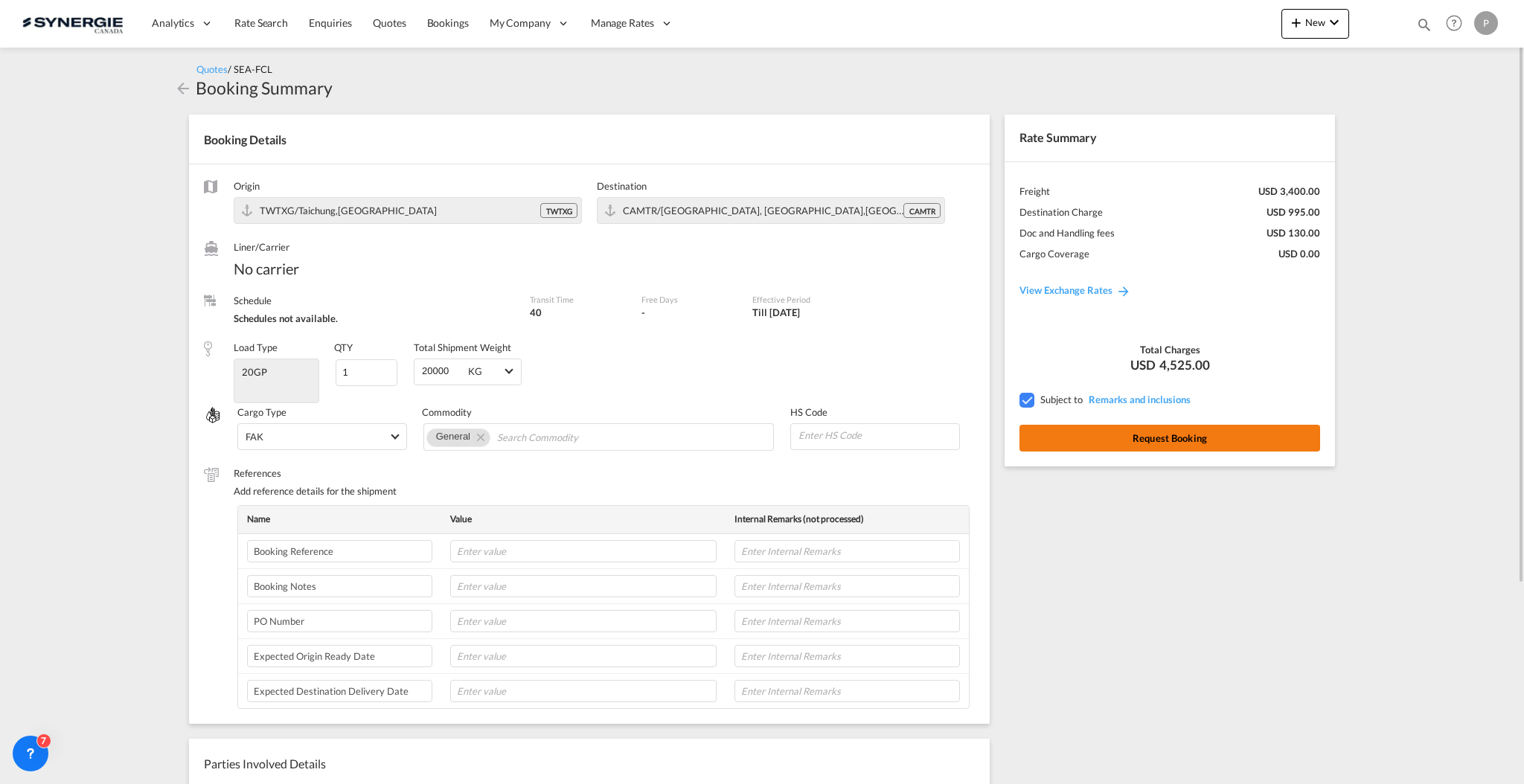
click at [1187, 441] on button "Request Booking" at bounding box center [1169, 437] width 300 height 26
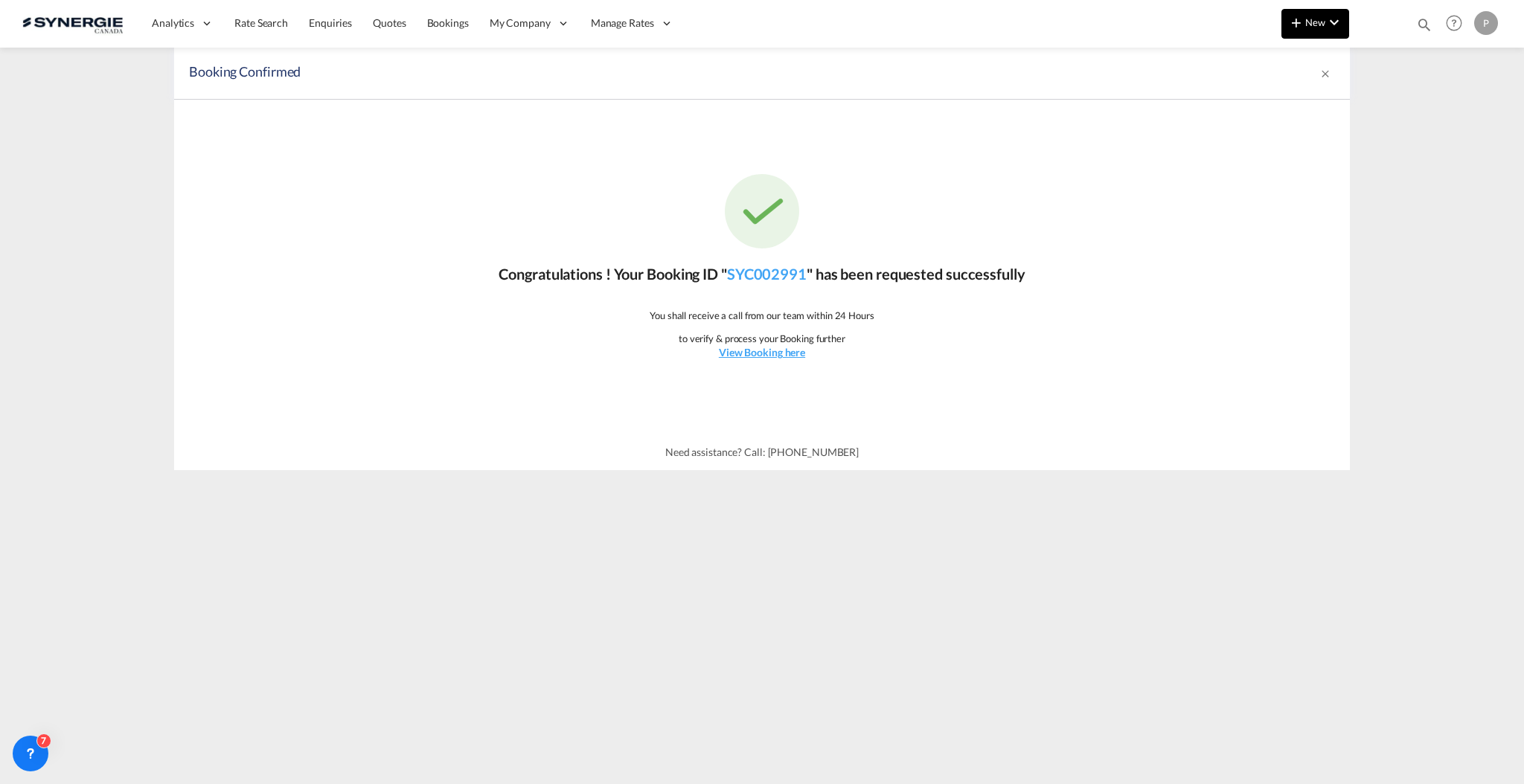
click at [1320, 17] on span "New" at bounding box center [1315, 22] width 56 height 12
click at [1283, 106] on span "Quote" at bounding box center [1275, 111] width 16 height 30
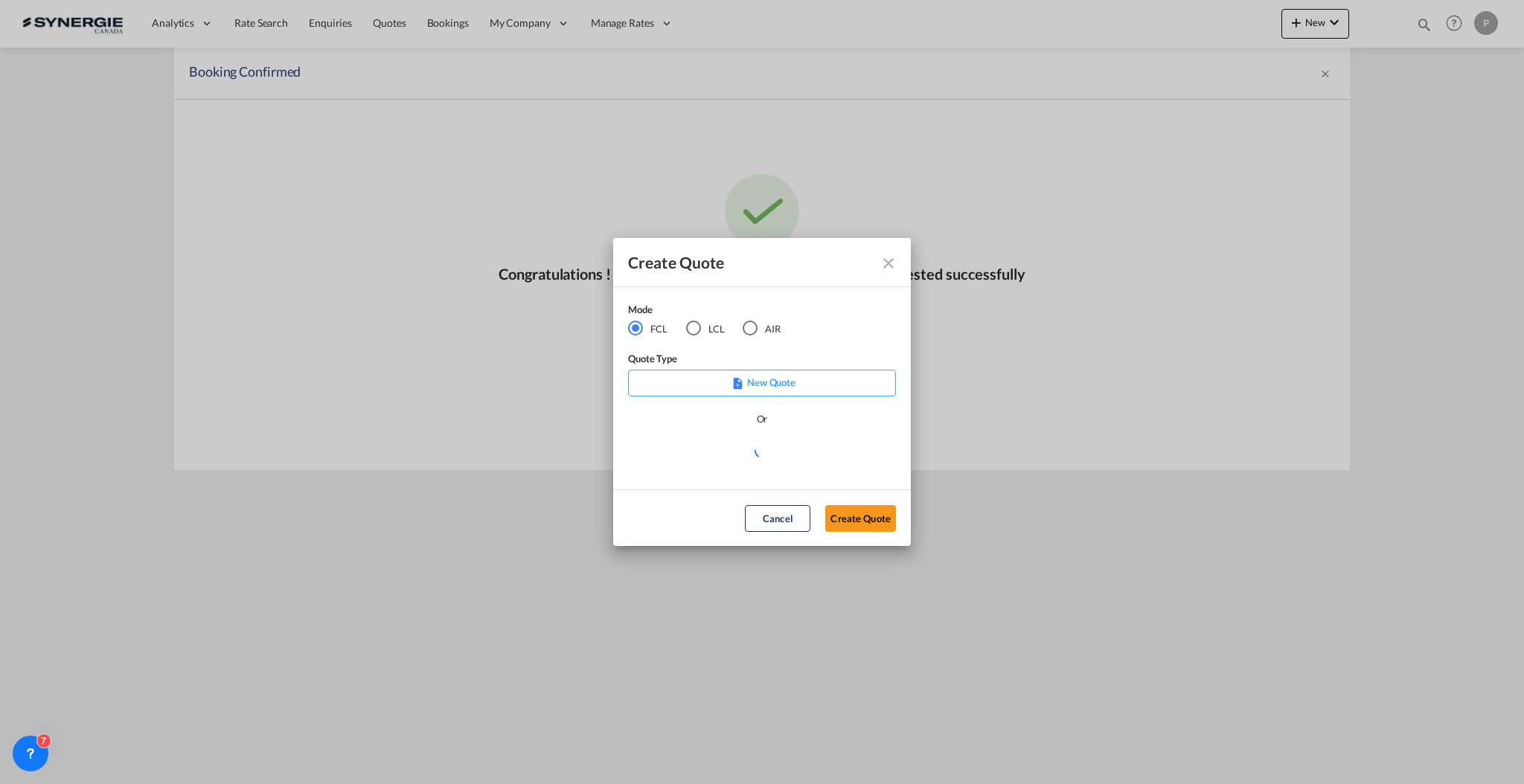
click at [716, 314] on div "Mode" at bounding box center [713, 311] width 171 height 18
click at [701, 326] on md-radio-button "LCL" at bounding box center [705, 328] width 39 height 16
click at [813, 455] on md-select "Select template New DAP Import LCL Karen Mercier | 09 Jul 2025 BRAZIL LCL EXPOR…" at bounding box center [762, 456] width 267 height 30
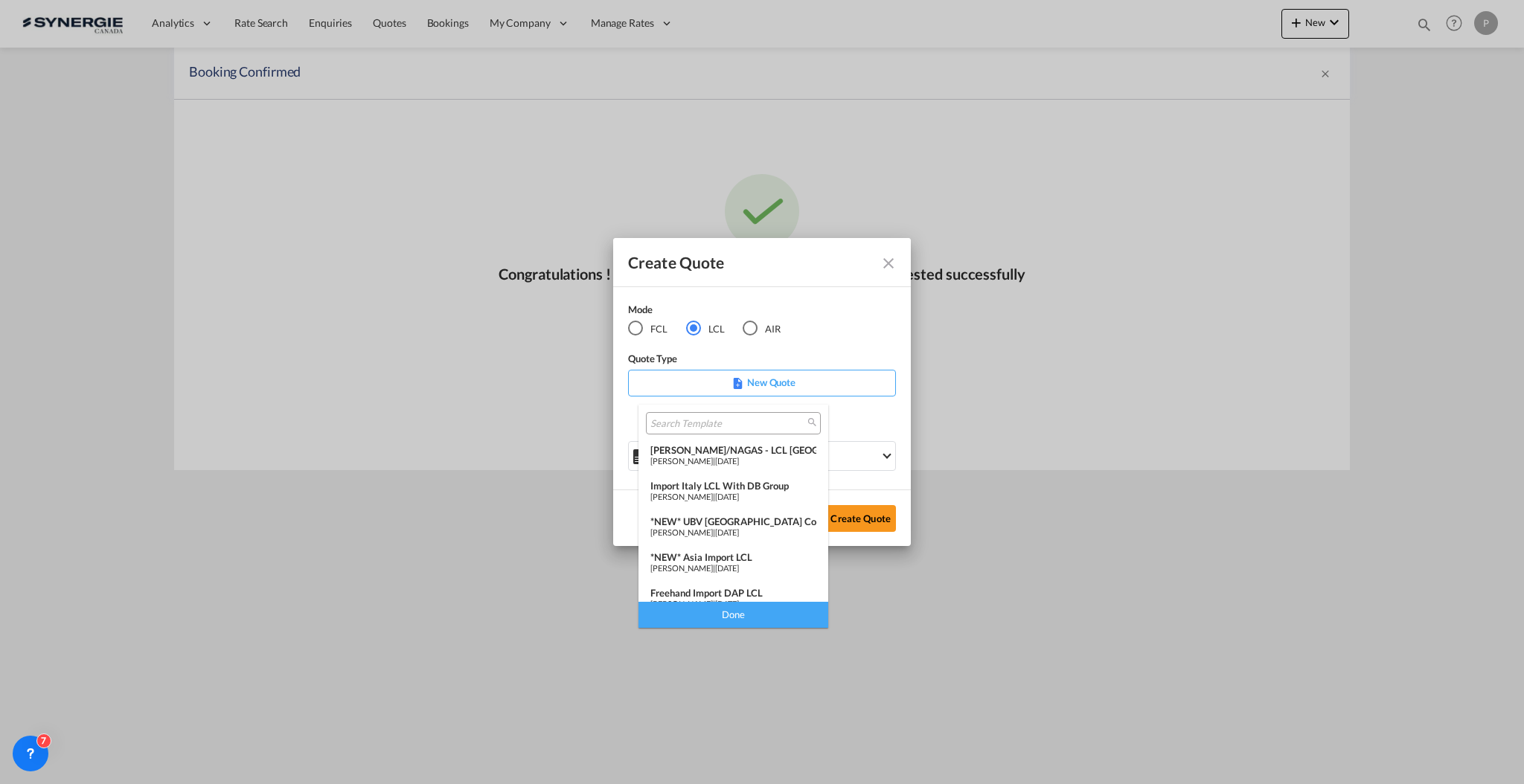
scroll to position [100, 0]
click at [759, 531] on div "*NEW* UBV Italy consol LCL" at bounding box center [733, 528] width 166 height 12
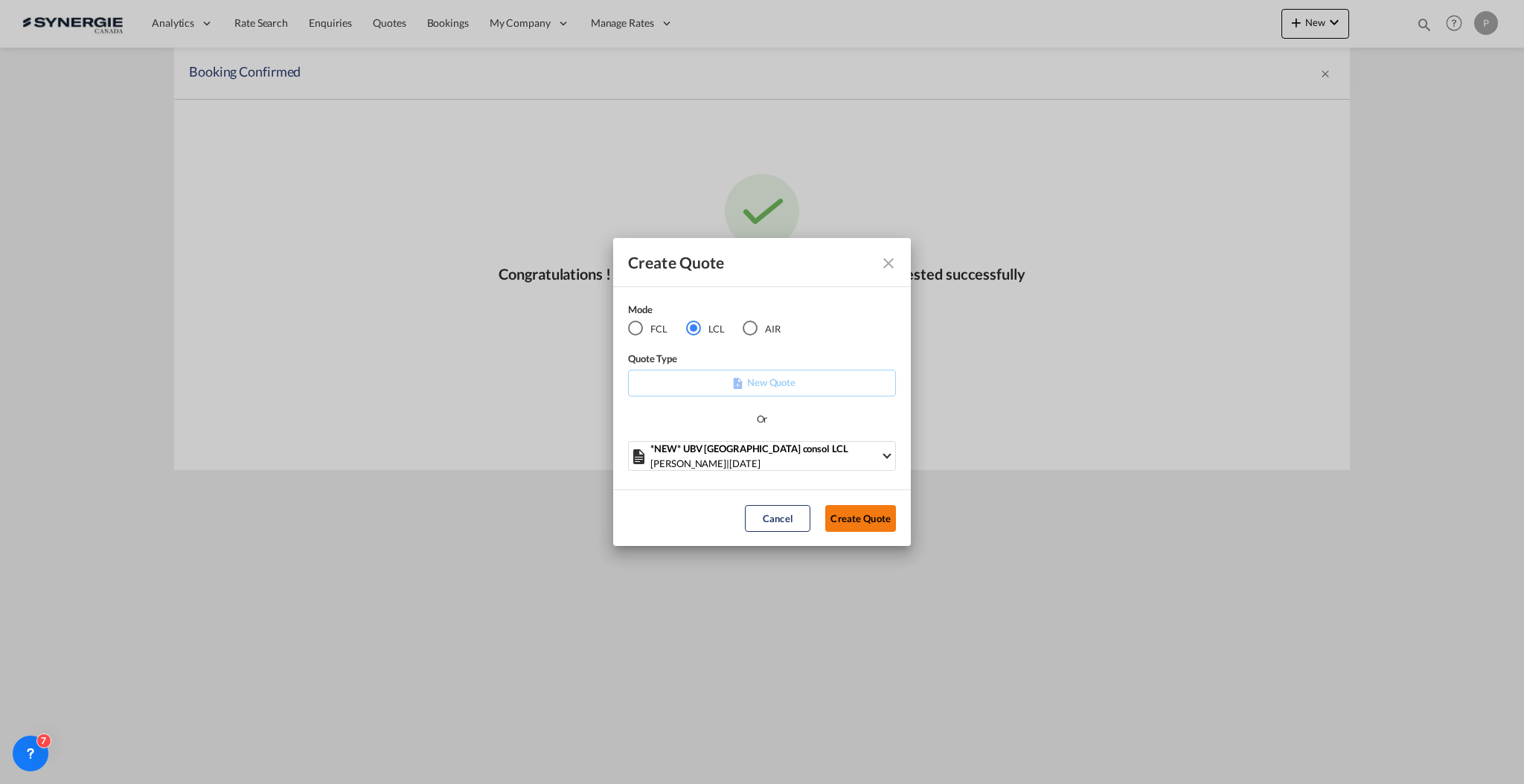
click at [867, 512] on button "Create Quote" at bounding box center [861, 518] width 71 height 26
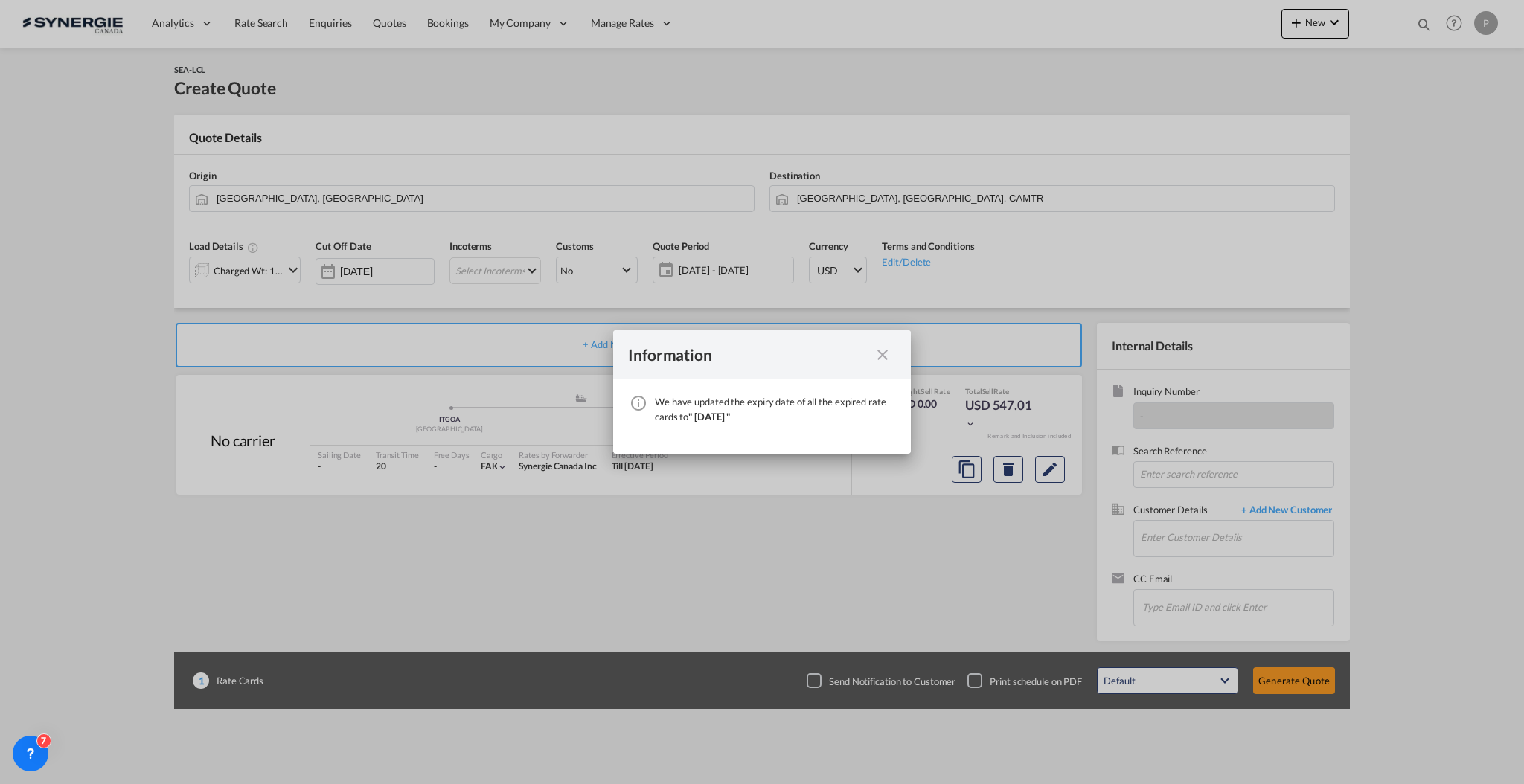
click at [884, 349] on md-icon "icon-close fg-AAA8AD cursor" at bounding box center [883, 355] width 18 height 18
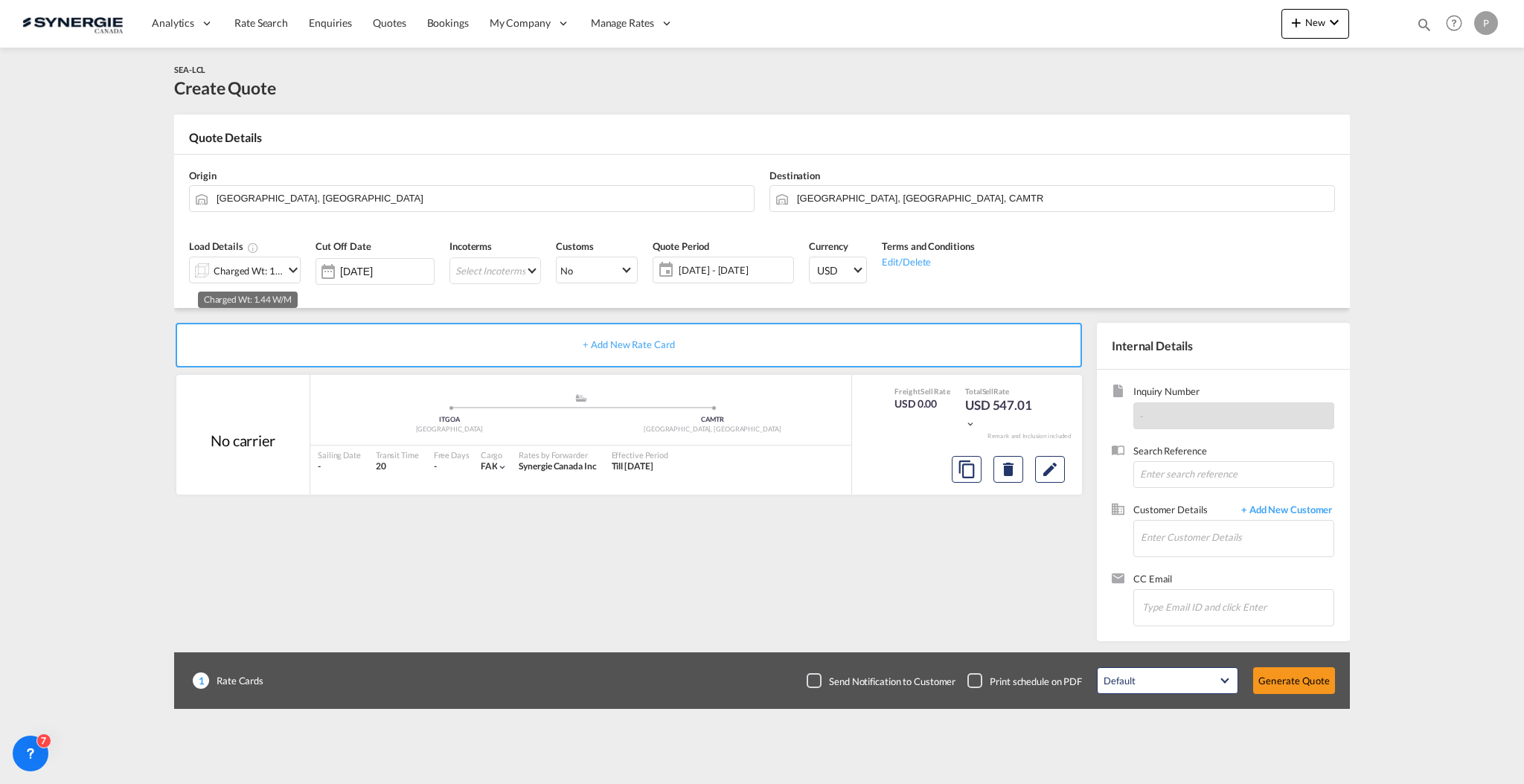
click at [247, 269] on div "Charged Wt: 1.44 W/M" at bounding box center [248, 270] width 70 height 21
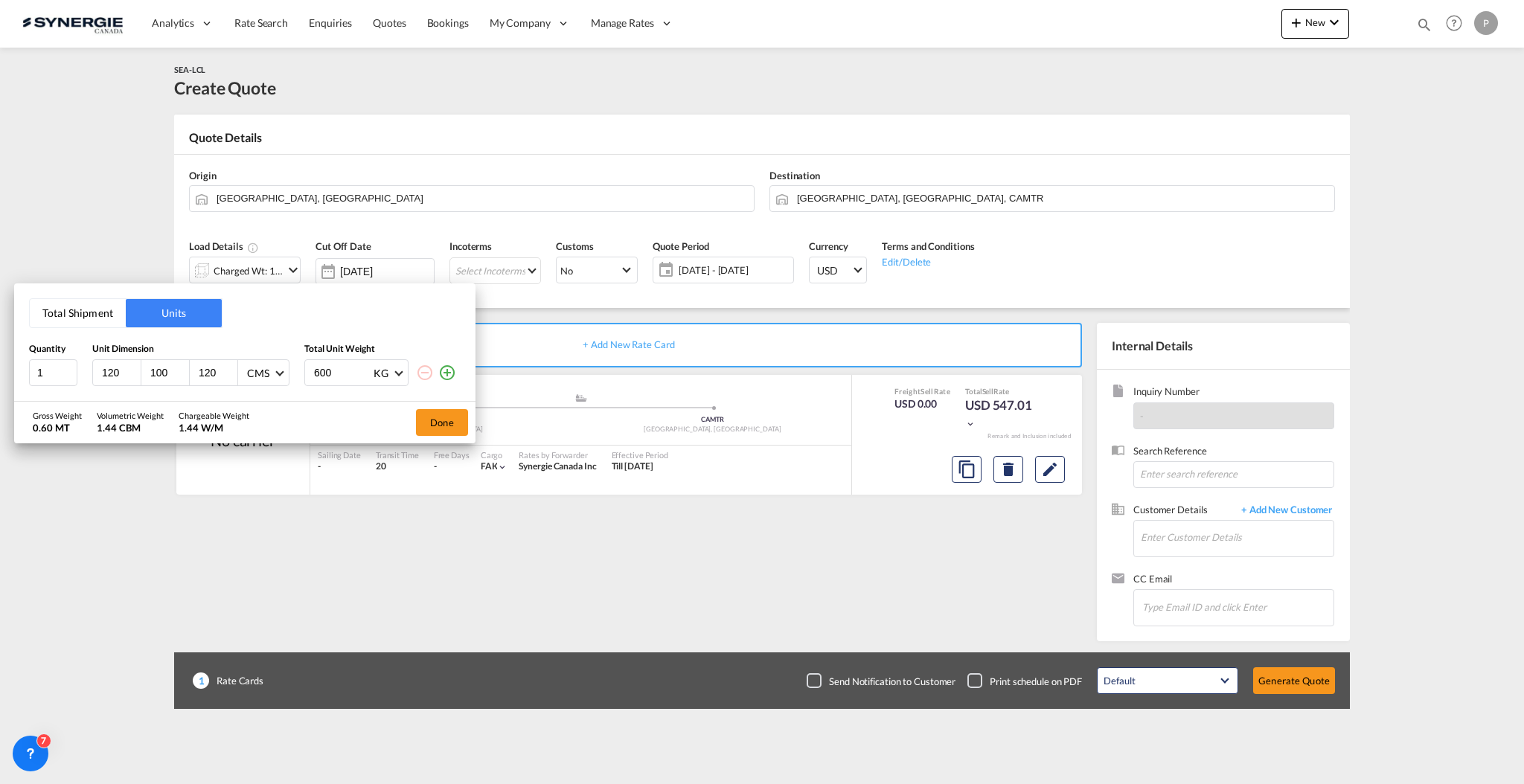
click at [69, 296] on div "Total Shipment Units Quantity Unit Dimension Total Unit Weight 1 120 100 120 CM…" at bounding box center [245, 342] width 461 height 117
click at [77, 317] on button "Total Shipment" at bounding box center [77, 313] width 96 height 28
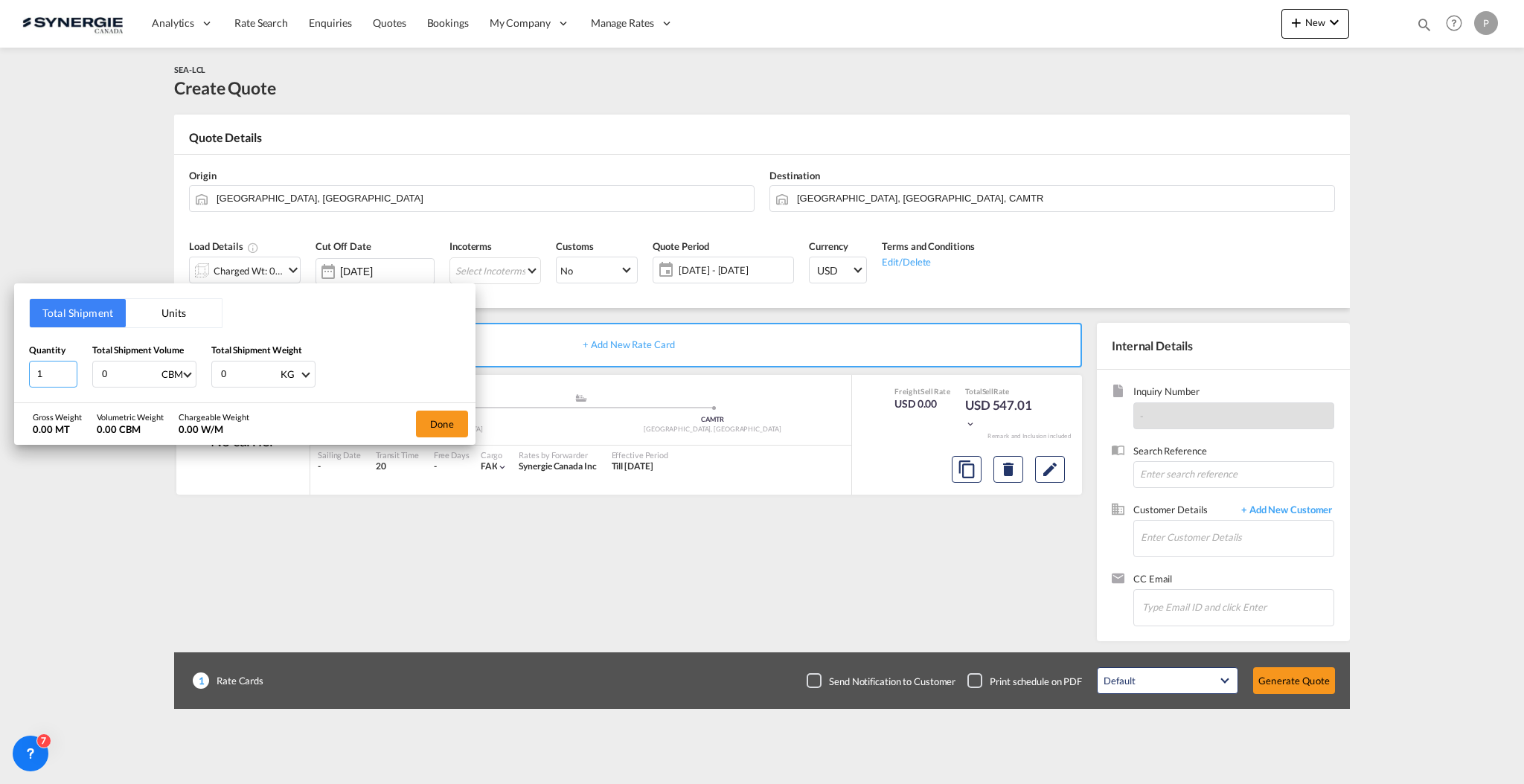
click at [45, 366] on input "1" at bounding box center [53, 374] width 48 height 26
type input "8"
click at [110, 365] on input "0" at bounding box center [129, 374] width 59 height 25
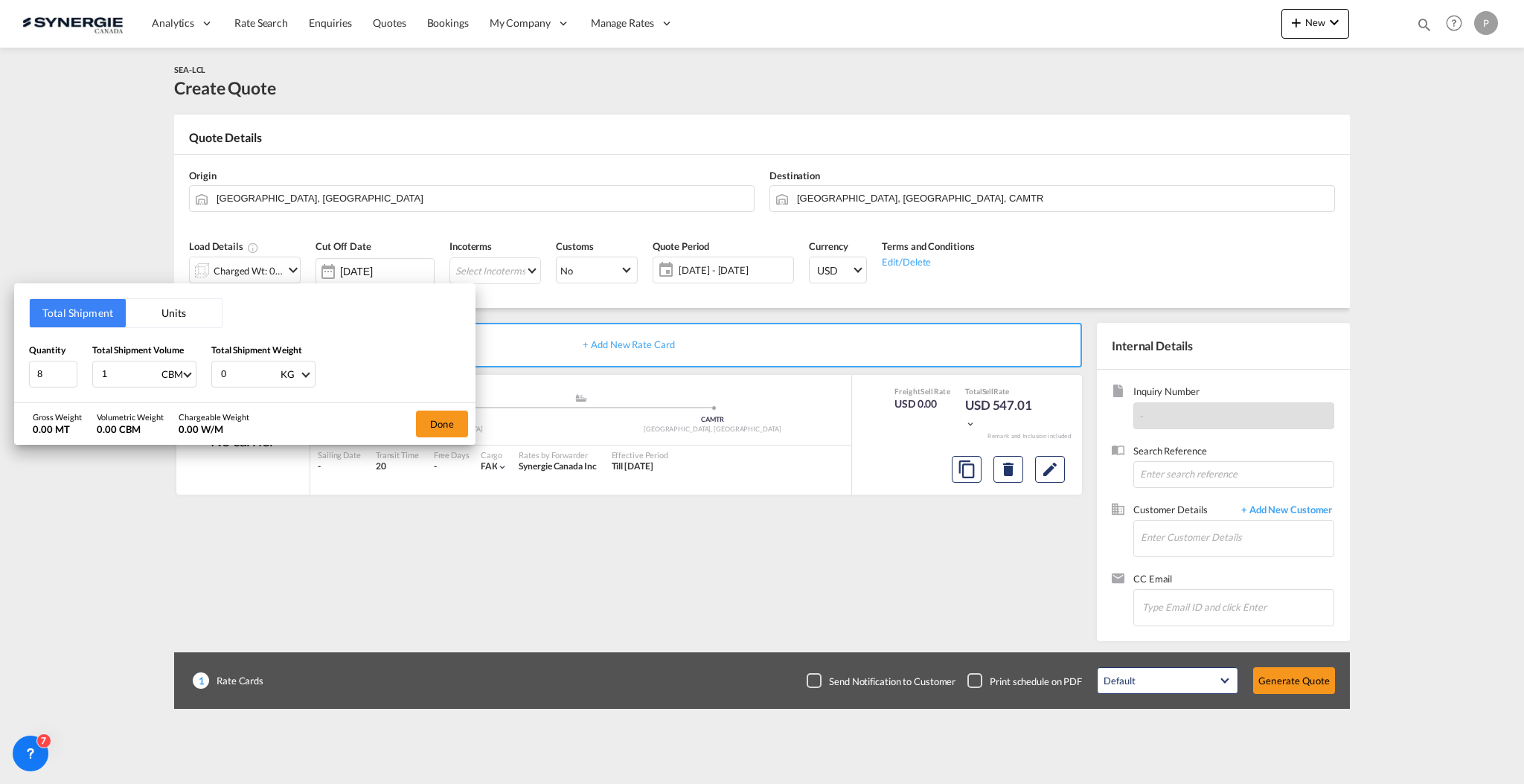
type input "13"
type input "13.97"
type input "3539"
click at [447, 435] on button "Done" at bounding box center [441, 423] width 52 height 26
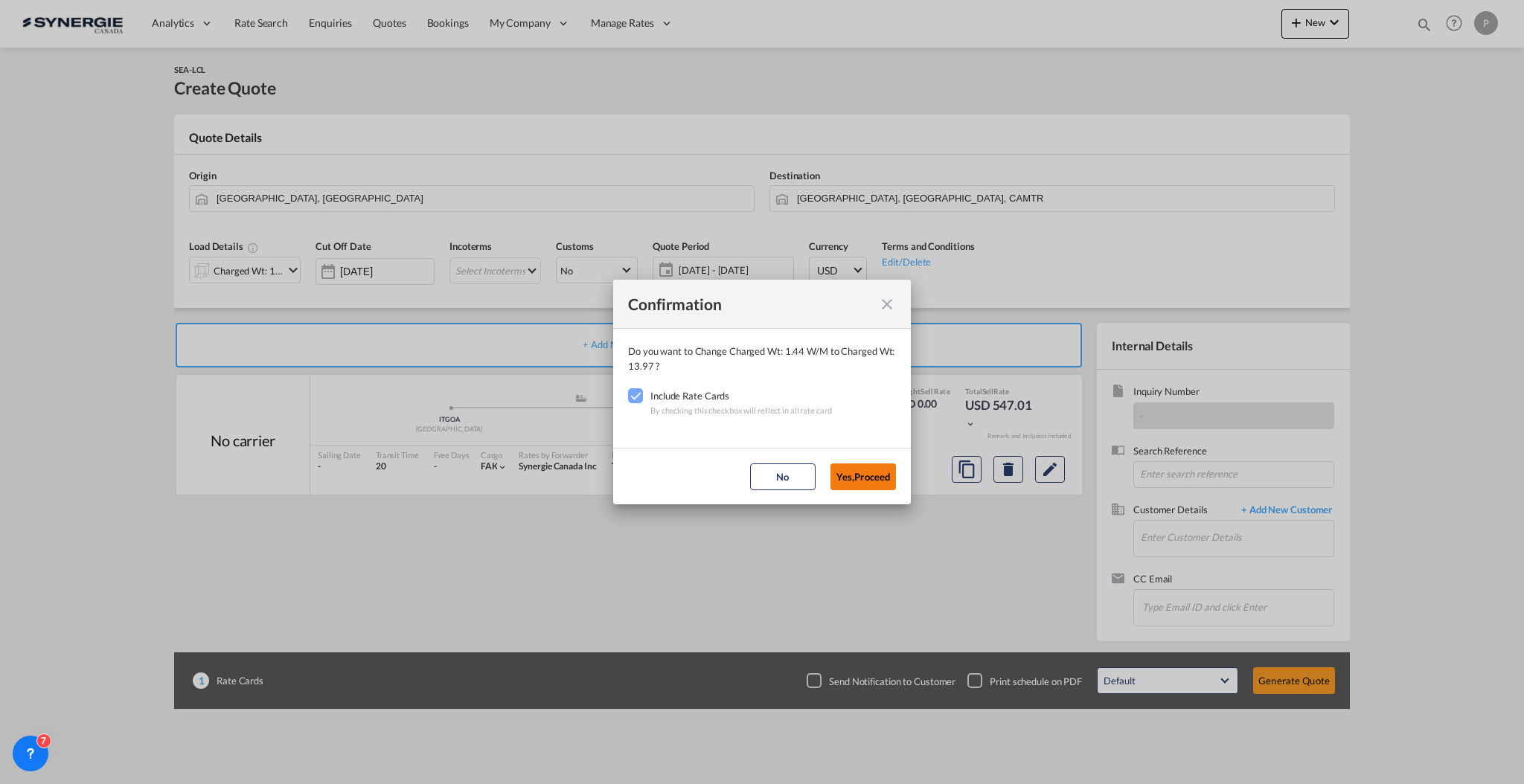
click at [853, 476] on button "Yes,Proceed" at bounding box center [863, 476] width 66 height 26
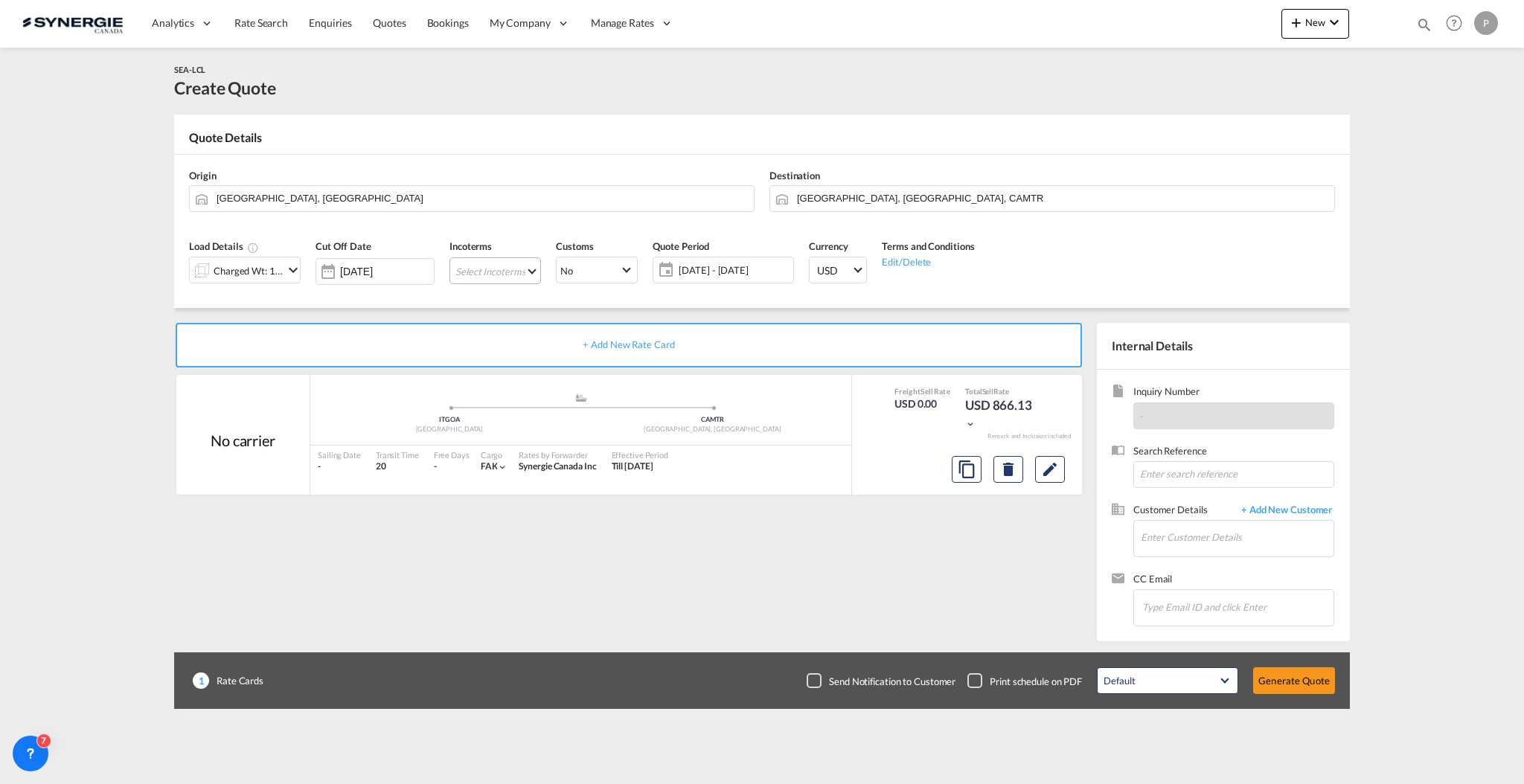
click at [530, 268] on md-select "Select Incoterms DPU - export Delivery at Place Unloaded CPT - export Carrier P…" at bounding box center [495, 270] width 92 height 26
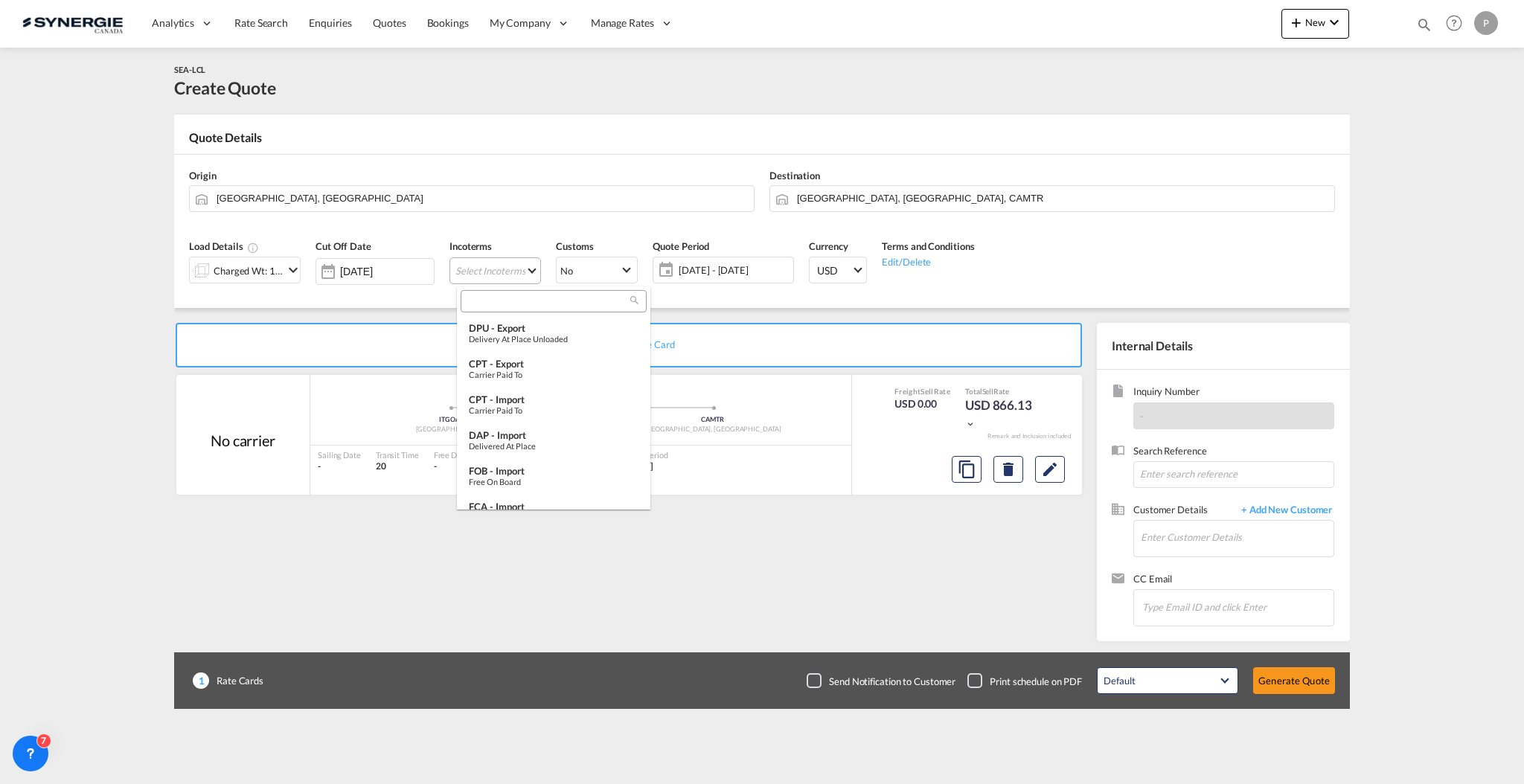
click at [544, 298] on input "search" at bounding box center [548, 302] width 166 height 14
type input "exw"
click at [528, 322] on div "EXW - import" at bounding box center [553, 327] width 169 height 12
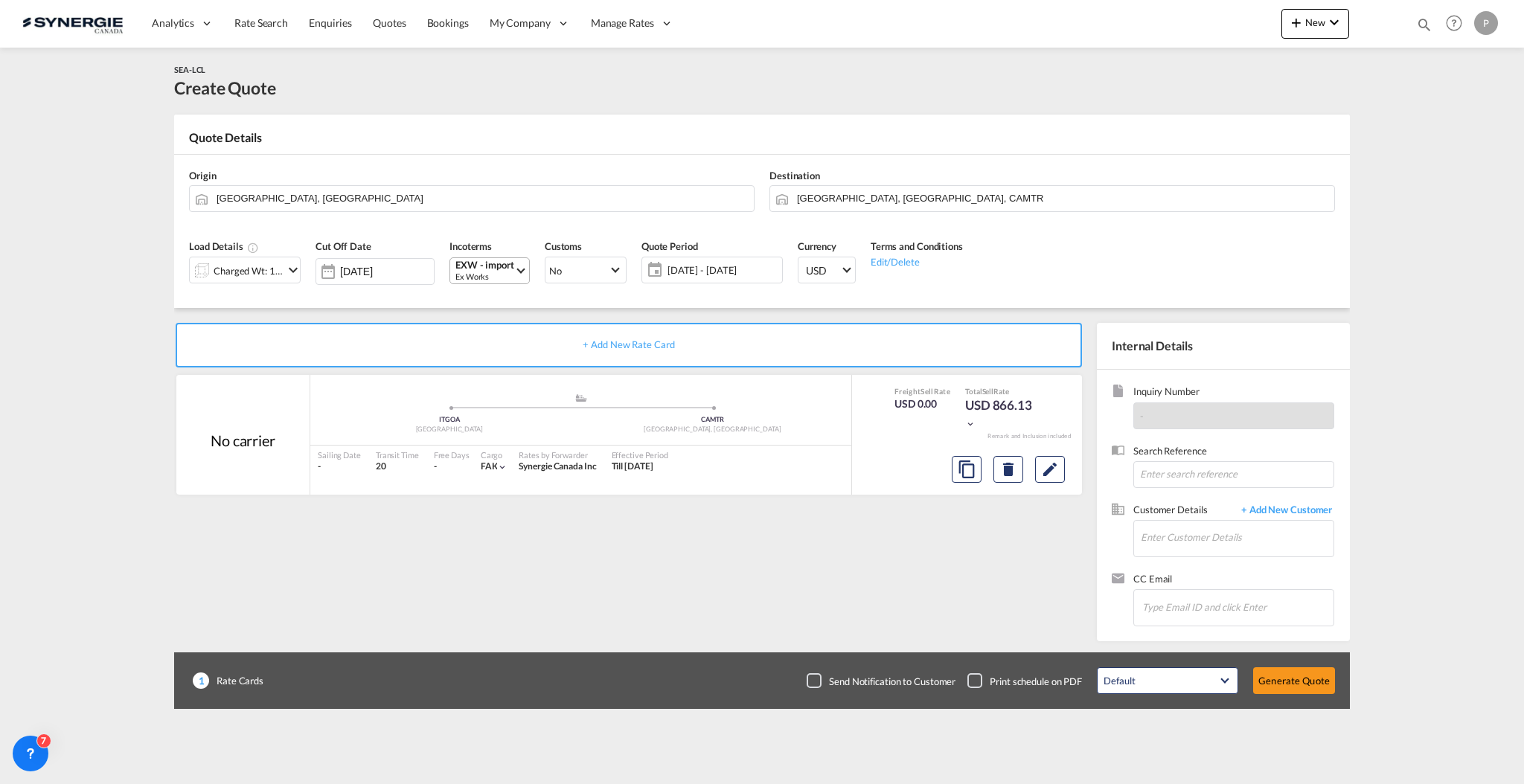
click at [680, 279] on span "17 Sep - 17 Oct 2025" at bounding box center [722, 269] width 118 height 21
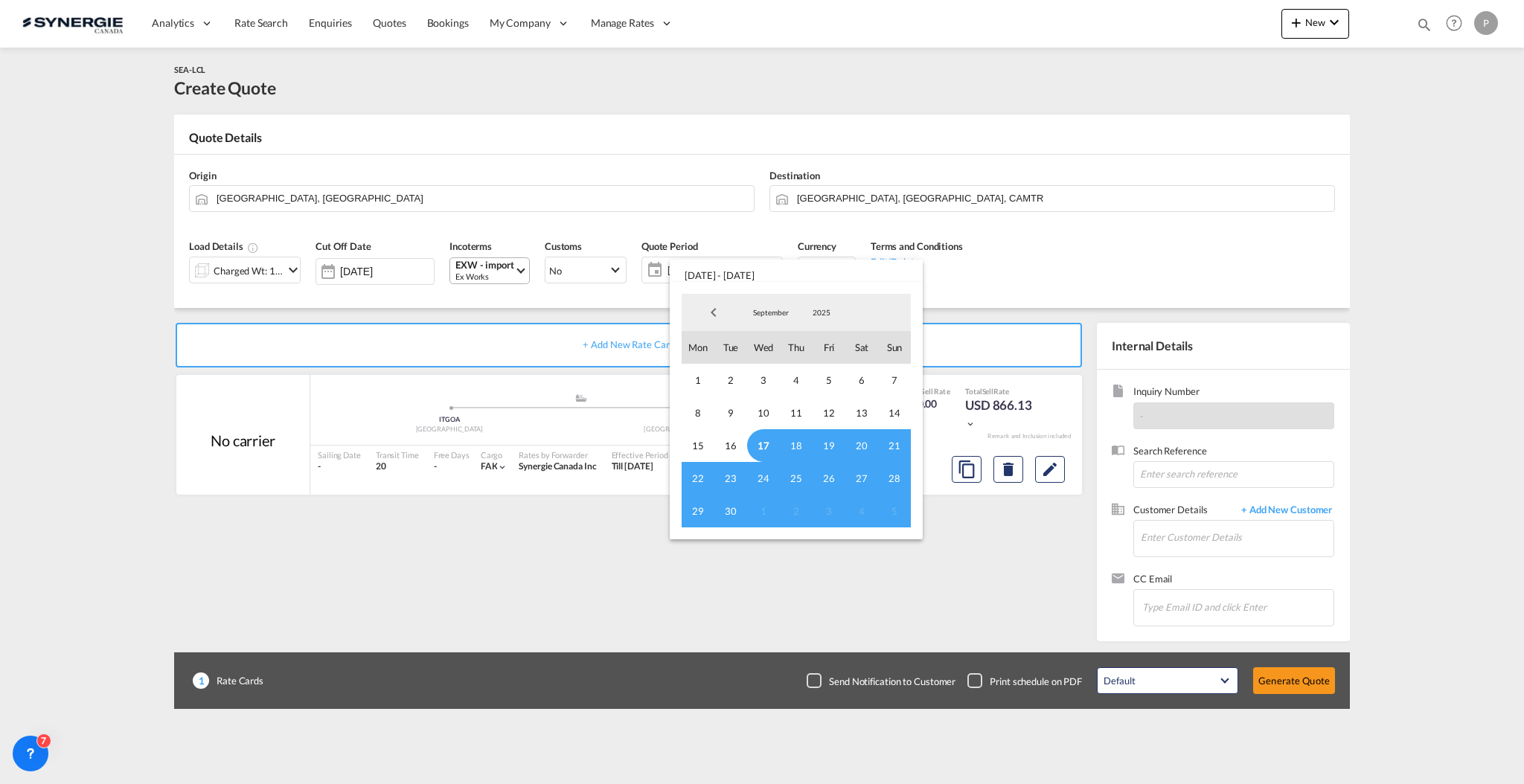
drag, startPoint x: 766, startPoint y: 440, endPoint x: 746, endPoint y: 464, distance: 31.2
click at [764, 440] on span "17" at bounding box center [763, 446] width 33 height 33
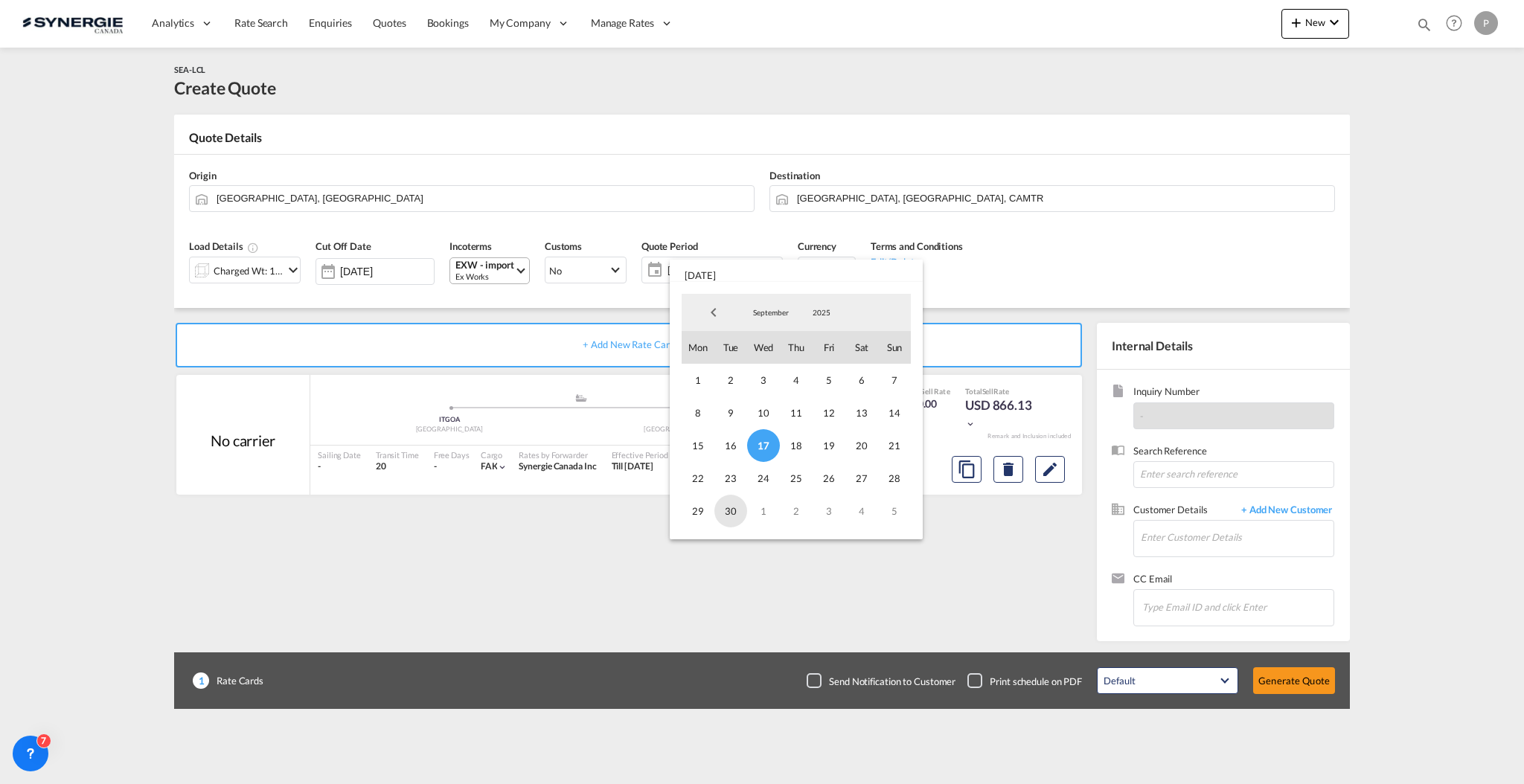
click at [717, 512] on span "30" at bounding box center [731, 511] width 33 height 33
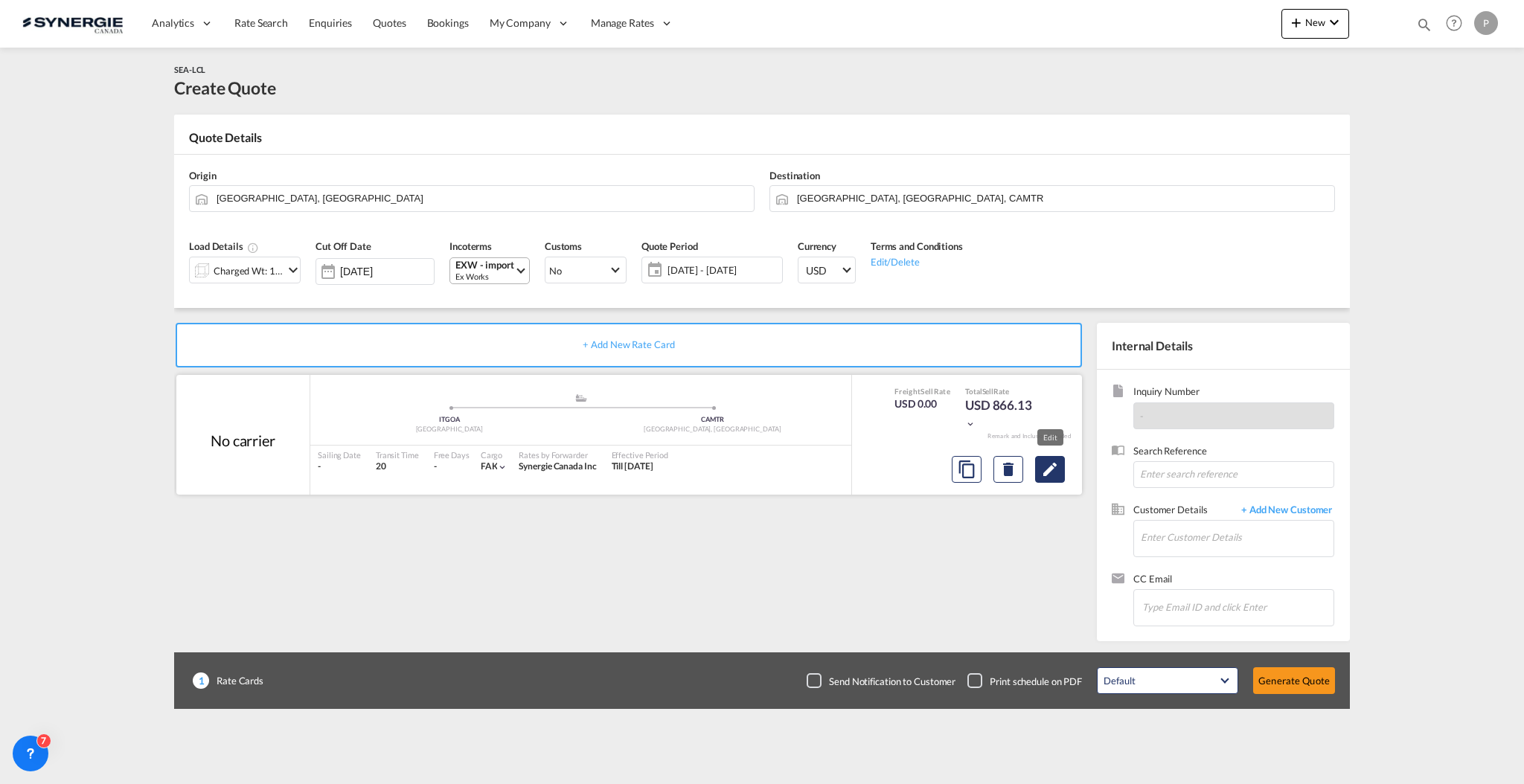
click at [1036, 461] on button "Edit" at bounding box center [1050, 468] width 30 height 26
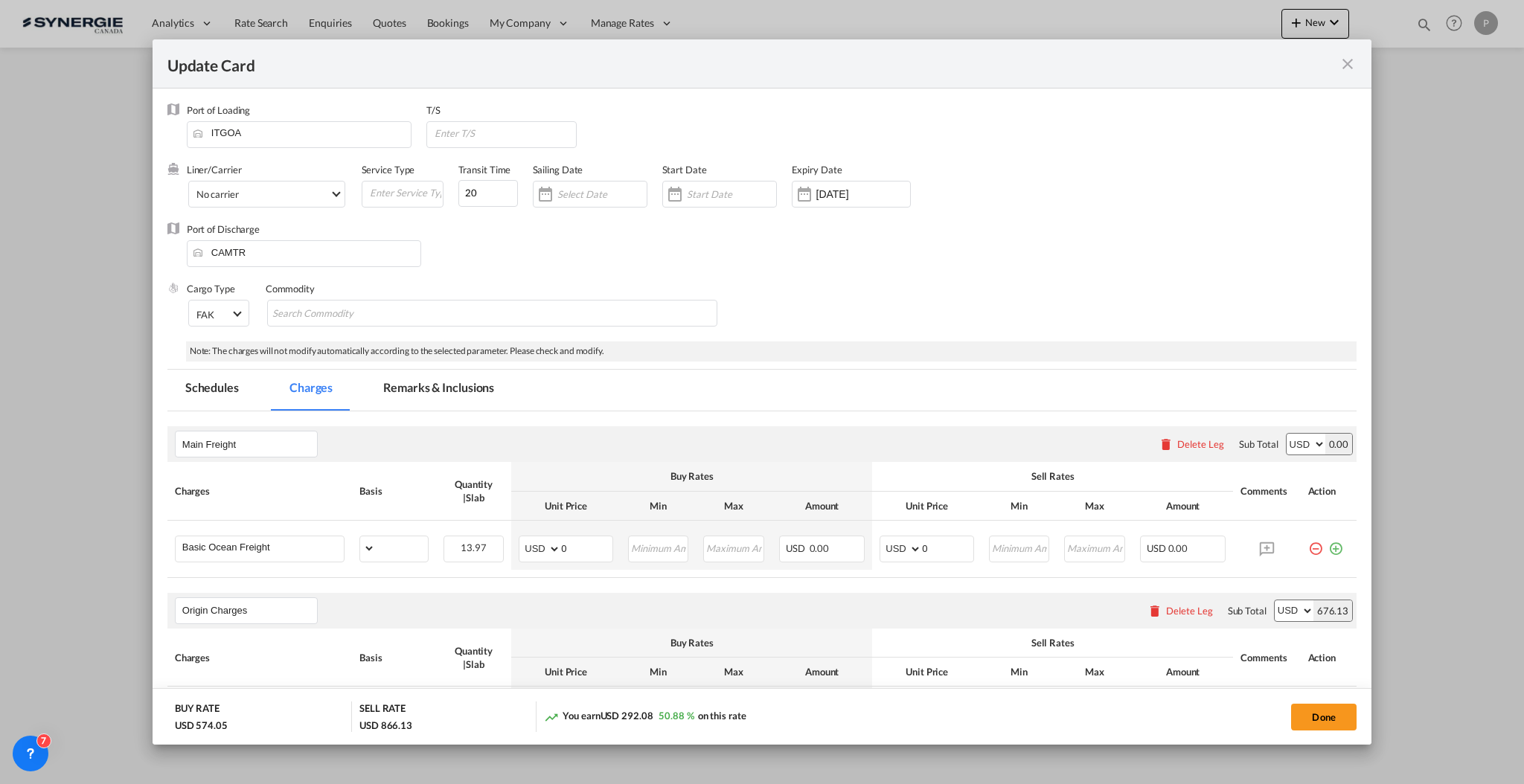
select select "per_w/m"
select select "per_bl"
select select "per_quintal"
select select "per_cbm"
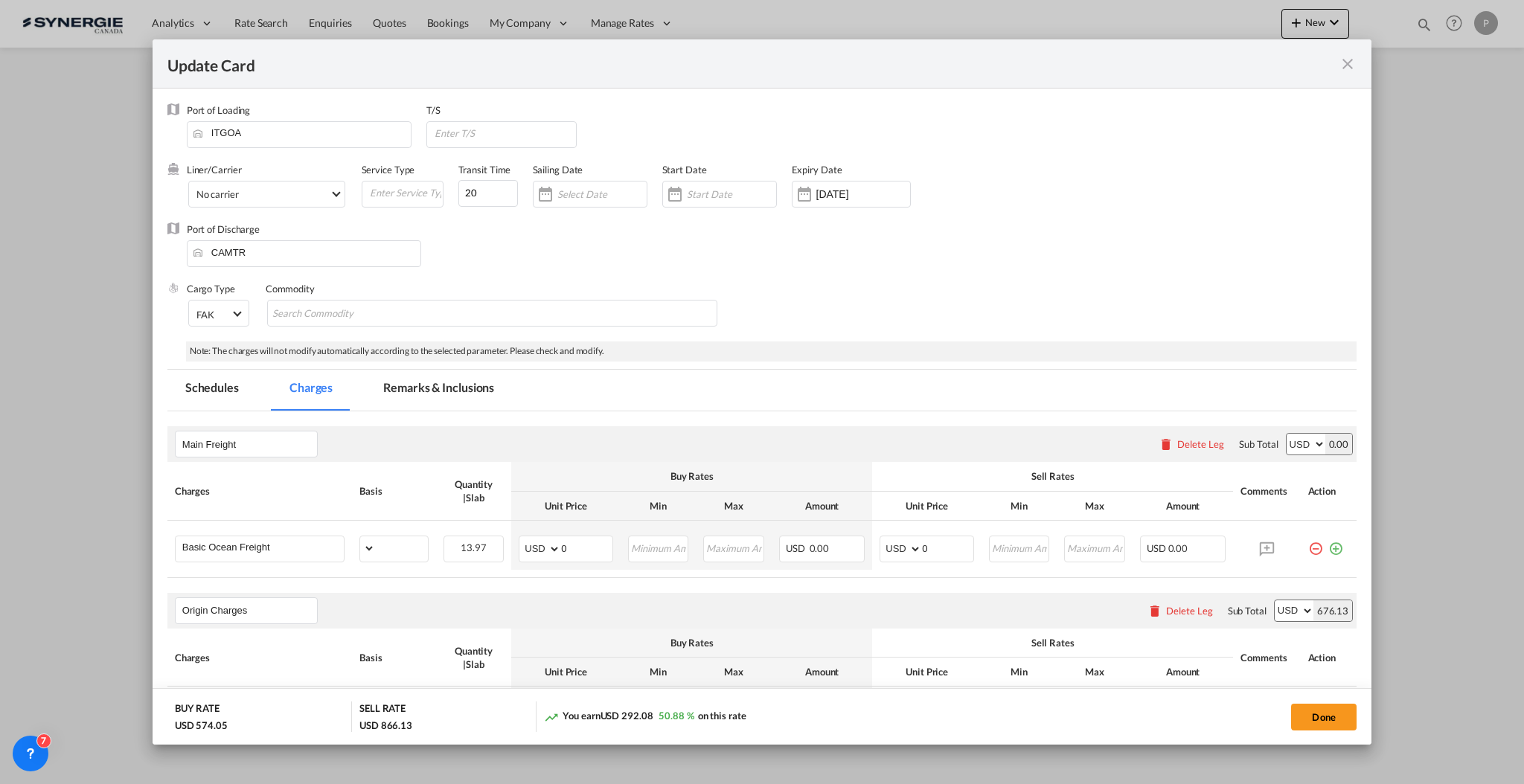
select select "flat"
select select "per_hbl"
select select "flat"
select select "per_bl"
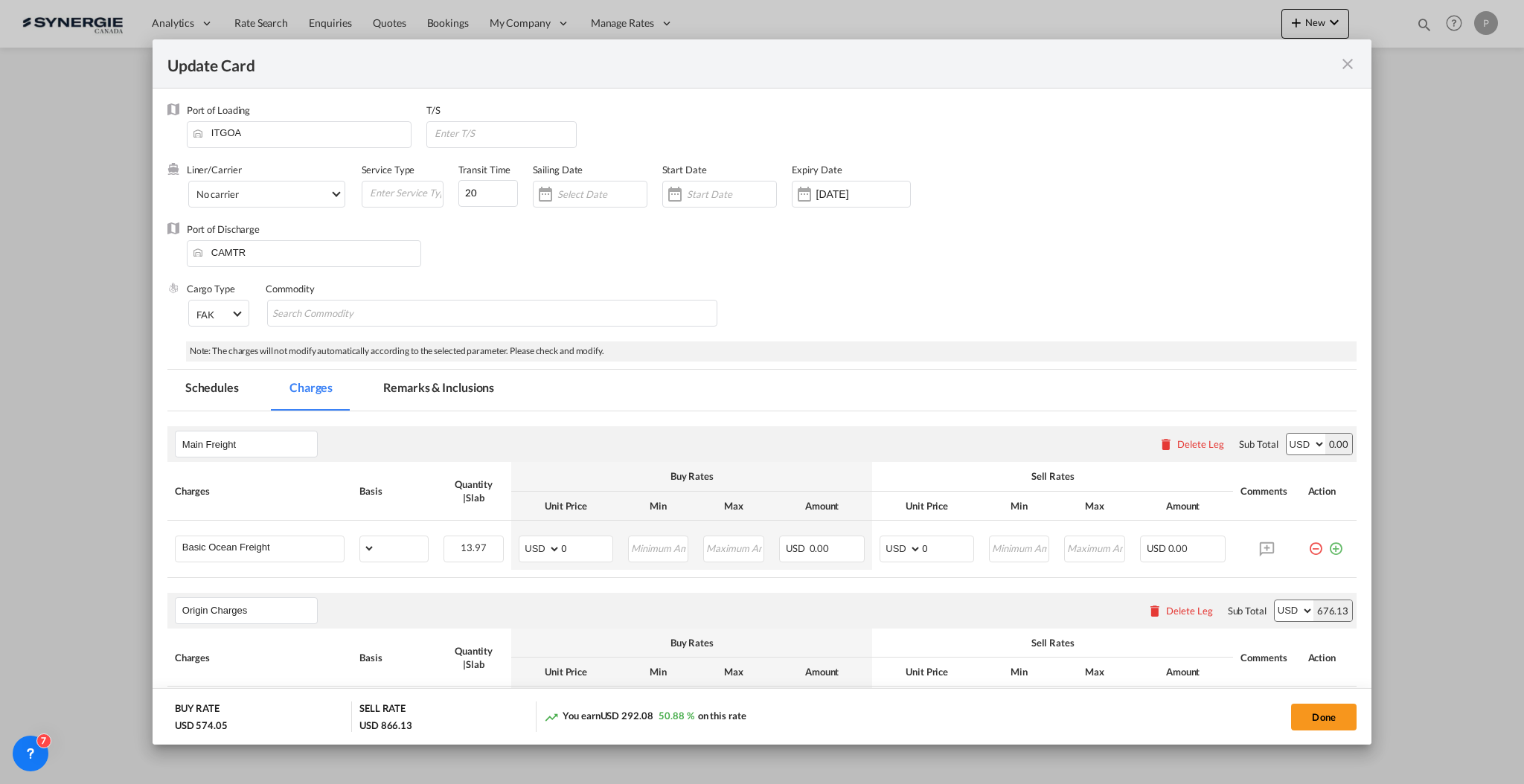
select select "per_bl"
select select "per_shipment"
click at [427, 381] on md-tab-item "Remarks & Inclusions" at bounding box center [439, 389] width 146 height 41
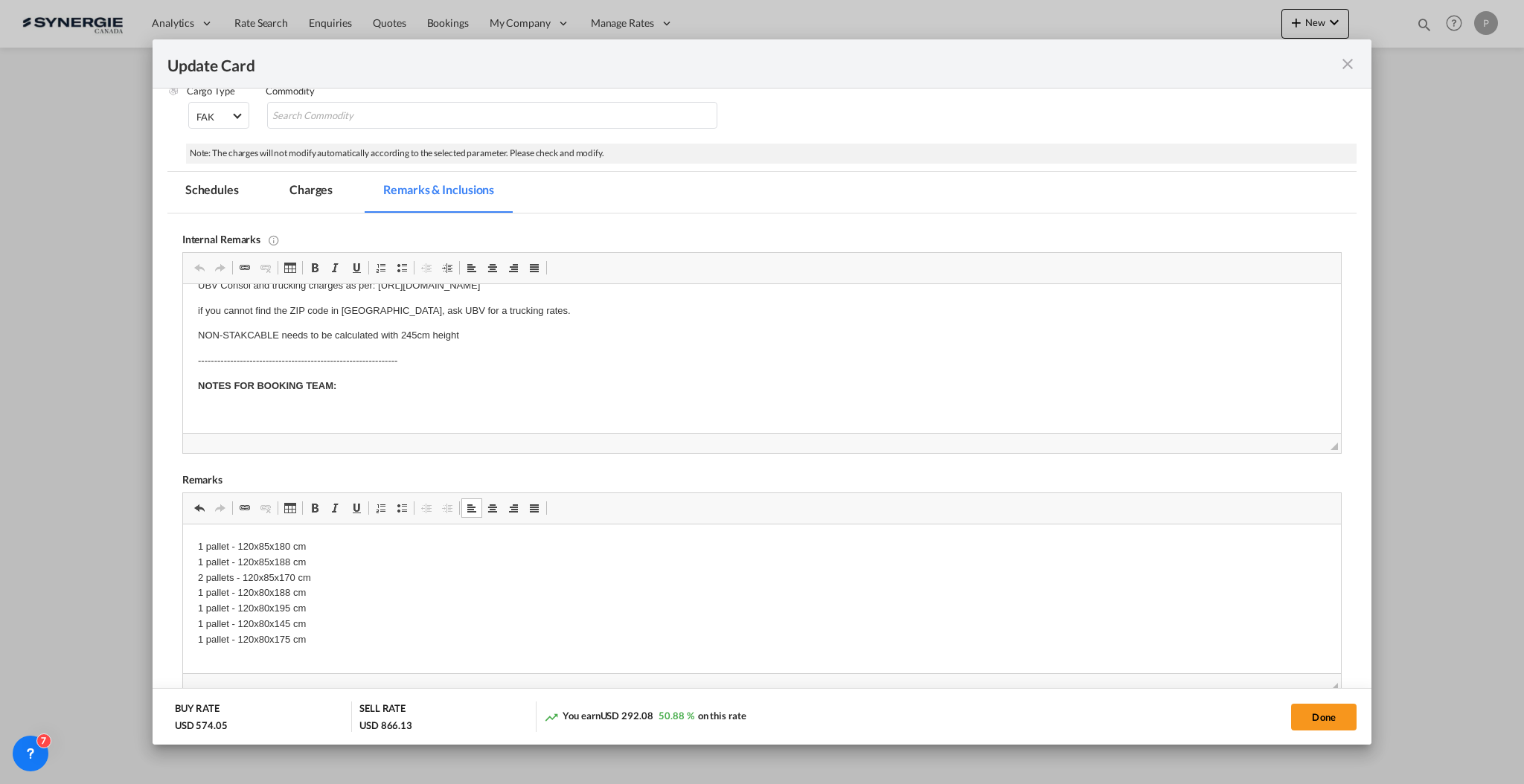
click at [237, 651] on p "1 pallet - 120x85x180 cm 1 pallet - 120x85x188 cm 2 pallets - 120x85x170 cm 1 p…" at bounding box center [762, 601] width 1128 height 124
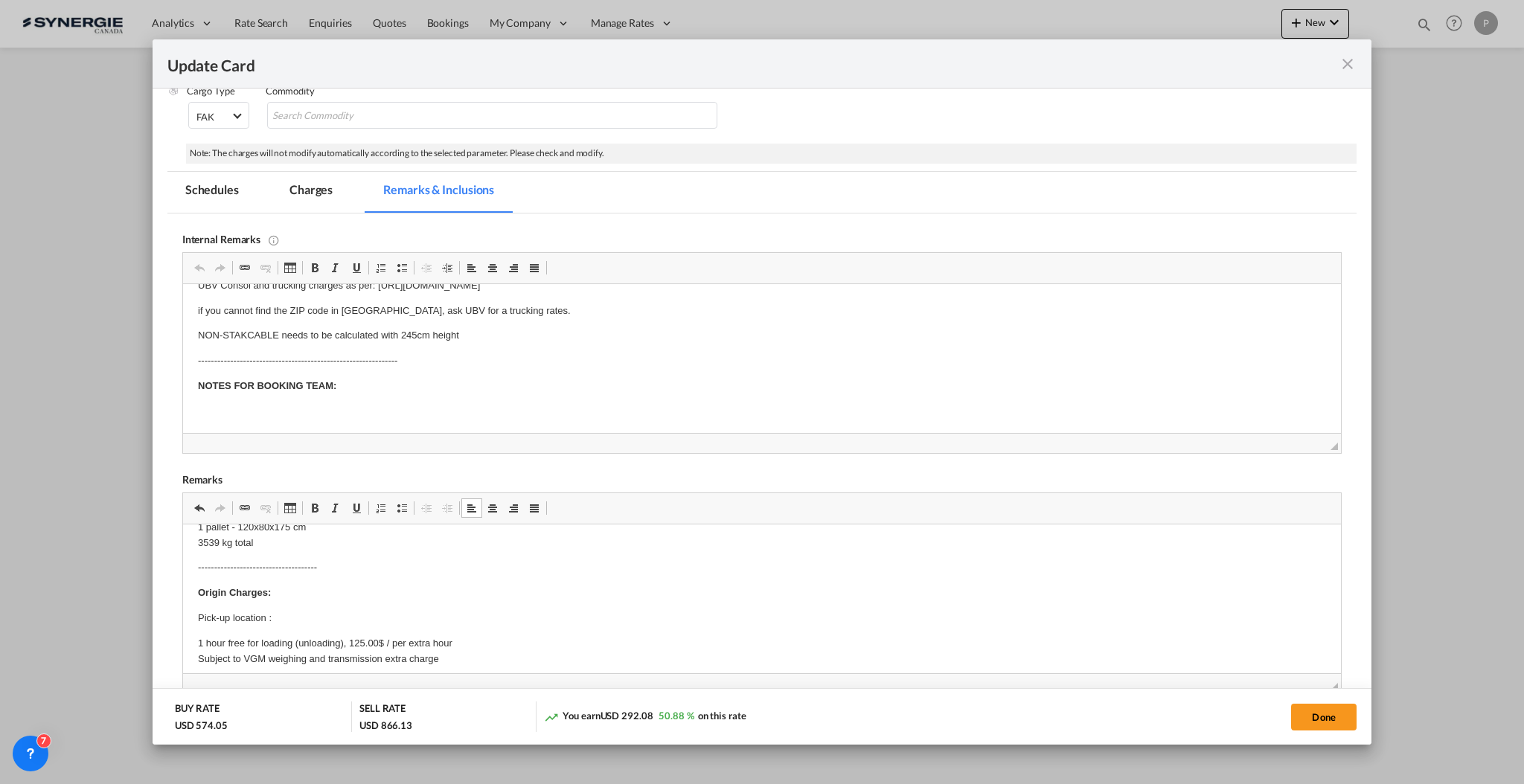
scroll to position [112, 0]
click at [289, 619] on p "Pick-up location :" at bounding box center [762, 618] width 1128 height 15
click at [296, 583] on p "Origin(s): Montreal CFS Destination(s):" at bounding box center [762, 577] width 1128 height 31
click at [416, 589] on p "Origin(s): Montreal CFS Destination(s): 19501 CLARK GRAHAM H9X 3T1 BAIE D'URFE …" at bounding box center [762, 584] width 1128 height 46
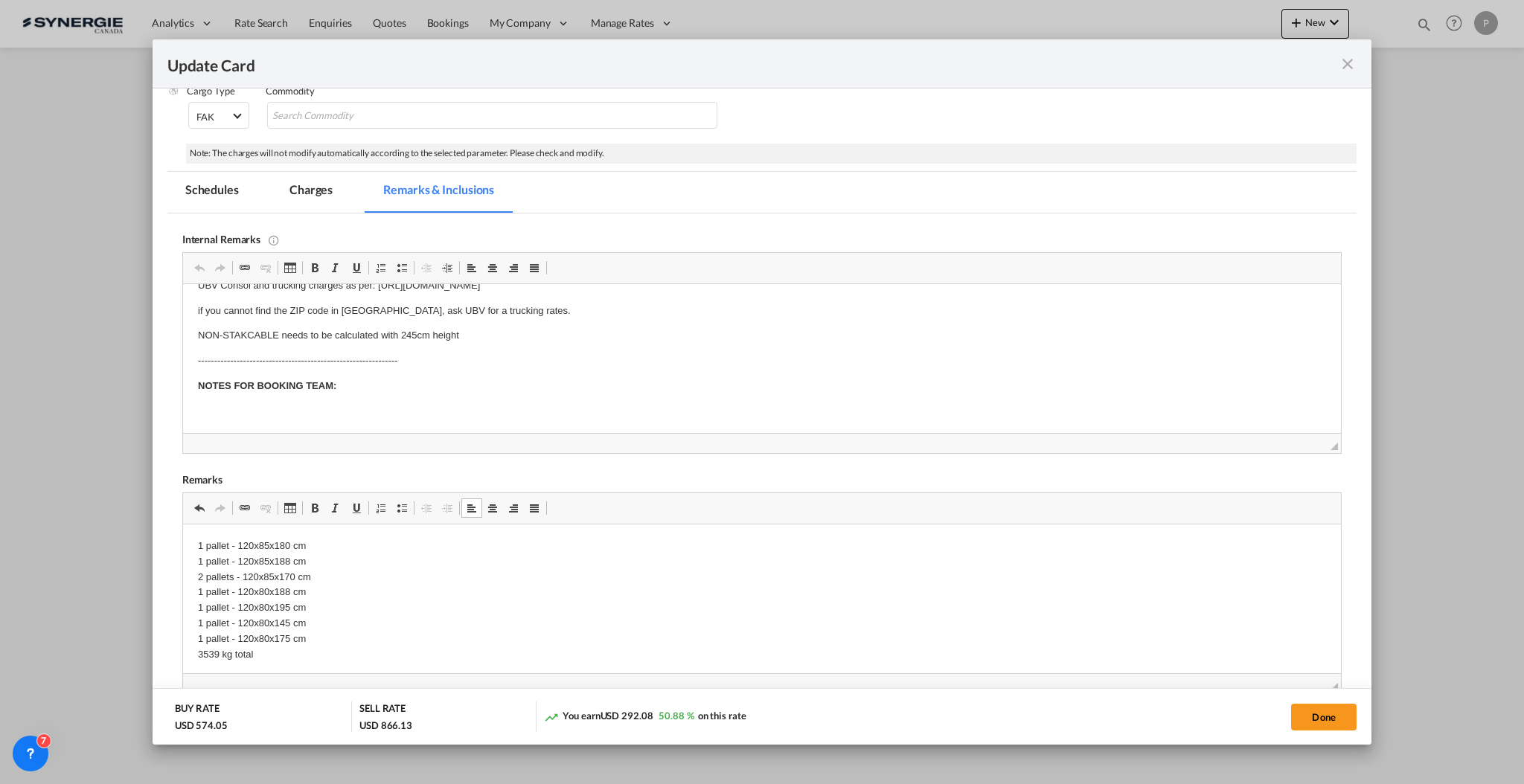
scroll to position [0, 0]
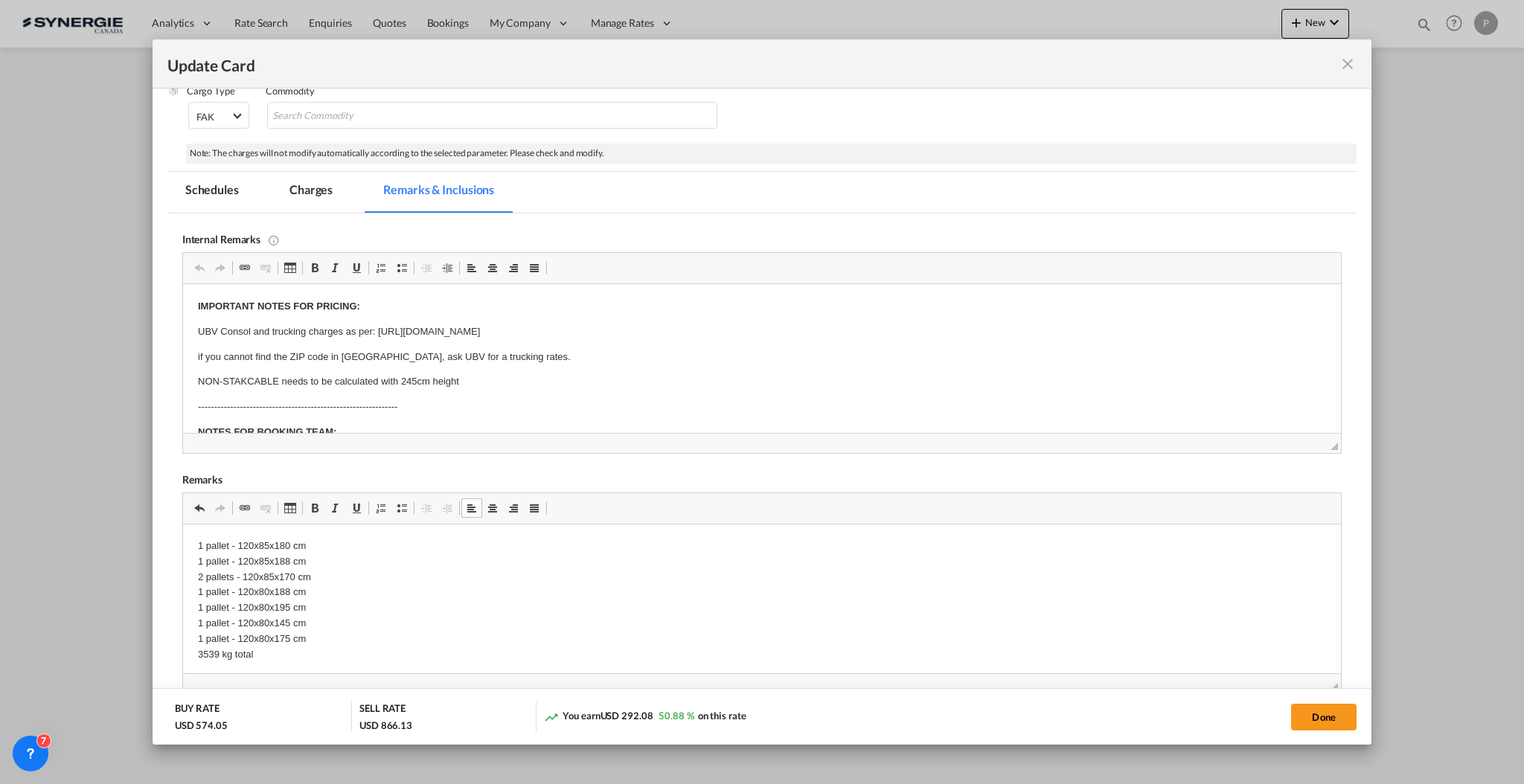
drag, startPoint x: 313, startPoint y: 196, endPoint x: 786, endPoint y: 267, distance: 478.3
click at [313, 196] on md-tab-item "Charges" at bounding box center [310, 192] width 79 height 41
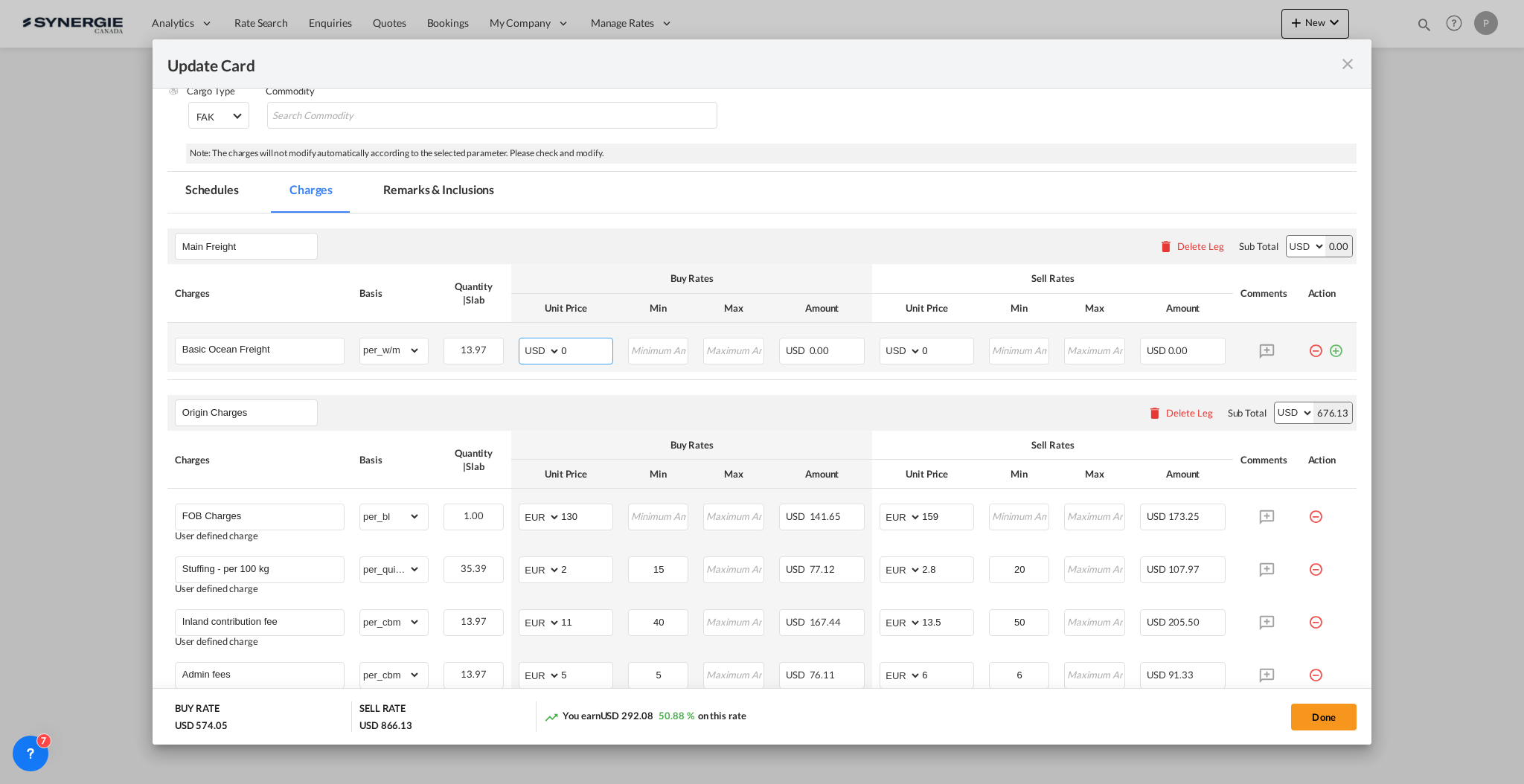
click at [594, 349] on input "0" at bounding box center [587, 349] width 51 height 23
click at [590, 352] on input "0" at bounding box center [587, 349] width 51 height 23
type input "96"
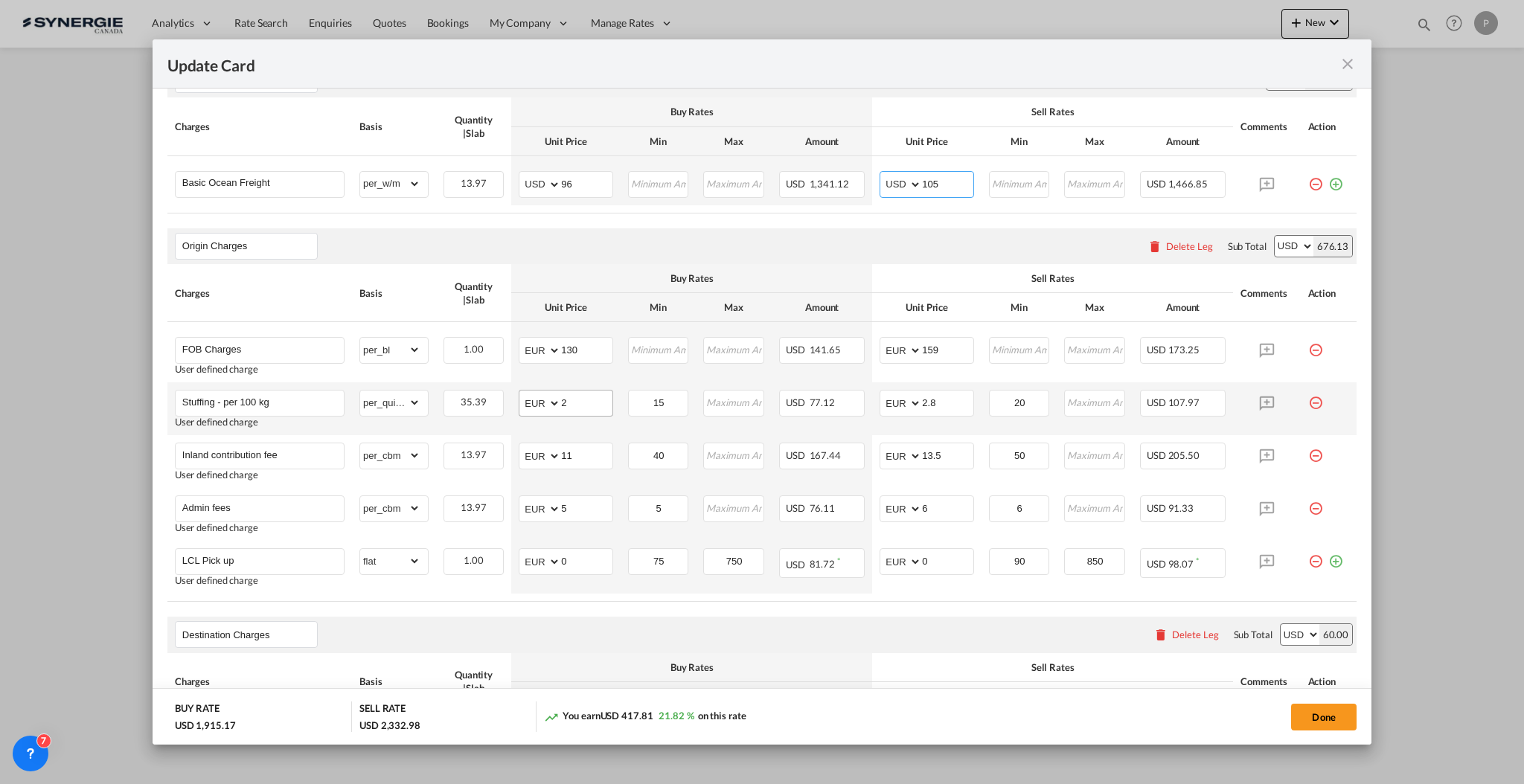
scroll to position [397, 0]
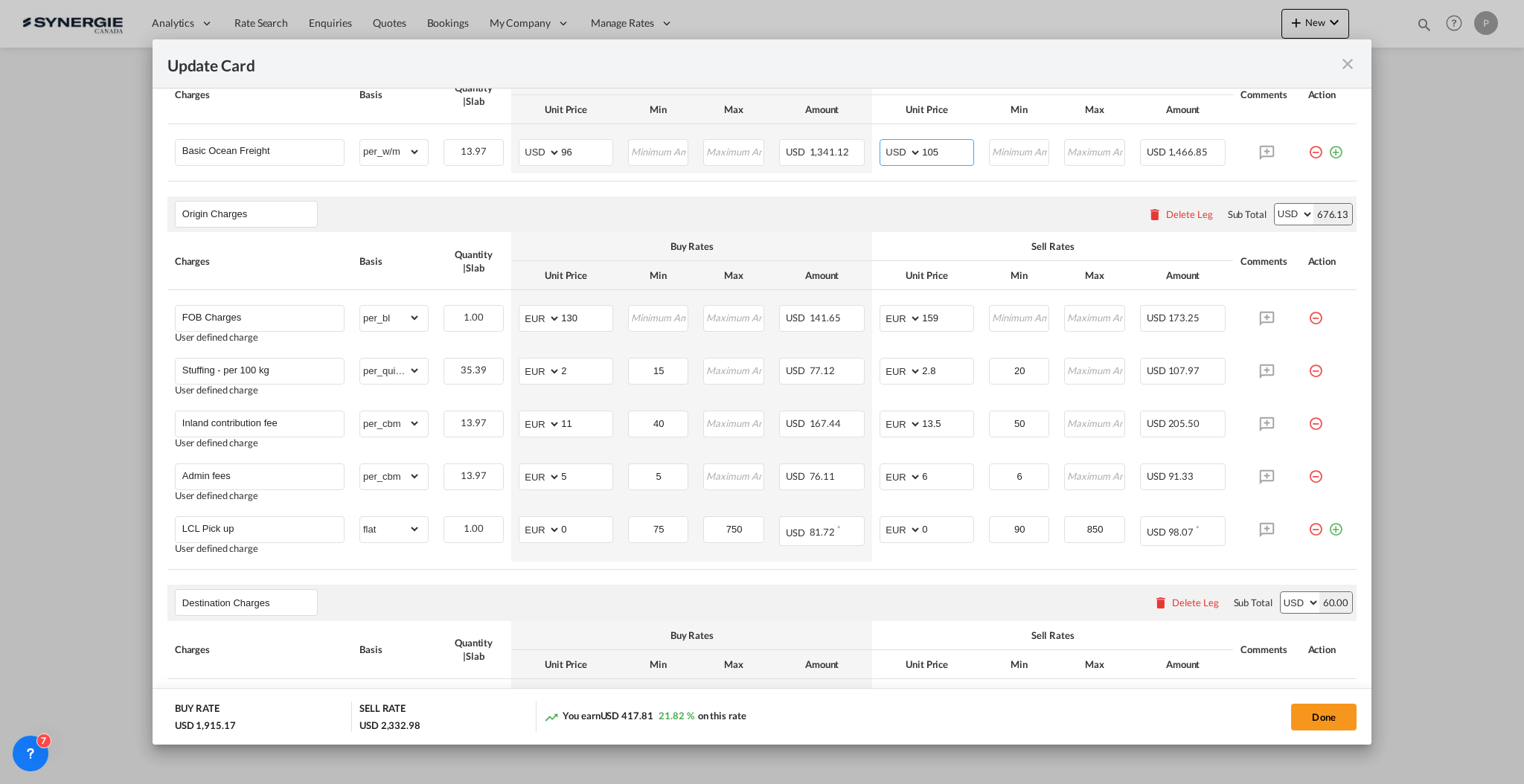
type input "105"
click at [608, 530] on td "AED AFN ALL AMD ANG AOA ARS AUD AWG AZN BAM BBD BDT BGN BHD BIF BMD BND BOB BRL…" at bounding box center [566, 535] width 109 height 53
click at [586, 528] on input "0" at bounding box center [587, 528] width 51 height 23
type input "483"
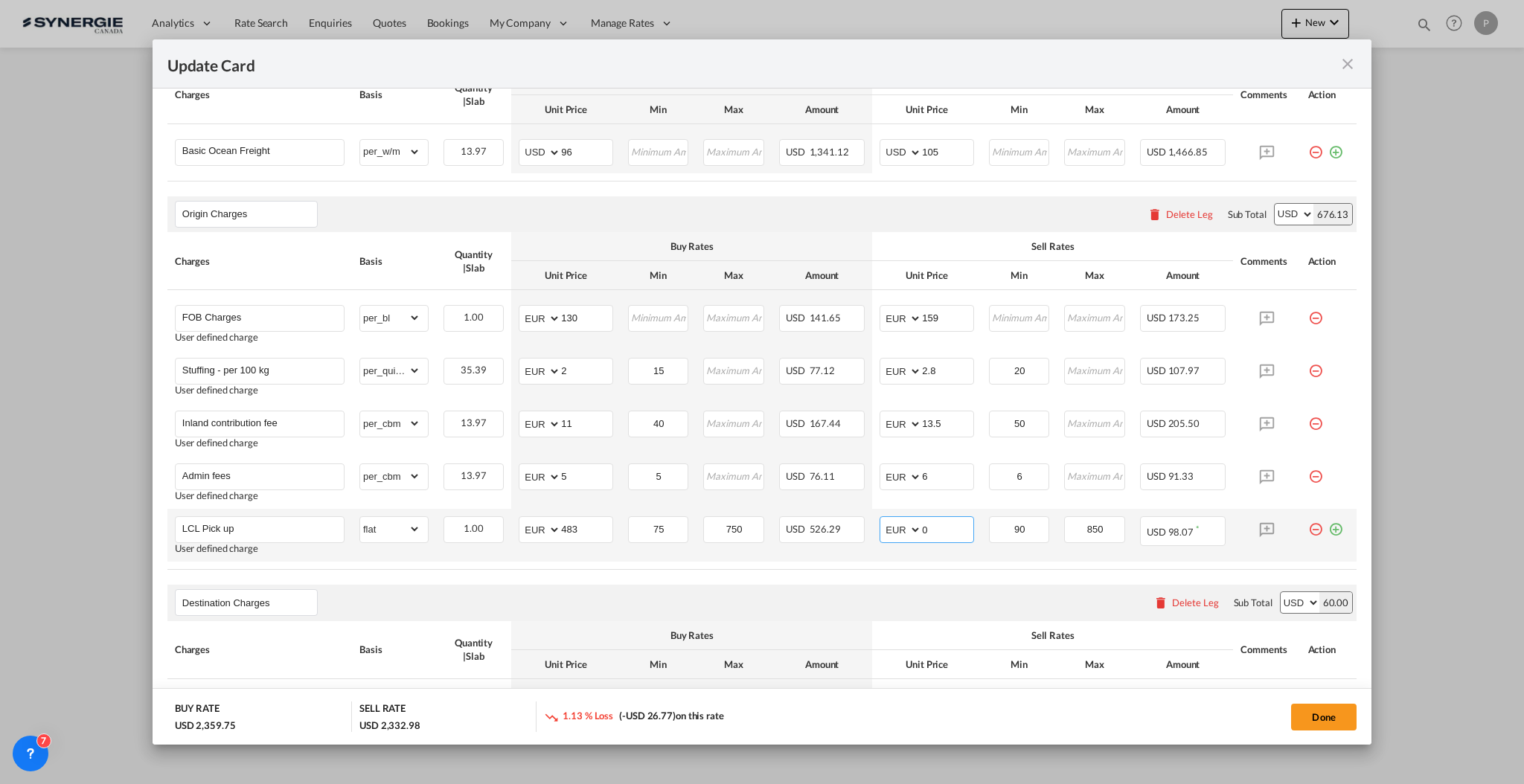
click at [926, 531] on input "0" at bounding box center [947, 528] width 51 height 23
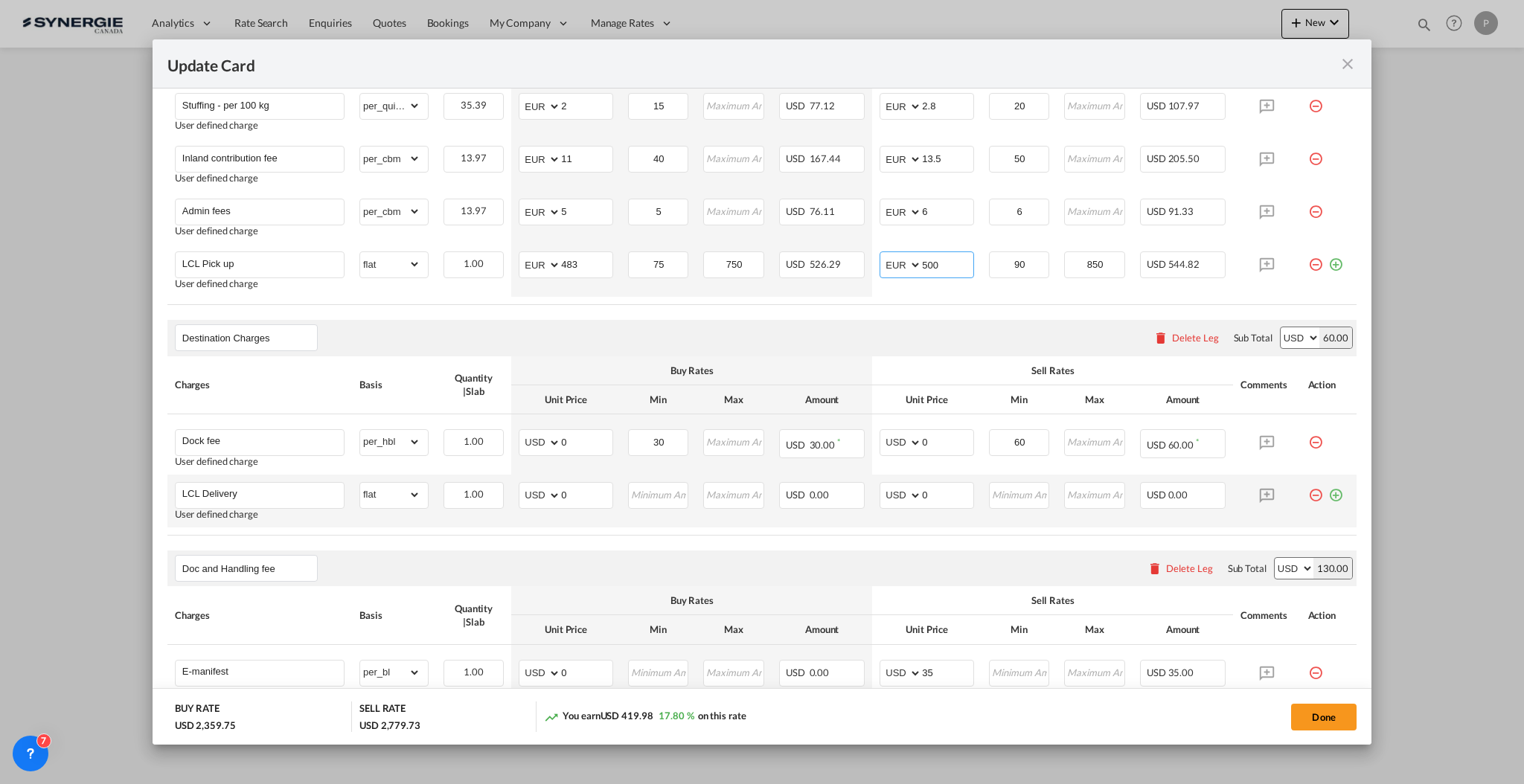
scroll to position [694, 0]
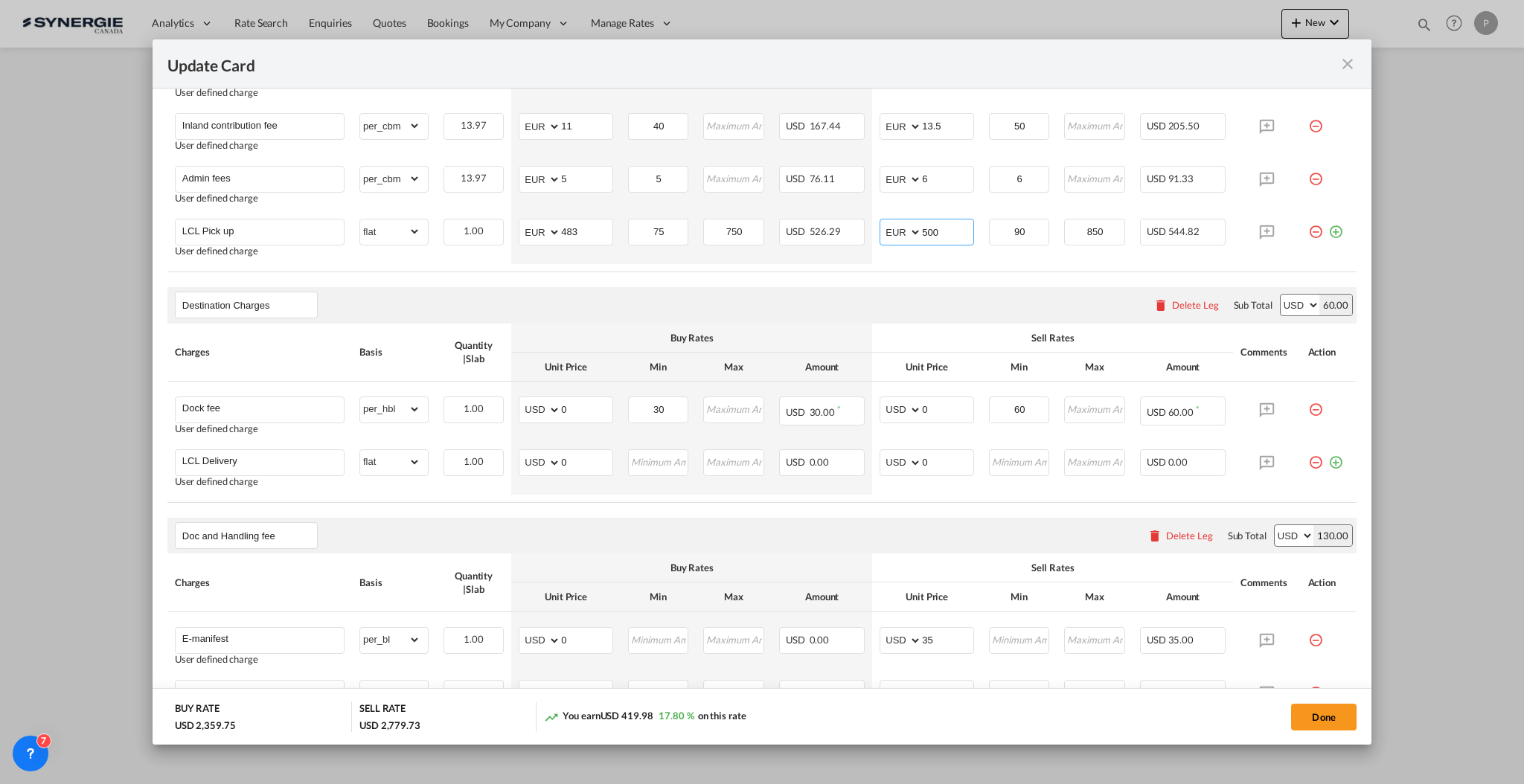
type input "500"
click at [596, 412] on input "0" at bounding box center [587, 408] width 51 height 23
type input "45"
click at [954, 411] on input "0" at bounding box center [947, 408] width 51 height 23
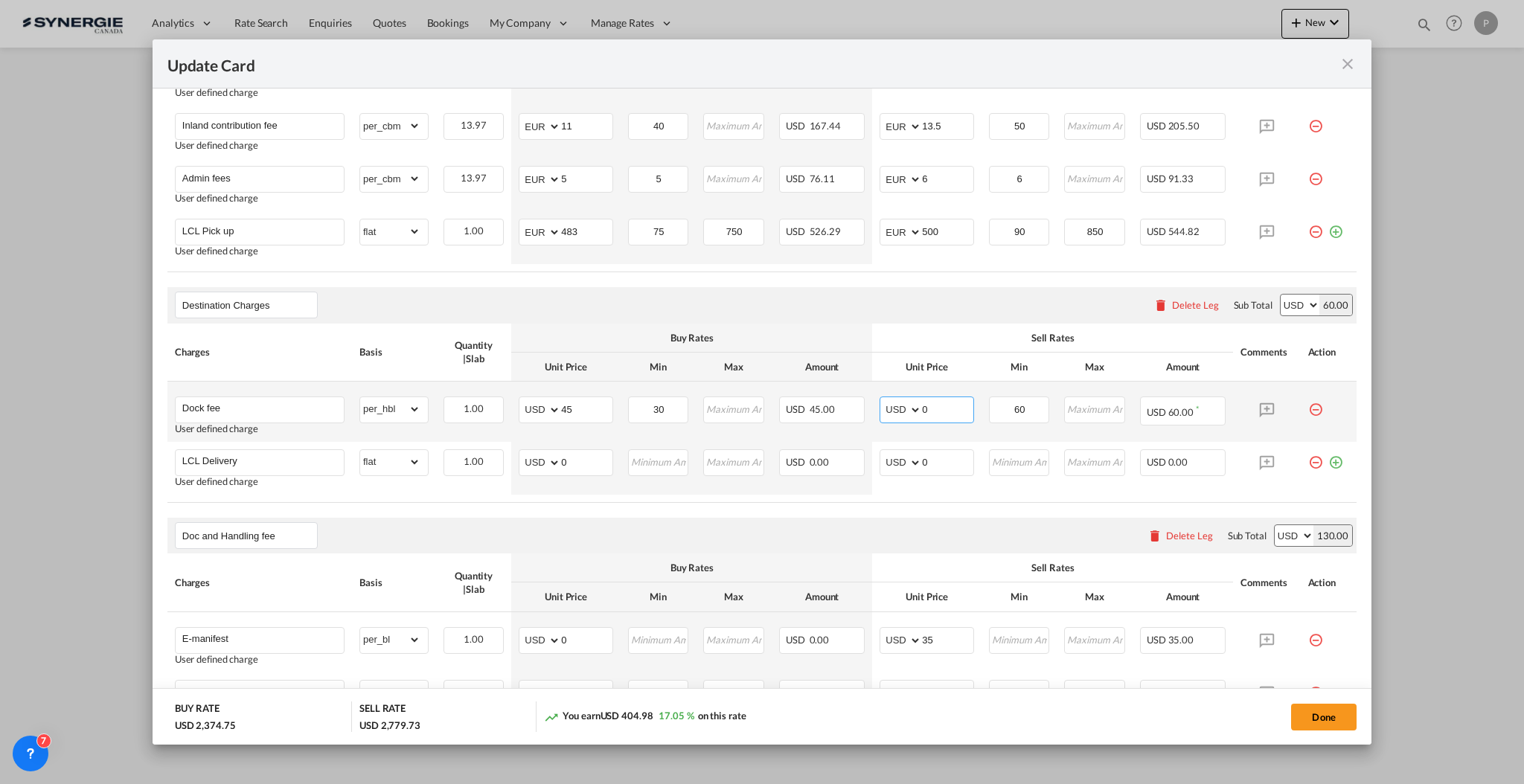
click at [954, 410] on input "0" at bounding box center [947, 408] width 51 height 23
click at [932, 414] on input "0" at bounding box center [947, 408] width 51 height 23
type input "80"
click at [611, 458] on td "AED AFN ALL AMD ANG AOA ARS AUD AWG AZN BAM BBD BDT BGN BHD BIF BMD BND BOB BRL…" at bounding box center [566, 468] width 109 height 53
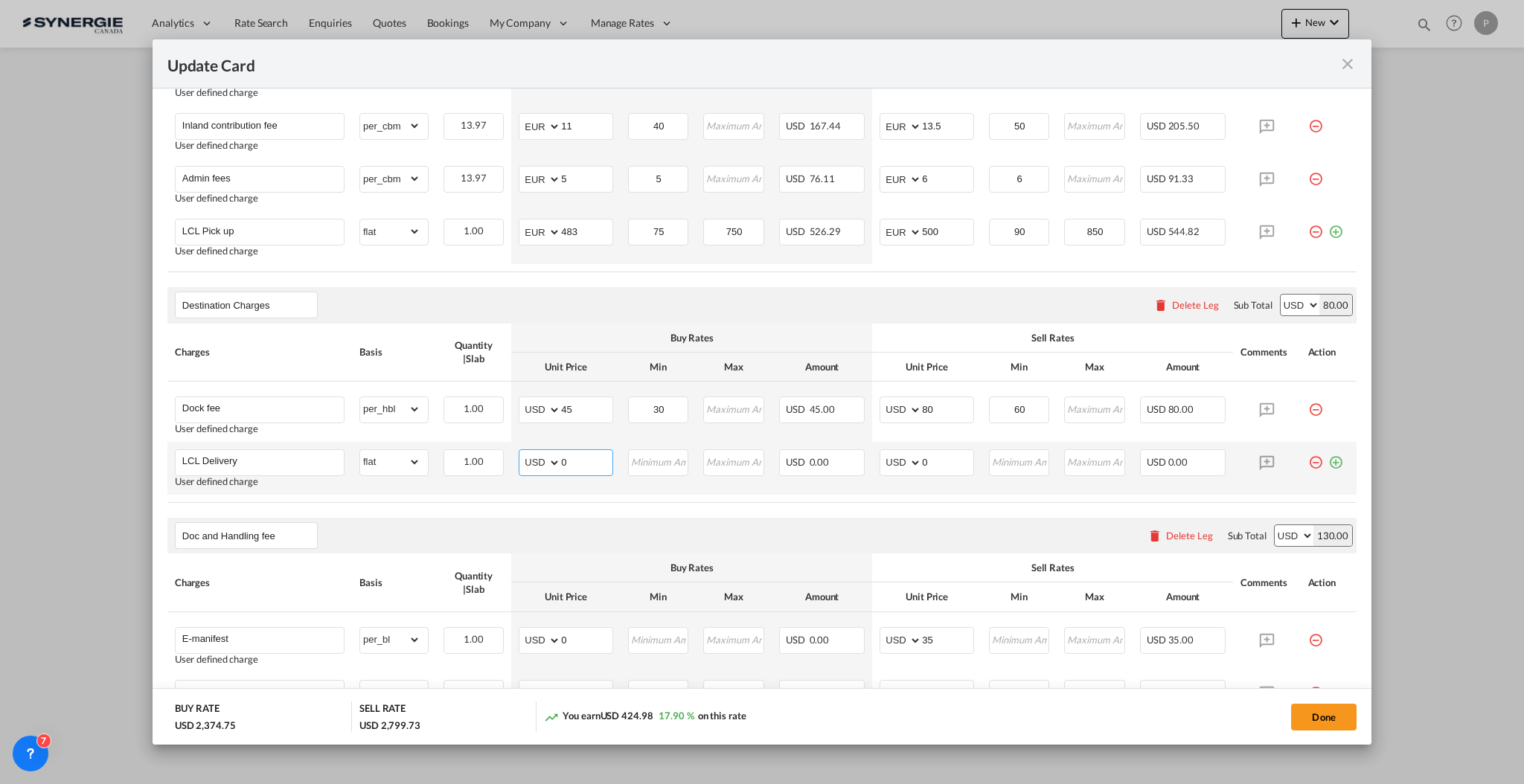
click at [588, 459] on input "0" at bounding box center [587, 461] width 51 height 23
type input "121"
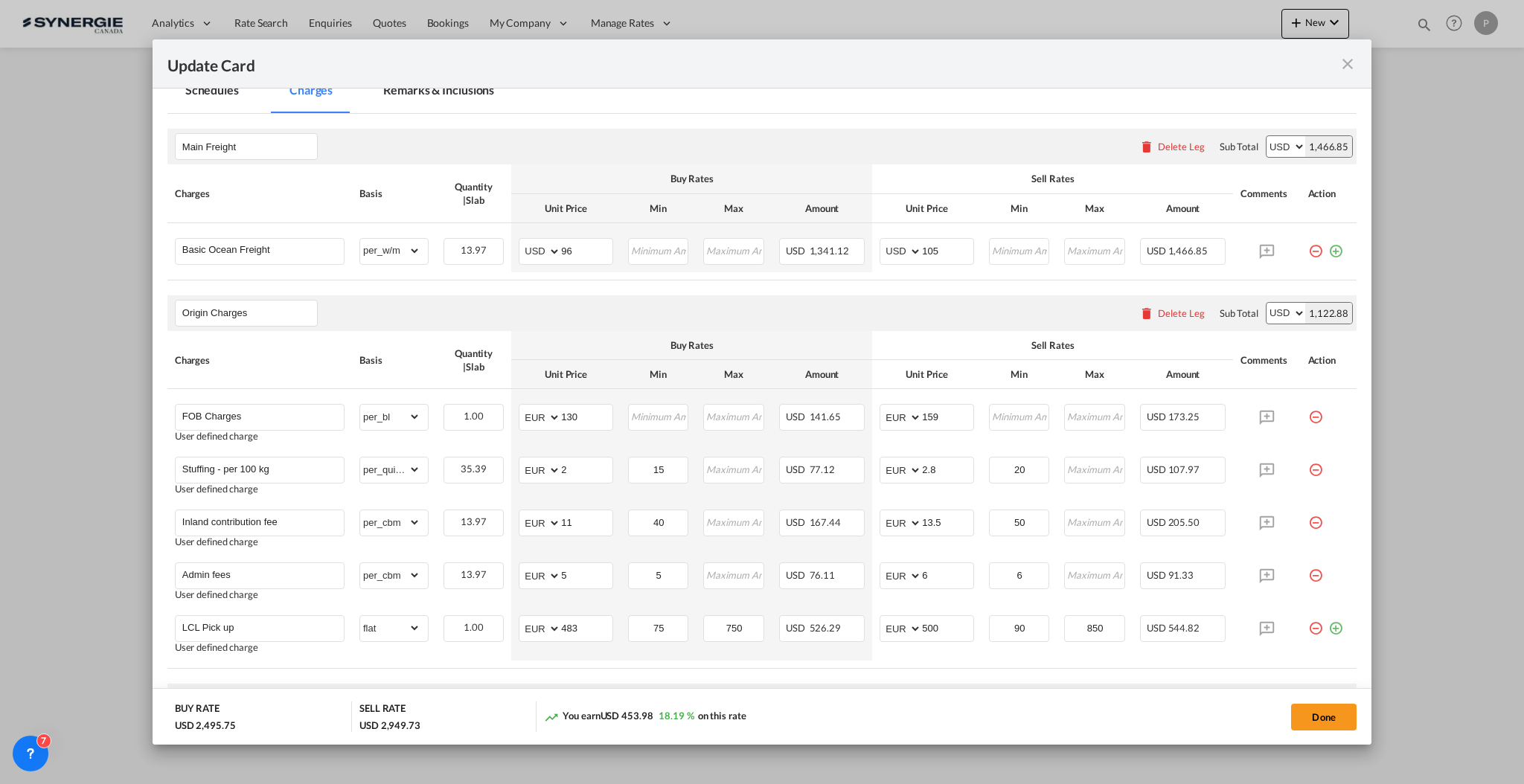
scroll to position [0, 0]
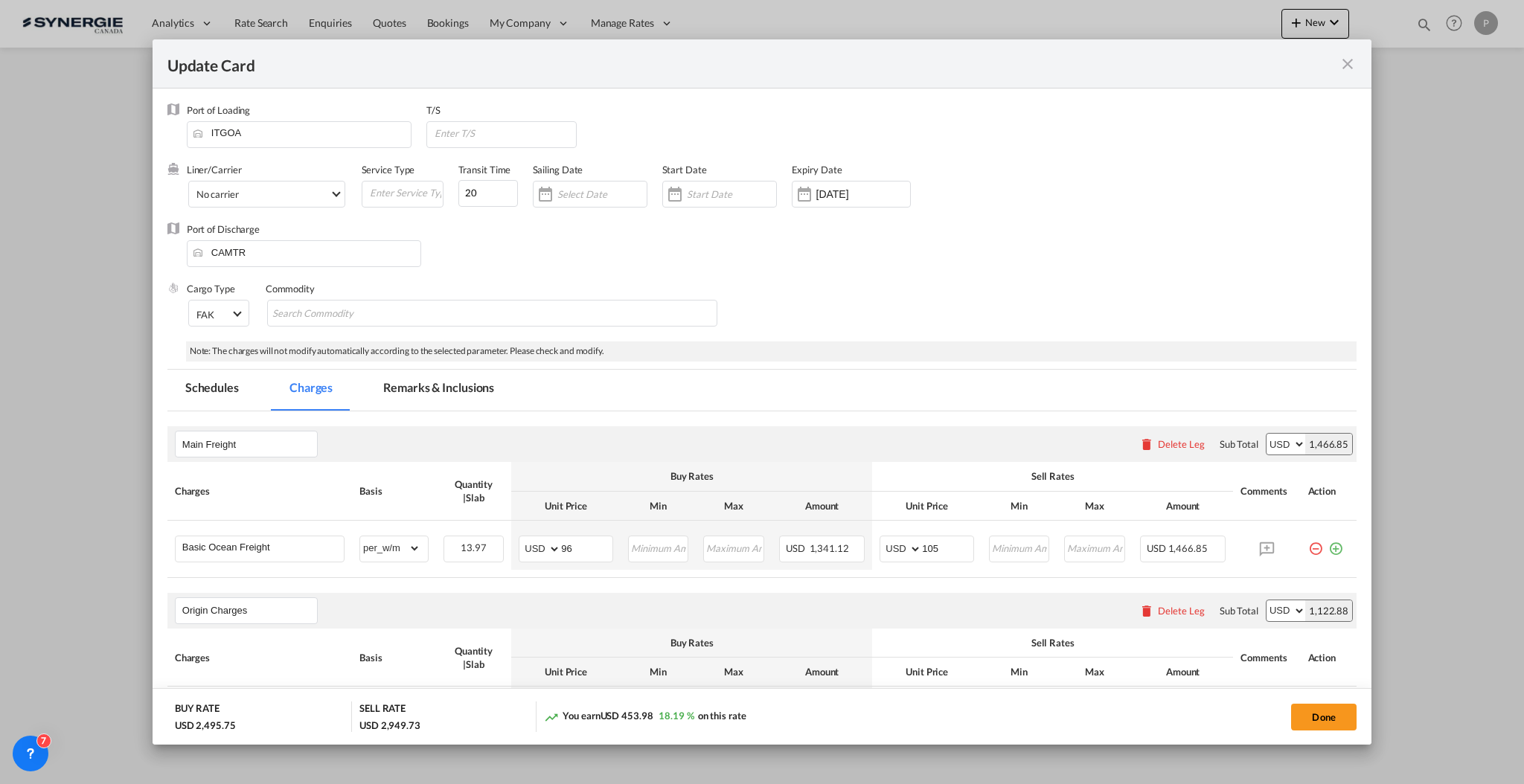
type input "150"
click at [492, 396] on md-tab-item "Remarks & Inclusions" at bounding box center [439, 389] width 146 height 41
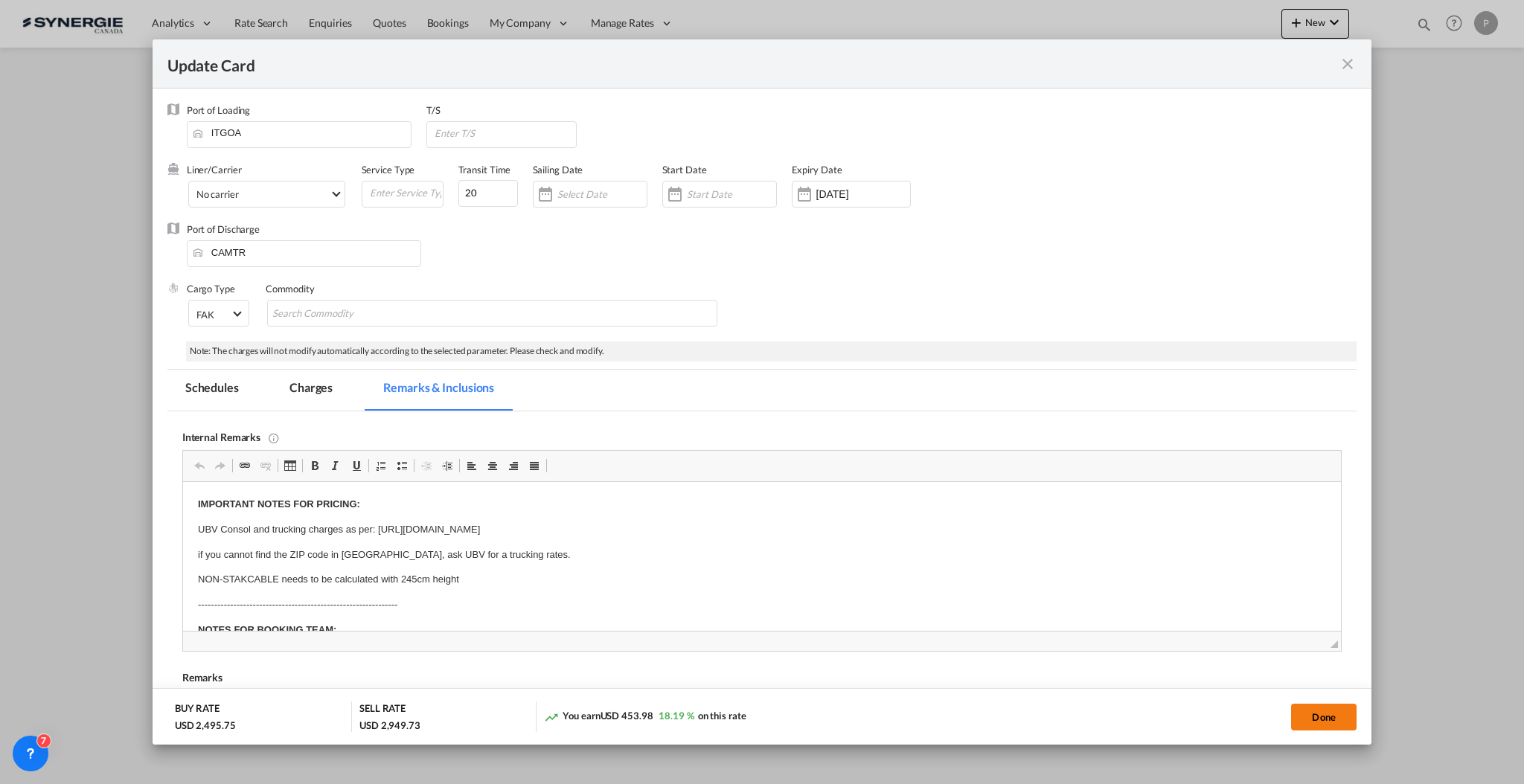
click at [1346, 716] on button "Done" at bounding box center [1324, 717] width 66 height 26
type input "16 Oct 2025"
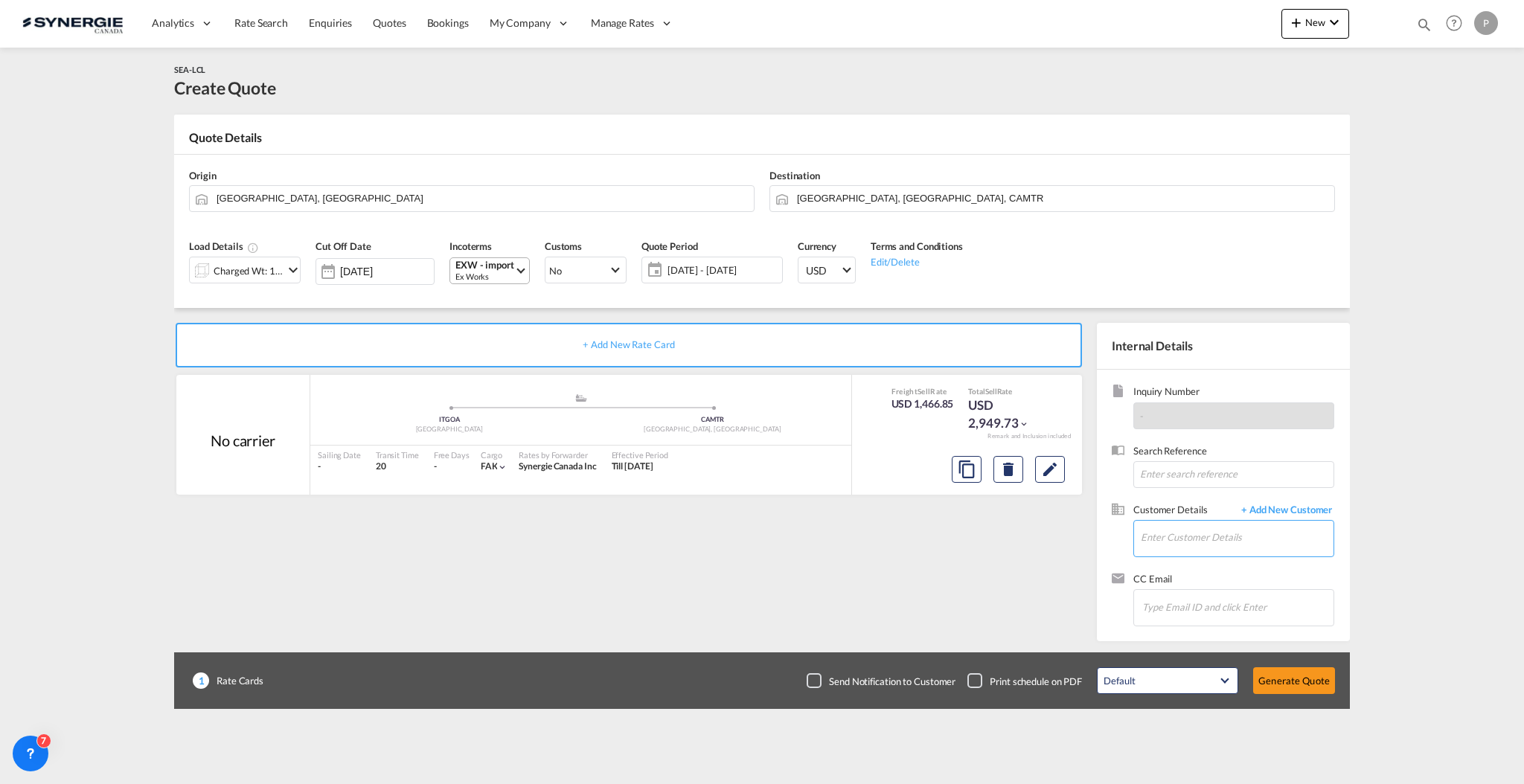
click at [1251, 539] on input "Enter Customer Details" at bounding box center [1237, 537] width 193 height 34
click at [1203, 534] on input "Enter Customer Details" at bounding box center [1237, 537] width 193 height 34
paste input "tifani@ecsalesinc.com"
click at [1235, 563] on div "TIFANI ROCKEL tifani@ecsalesinc.com | EC SALES INC" at bounding box center [1236, 563] width 194 height 40
type input "EC SALES INC, TIFANI ROCKEL, tifani@ecsalesinc.com"
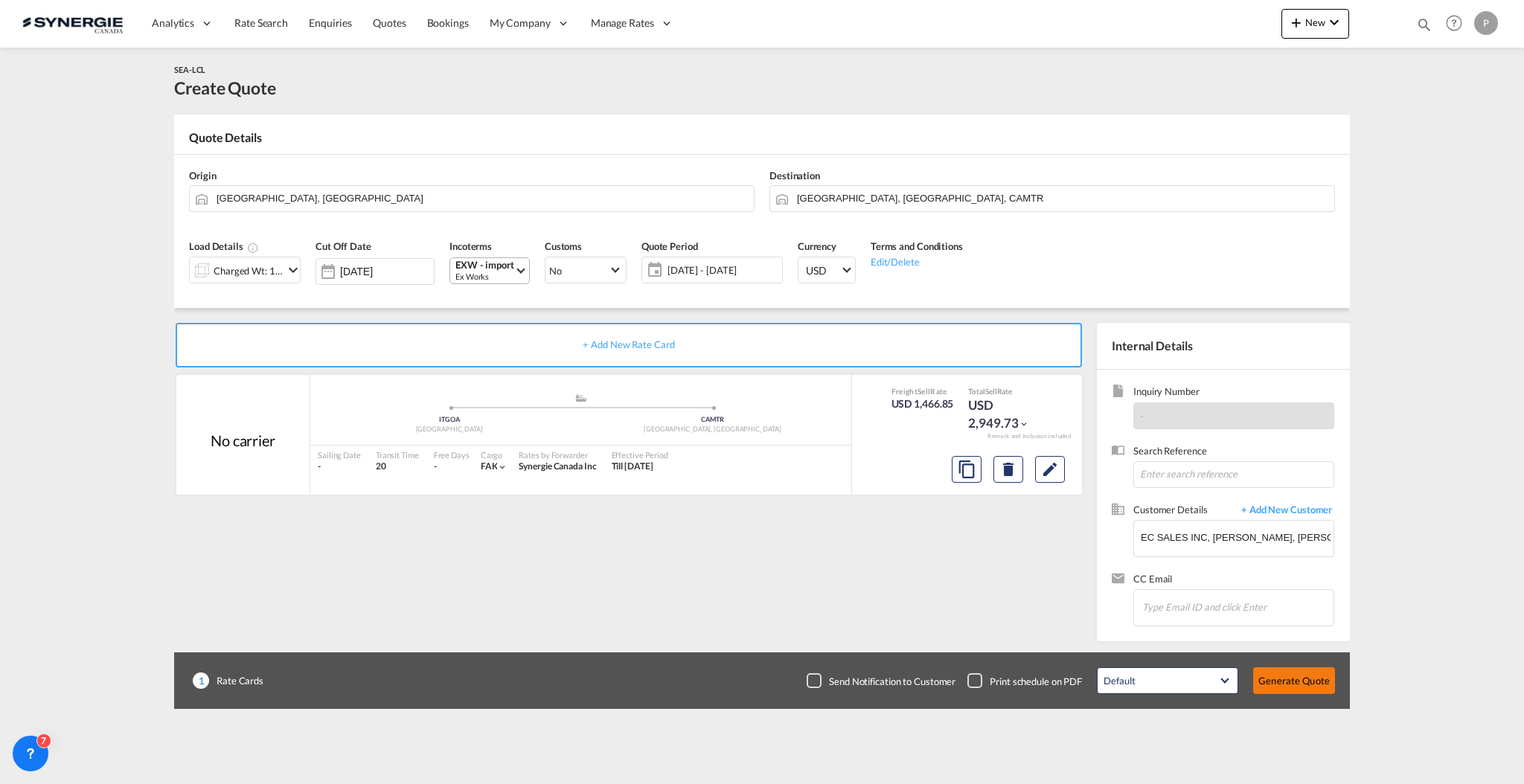
click at [1297, 677] on button "Generate Quote" at bounding box center [1294, 680] width 82 height 26
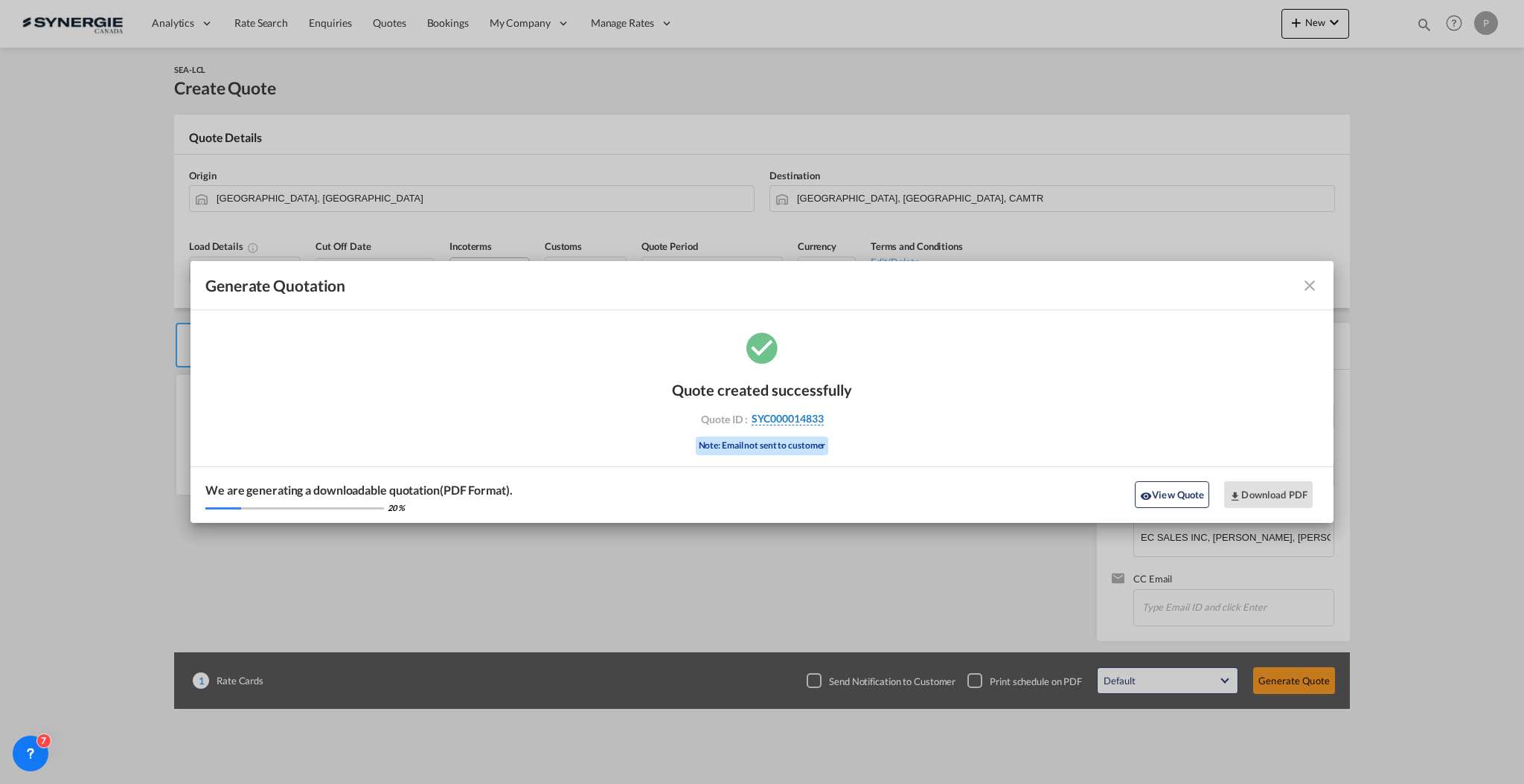
drag, startPoint x: 884, startPoint y: 417, endPoint x: 823, endPoint y: 422, distance: 61.2
click at [823, 422] on div "Quote created successfully Quote ID : SYC000014833 Note: Email not sent to cust…" at bounding box center [762, 425] width 1143 height 194
copy div "SYC000014833"
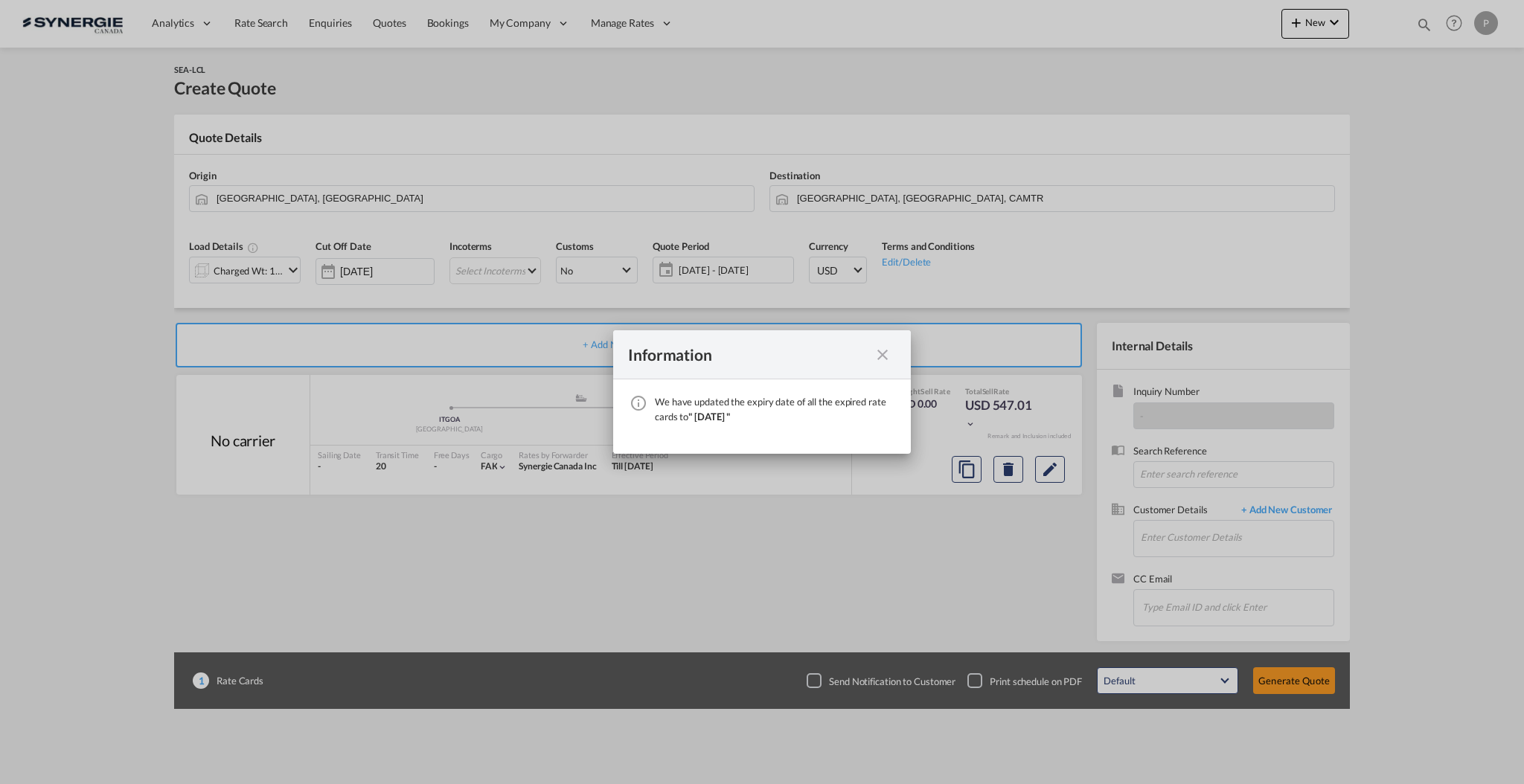
click at [872, 351] on div "We have ..." at bounding box center [882, 354] width 26 height 18
click at [879, 353] on md-icon "icon-close fg-AAA8AD cursor" at bounding box center [883, 355] width 18 height 18
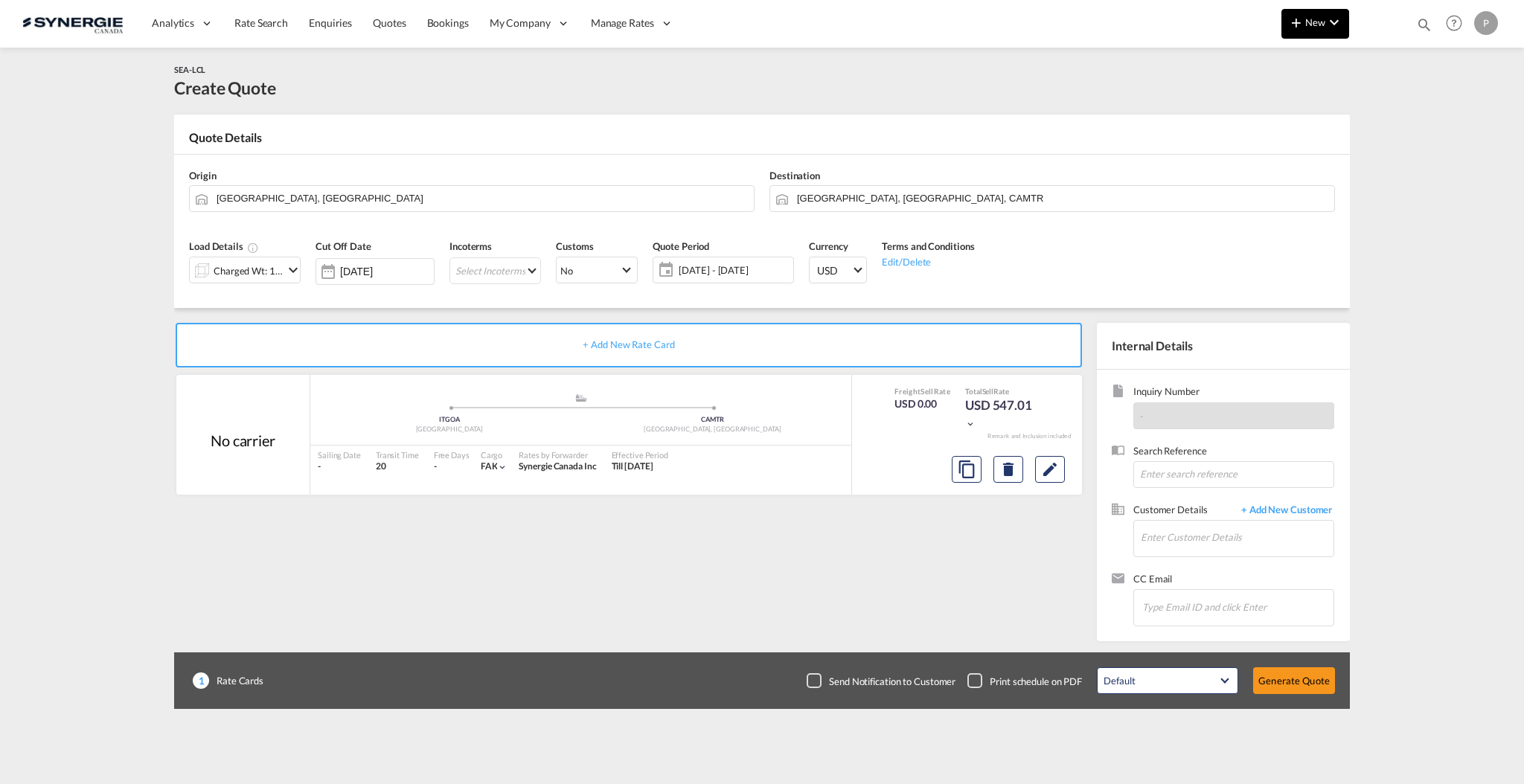
click at [1312, 18] on span "New" at bounding box center [1315, 22] width 56 height 12
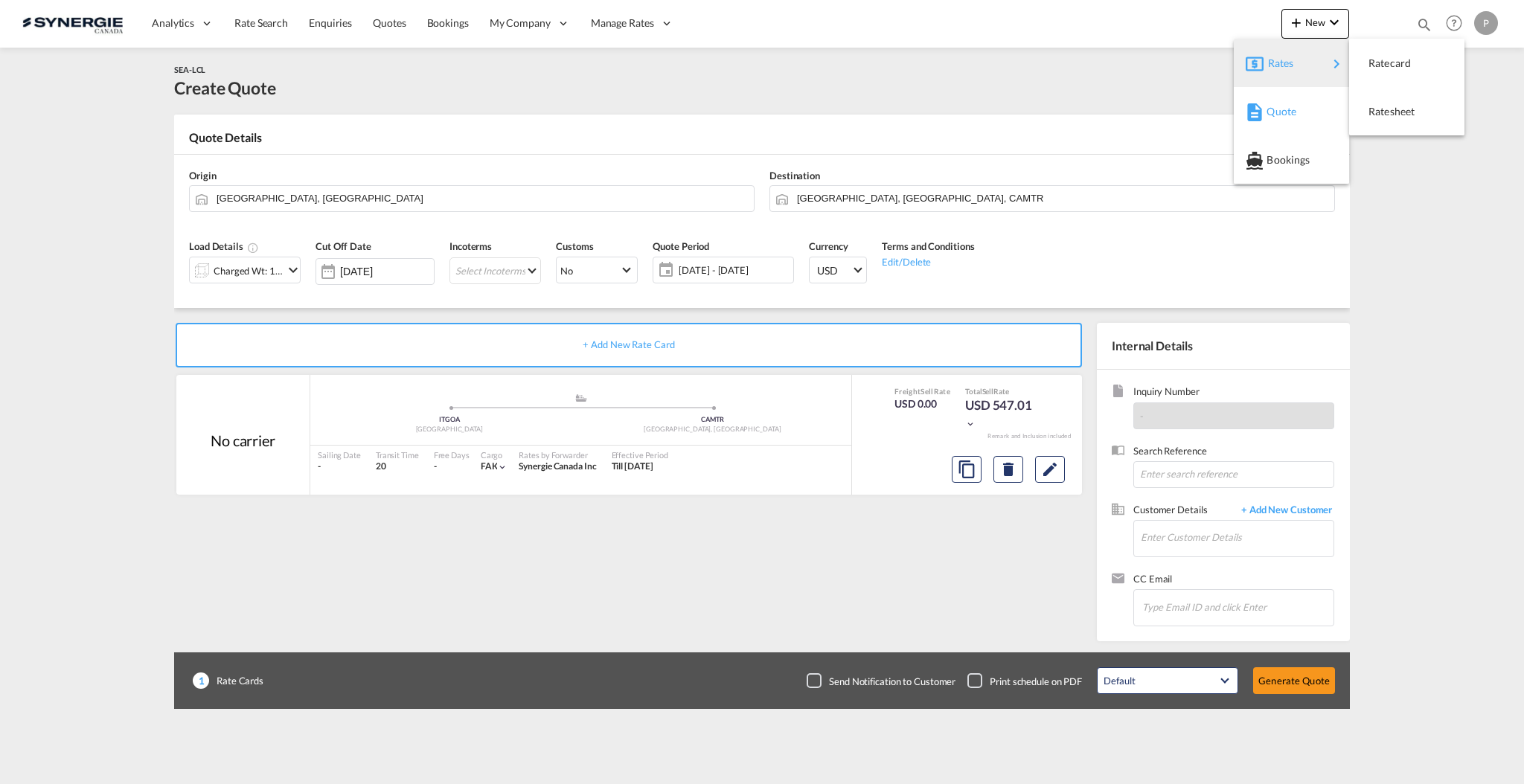
click at [1283, 104] on span "Quote" at bounding box center [1275, 111] width 16 height 30
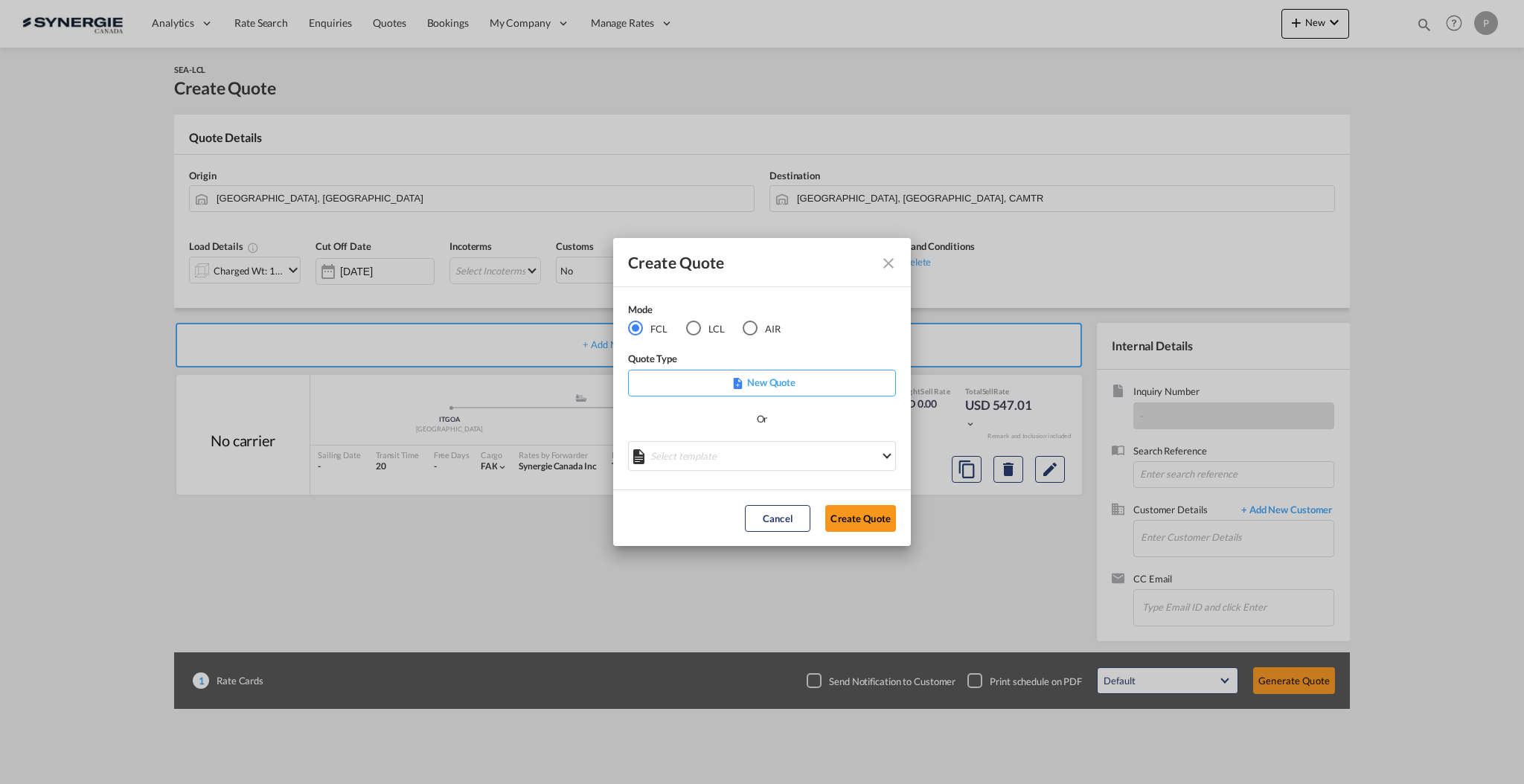
click at [692, 328] on div "LCL" at bounding box center [693, 327] width 15 height 15
click at [754, 456] on md-select "Select template New DAP Import LCL Karen Mercier | 09 Jul 2025 BRAZIL LCL EXPOR…" at bounding box center [762, 456] width 267 height 30
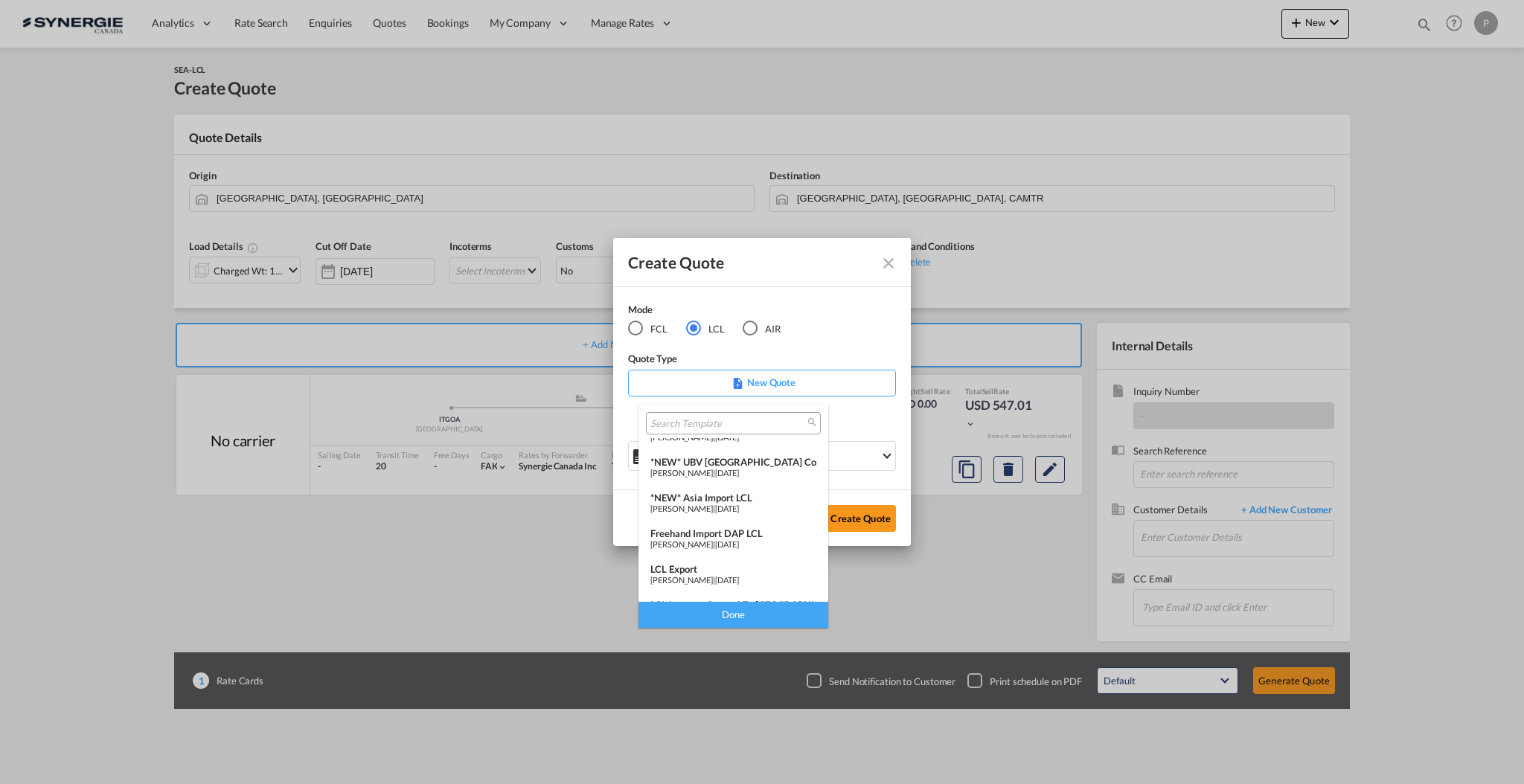
scroll to position [194, 0]
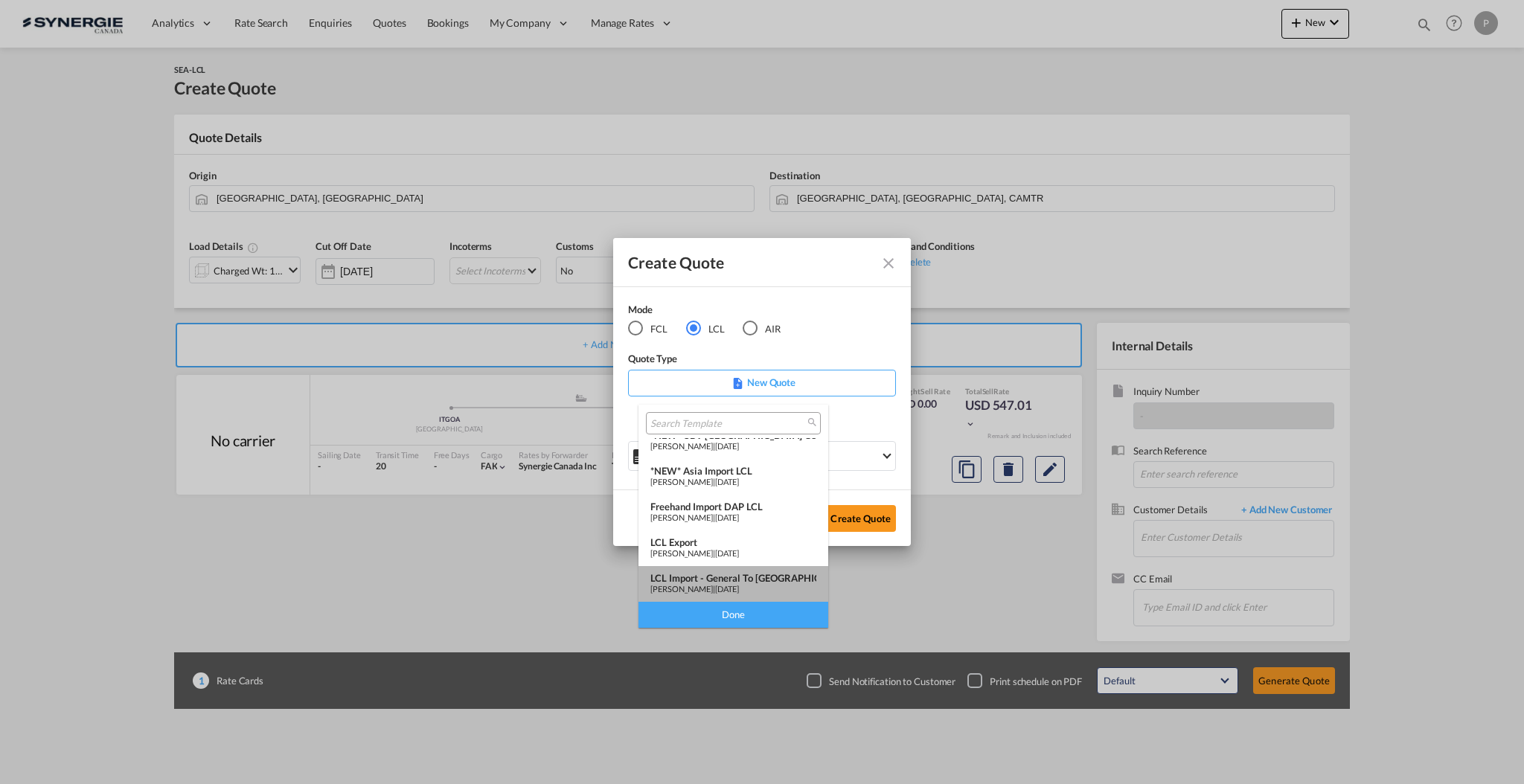
click at [712, 585] on span "[PERSON_NAME]" at bounding box center [681, 588] width 63 height 10
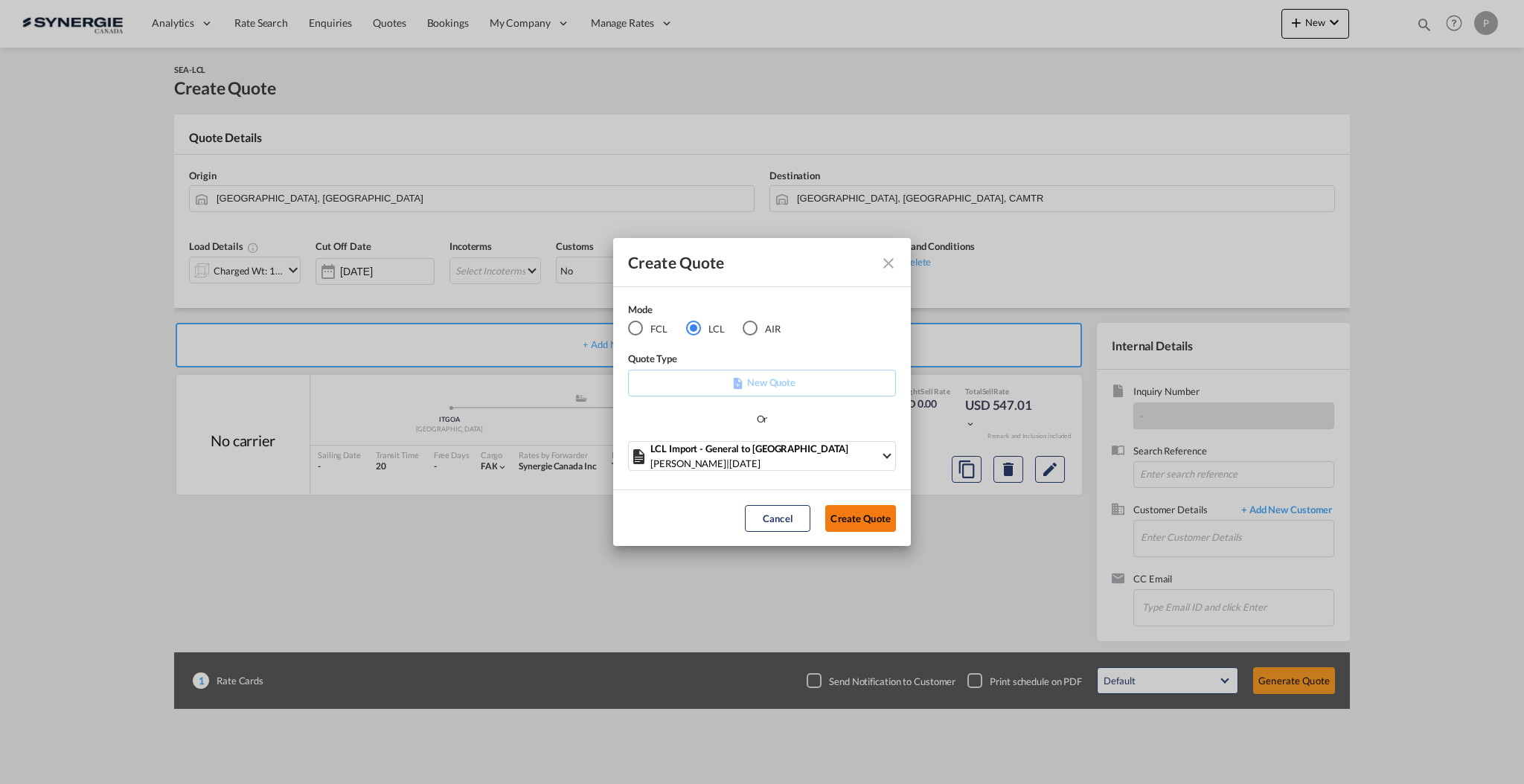
click at [873, 517] on button "Create Quote" at bounding box center [861, 518] width 71 height 26
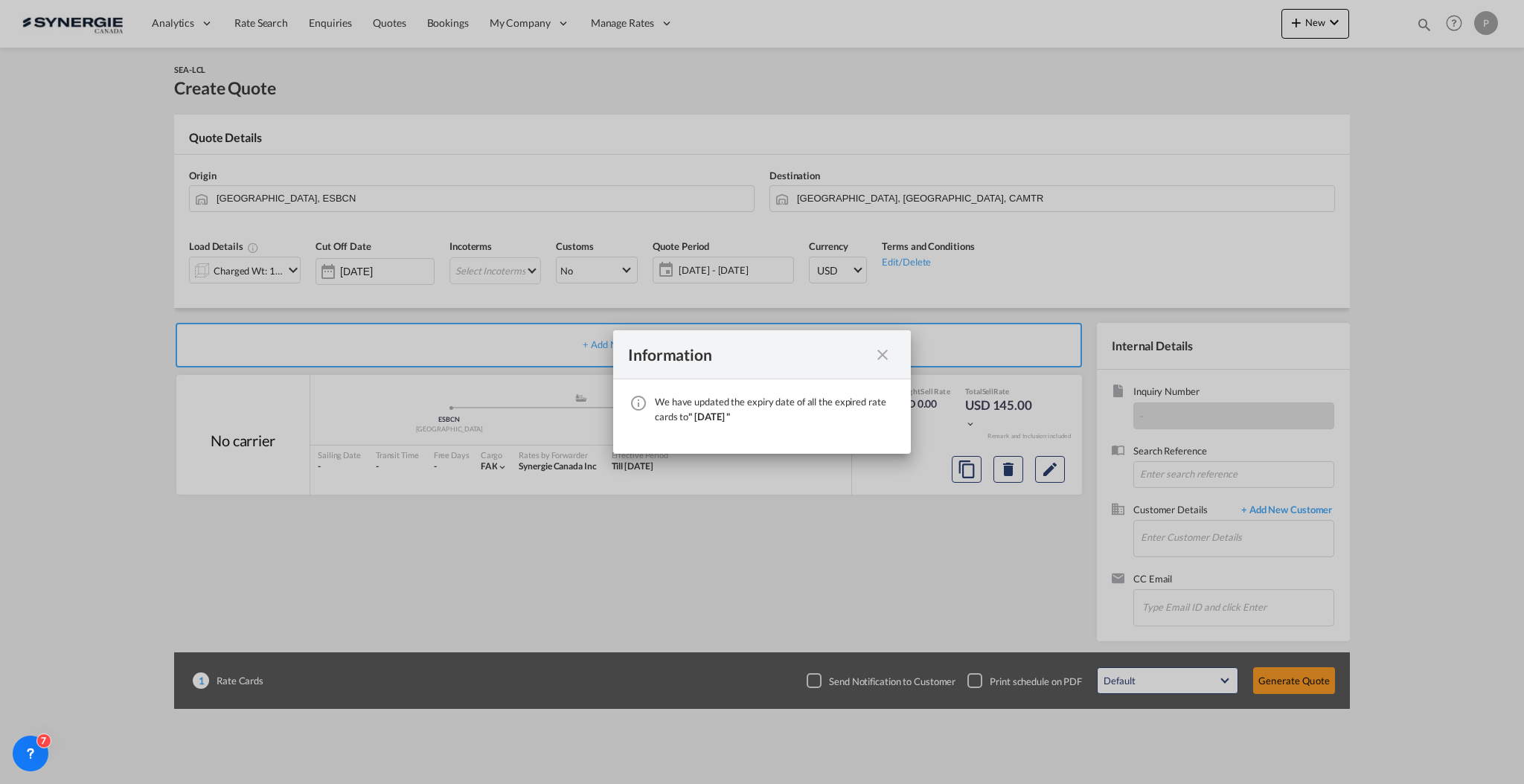
click at [883, 353] on md-icon "icon-close fg-AAA8AD cursor" at bounding box center [883, 355] width 18 height 18
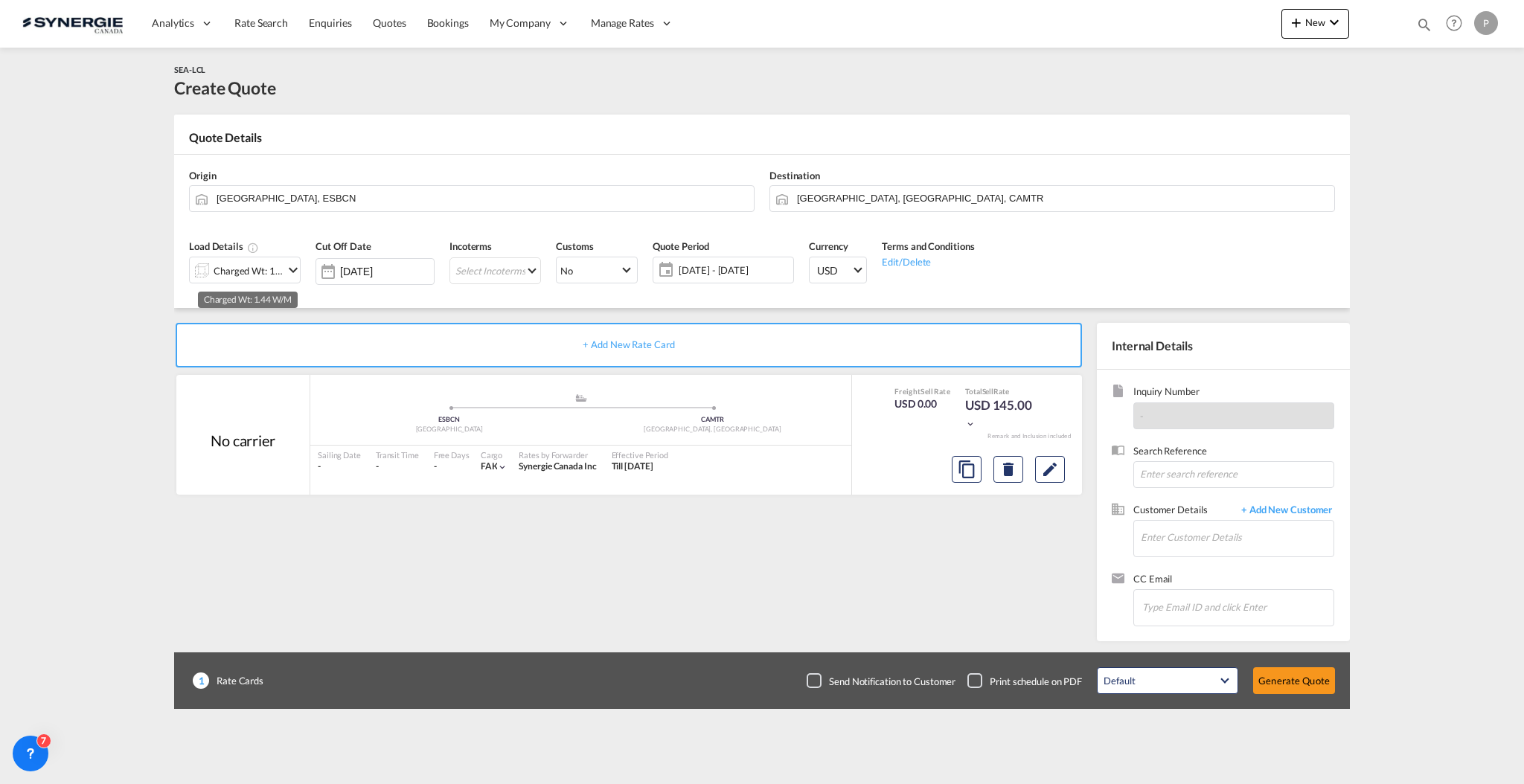
click at [220, 271] on div "Charged Wt: 1.44 W/M" at bounding box center [248, 270] width 70 height 21
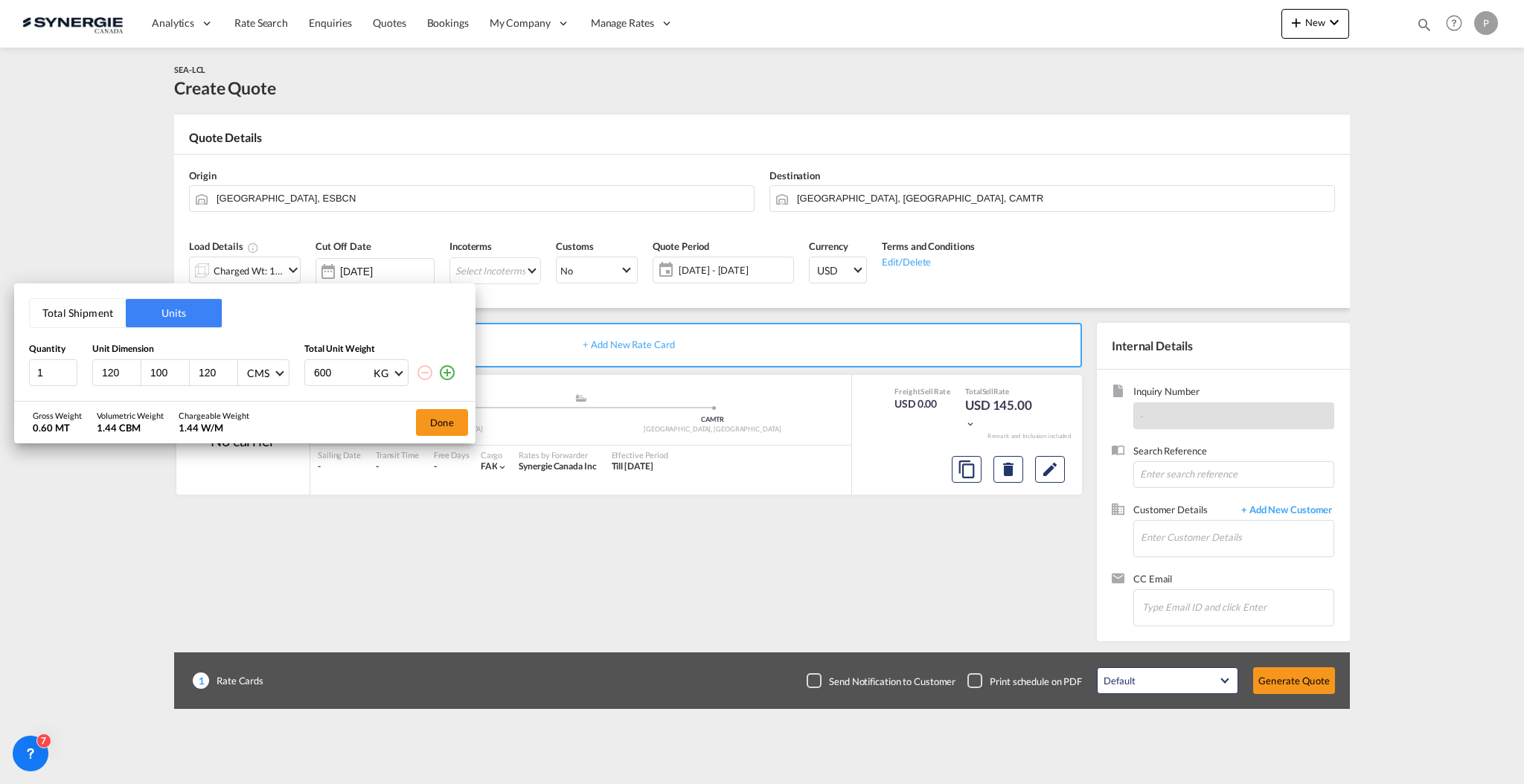
click at [157, 366] on input "100" at bounding box center [169, 372] width 40 height 14
type input "80"
type input "135"
type input "400"
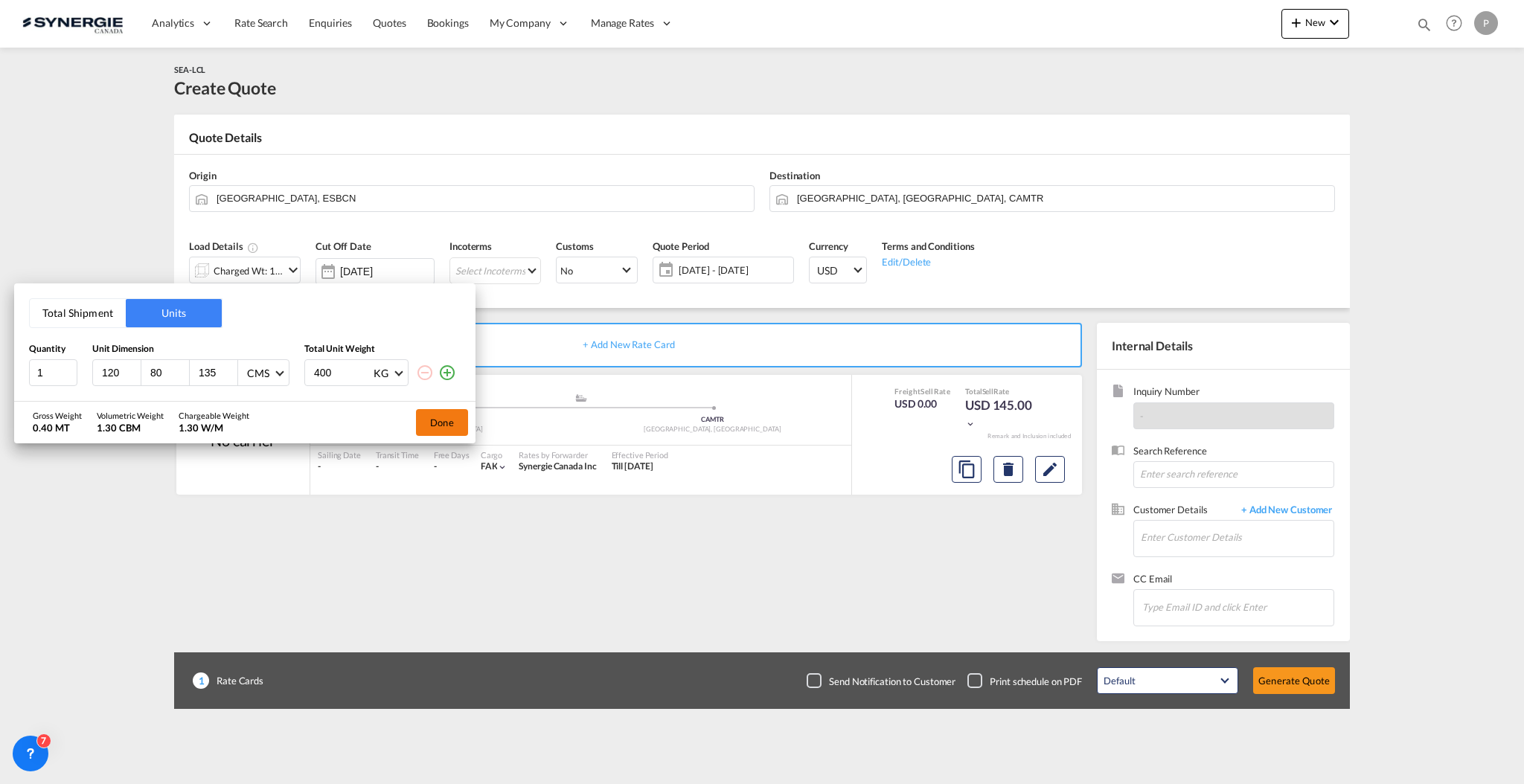
click at [422, 421] on button "Done" at bounding box center [441, 422] width 52 height 26
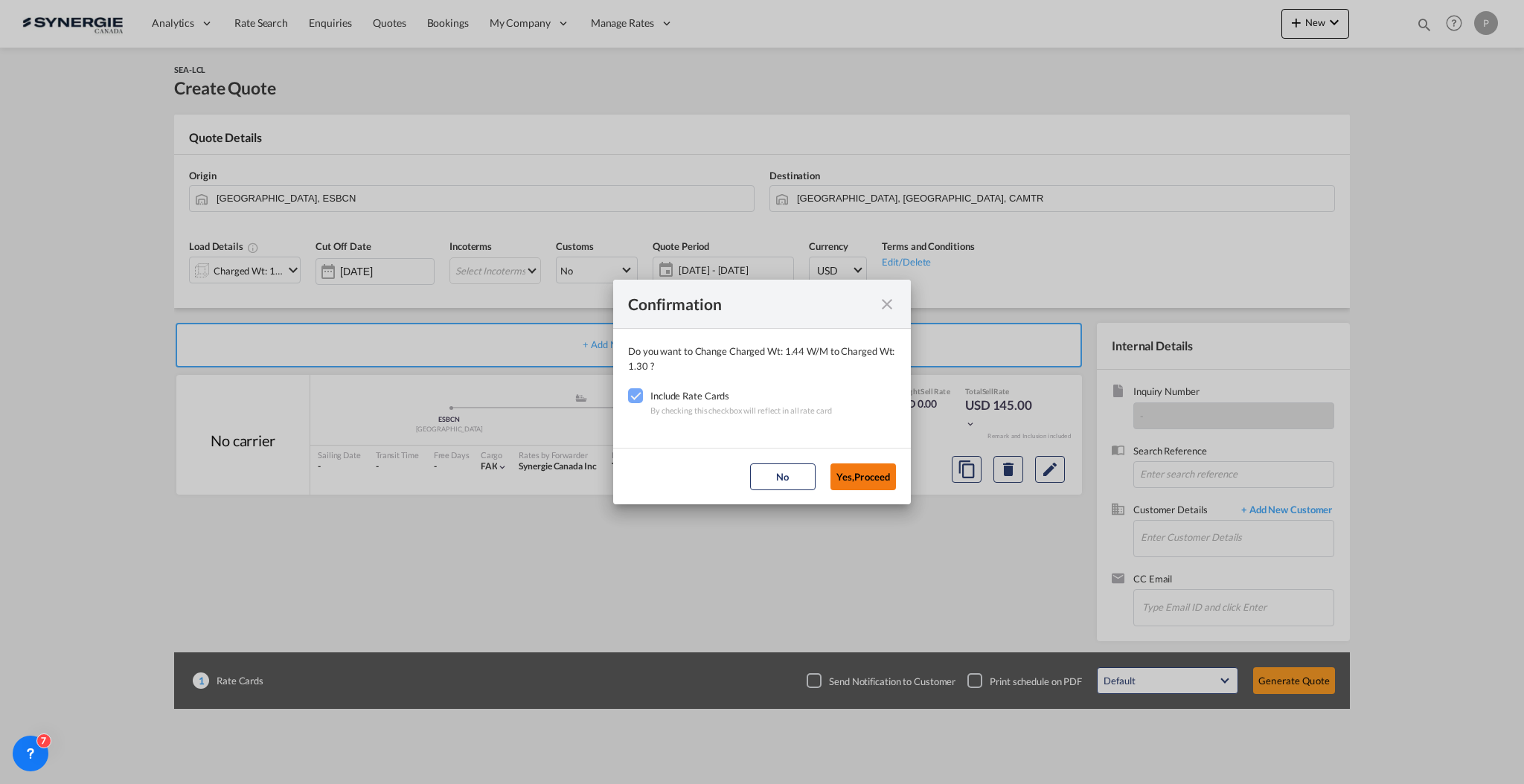
click at [873, 467] on button "Yes,Proceed" at bounding box center [863, 476] width 66 height 26
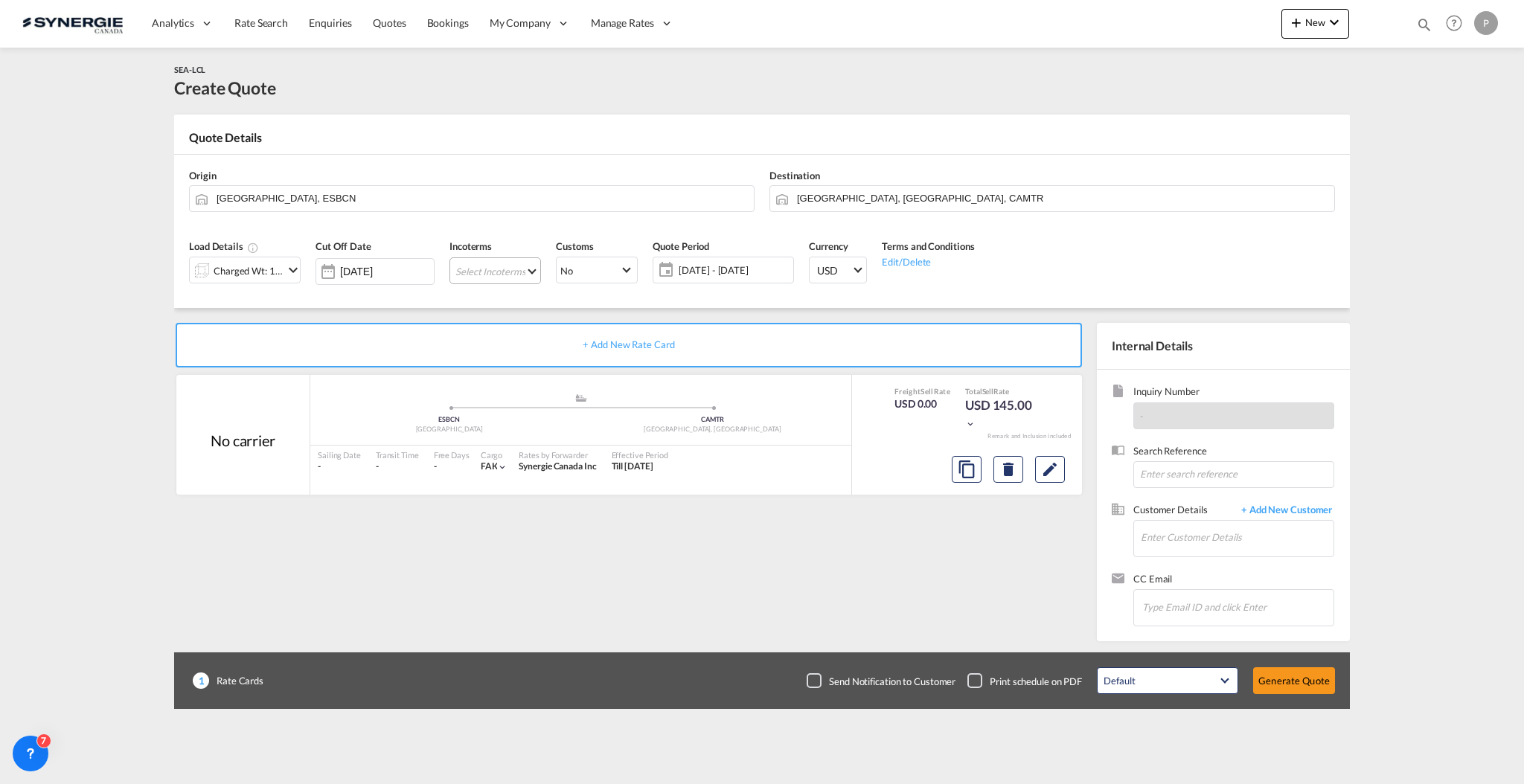
click at [504, 268] on md-select "Select Incoterms FCA - export Free Carrier DDP - export Delivery Duty Paid DAP …" at bounding box center [495, 270] width 92 height 26
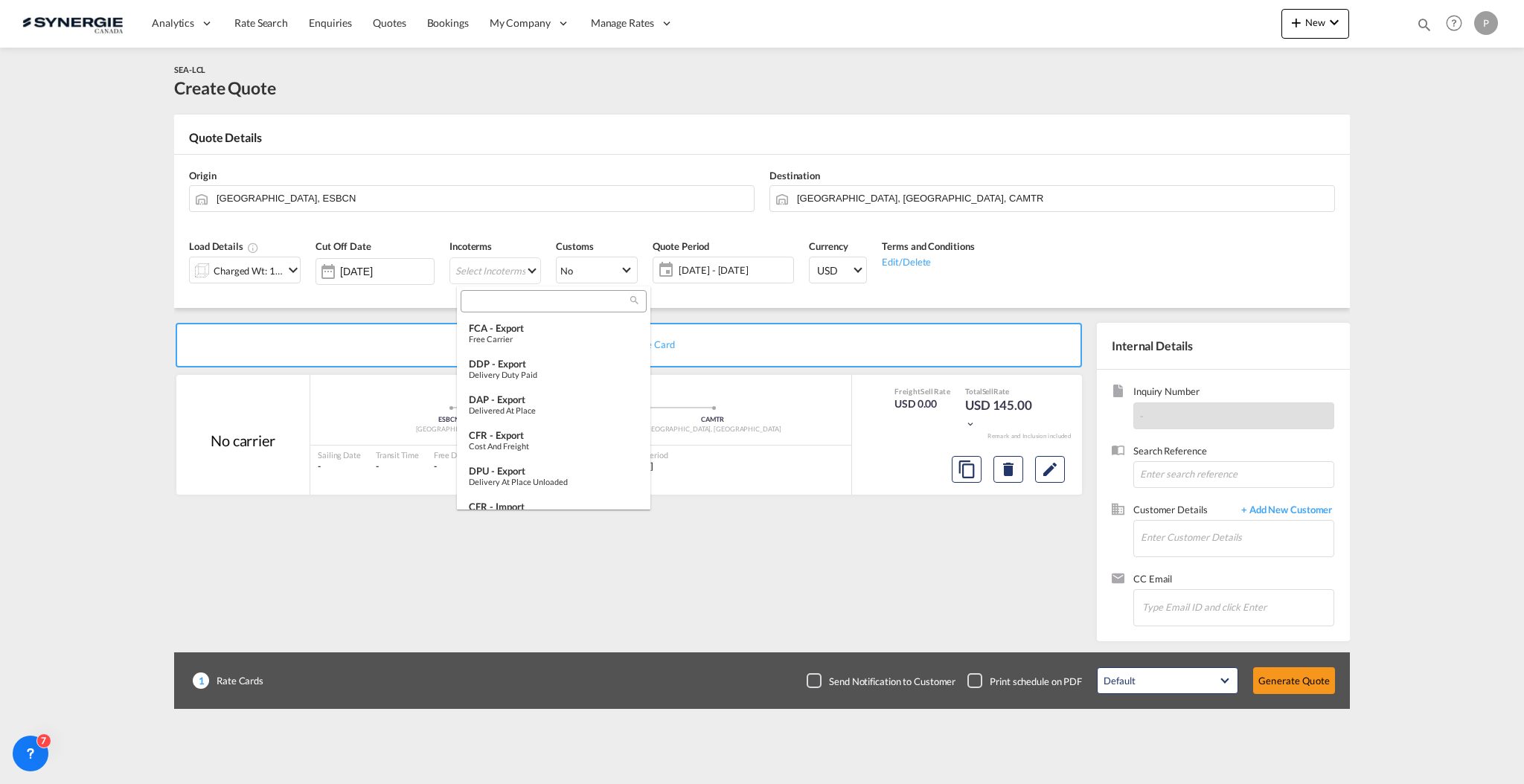
click at [517, 297] on input "search" at bounding box center [548, 302] width 166 height 14
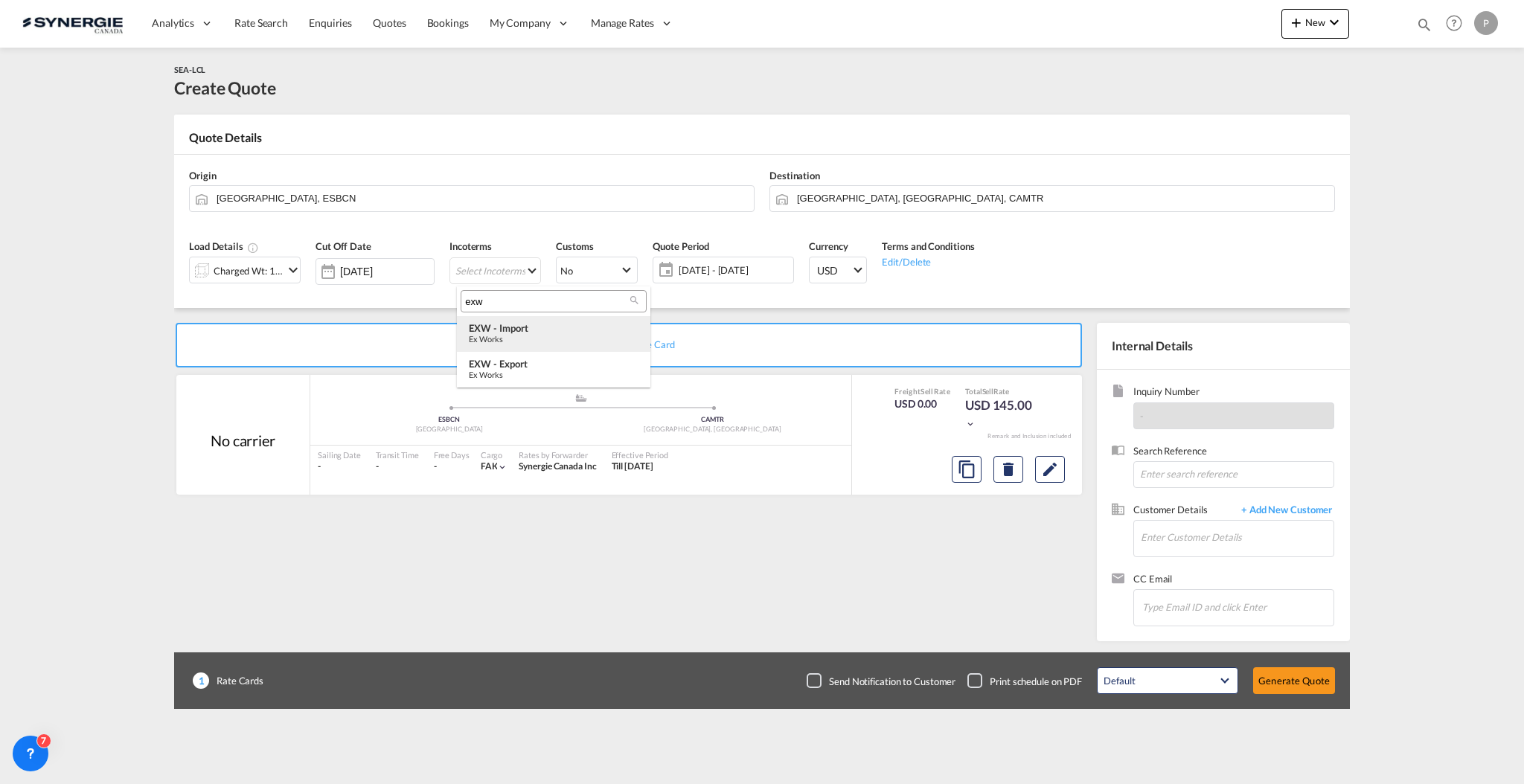
type input "exw"
click at [520, 332] on div "EXW - import" at bounding box center [553, 327] width 169 height 12
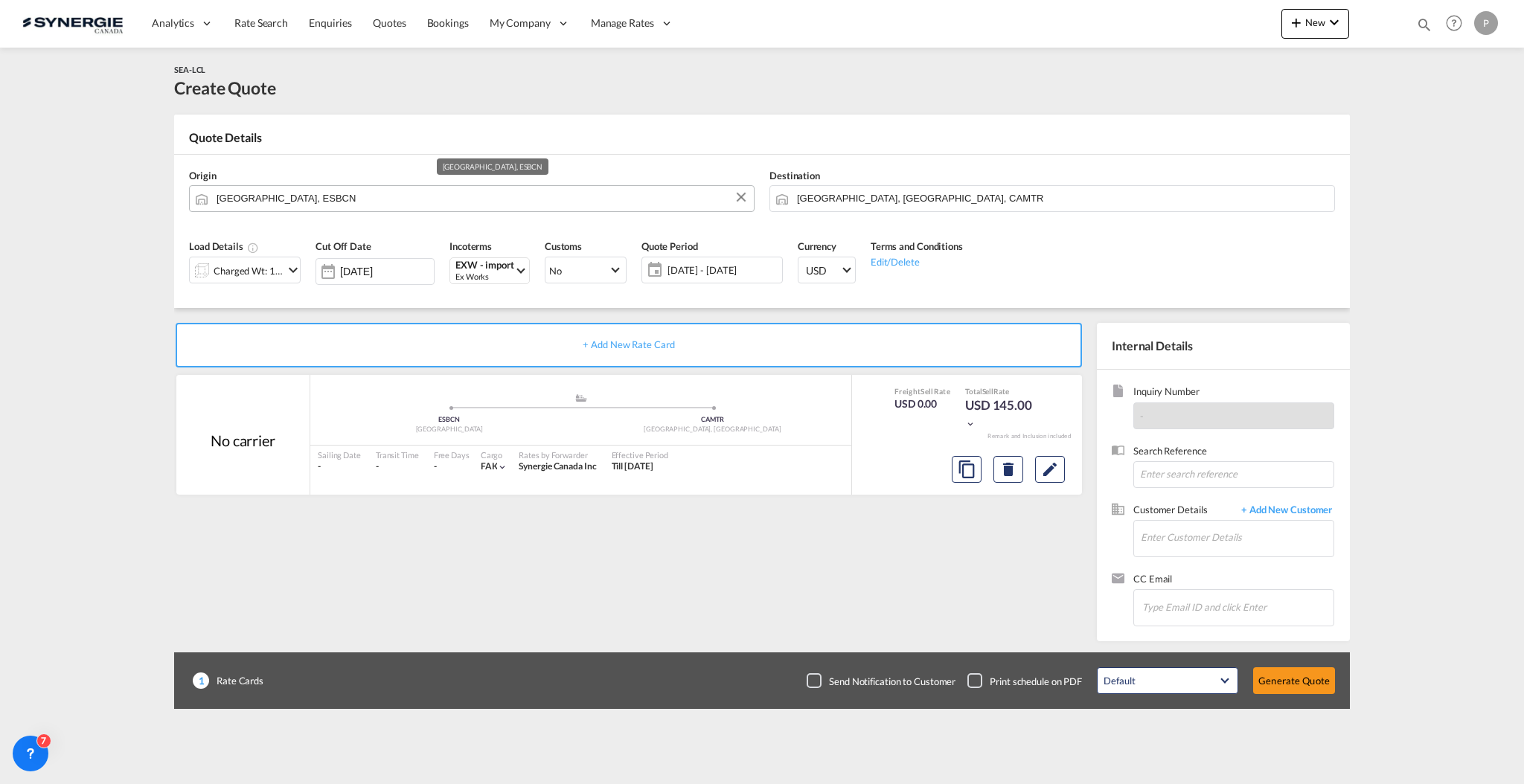
click at [311, 186] on input "Barcelona, ESBCN" at bounding box center [481, 198] width 530 height 26
type input "m"
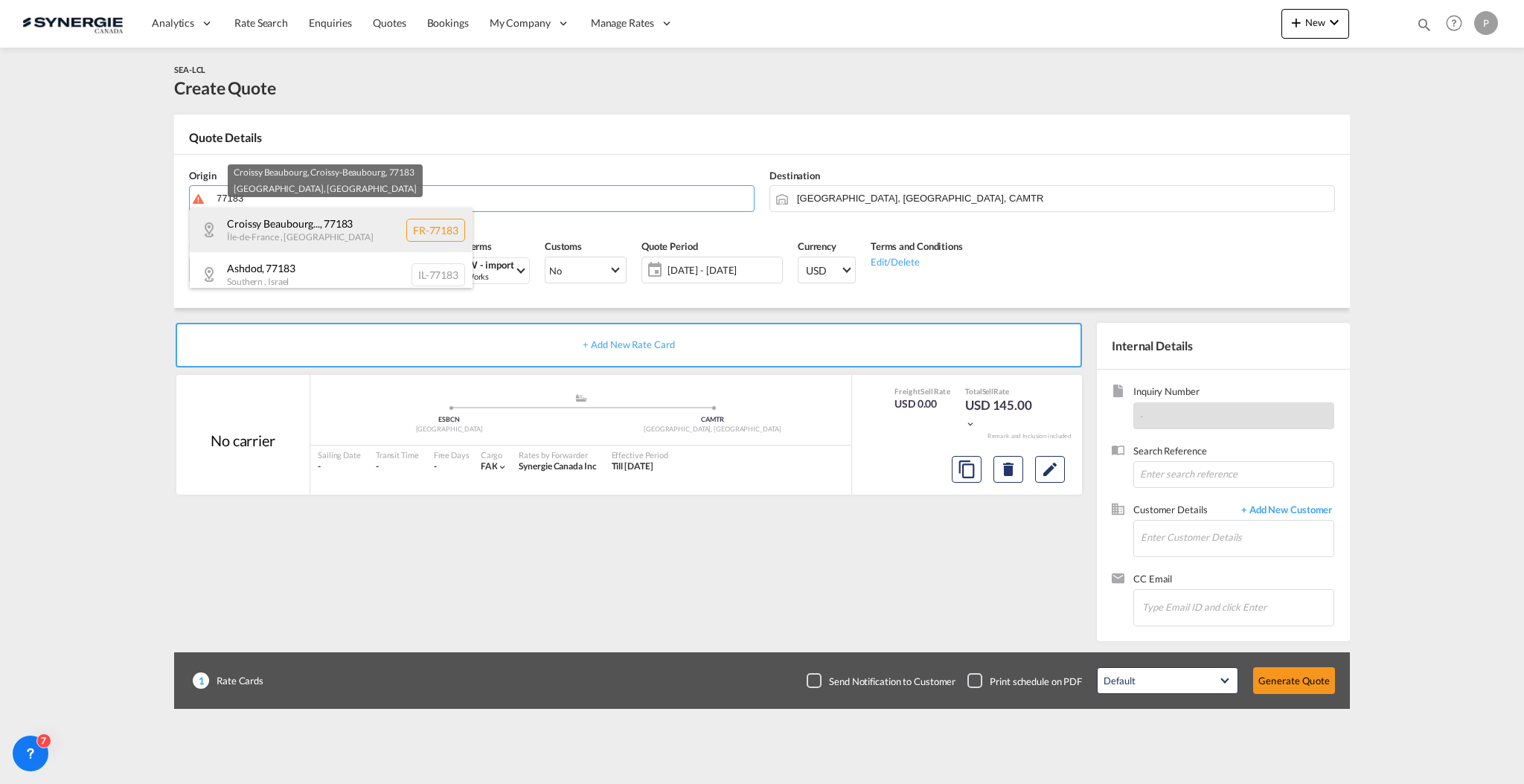
click at [318, 236] on div "Croissy Beaubourg... , 77183 Île-de-France , France FR-77183" at bounding box center [331, 229] width 283 height 45
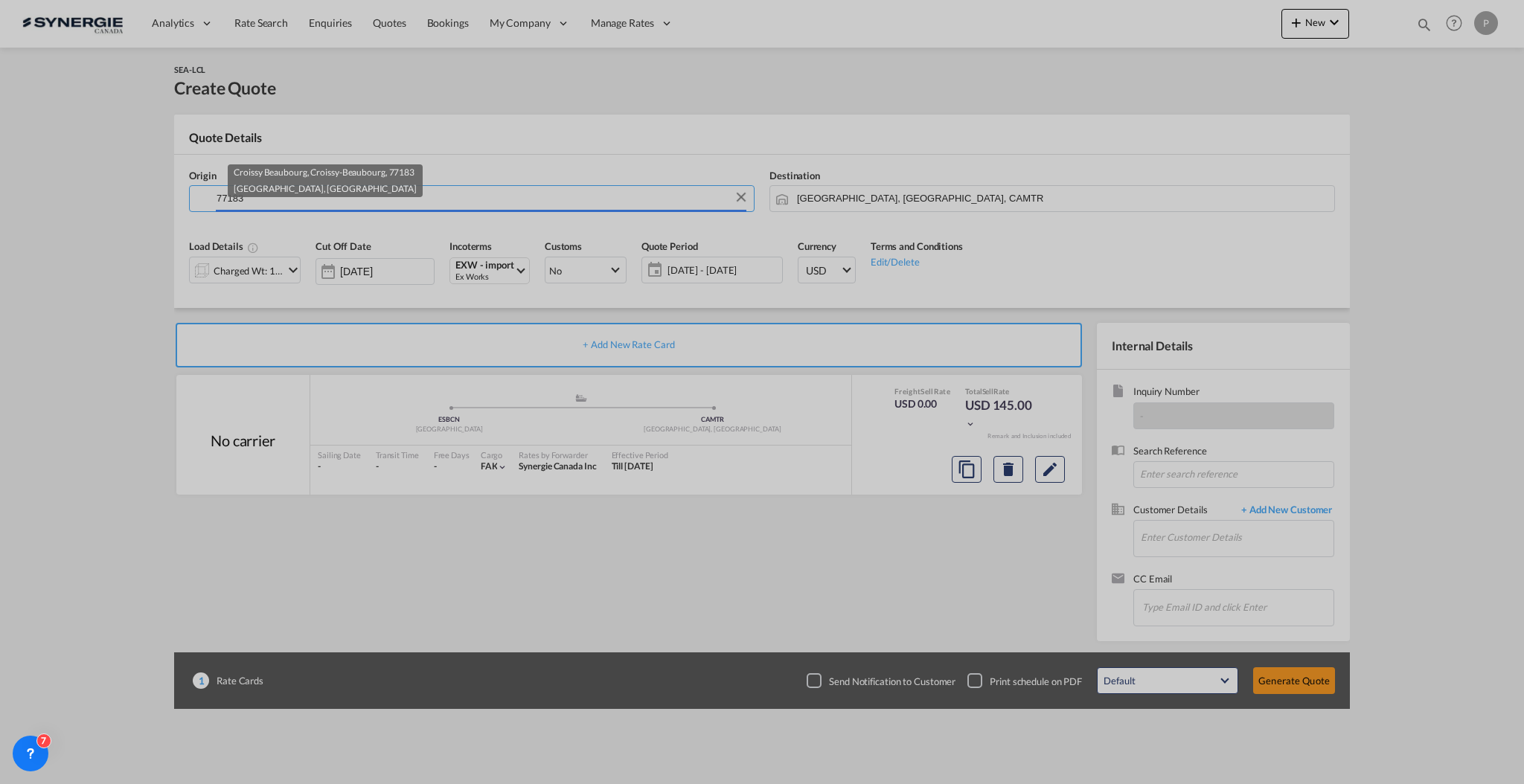
type input "FR-77183, Croissy Beaubourg, Croissy-Beaubourg, Île-de-France"
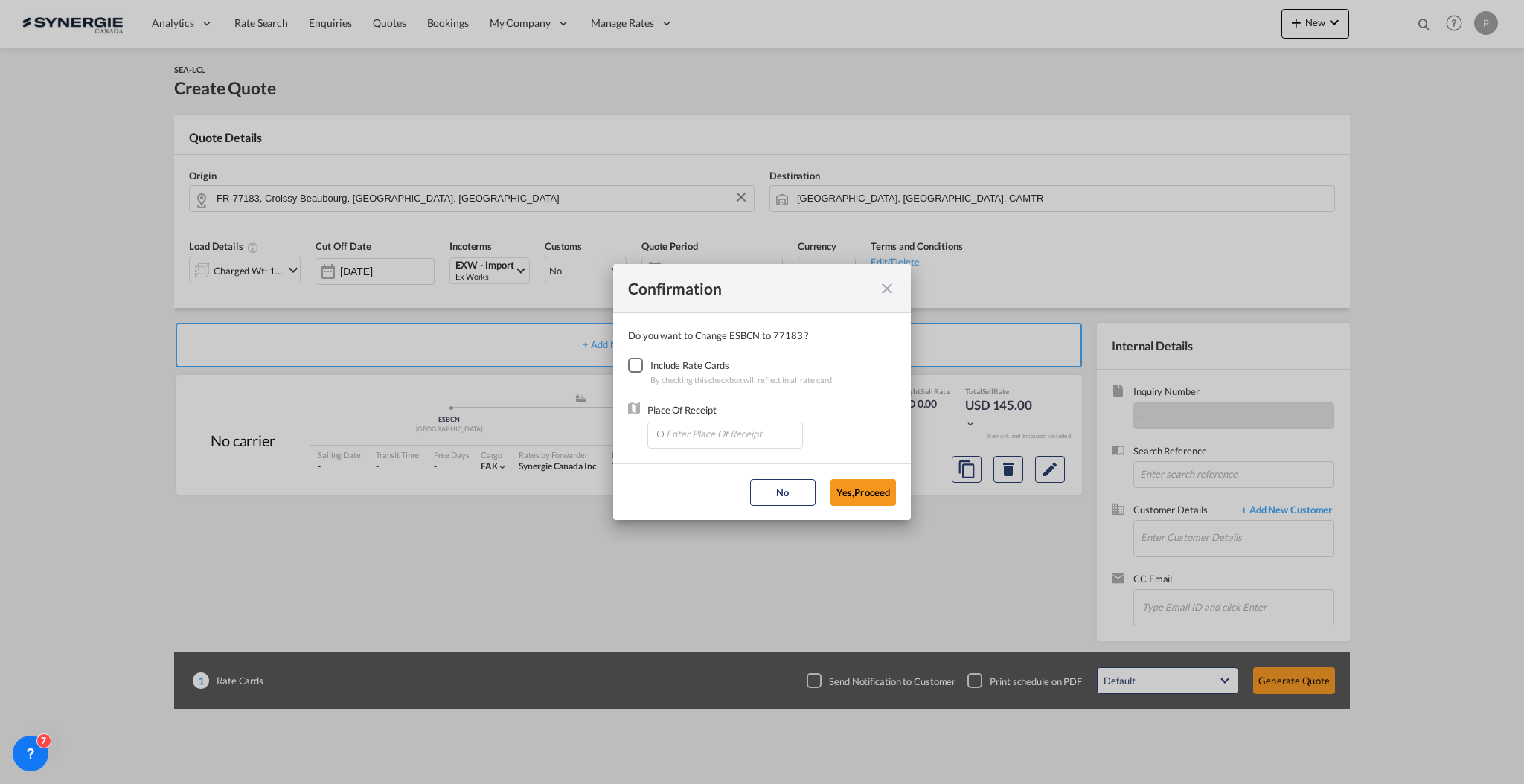
click at [640, 365] on div "Checkbox No Ink" at bounding box center [635, 365] width 15 height 15
click at [707, 440] on input "Enter Place Of Receipt" at bounding box center [729, 433] width 147 height 23
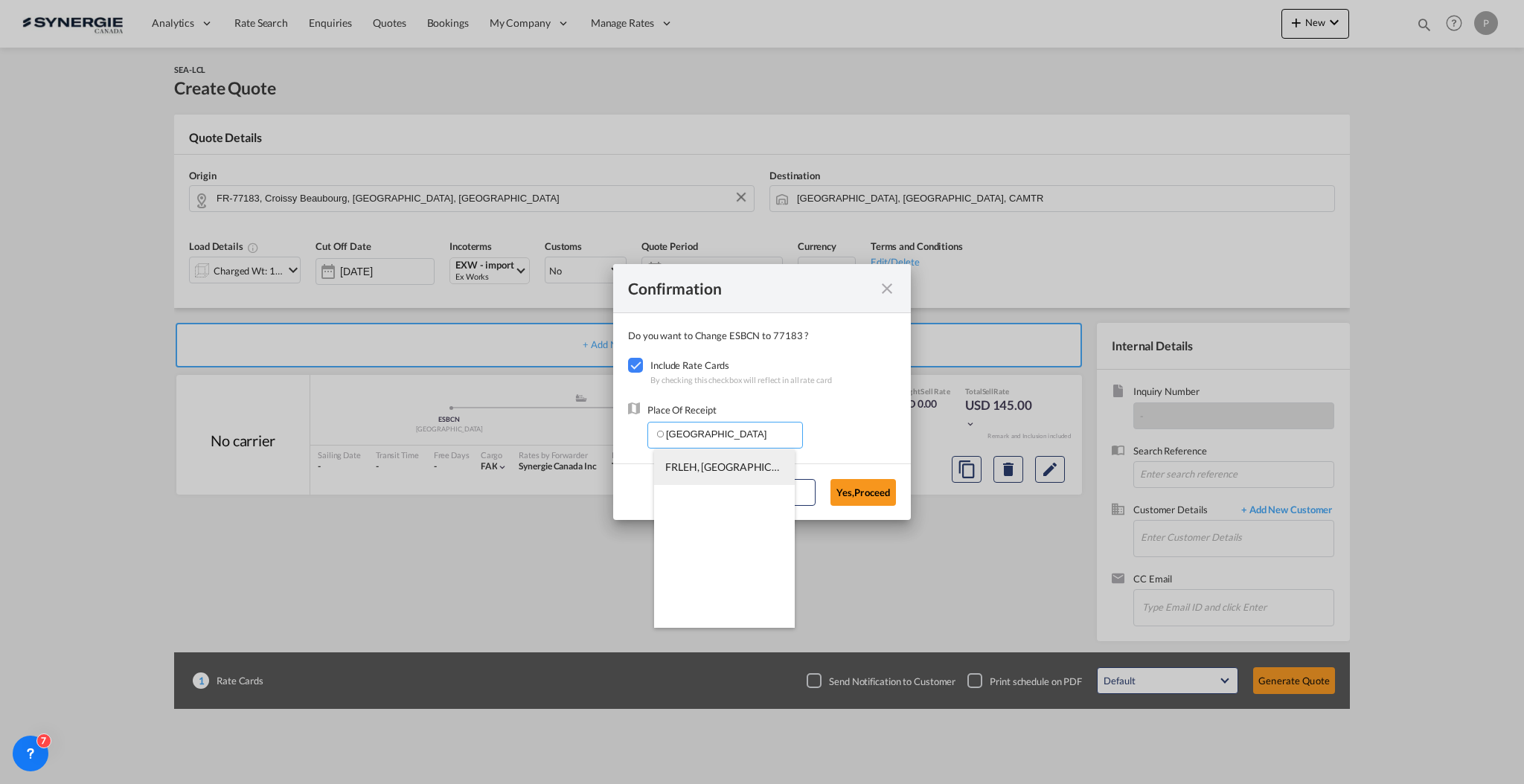
click at [708, 471] on span "FRLEH, Le Havre, France, Western Europe, Europe" at bounding box center [900, 467] width 469 height 13
type input "FRLEH, Le Havre, France, Western Europe, Europe"
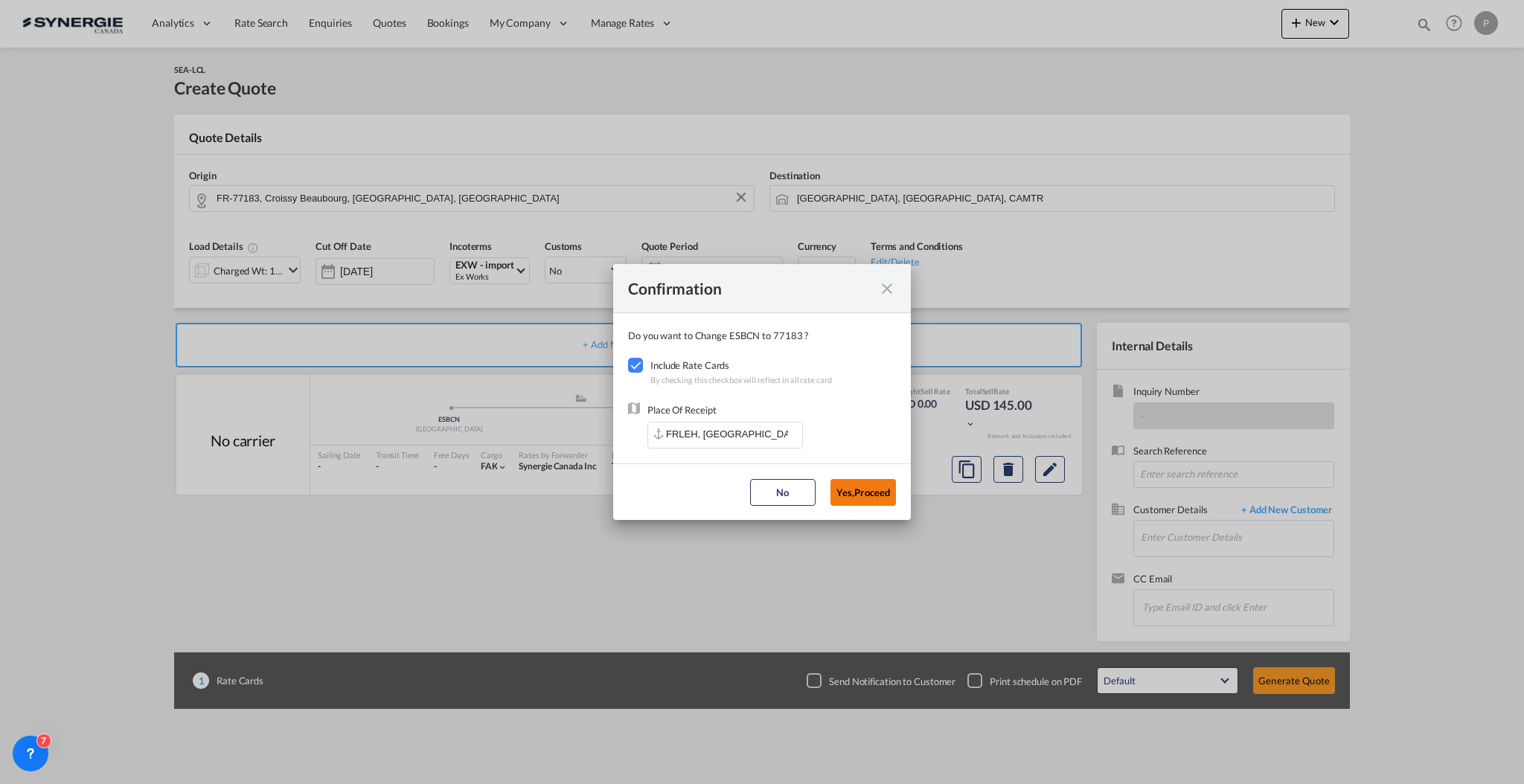
click at [855, 487] on button "Yes,Proceed" at bounding box center [863, 492] width 66 height 26
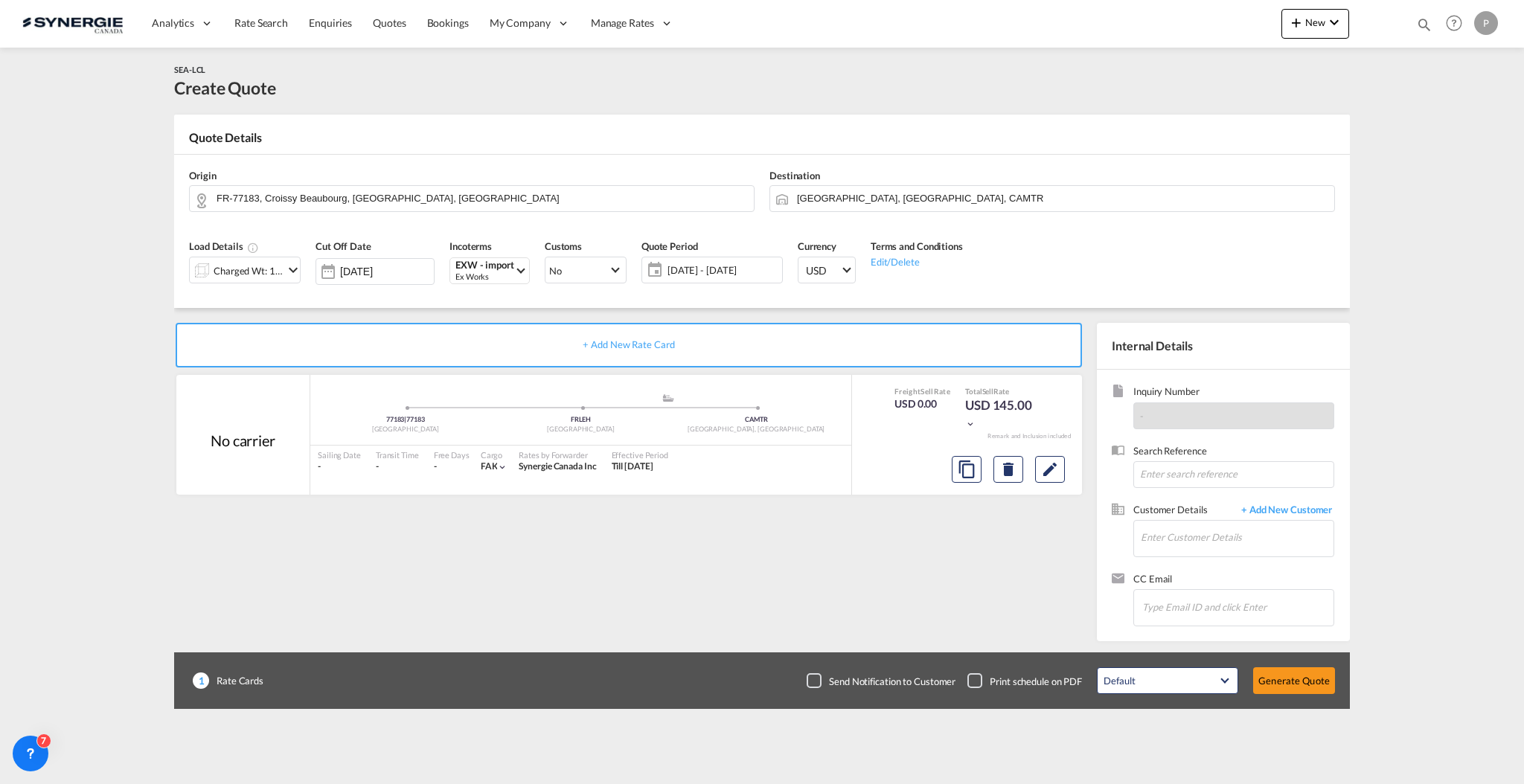
click at [717, 272] on span "17 Sep - 17 Oct 2025" at bounding box center [723, 269] width 111 height 14
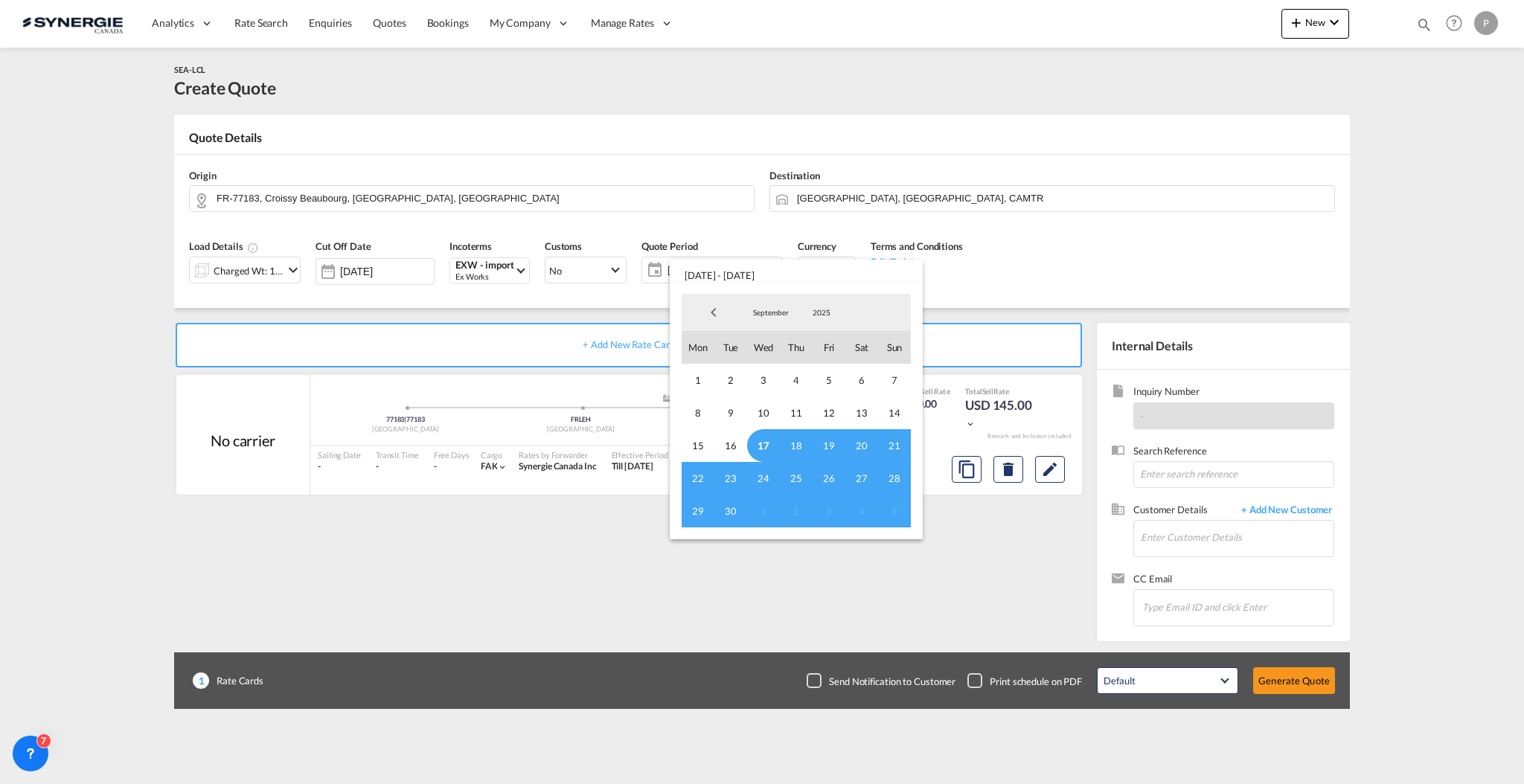
click at [754, 446] on span "17" at bounding box center [763, 446] width 33 height 33
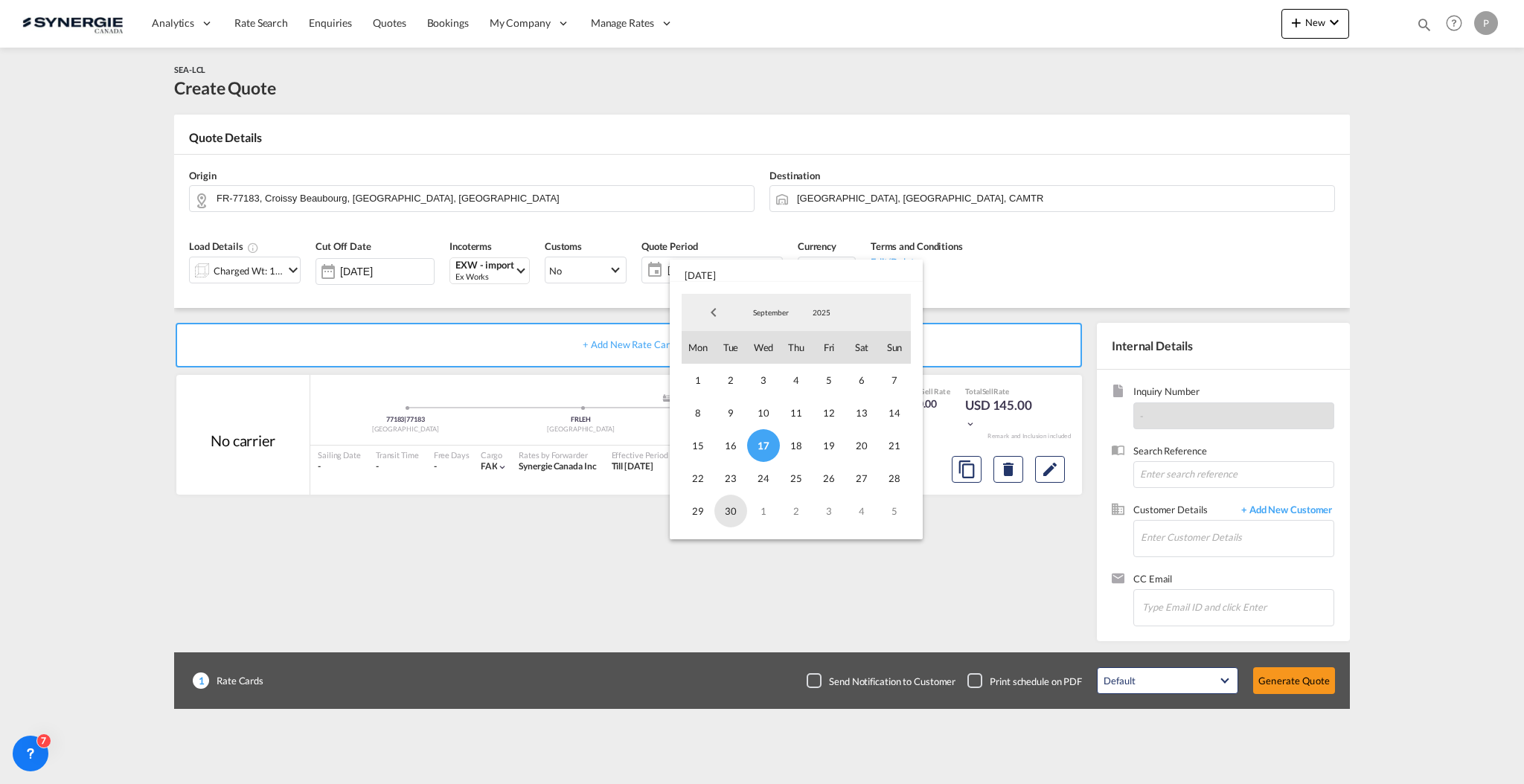
click at [722, 507] on span "30" at bounding box center [731, 511] width 33 height 33
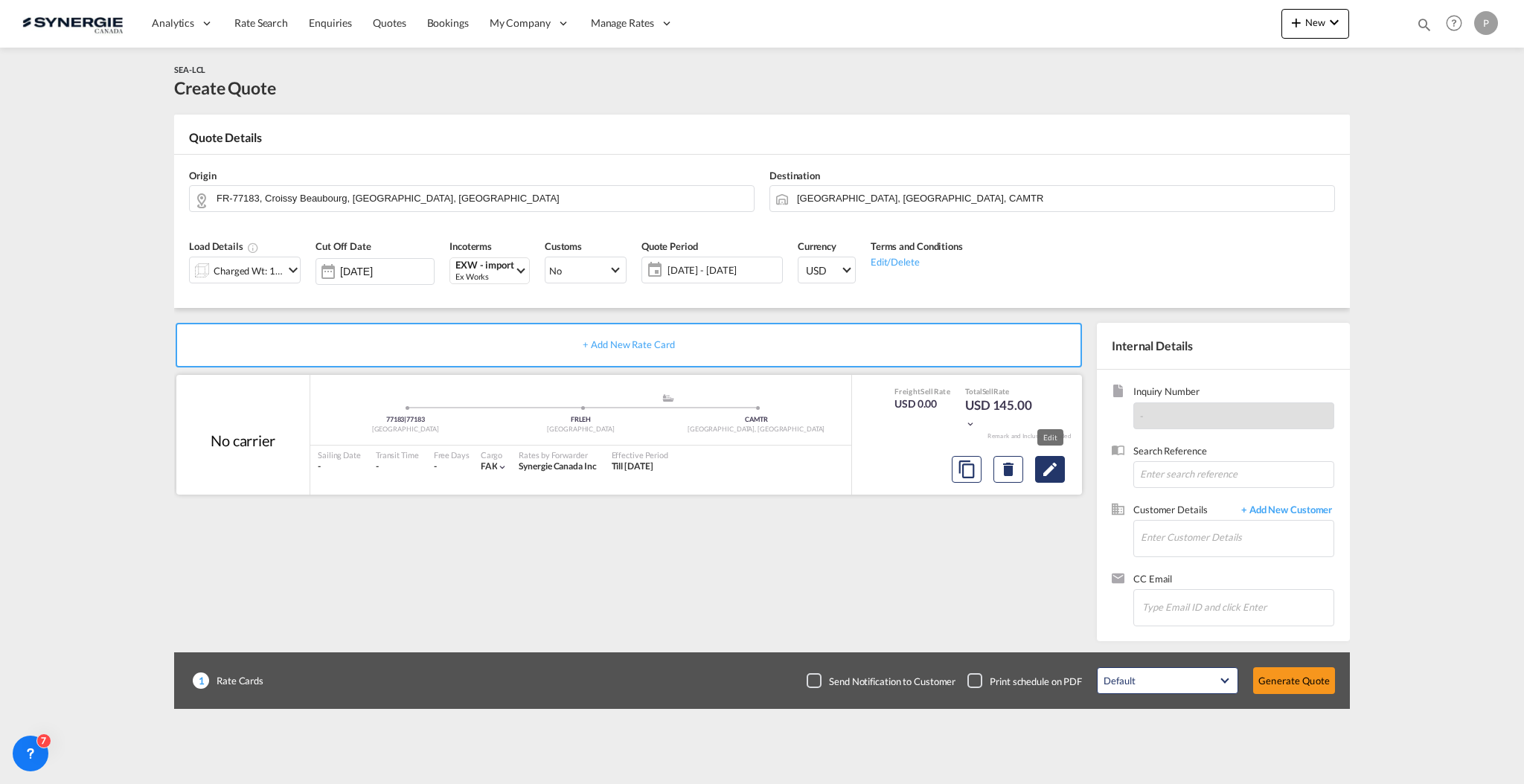
click at [1064, 469] on button "Edit" at bounding box center [1050, 468] width 30 height 26
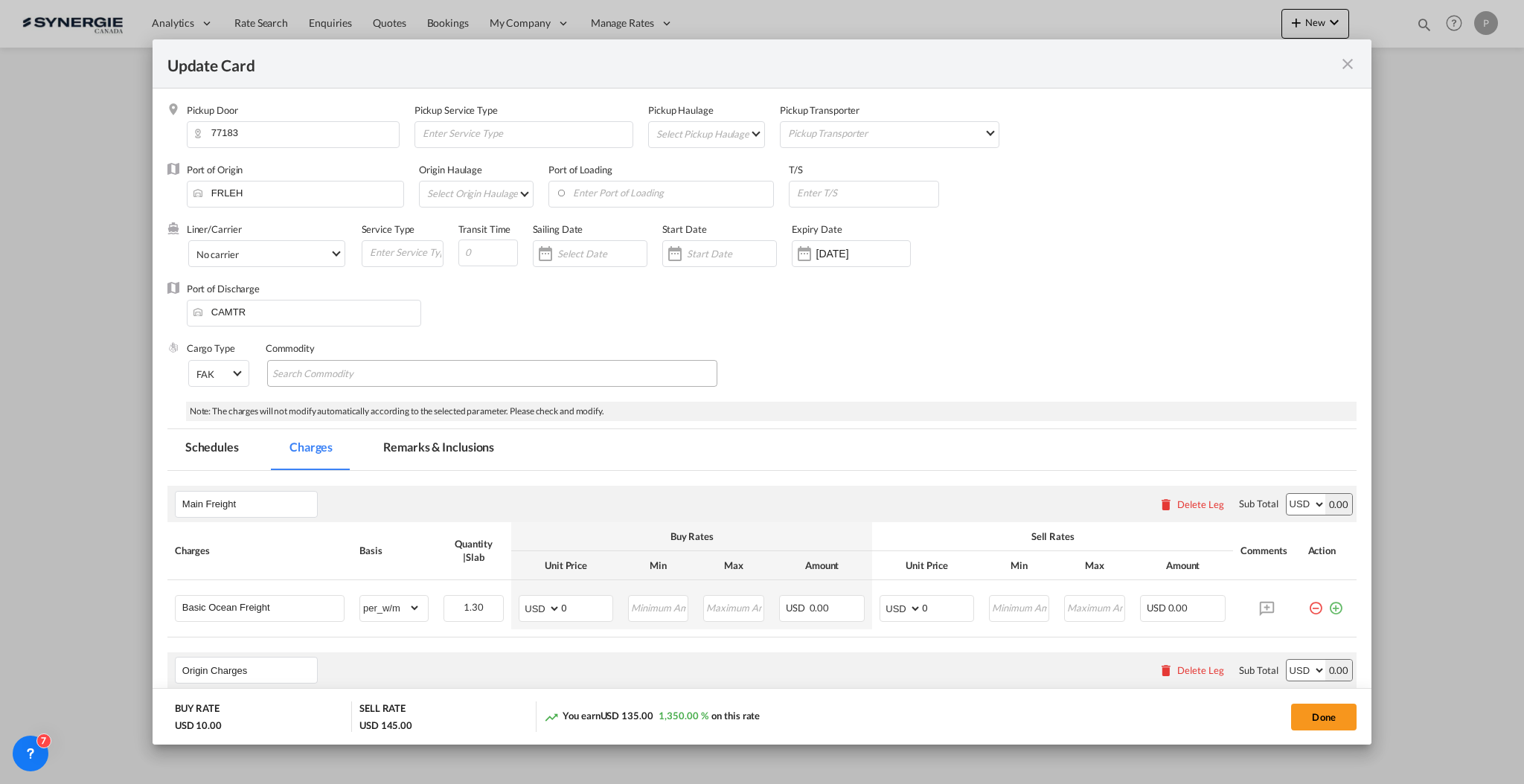
select select "per_w/m"
select select "flat"
select select "per_hbl"
select select "per_w/m"
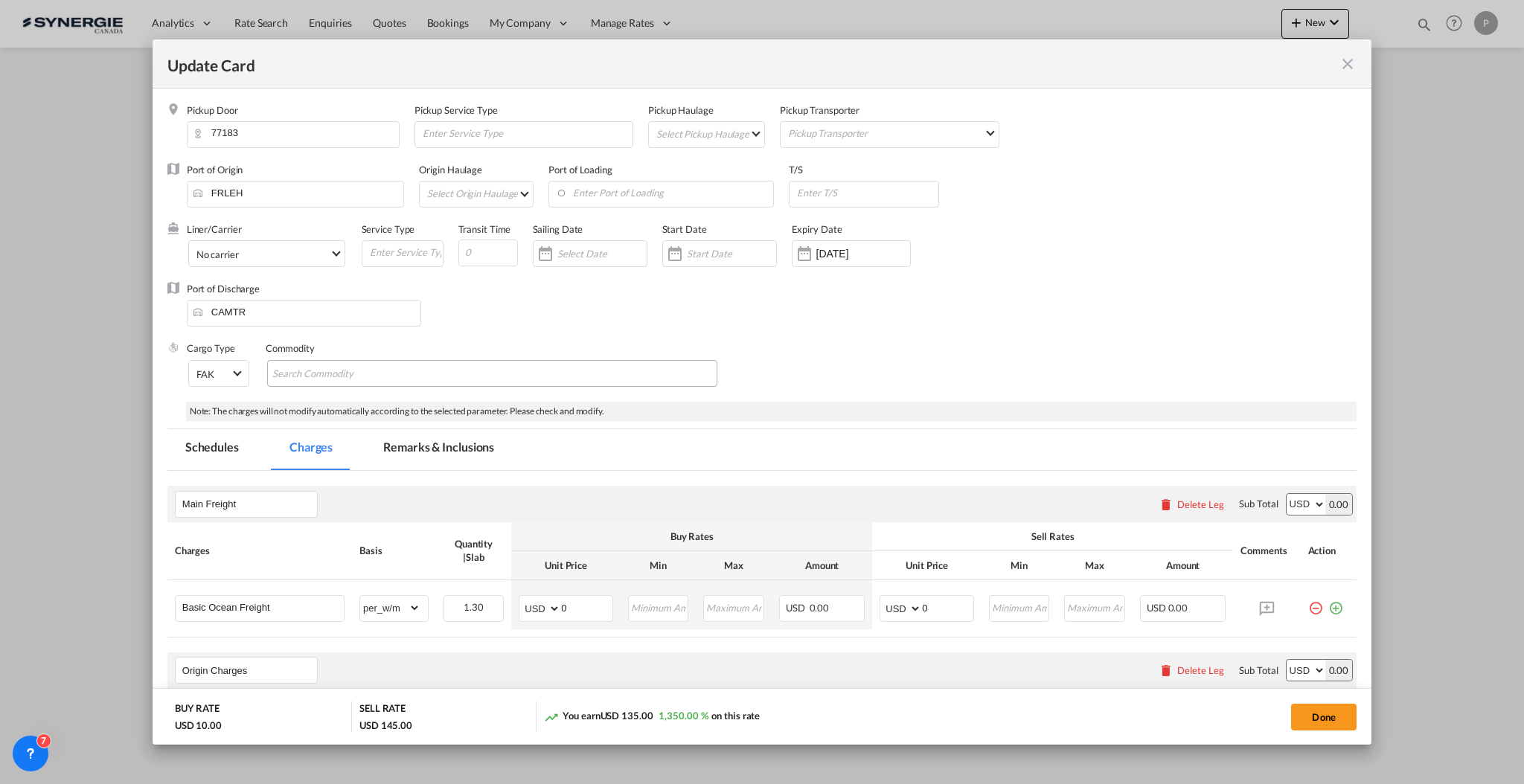
select select "per_bl"
select select "flat"
select select "per_bl"
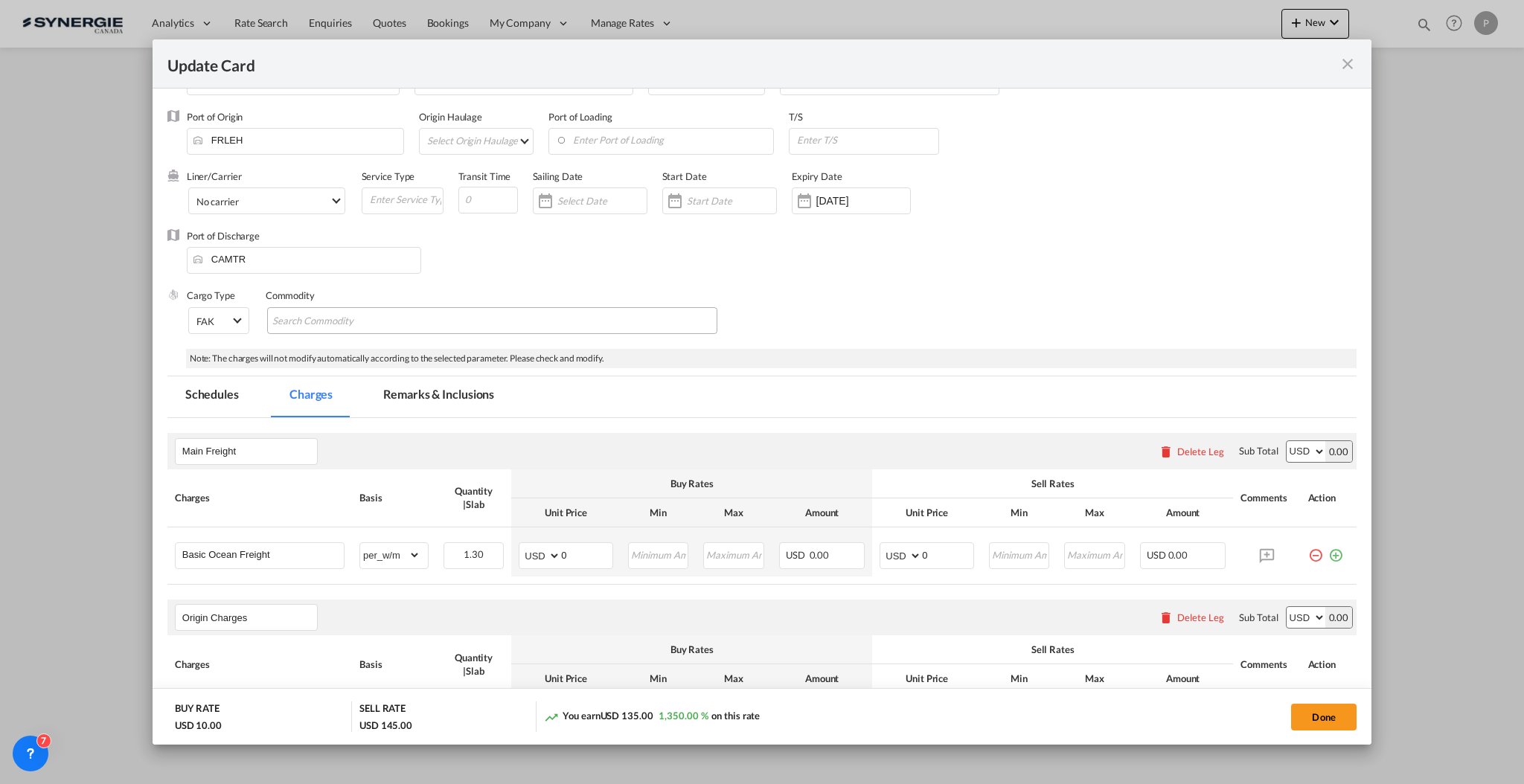
scroll to position [99, 0]
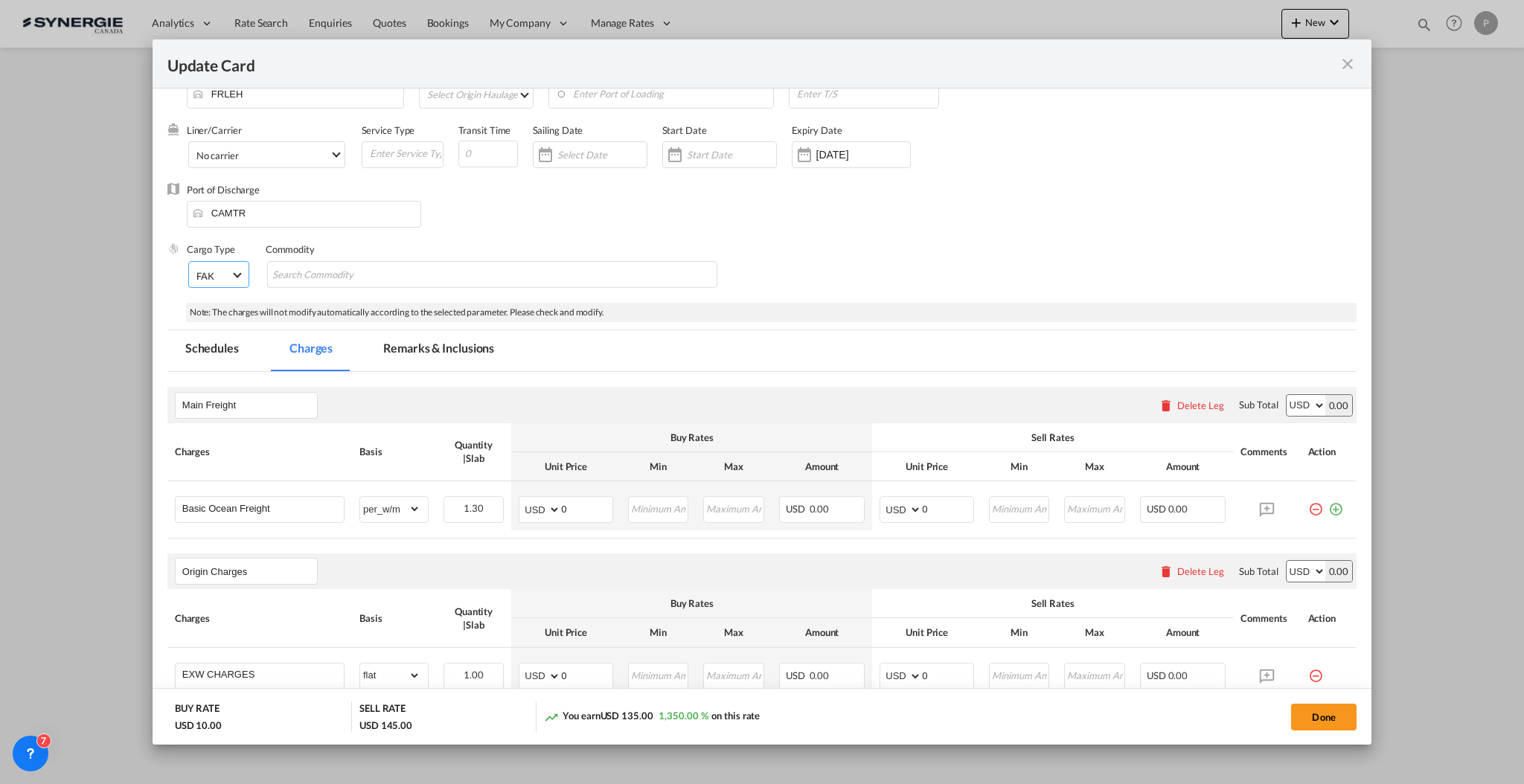
click at [231, 278] on md-select-value "FAK" at bounding box center [220, 275] width 51 height 25
click at [268, 344] on md-option "Hazardous Cargo" at bounding box center [250, 337] width 133 height 35
click at [445, 265] on md-chips-wrap "Chips container with autocompletion. Enter the text area, type text to search, …" at bounding box center [530, 274] width 450 height 26
click at [429, 274] on input "Chips input." at bounding box center [379, 275] width 136 height 24
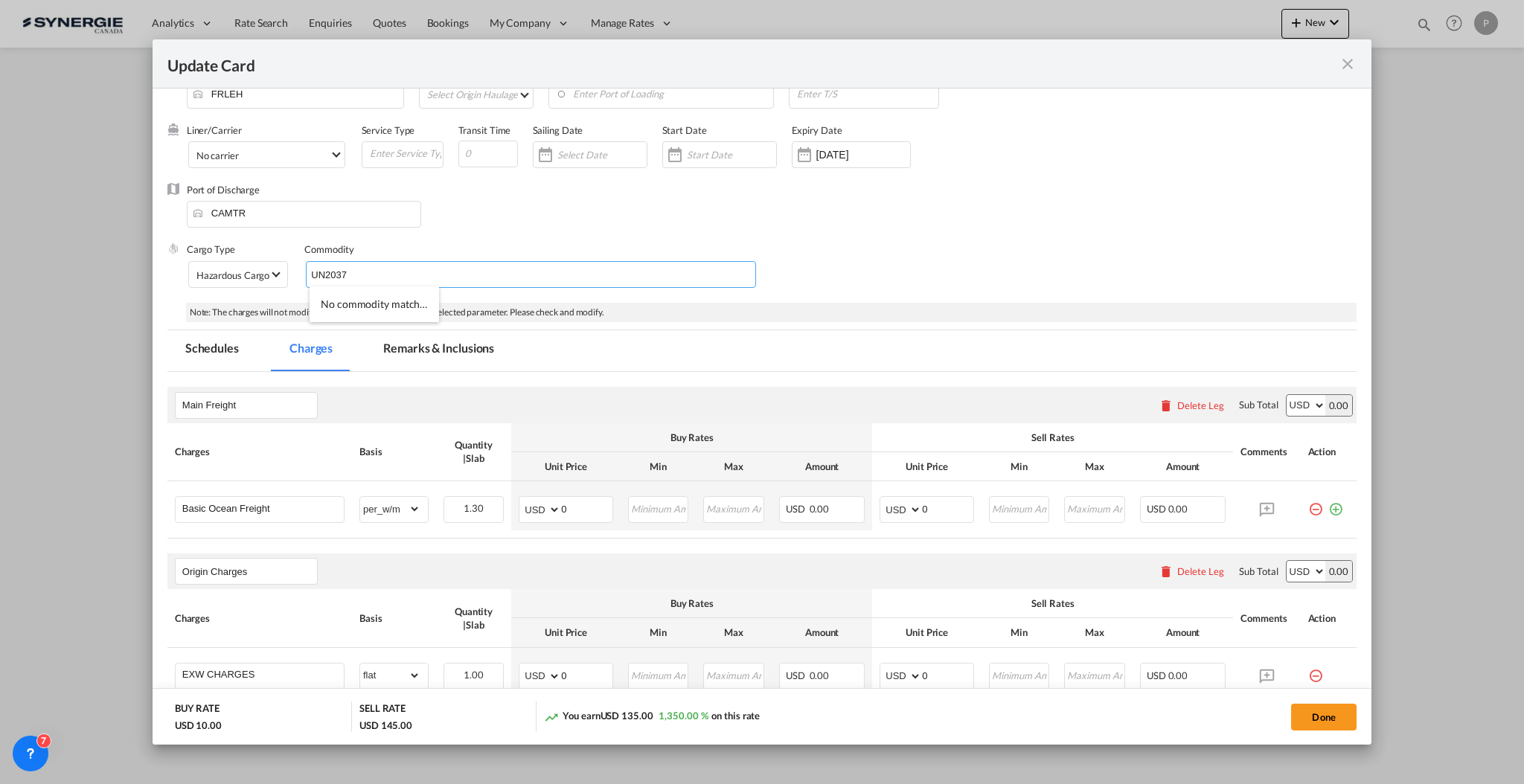
type input "UN2037"
click at [361, 276] on md-icon "Remove UN2037" at bounding box center [365, 274] width 18 height 18
paste input "UN 2037 RECEPTACLES, SMALL, CONTAINING GAS (GAS CARTRIDGES), 2.1"
type input "UN 2037 RECEPTACLES, SMALL, CONTAINING GAS (GAS CARTRIDGES), 2.1"
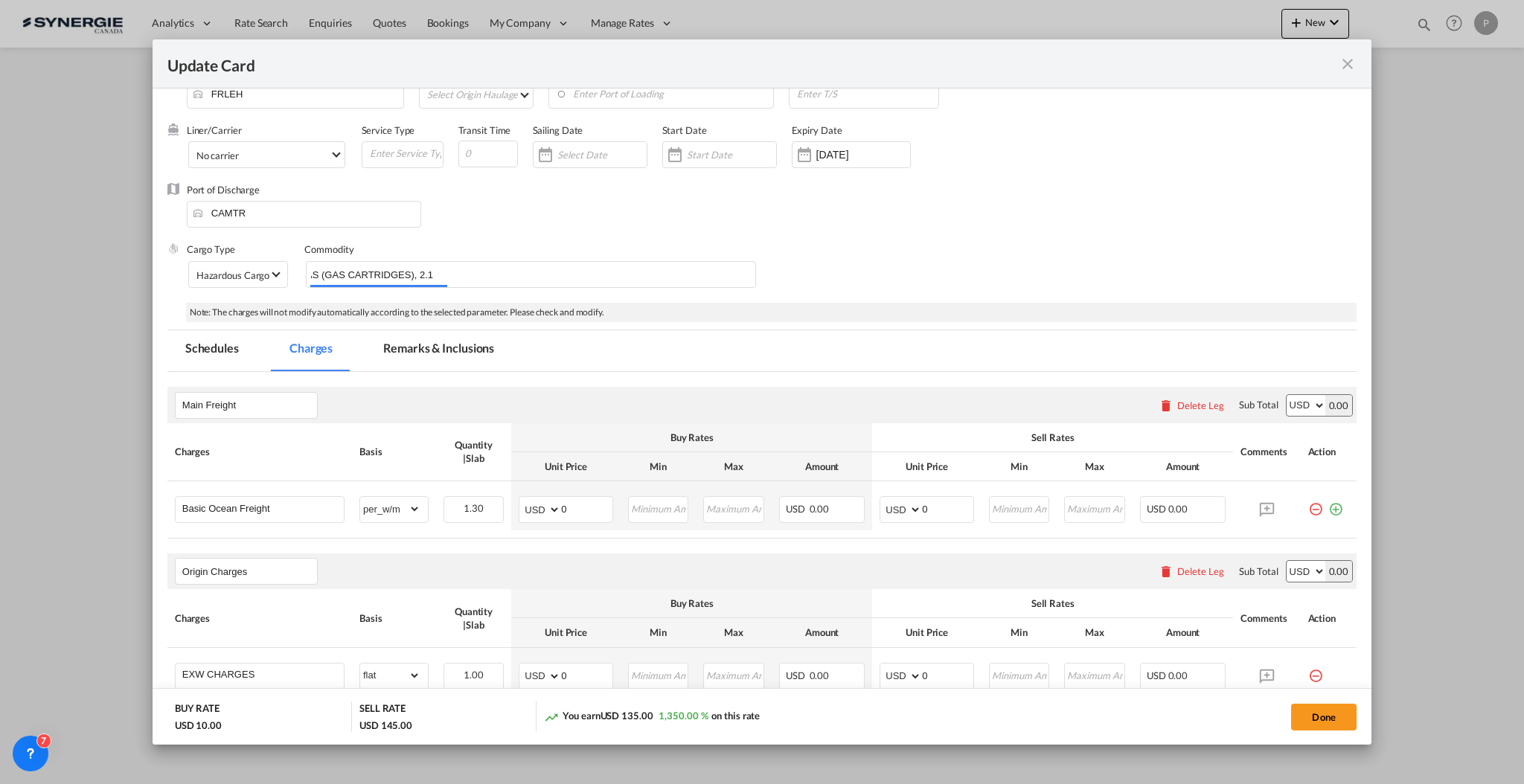
click at [944, 269] on div "Cargo Type Hazardous Cargo Commodity UN 2037 RECEPTACLES, SMALL, CONTAINING GAS…" at bounding box center [772, 272] width 1170 height 59
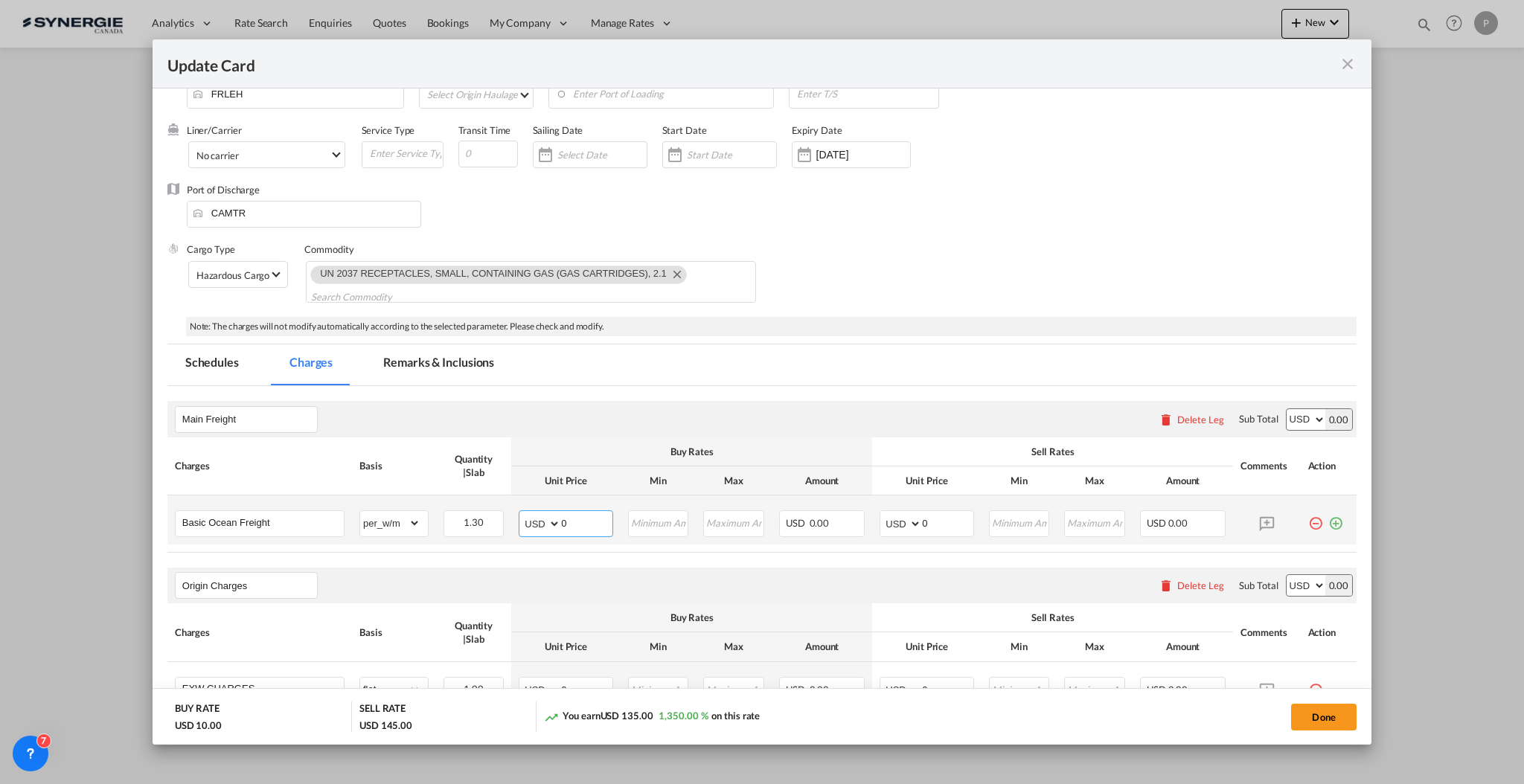
click at [583, 518] on input "0" at bounding box center [587, 522] width 51 height 23
type input "91"
click at [309, 521] on input "Basic Ocean Freight" at bounding box center [262, 522] width 161 height 23
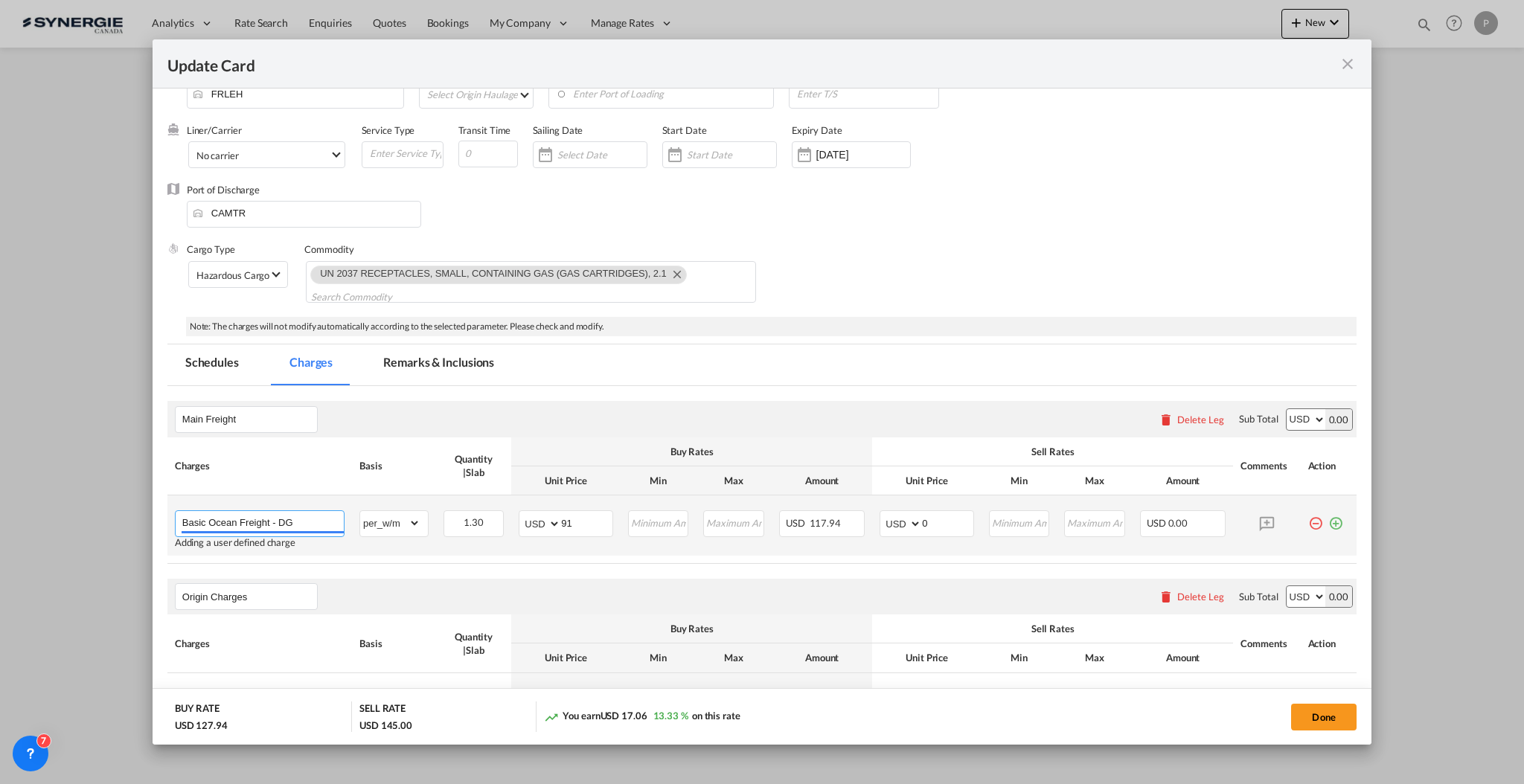
type input "Basic Ocean Freight - DG"
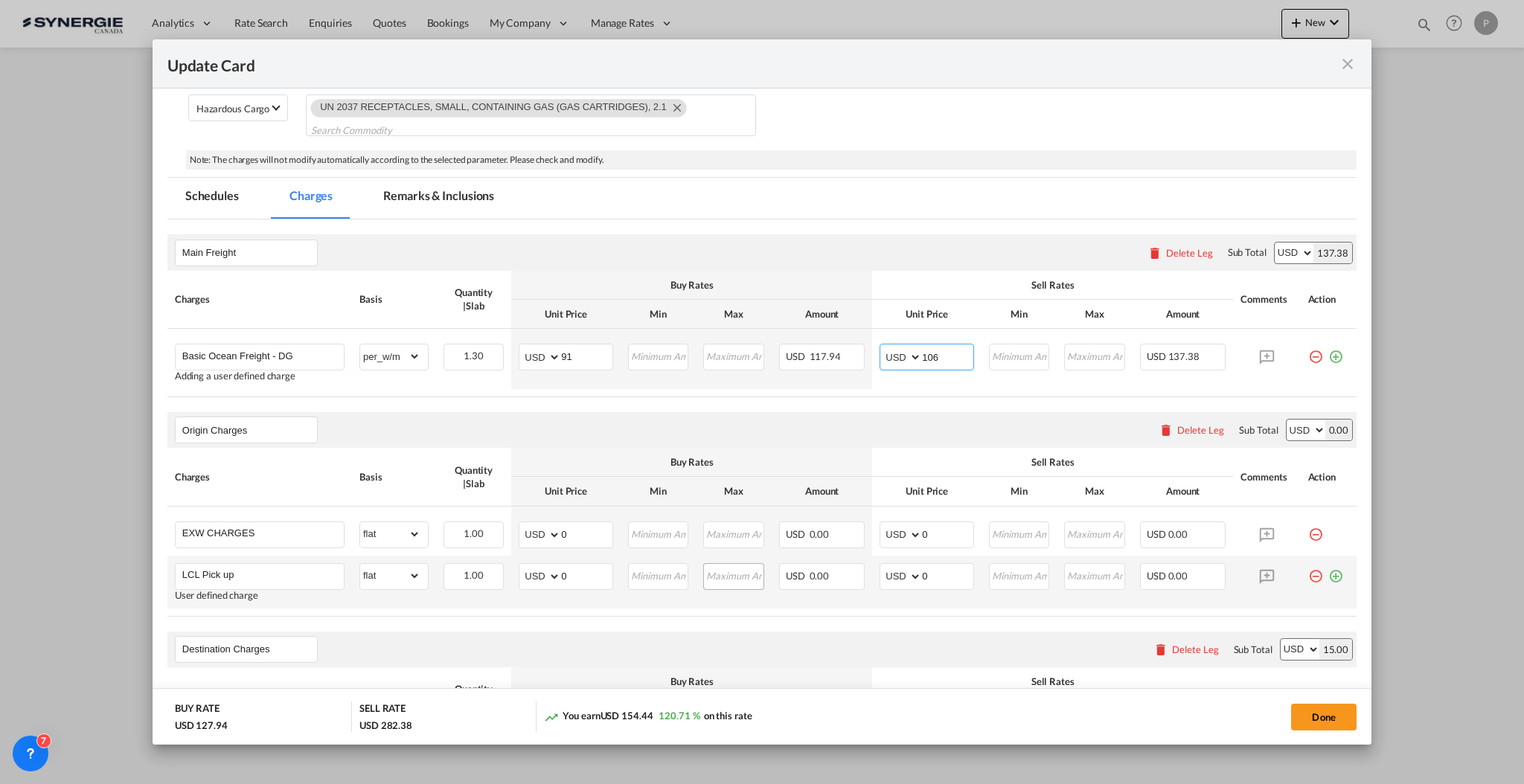
scroll to position [297, 0]
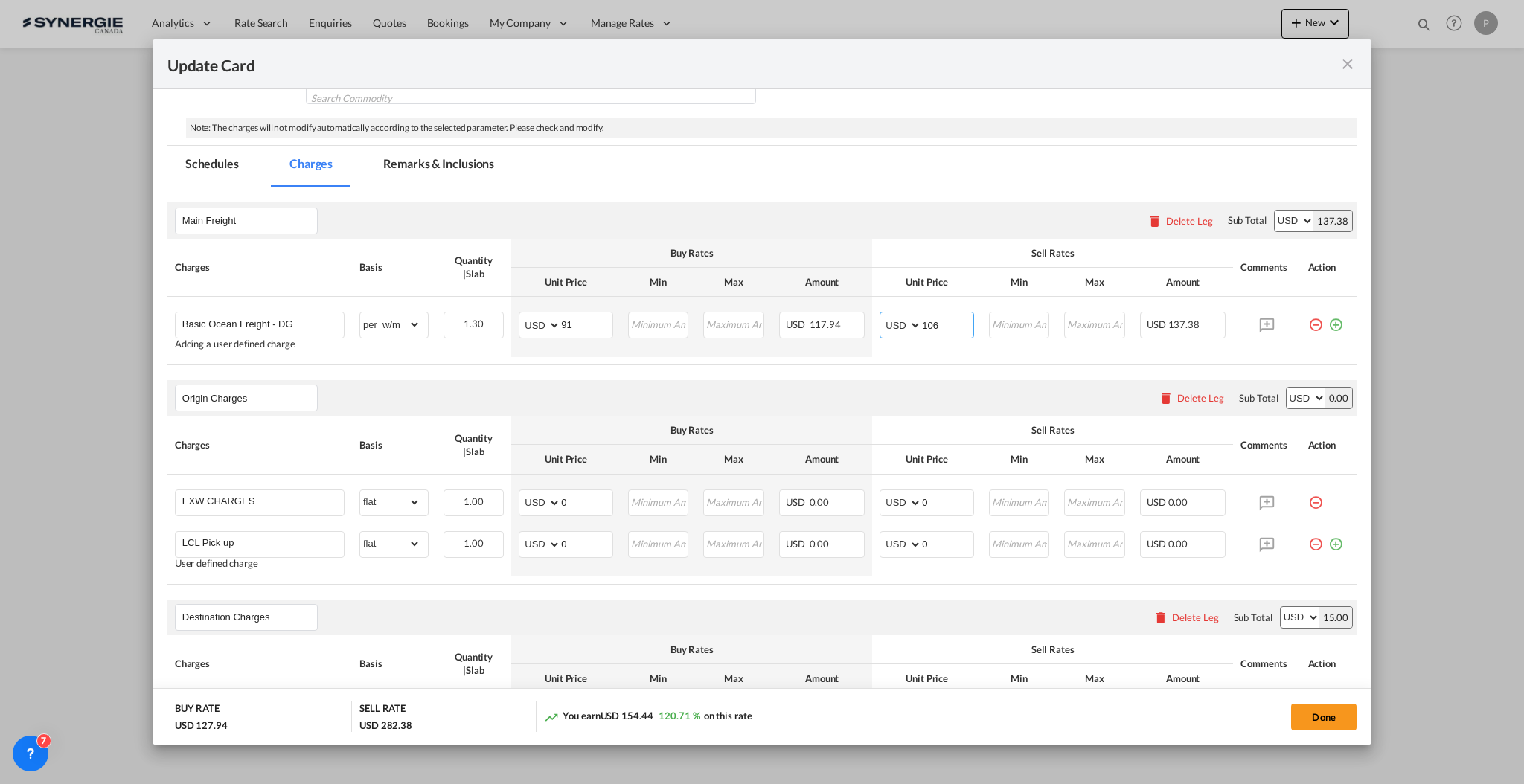
type input "106"
click at [596, 496] on input "0" at bounding box center [587, 501] width 51 height 23
type input "420"
type input "450"
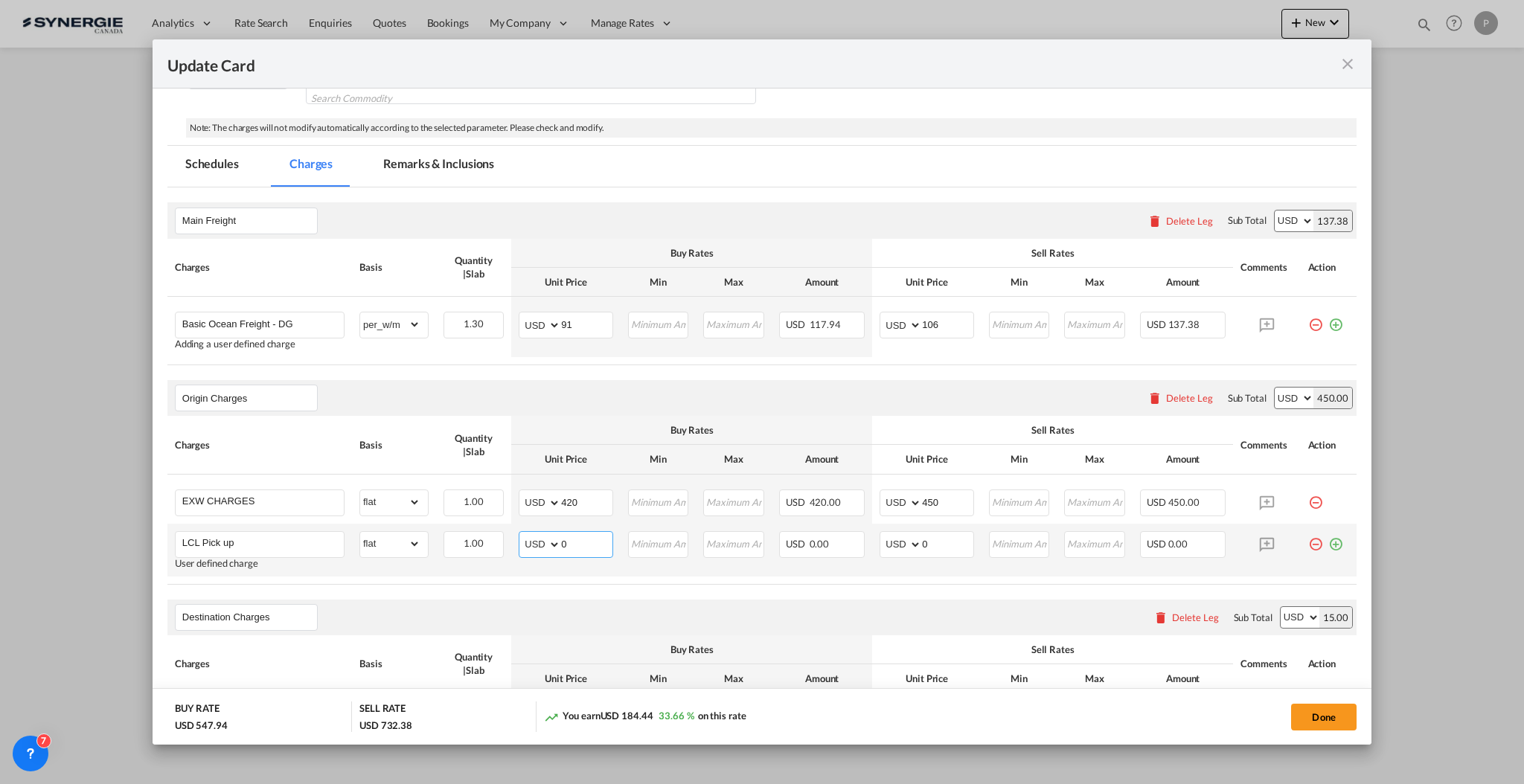
click at [571, 542] on input "0" at bounding box center [587, 543] width 51 height 23
type input "280"
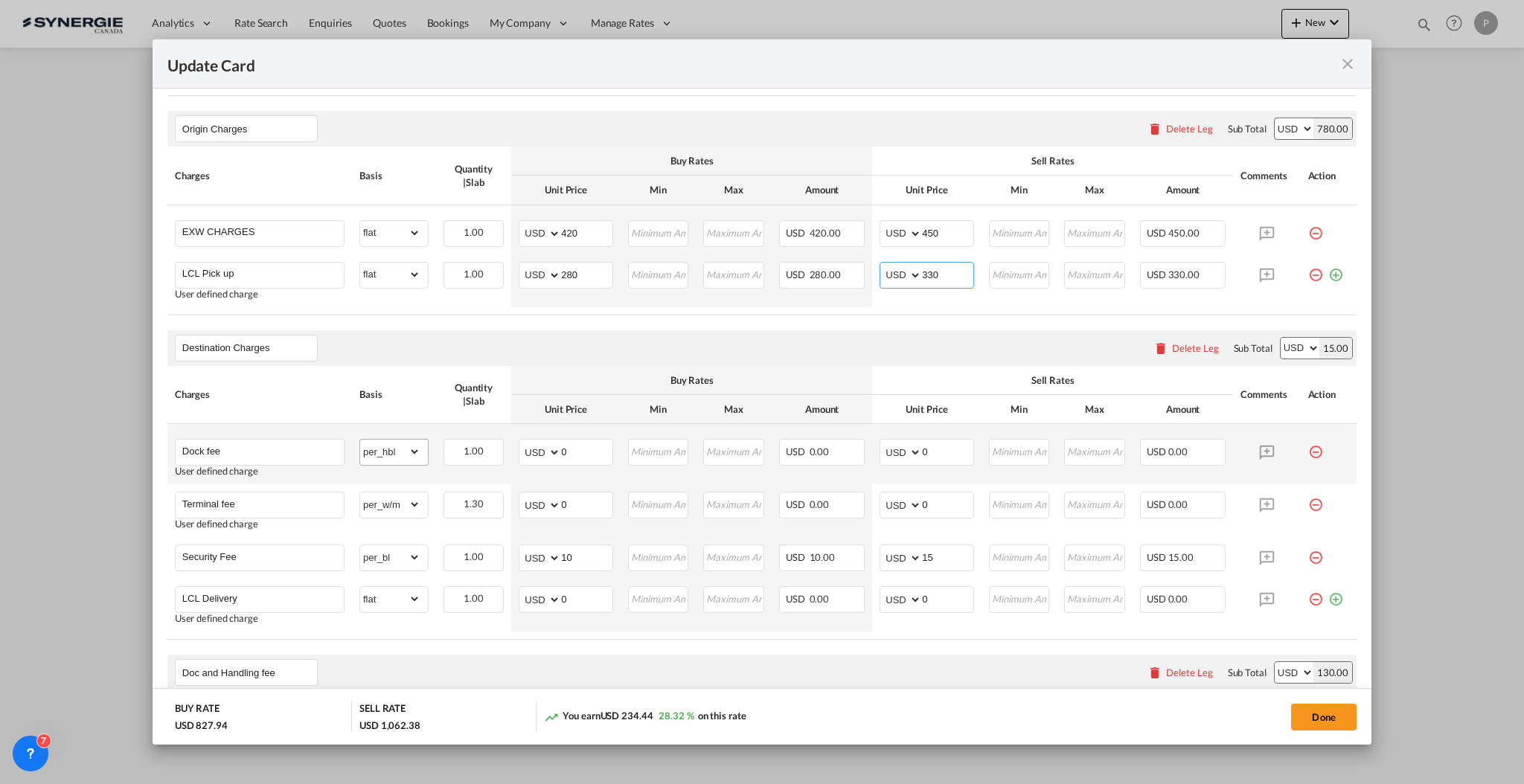
scroll to position [595, 0]
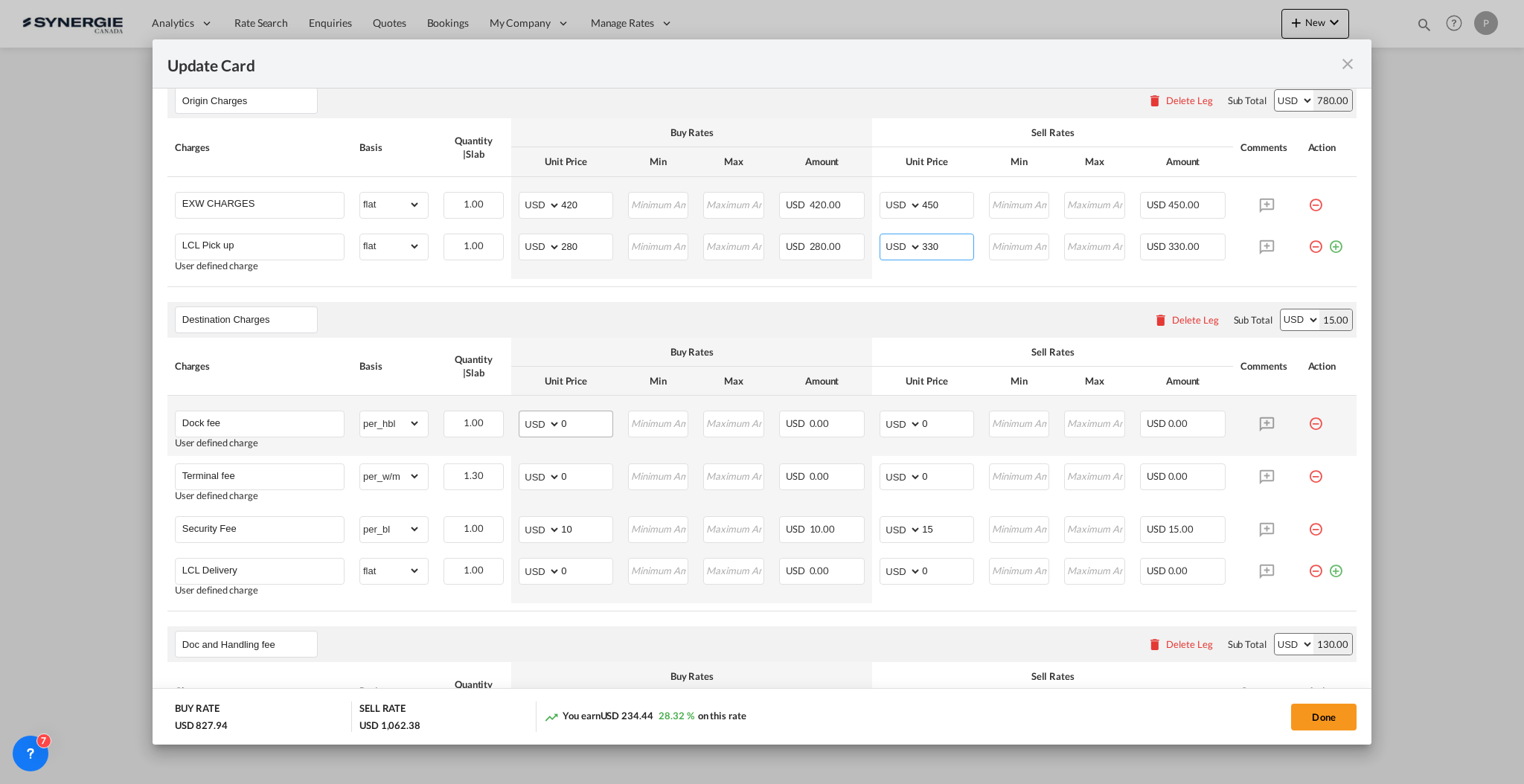
type input "330"
click at [584, 419] on input "0" at bounding box center [587, 422] width 51 height 23
type input "30"
type input "60"
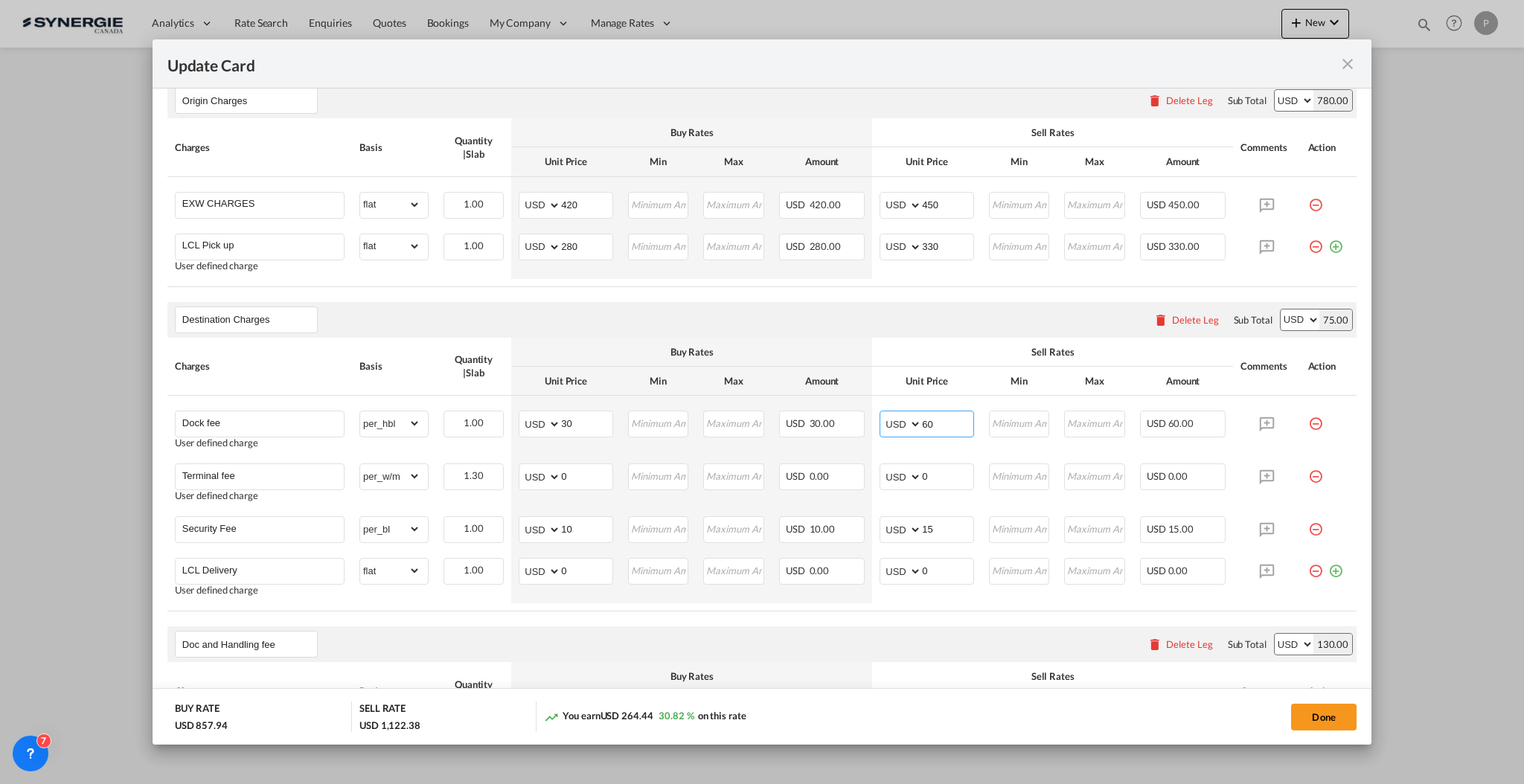
scroll to position [297, 0]
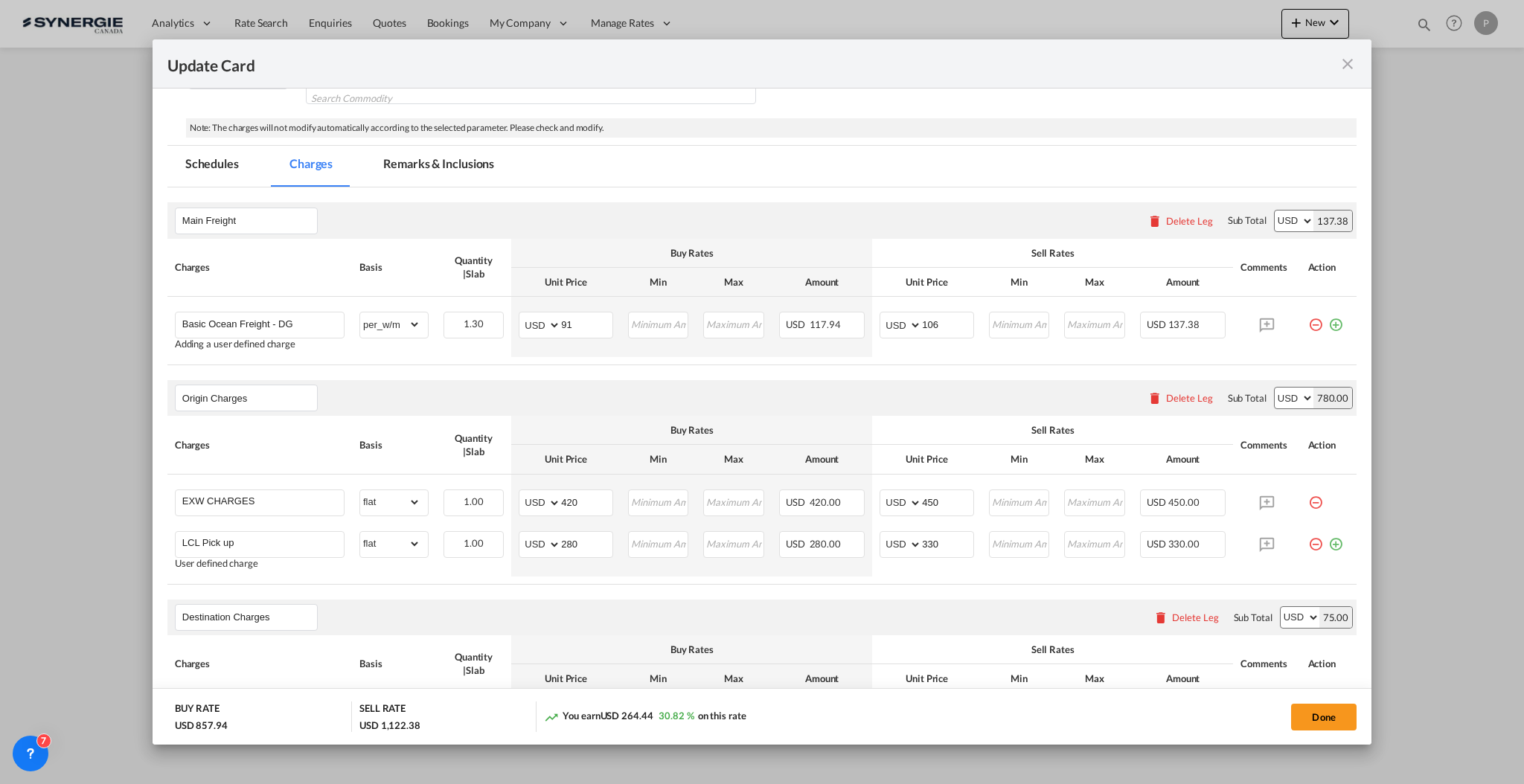
click at [449, 163] on md-tab-item "Remarks & Inclusions" at bounding box center [439, 166] width 146 height 41
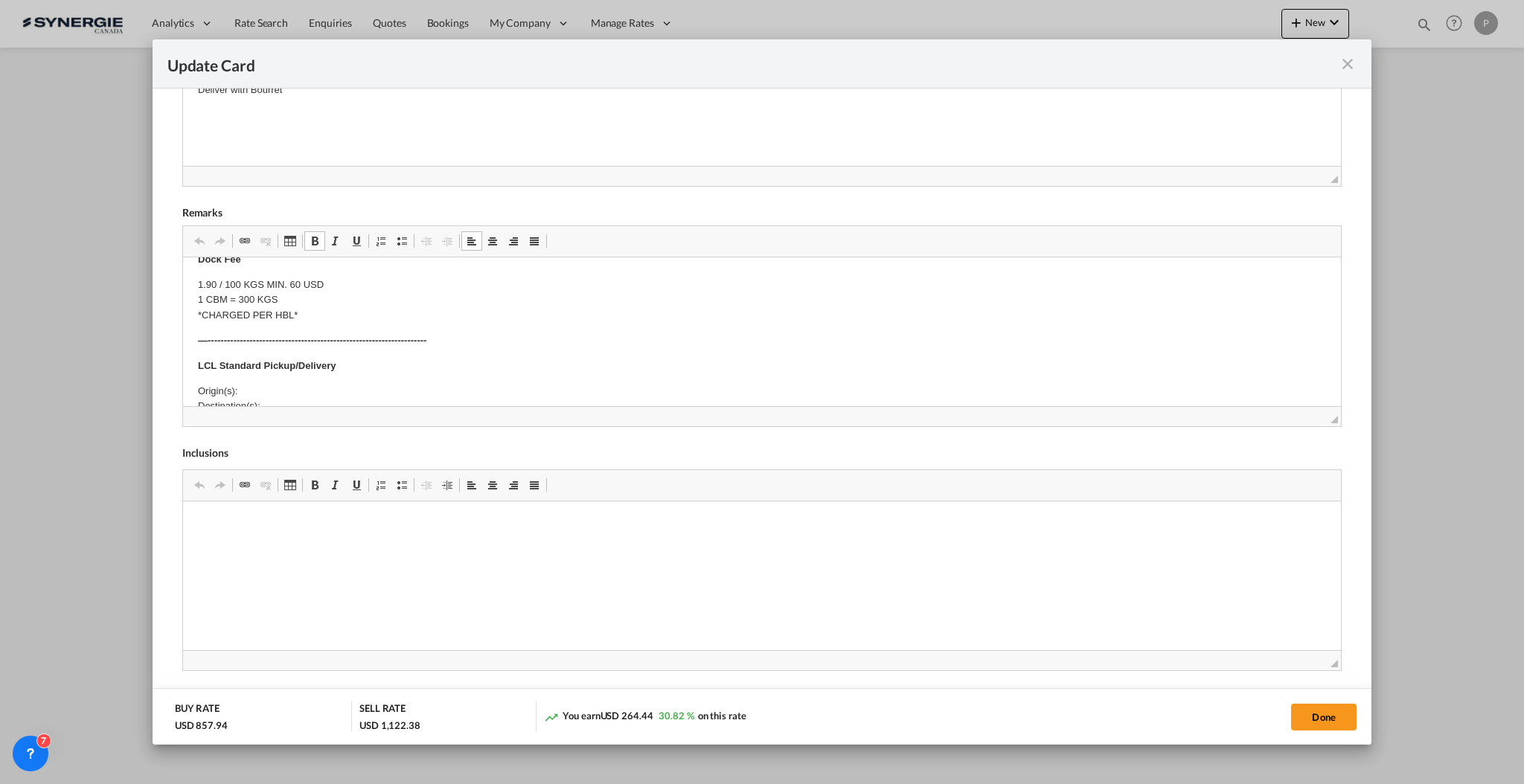
scroll to position [397, 0]
click at [286, 372] on p "Origin(s): Destination(s):" at bounding box center [762, 367] width 1128 height 31
click at [369, 357] on p "Origin(s): Destination(s): 7525 av Pion Saint-Hyacinthe Québec, Canada J2R 1R8" at bounding box center [762, 370] width 1128 height 77
click at [369, 345] on p "Origin(s): Destination(s): 7525 av Pion, Saint-Hyacinthe Québec, Canada J2R 1R8" at bounding box center [762, 347] width 1128 height 31
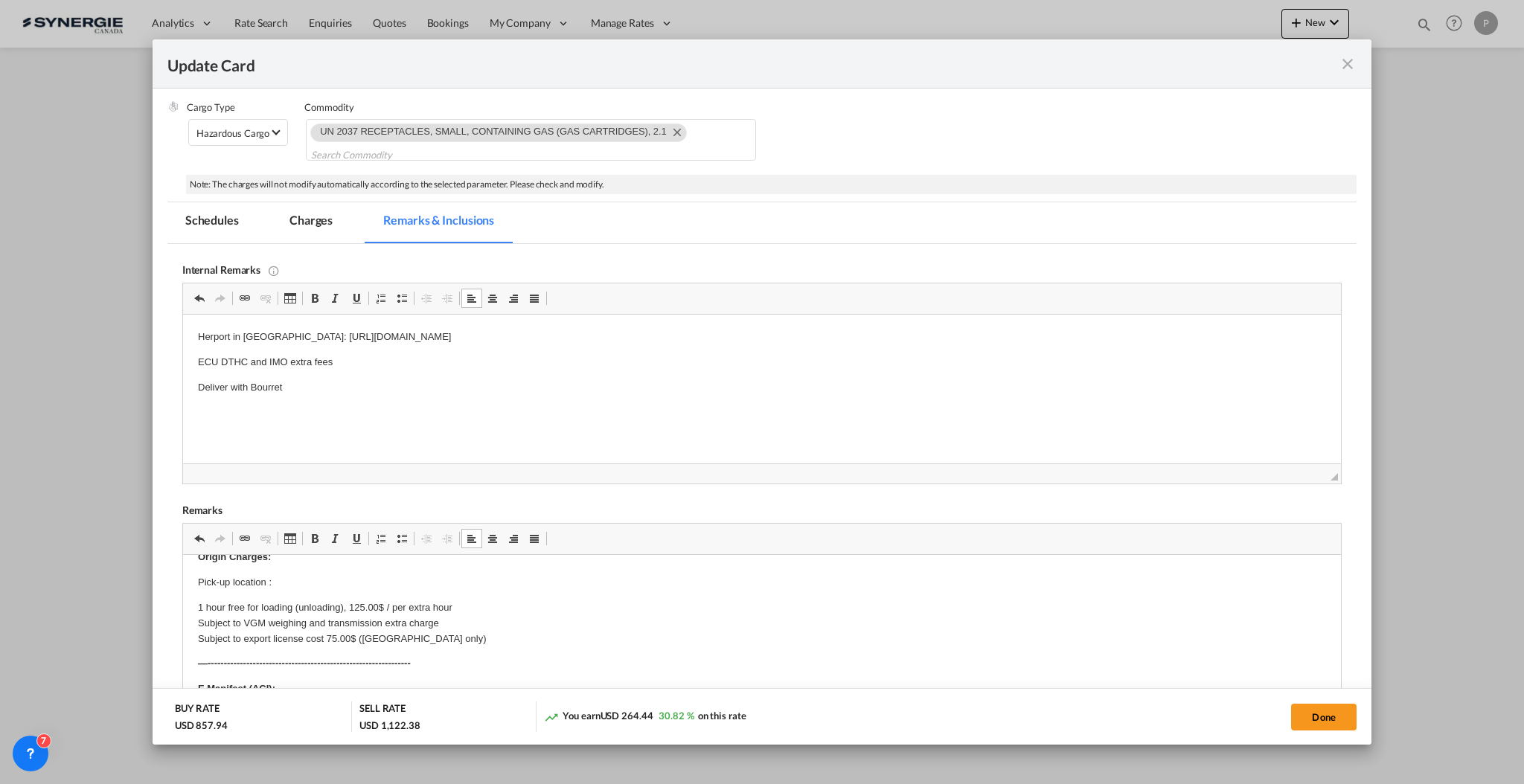
scroll to position [99, 0]
click at [308, 572] on p "Pick-up location :" at bounding box center [762, 578] width 1128 height 15
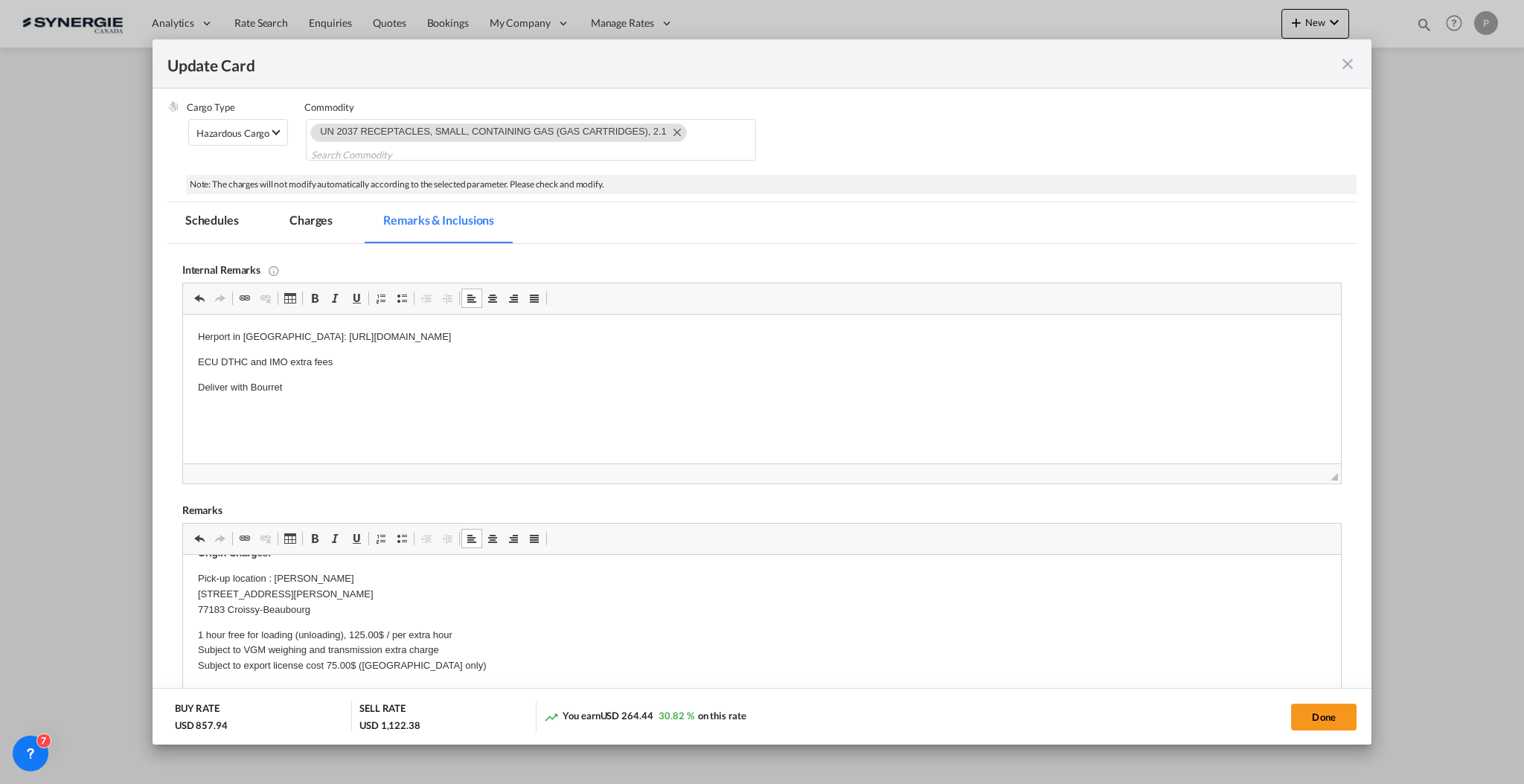
click at [395, 578] on p "Pick-up location : ZAE DE LAMIRAULT 10 rue Henry Delbast 77183 Croissy-Beaubourg" at bounding box center [762, 594] width 1128 height 46
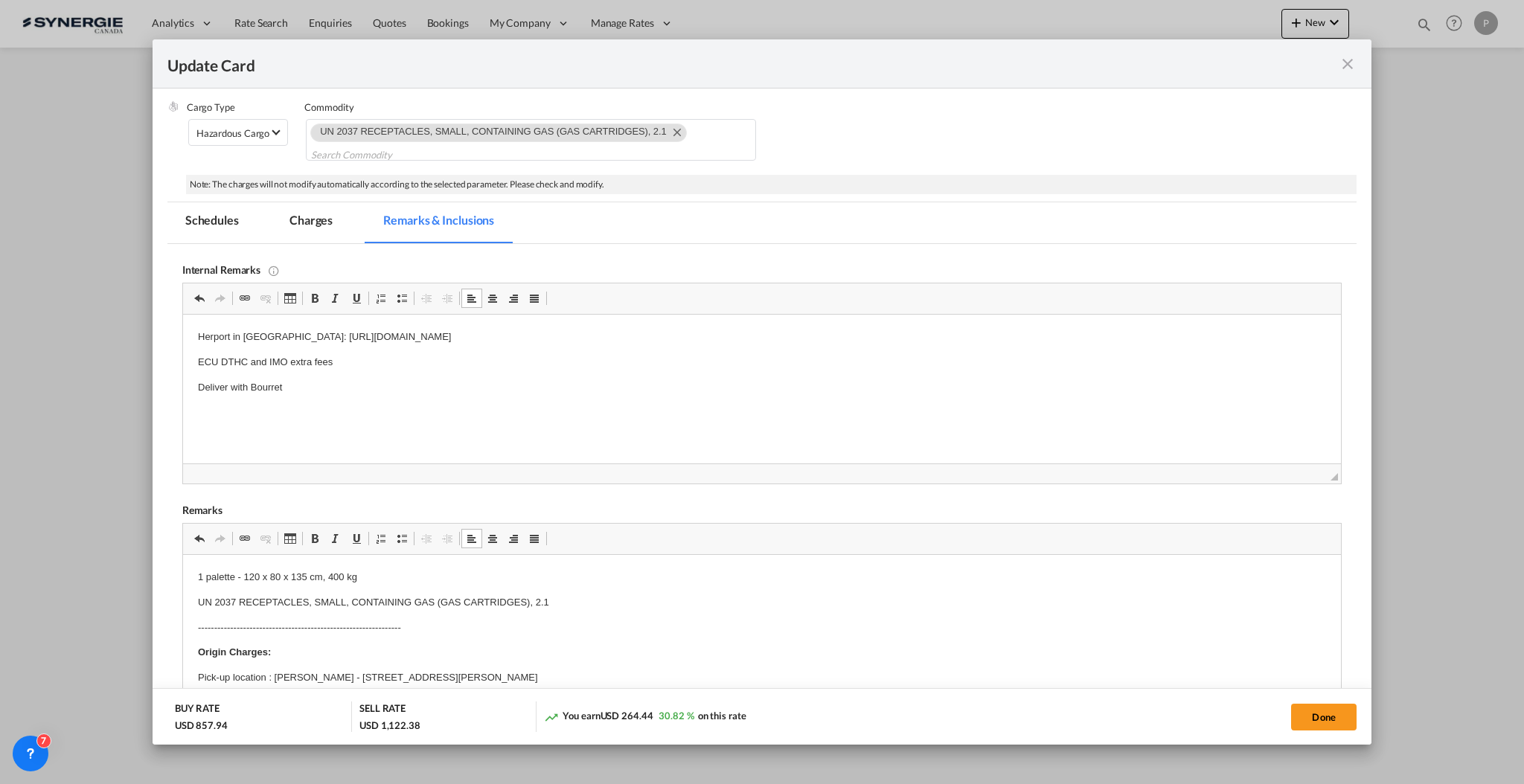
click at [310, 374] on body "Herport in france: https://app.frontapp.com/inboxes/teammates/6847055/inbox/all…" at bounding box center [762, 362] width 1128 height 65
click at [325, 221] on md-tab-item "Charges" at bounding box center [310, 222] width 79 height 41
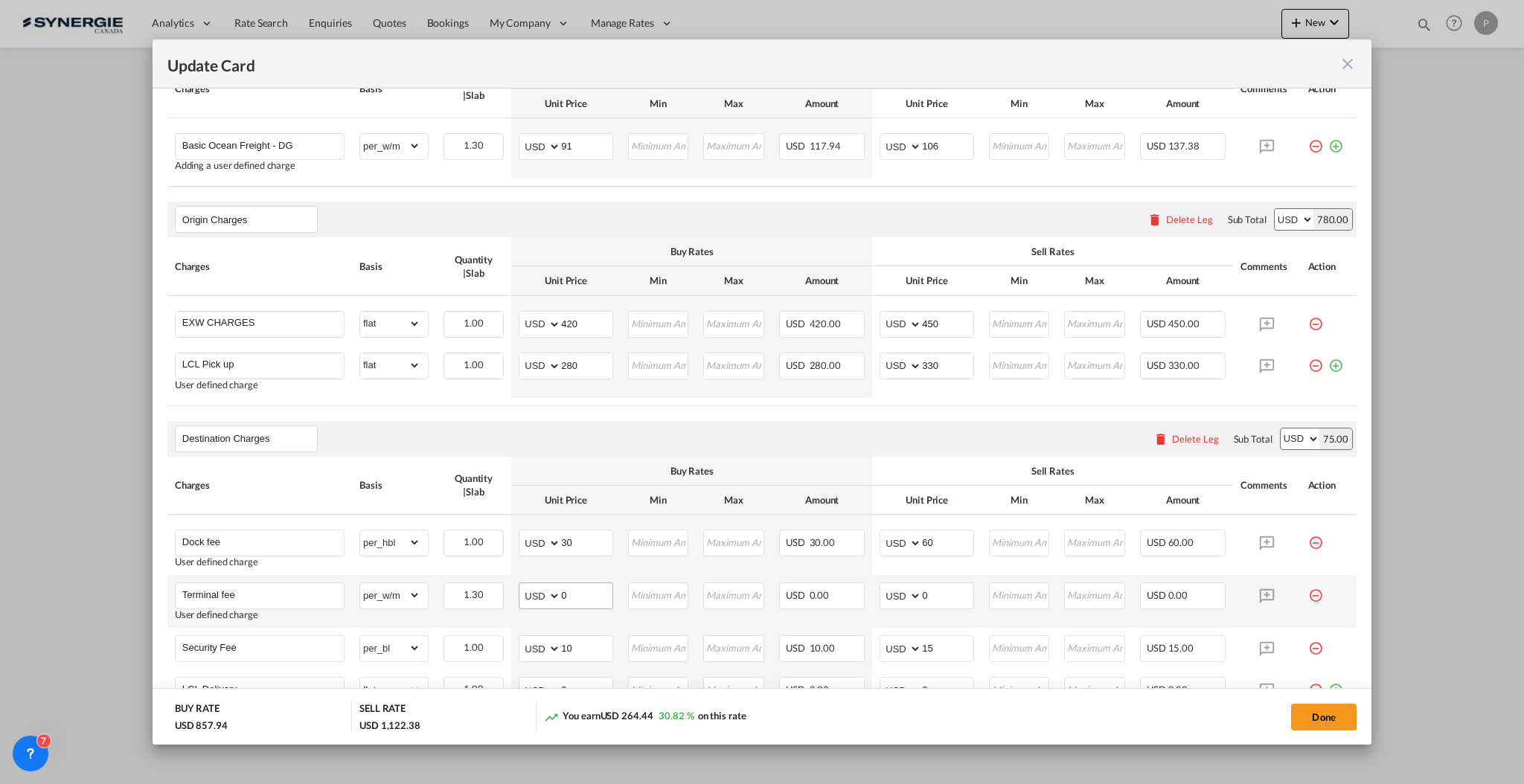
scroll to position [638, 0]
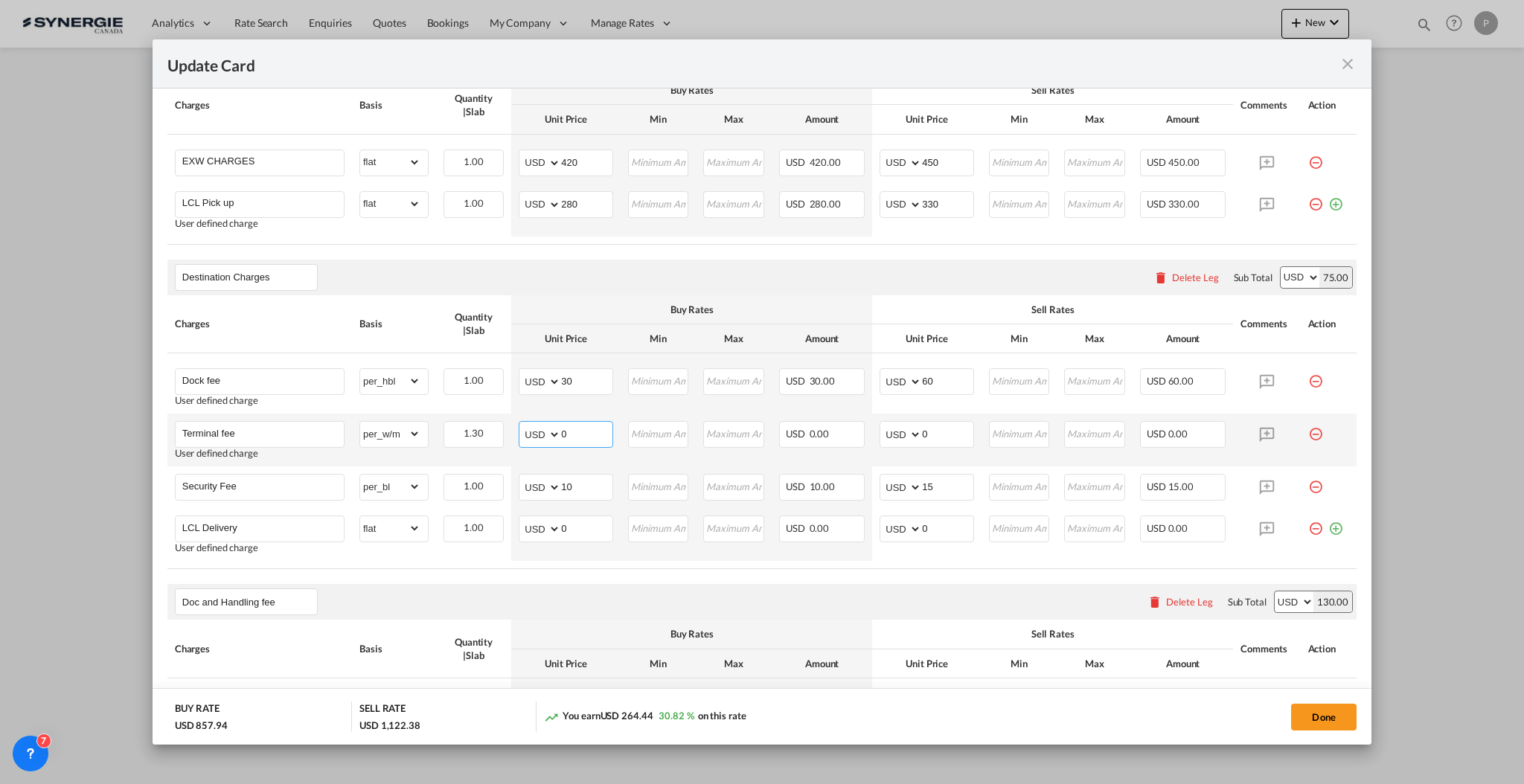
click at [574, 430] on input "0" at bounding box center [587, 433] width 51 height 23
click at [569, 533] on input "0" at bounding box center [587, 528] width 51 height 23
type input "85"
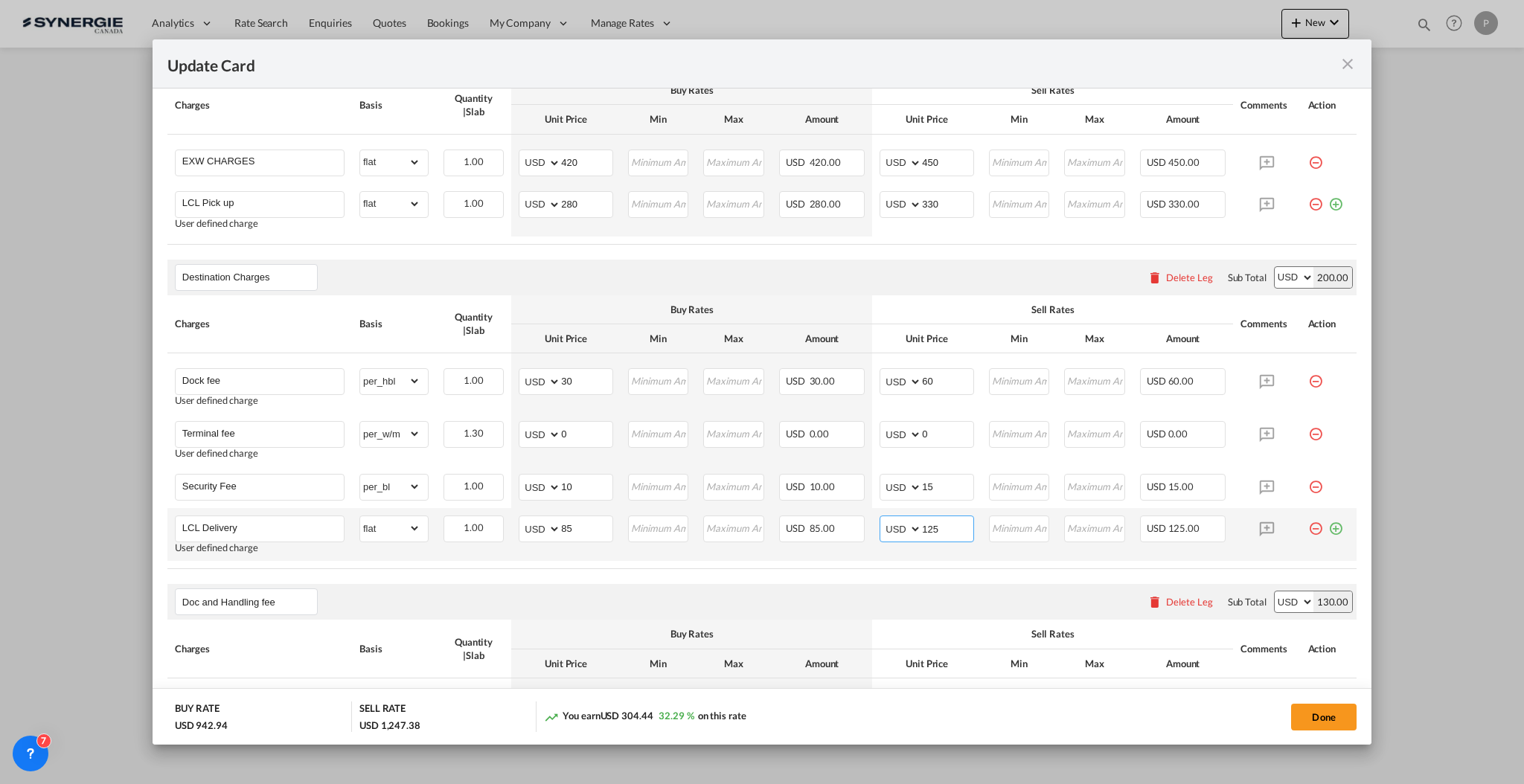
type input "125"
click at [1328, 528] on md-icon "icon-plus-circle-outline green-400-fg" at bounding box center [1336, 523] width 15 height 15
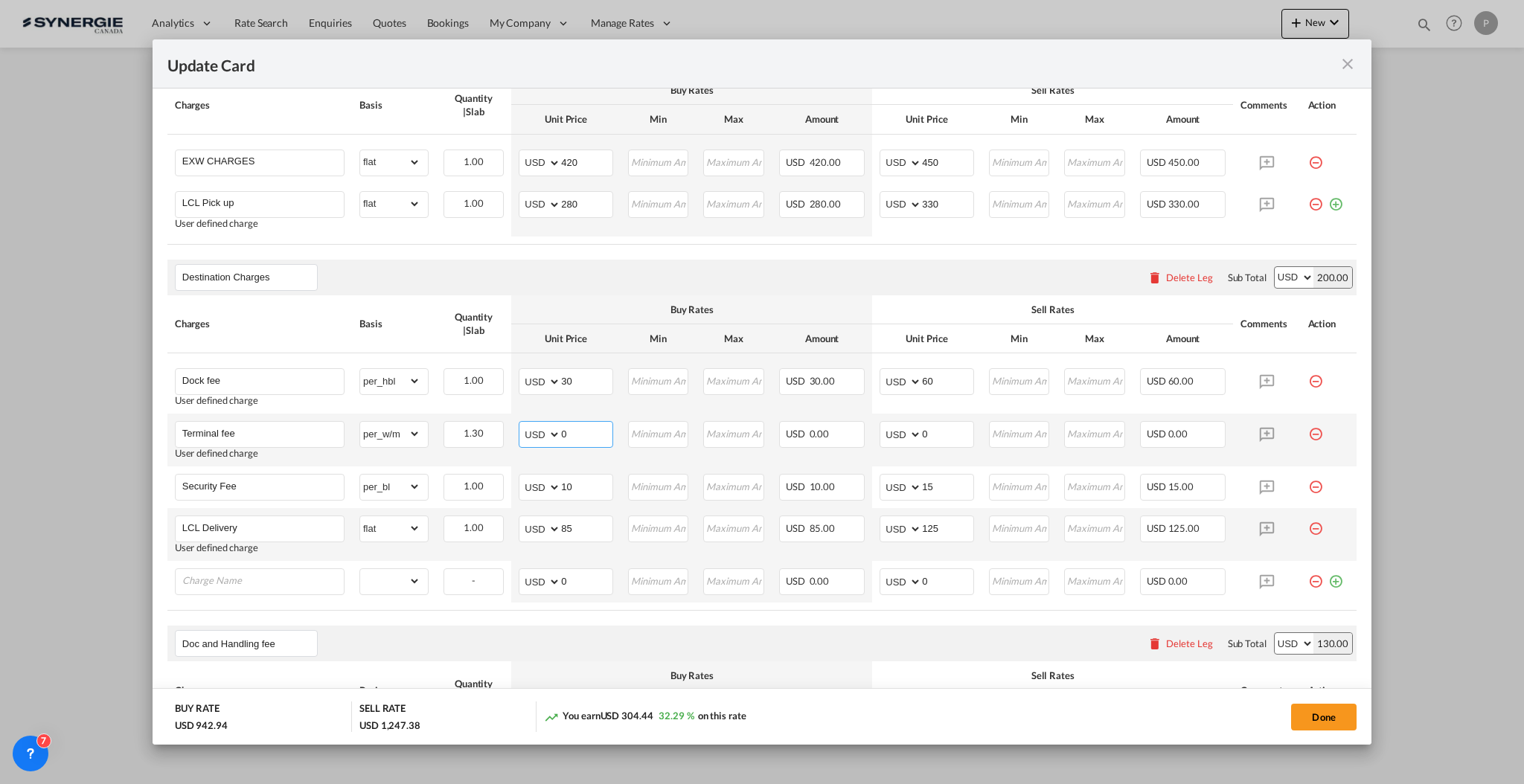
click at [597, 425] on input "0" at bounding box center [587, 433] width 51 height 23
type input "25"
click at [687, 427] on td "Please Enter Invalid Input" at bounding box center [658, 440] width 76 height 53
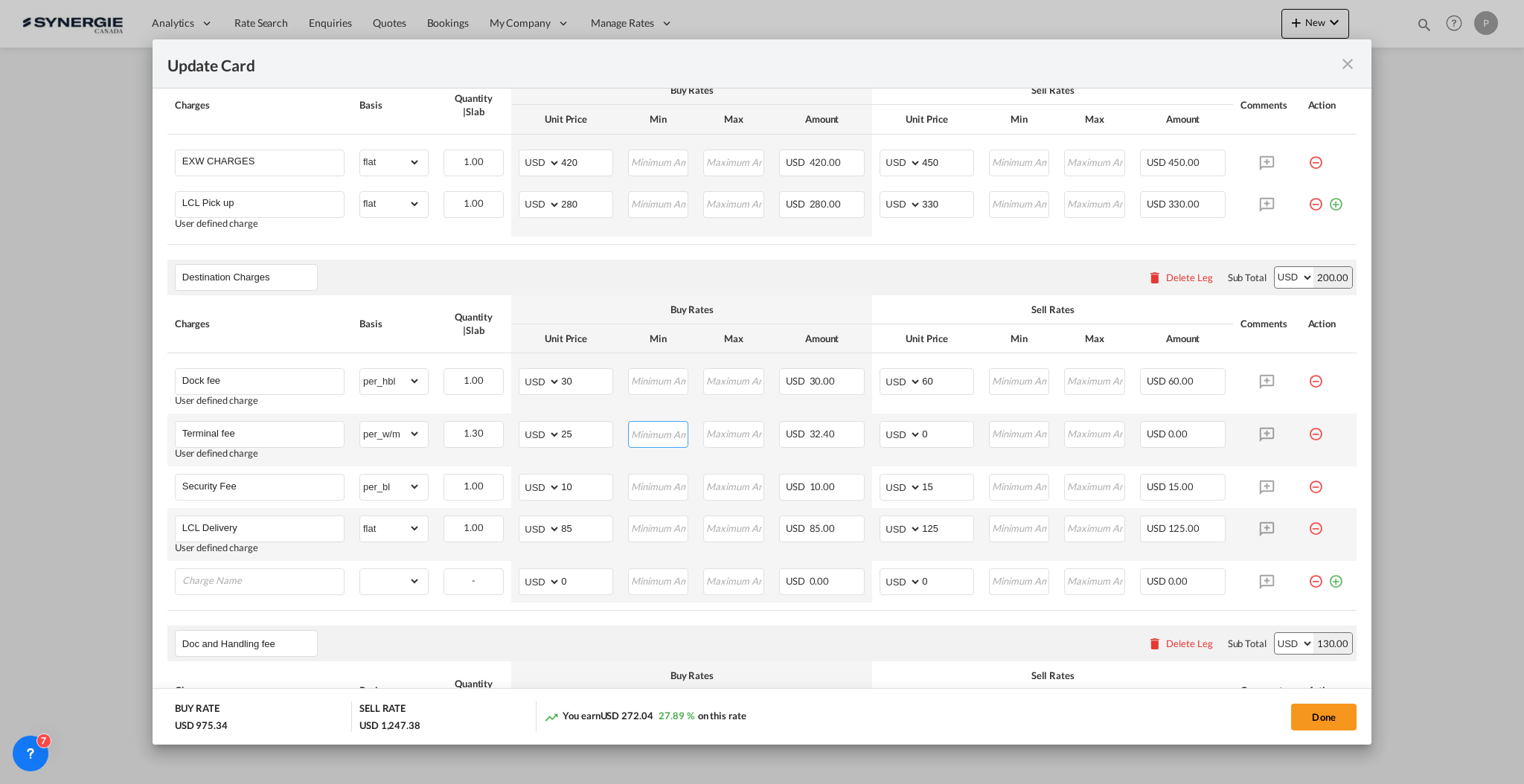
click at [669, 432] on input "Update CardPickup Door ..." at bounding box center [659, 433] width 59 height 23
type input "32"
type input "28"
type input "40"
click at [571, 487] on input "10" at bounding box center [587, 486] width 51 height 23
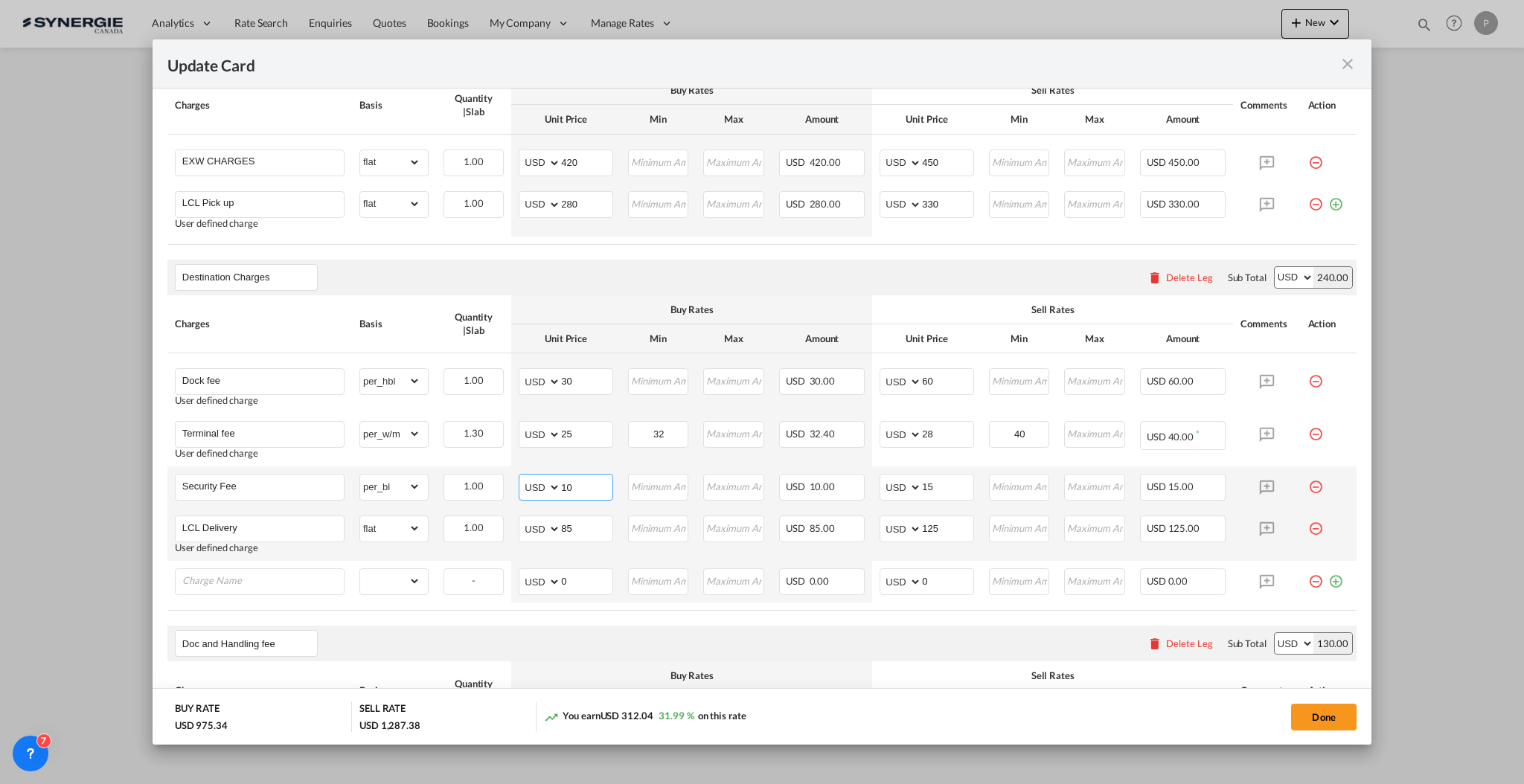
click at [571, 487] on input "10" at bounding box center [587, 486] width 51 height 23
click at [598, 485] on input "10" at bounding box center [587, 486] width 51 height 23
type input "57"
type input "60"
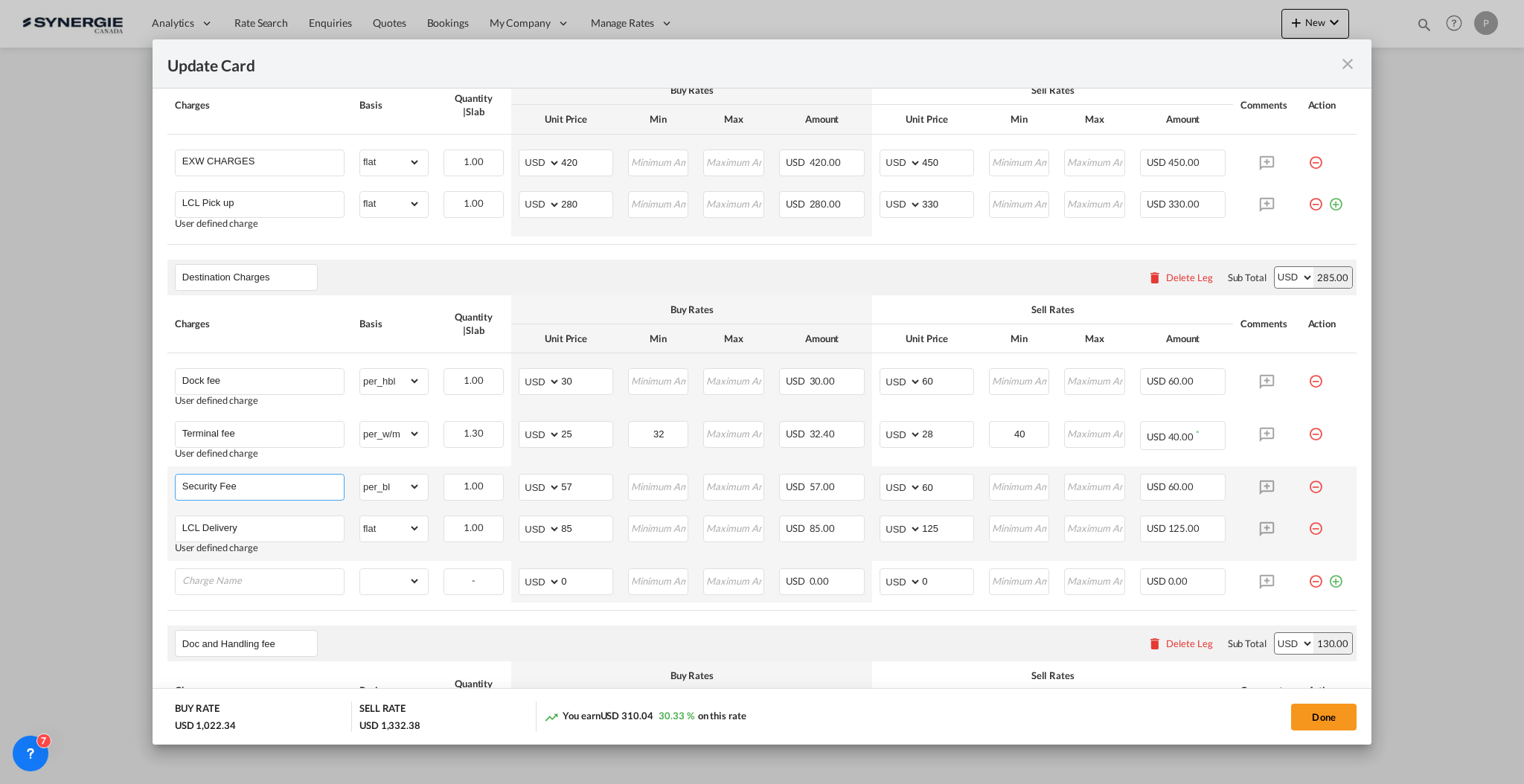
click at [272, 487] on input "Security Fee" at bounding box center [262, 486] width 161 height 23
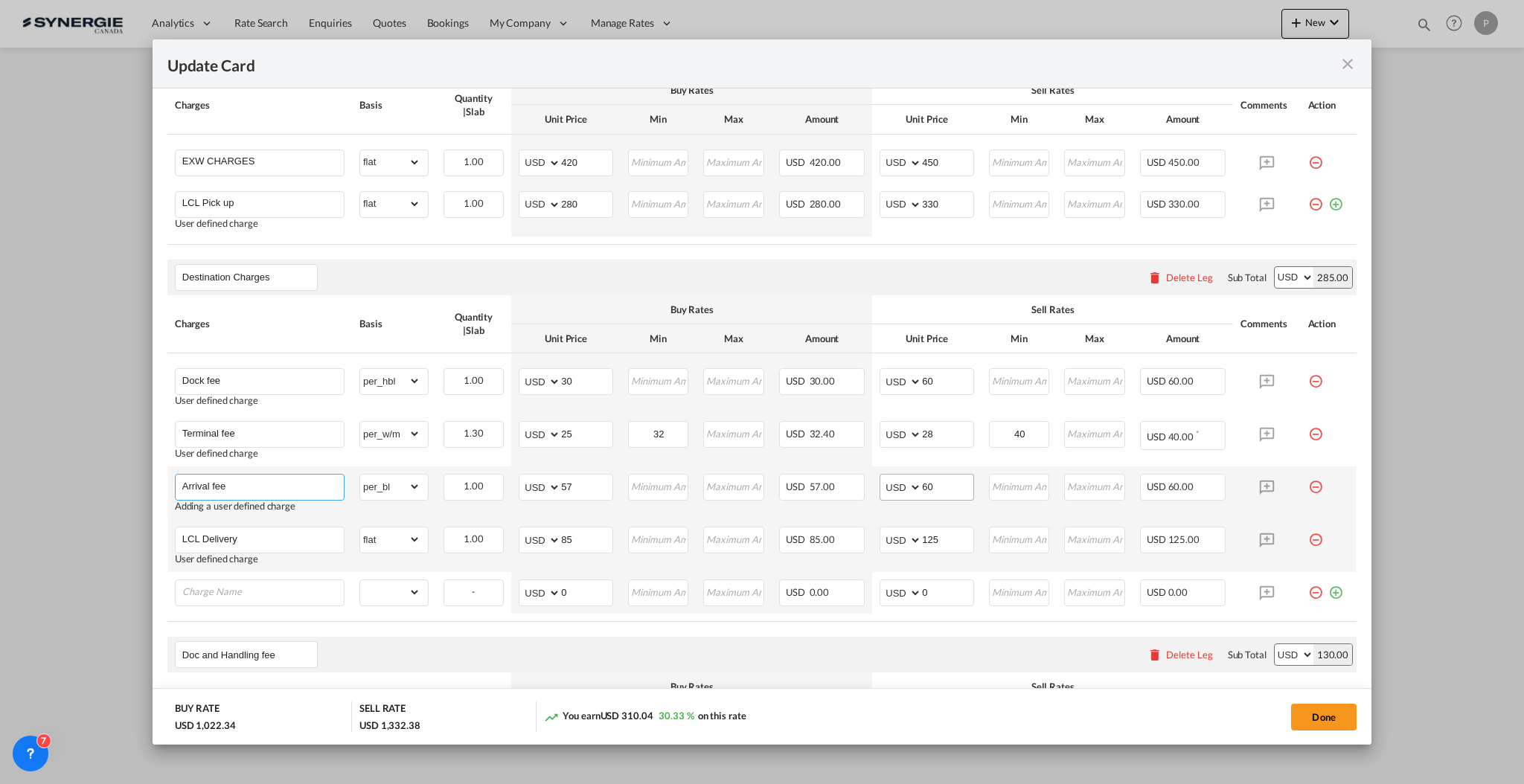
type input "Arrival fee"
click at [932, 479] on input "60" at bounding box center [947, 486] width 51 height 23
type input "65"
click at [1308, 594] on md-icon "icon-minus-circle-outline red-400-fg pt-7" at bounding box center [1316, 587] width 15 height 15
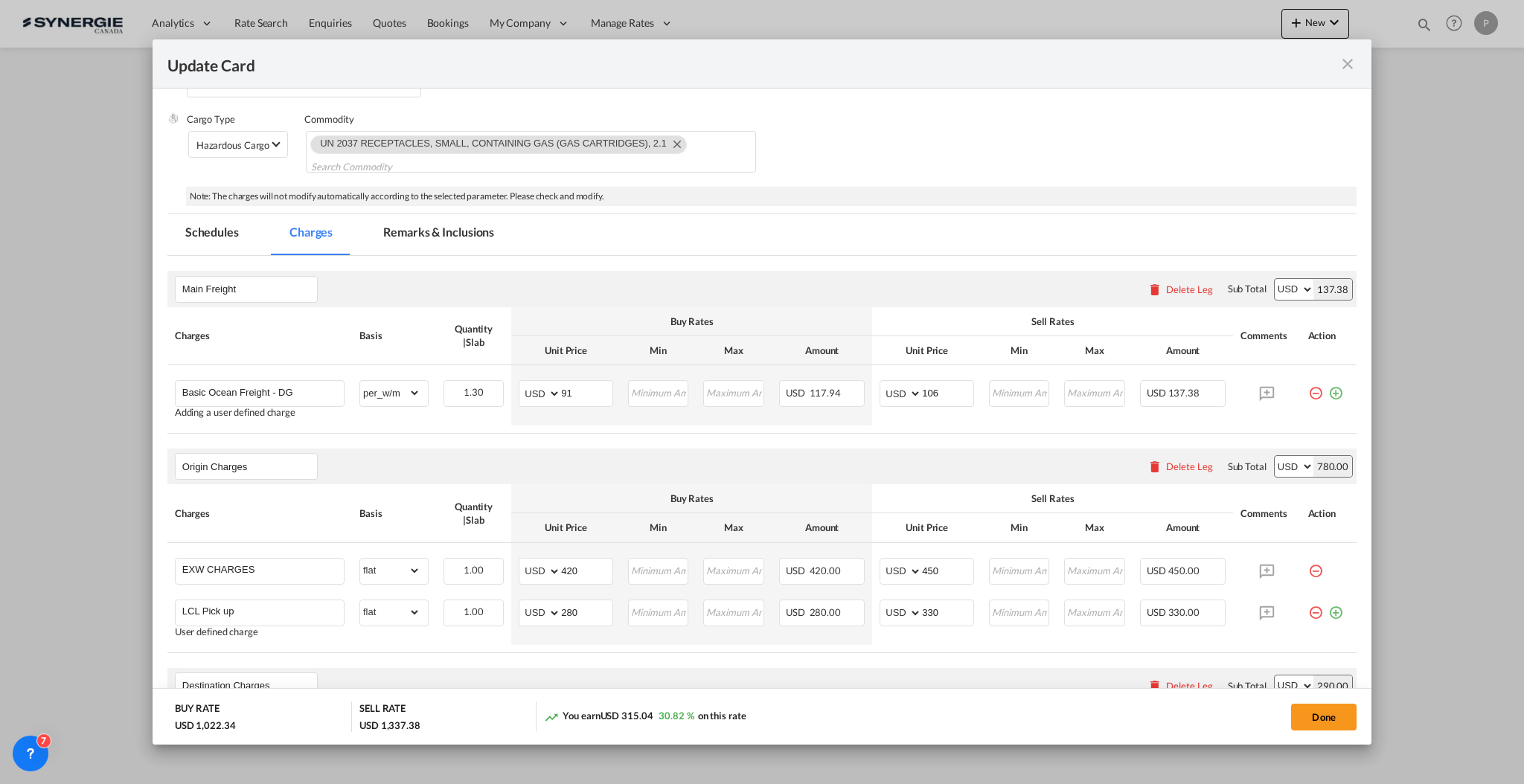
scroll to position [223, 0]
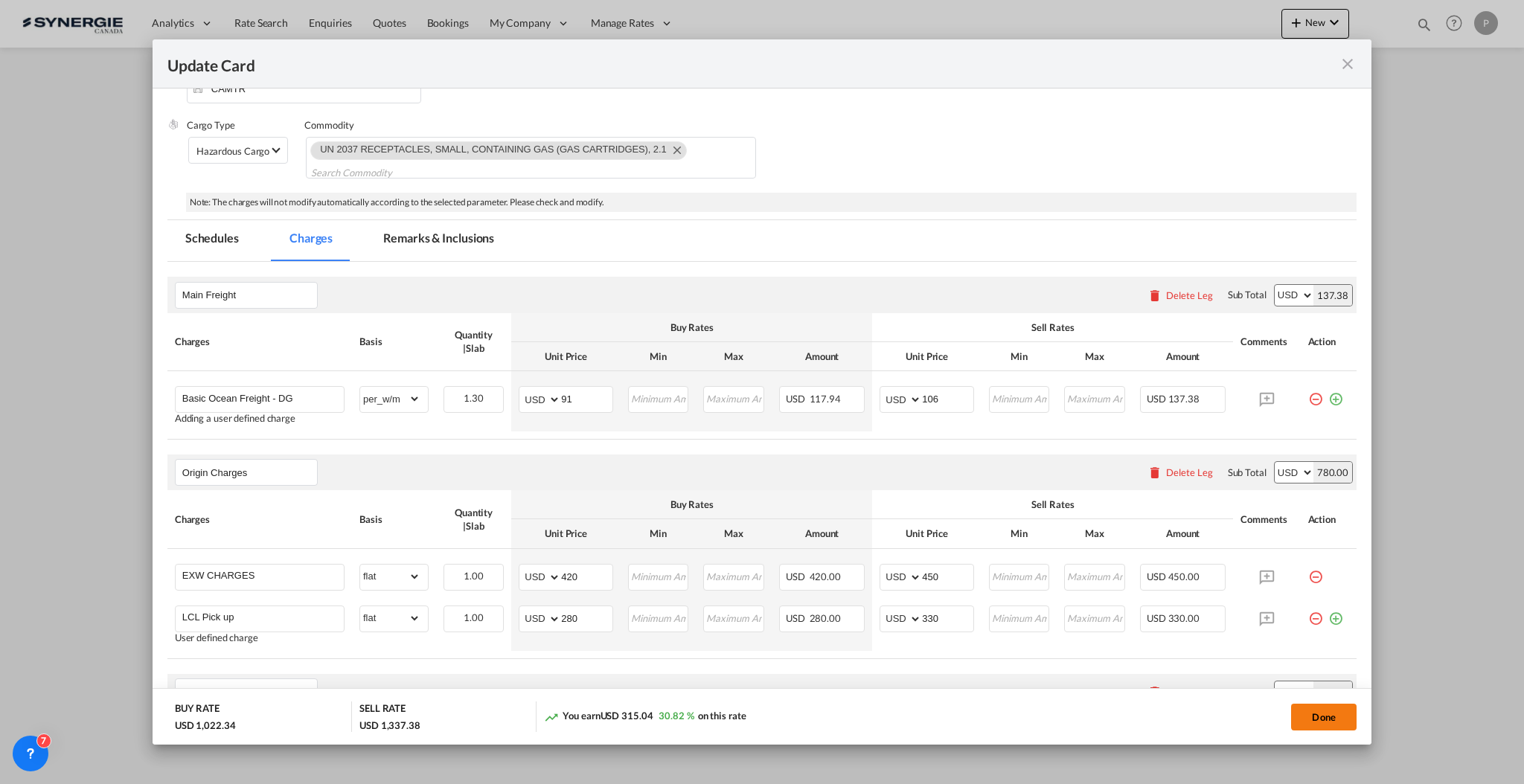
click at [1321, 714] on button "Done" at bounding box center [1324, 717] width 66 height 26
type input "16 Oct 2025"
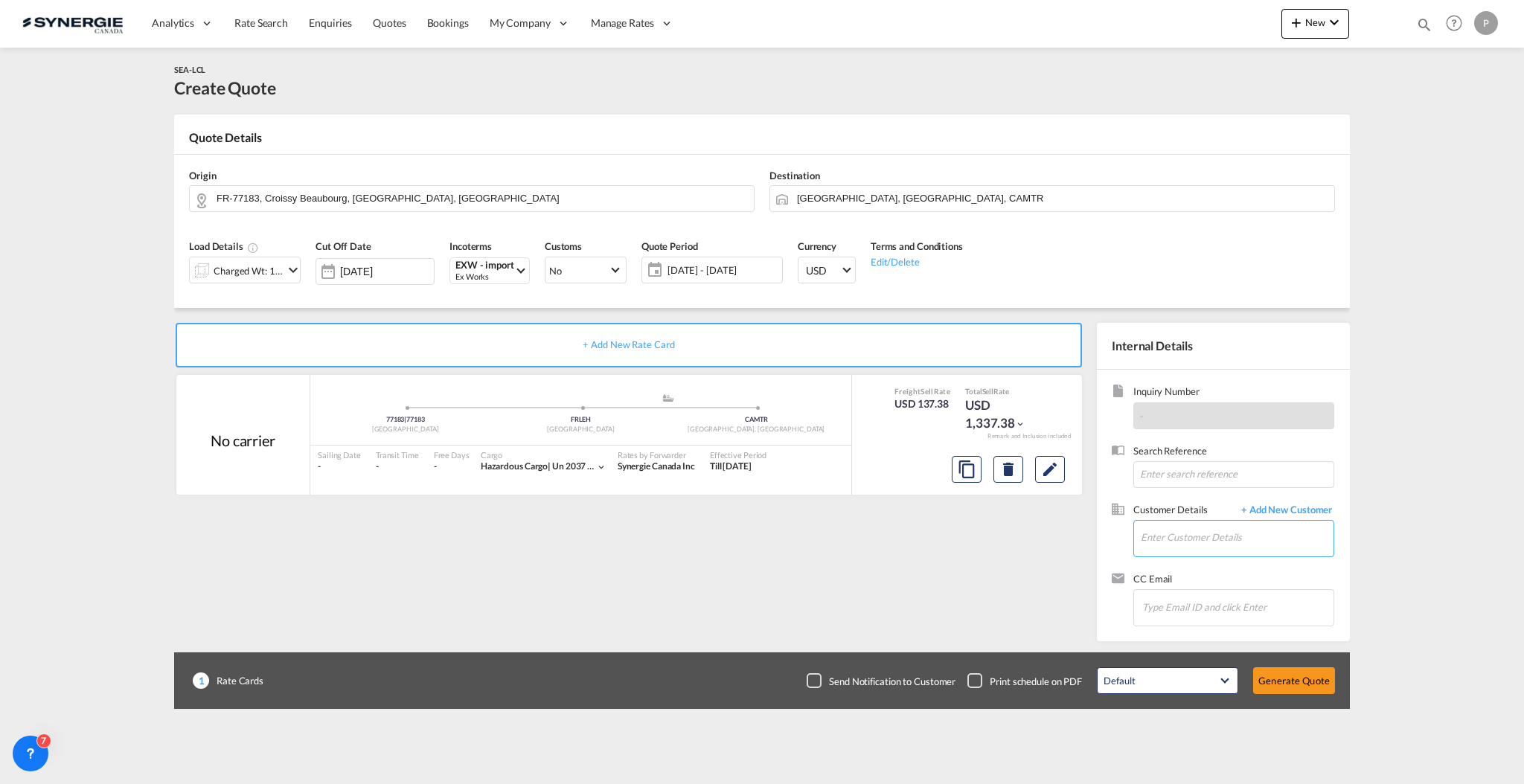
click at [1193, 542] on input "Enter Customer Details" at bounding box center [1237, 537] width 193 height 34
paste input "logistics@ukal.ca"
click at [1196, 569] on div "Alexandre Laplante logistics@ukal.ca | UKAL" at bounding box center [1281, 563] width 283 height 40
type input "UKAL, Alexandre Laplante, logistics@ukal.ca"
click at [1045, 475] on md-icon "Edit" at bounding box center [1050, 469] width 18 height 18
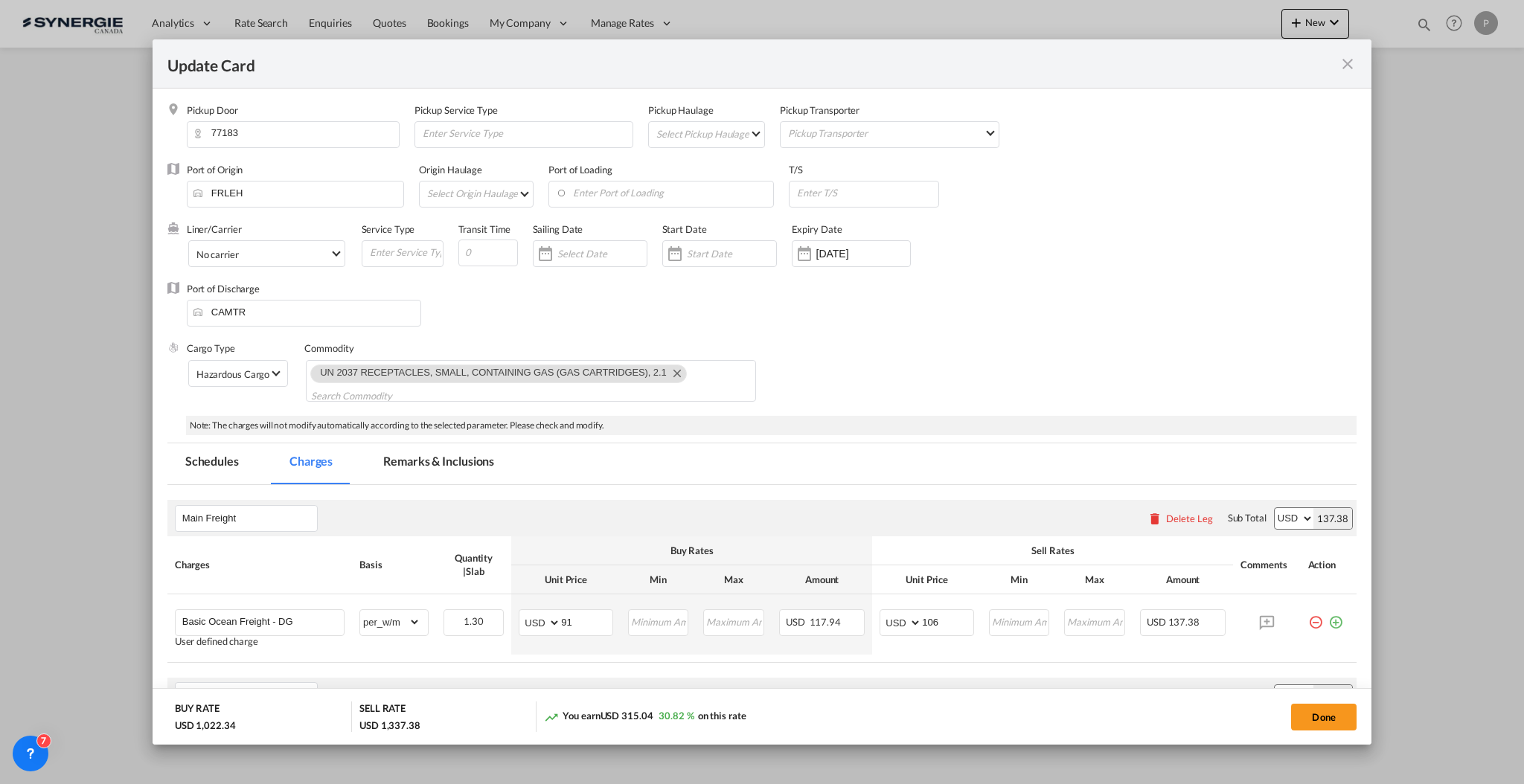
scroll to position [397, 0]
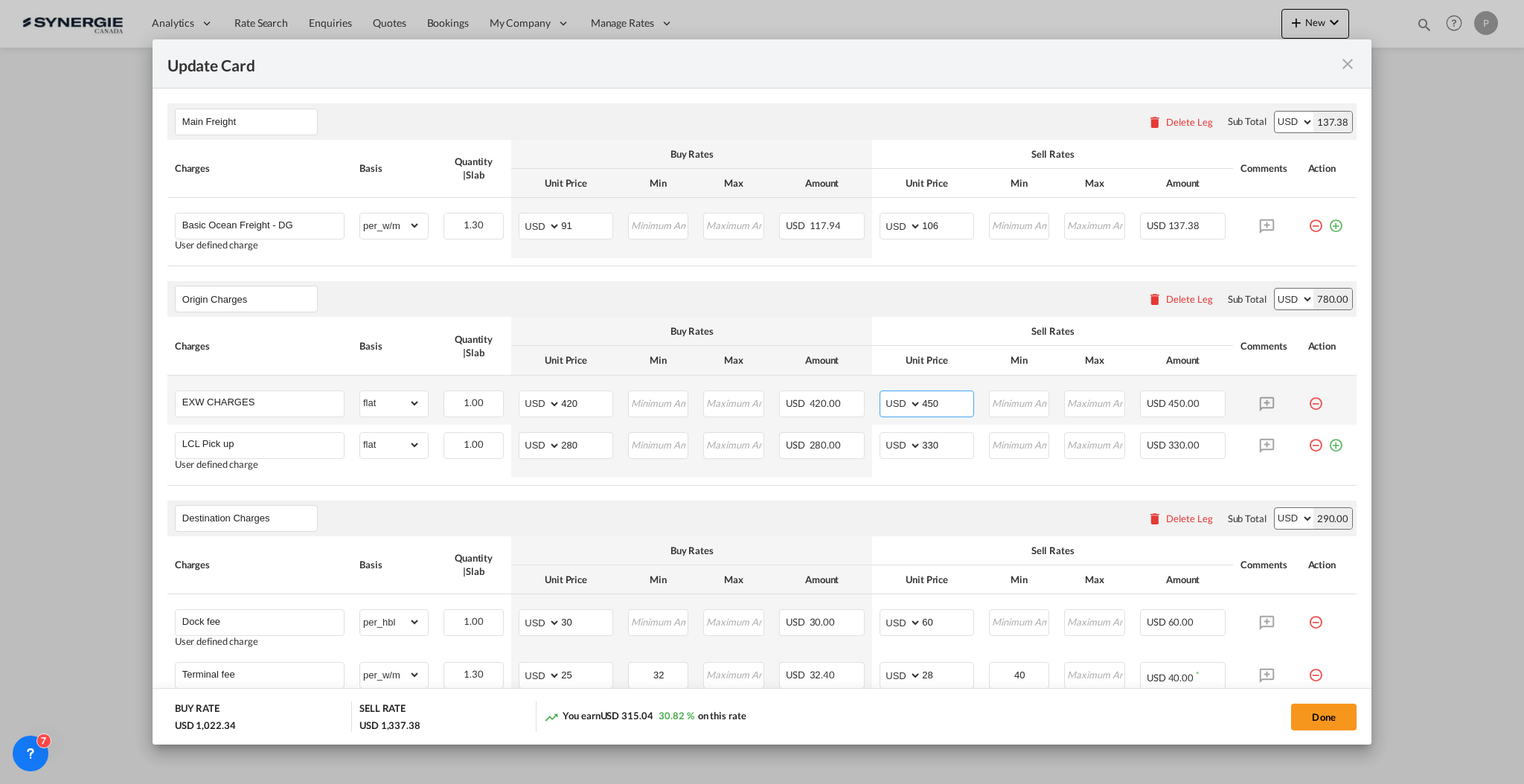
click at [947, 406] on input "450" at bounding box center [947, 402] width 51 height 23
type input "425"
click at [949, 445] on input "330" at bounding box center [947, 444] width 51 height 23
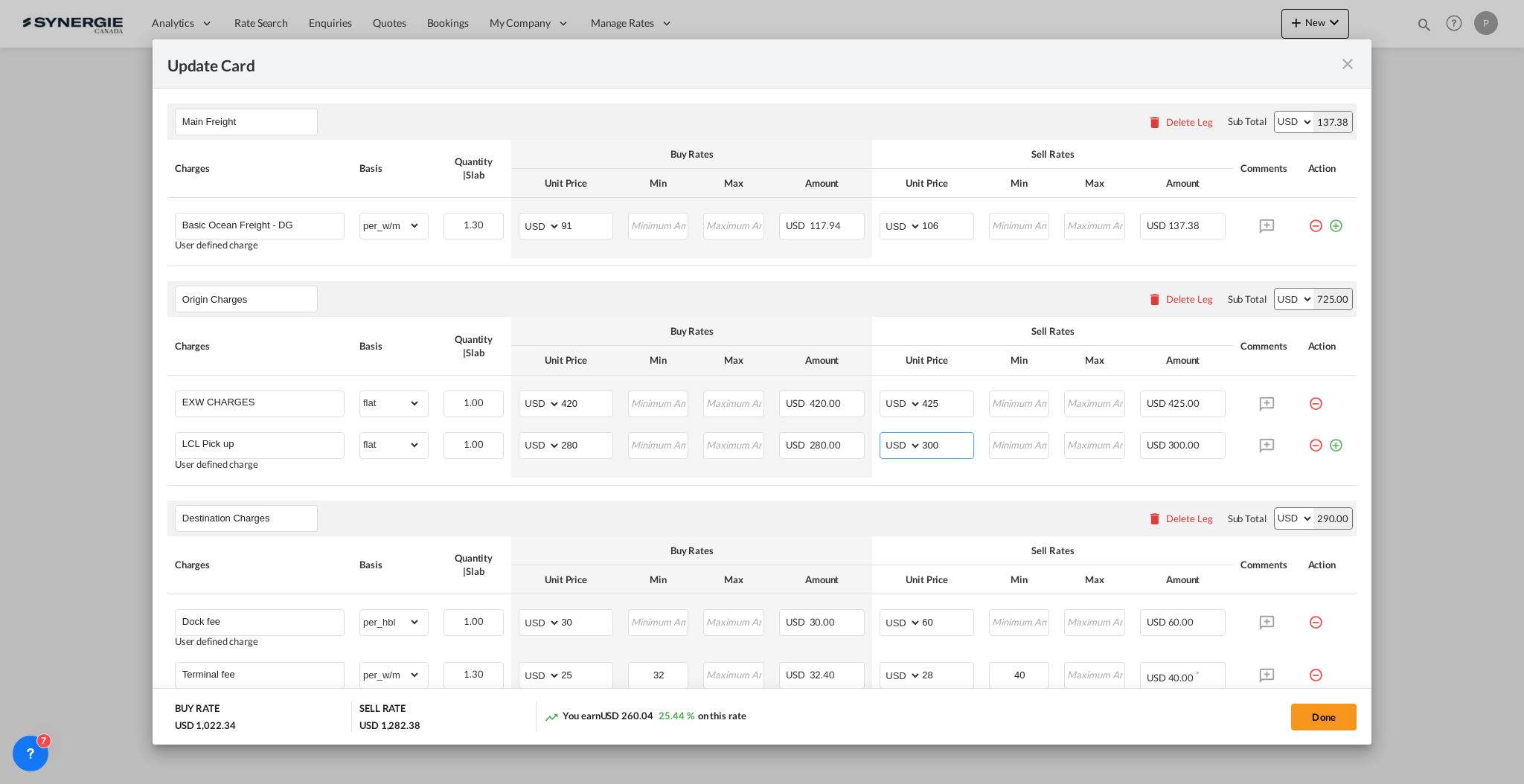
type input "300"
click at [924, 500] on div "Destination Charges Please enter leg name Leg Name Already Exists Delete Leg Su…" at bounding box center [762, 518] width 1189 height 35
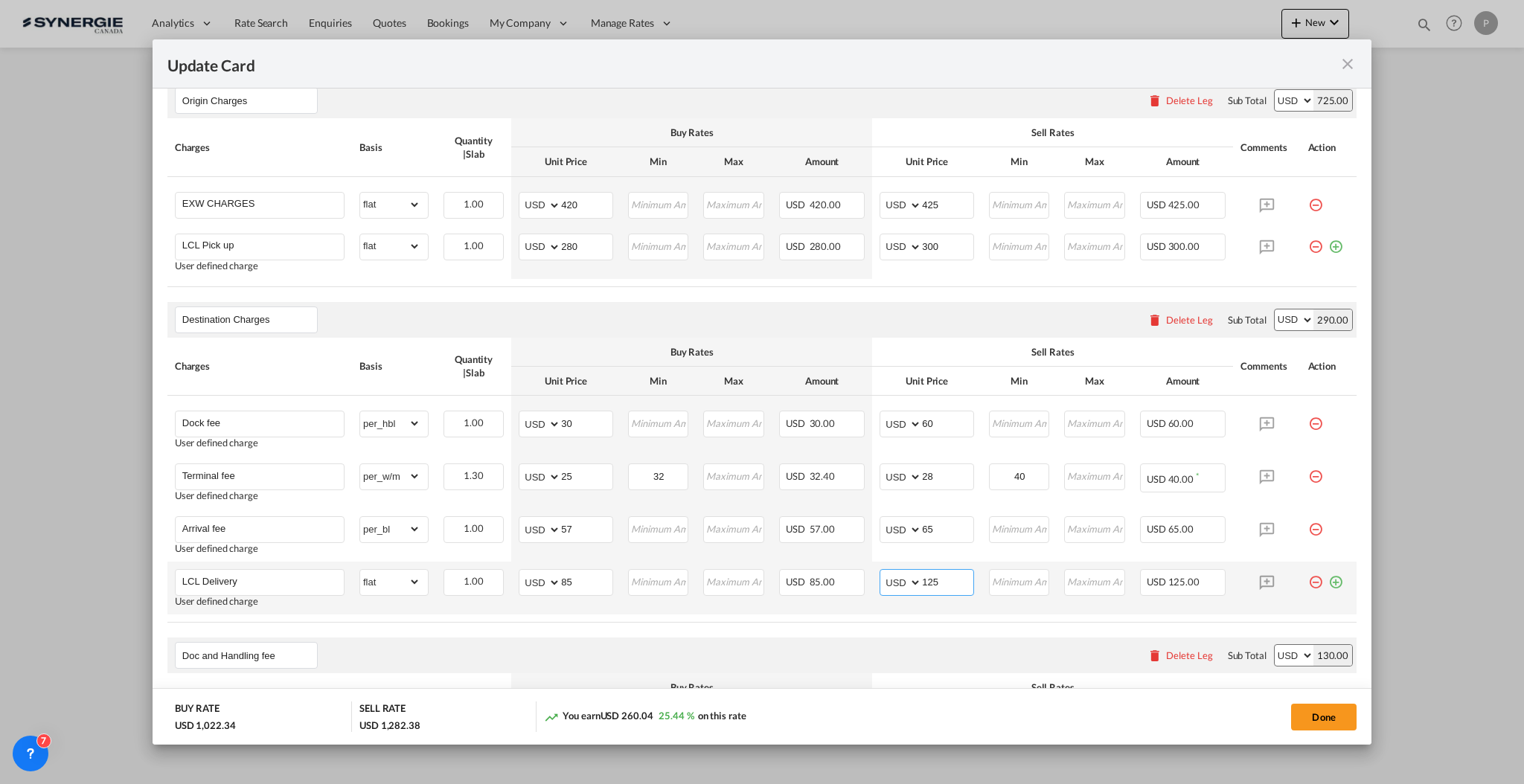
click at [937, 583] on input "125" at bounding box center [947, 580] width 51 height 23
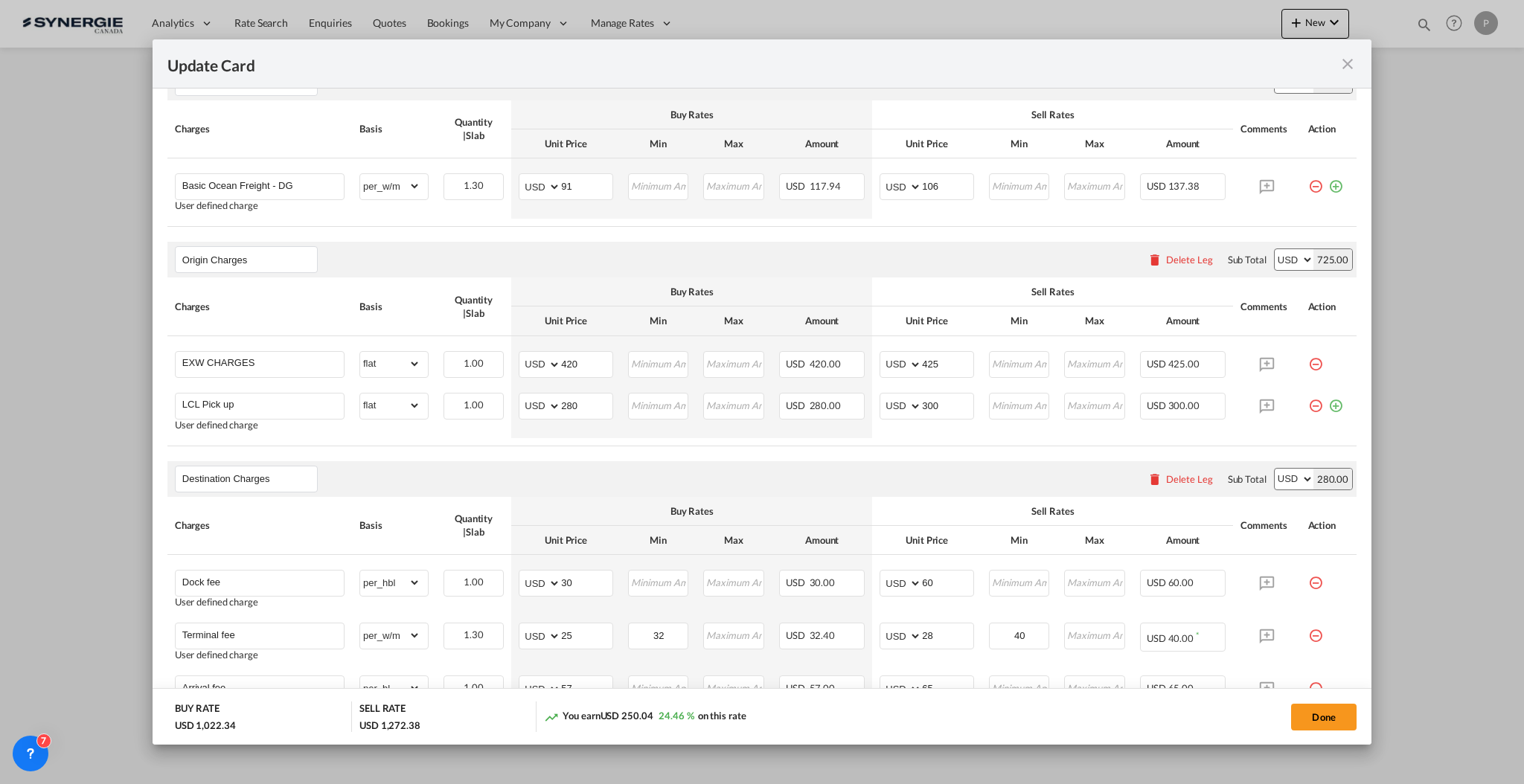
scroll to position [397, 0]
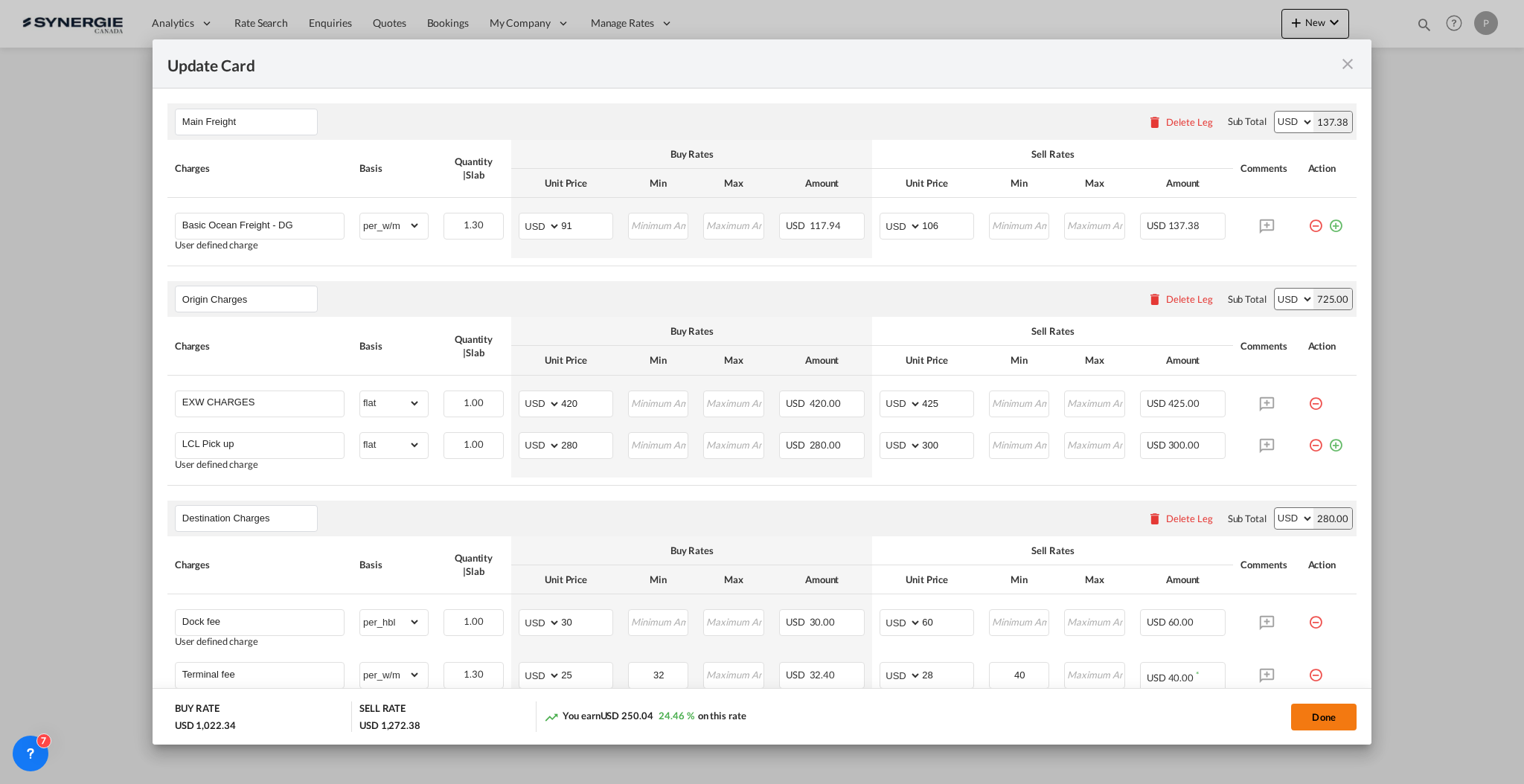
type input "115"
click at [1327, 713] on button "Done" at bounding box center [1324, 717] width 66 height 26
type input "16 Oct 2025"
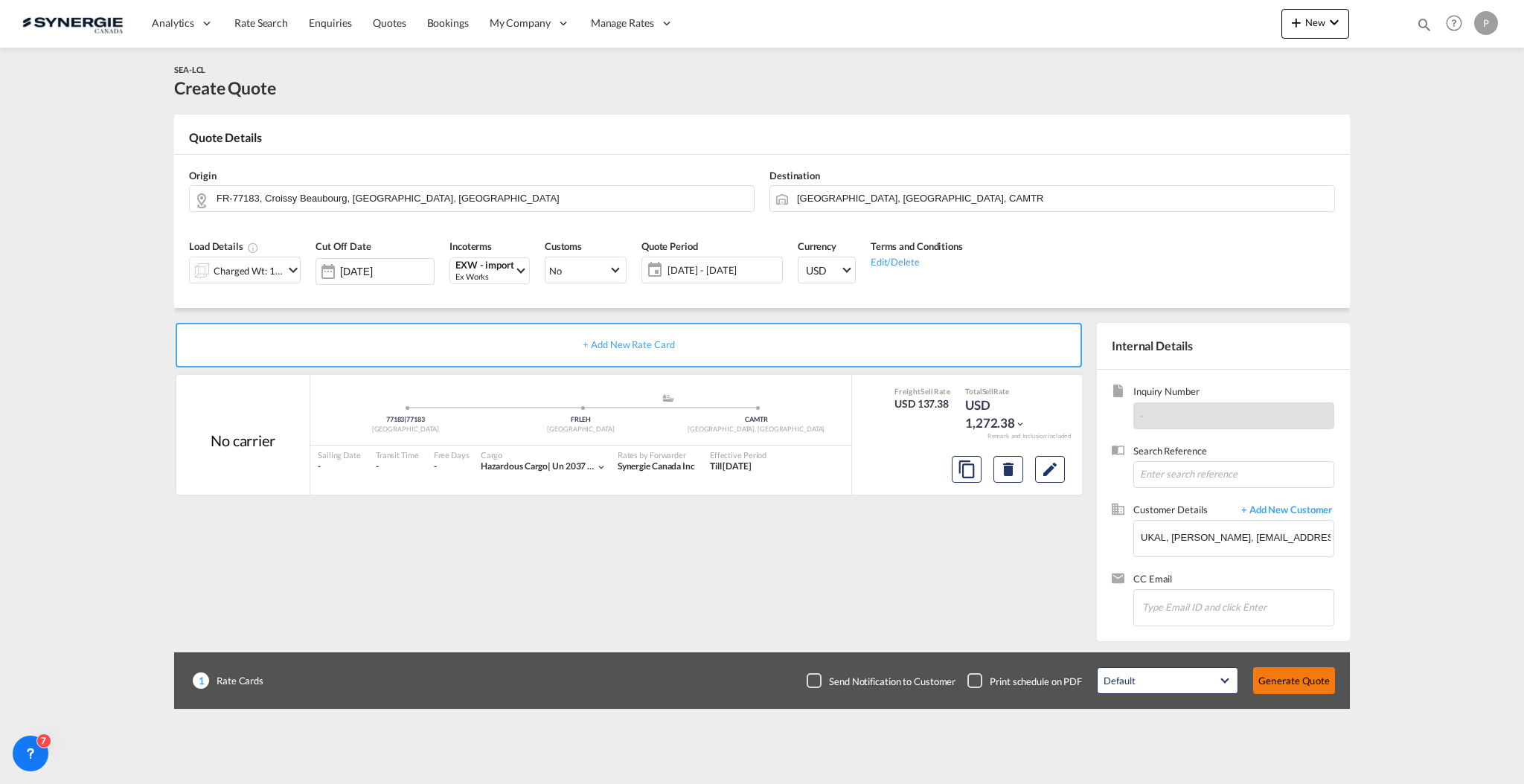
click at [1325, 677] on button "Generate Quote" at bounding box center [1294, 680] width 82 height 26
